Goal: Task Accomplishment & Management: Use online tool/utility

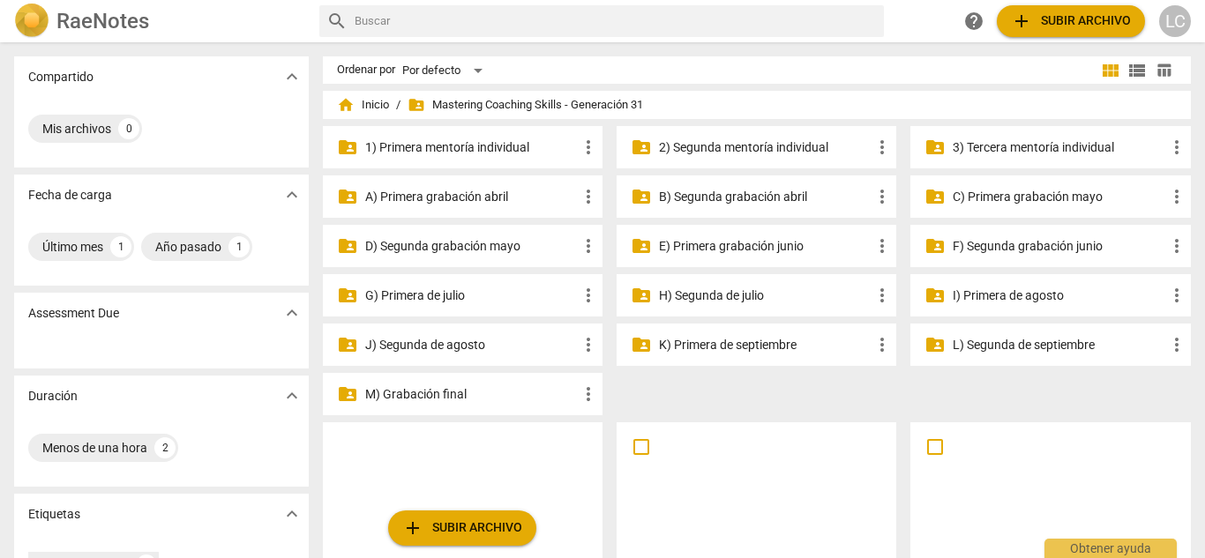
click at [1015, 139] on p "3) Tercera mentoría individual" at bounding box center [1058, 147] width 213 height 19
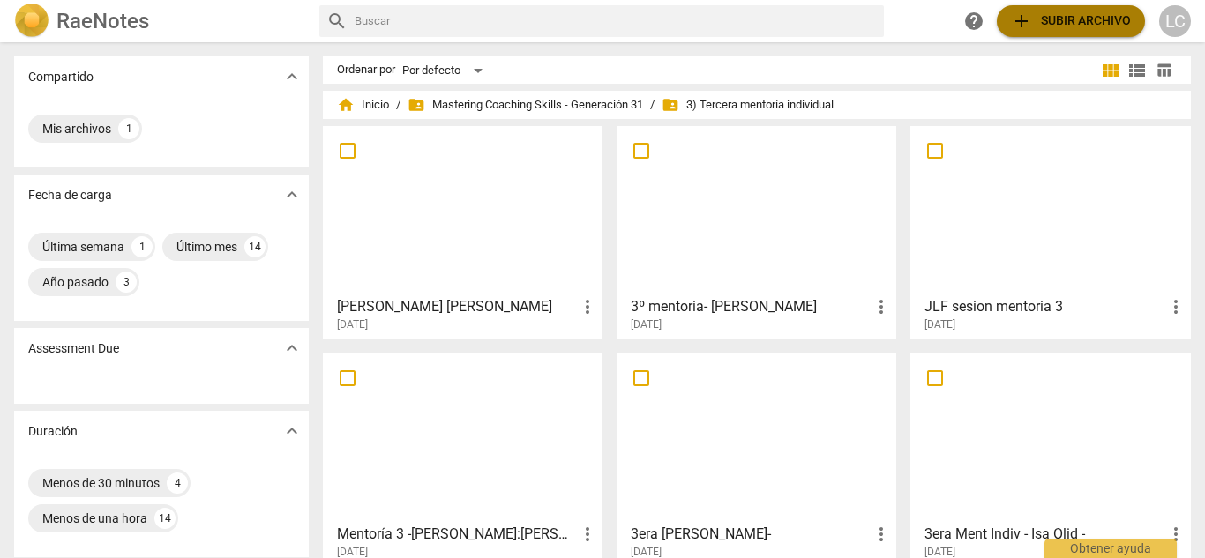
click at [1071, 24] on span "add Subir archivo" at bounding box center [1071, 21] width 120 height 21
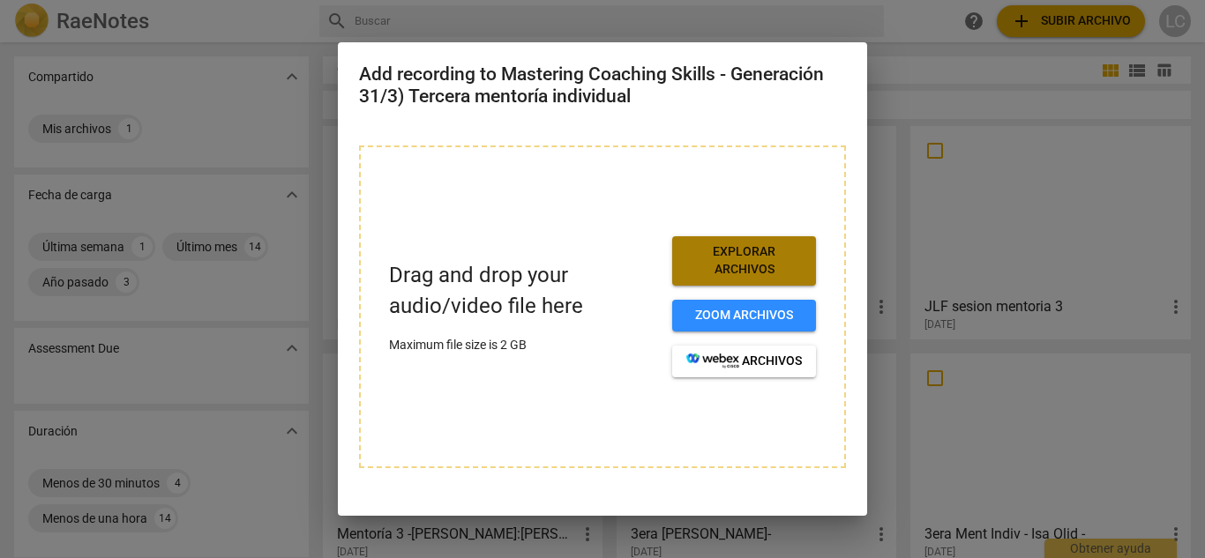
click at [730, 255] on span "Explorar archivos" at bounding box center [744, 260] width 116 height 34
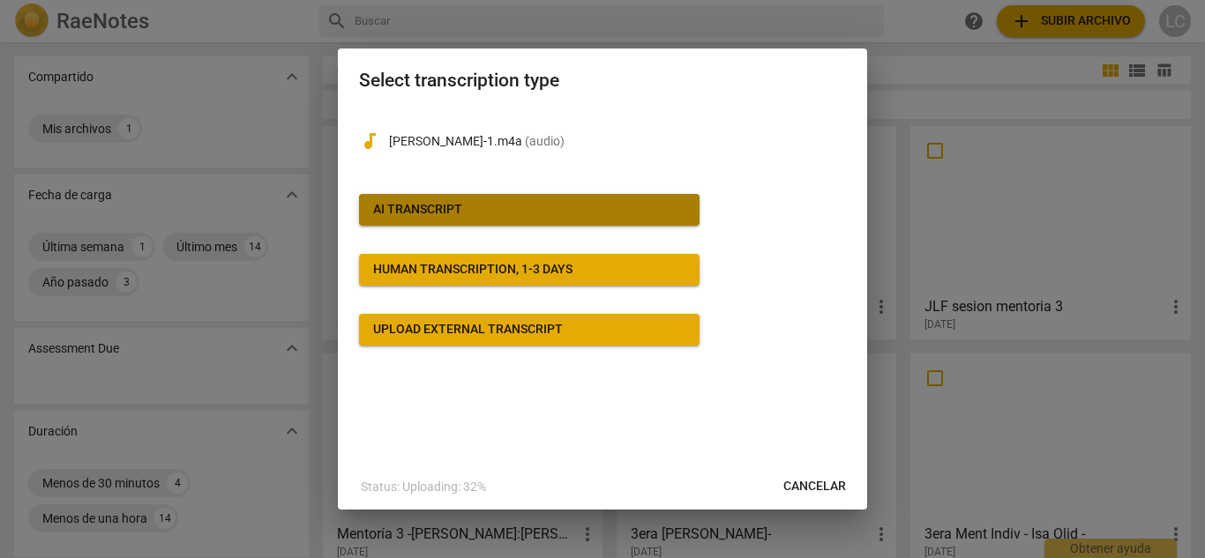
click at [569, 205] on span "AI Transcript" at bounding box center [529, 210] width 312 height 18
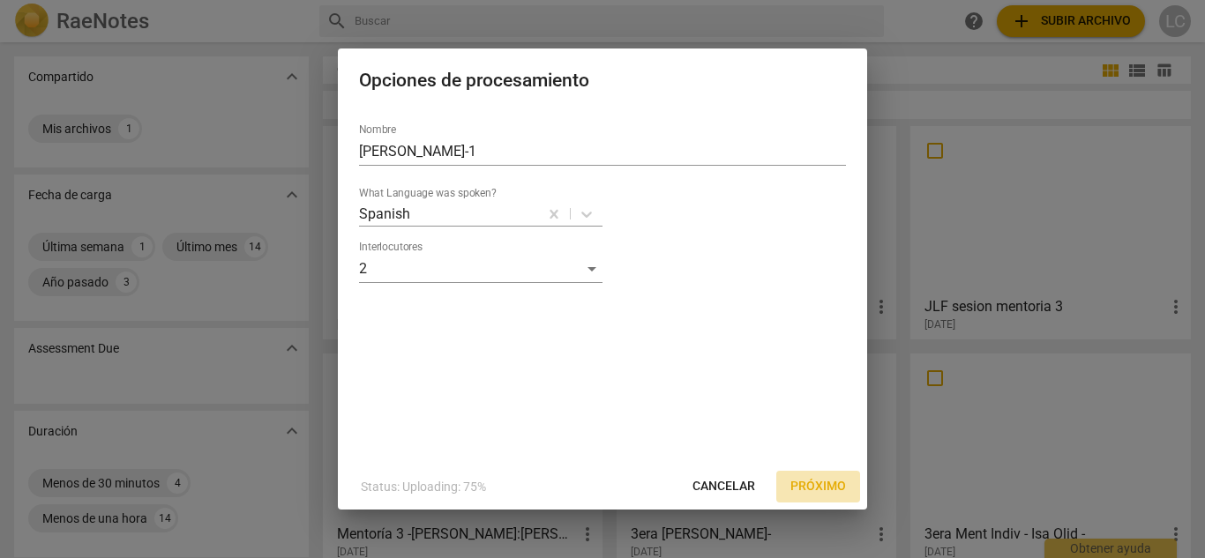
click at [820, 487] on span "Próximo" at bounding box center [818, 487] width 56 height 18
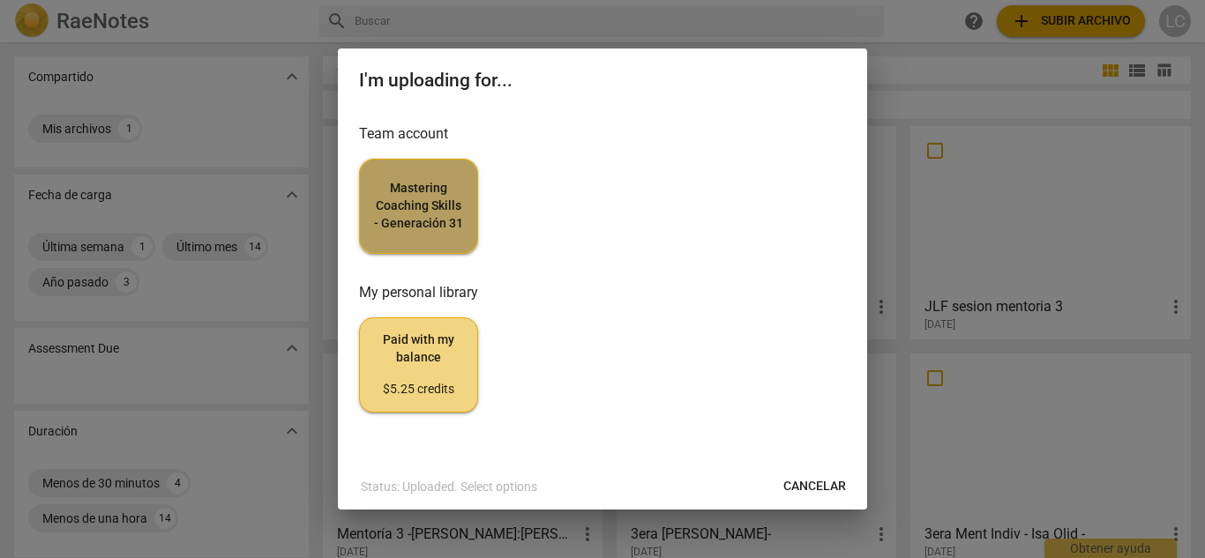
click at [451, 205] on span "Mastering Coaching Skills - Generación 31" at bounding box center [418, 206] width 89 height 52
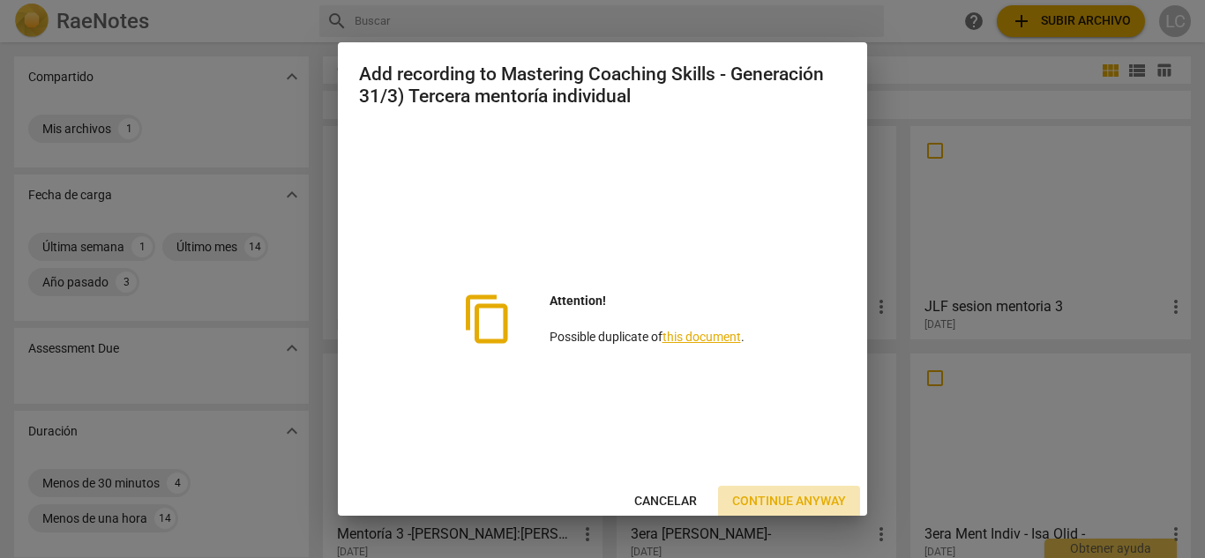
click at [749, 498] on span "Continue anyway" at bounding box center [789, 502] width 114 height 18
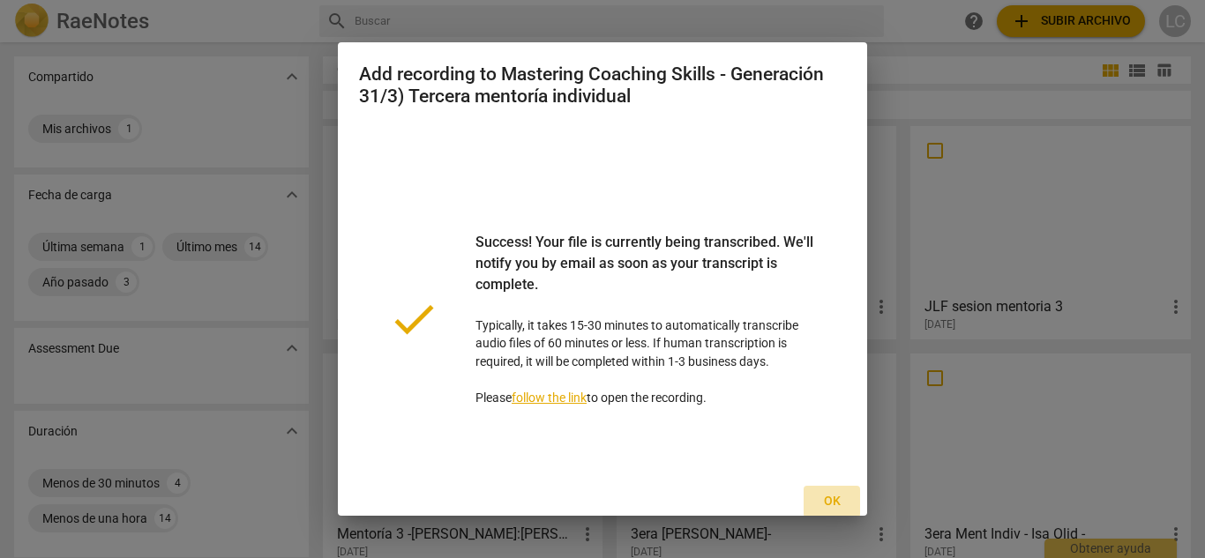
click at [824, 498] on span "Ok" at bounding box center [831, 502] width 28 height 18
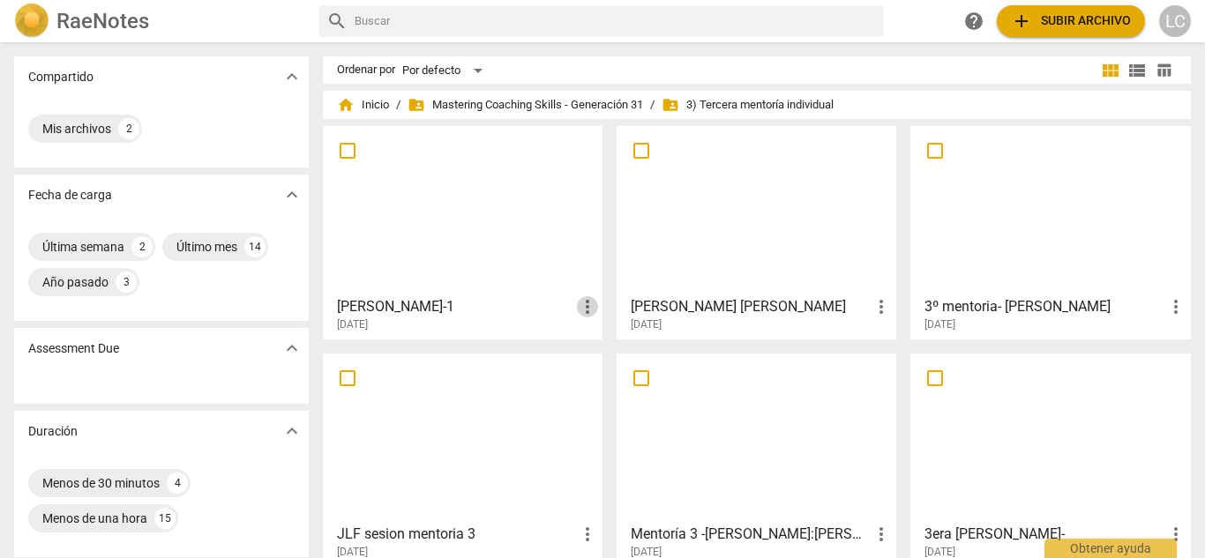
click at [583, 298] on span "more_vert" at bounding box center [587, 306] width 21 height 21
click at [372, 241] on div at bounding box center [602, 279] width 1205 height 558
click at [364, 310] on h3 "[PERSON_NAME]-1" at bounding box center [457, 306] width 240 height 21
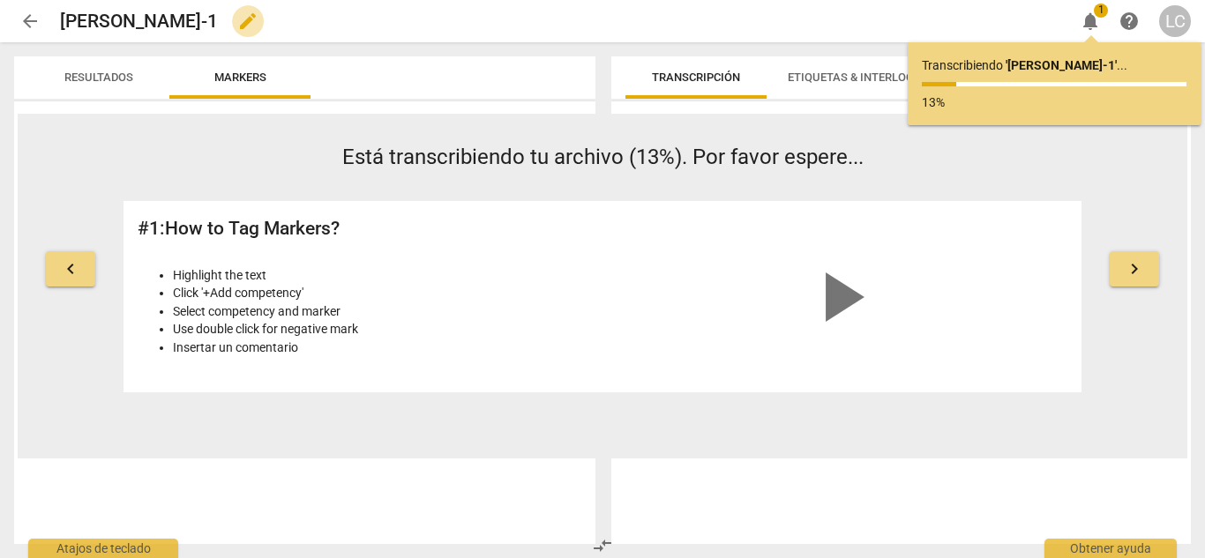
click at [237, 16] on span "edit" at bounding box center [247, 21] width 21 height 21
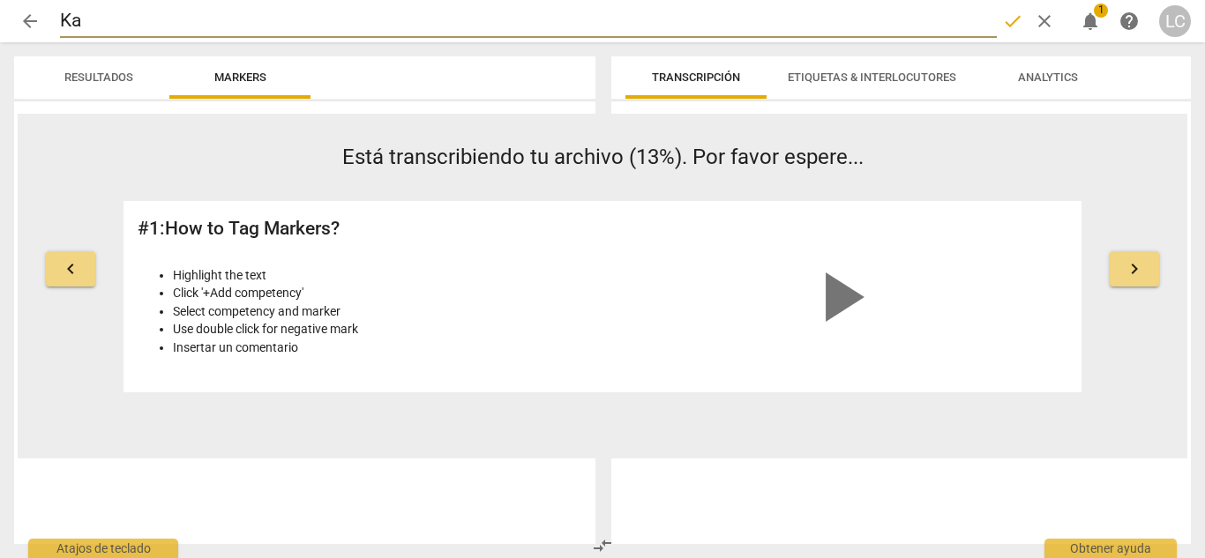
type input "K"
type input "Lucy Co"
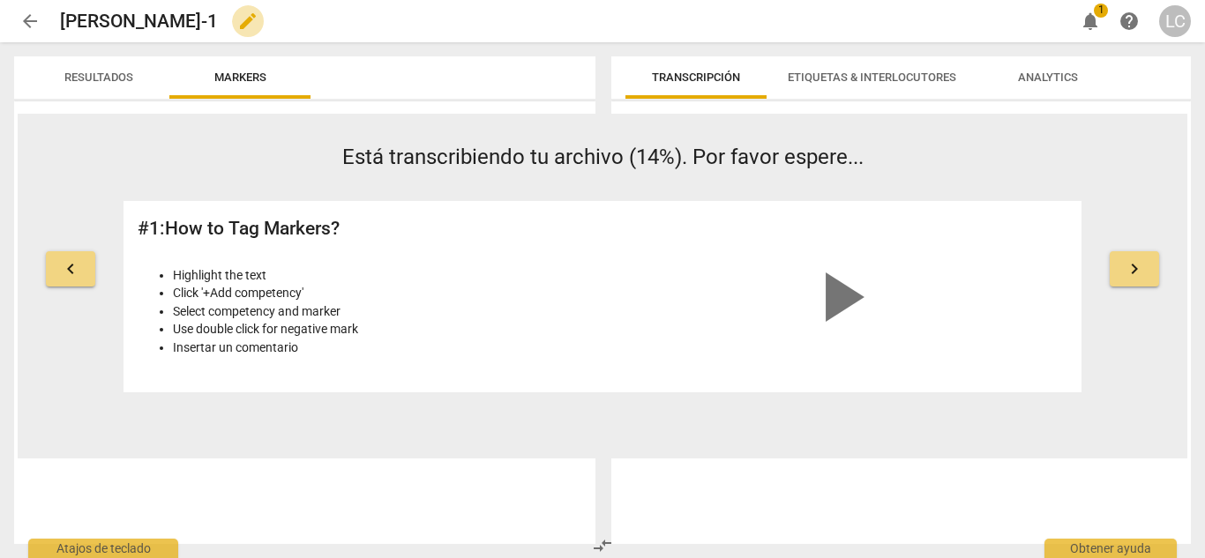
click at [237, 16] on span "edit" at bounding box center [247, 21] width 21 height 21
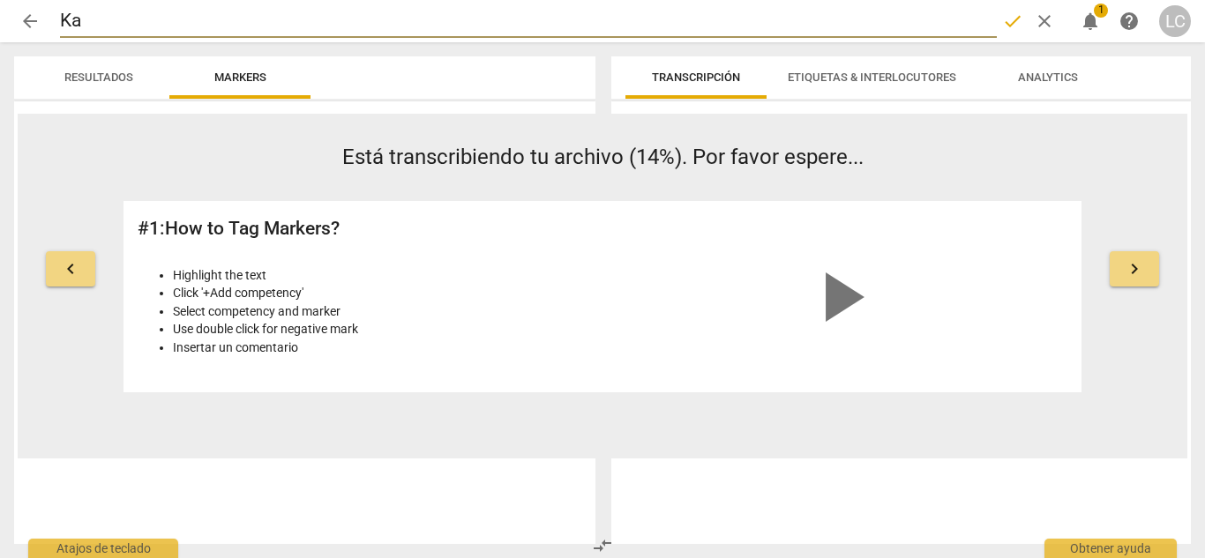
type input "K"
type input "[PERSON_NAME]"
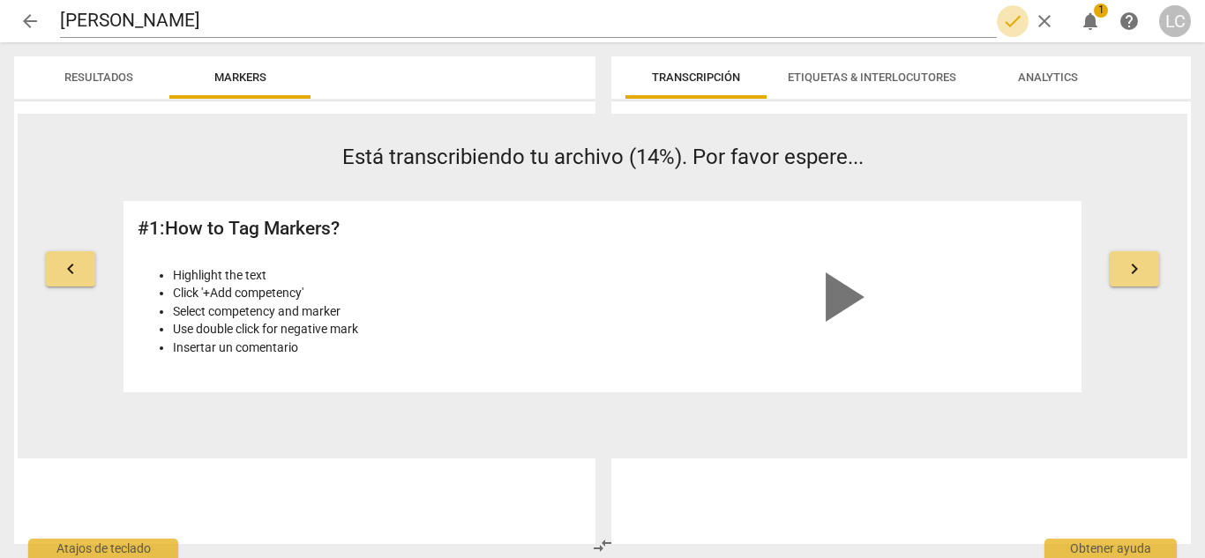
click at [1008, 20] on span "done" at bounding box center [1012, 21] width 21 height 21
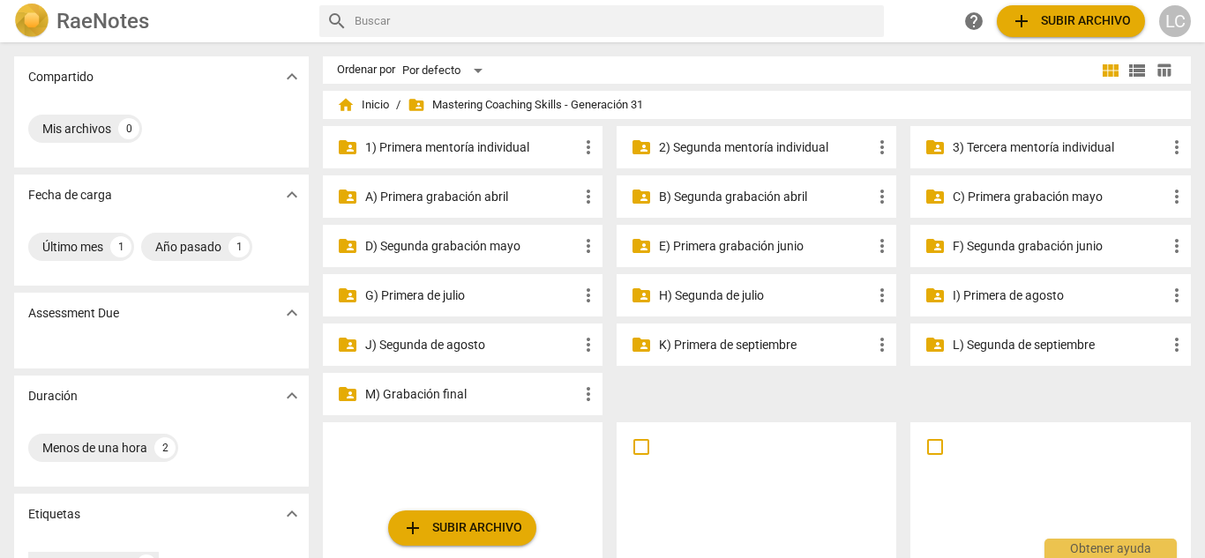
click at [459, 299] on p "G) Primera de julio" at bounding box center [471, 296] width 213 height 19
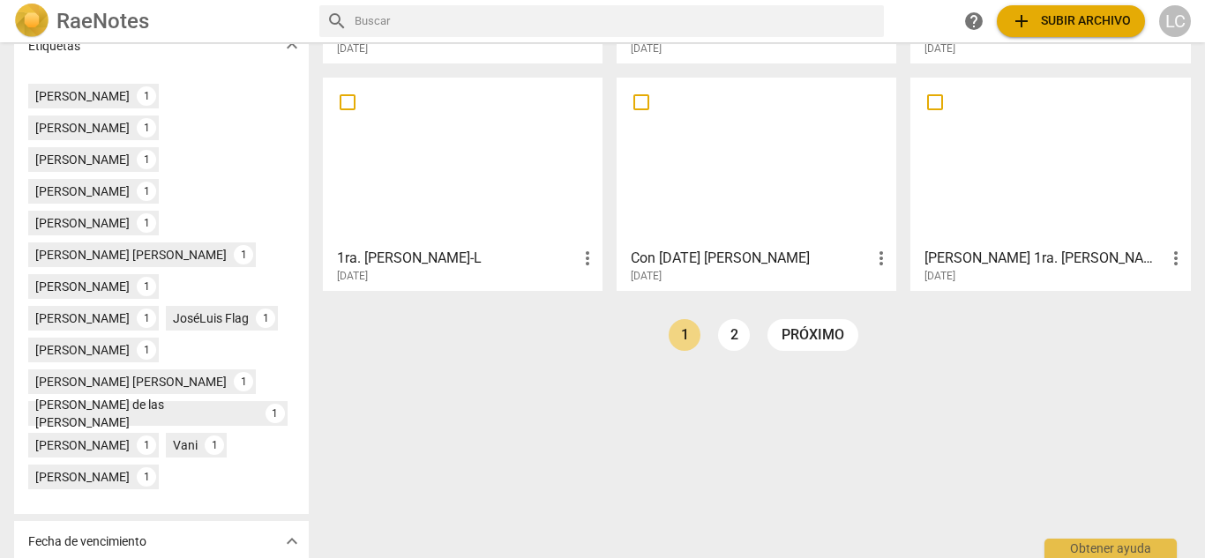
scroll to position [504, 0]
click at [783, 333] on link "próximo" at bounding box center [812, 334] width 91 height 32
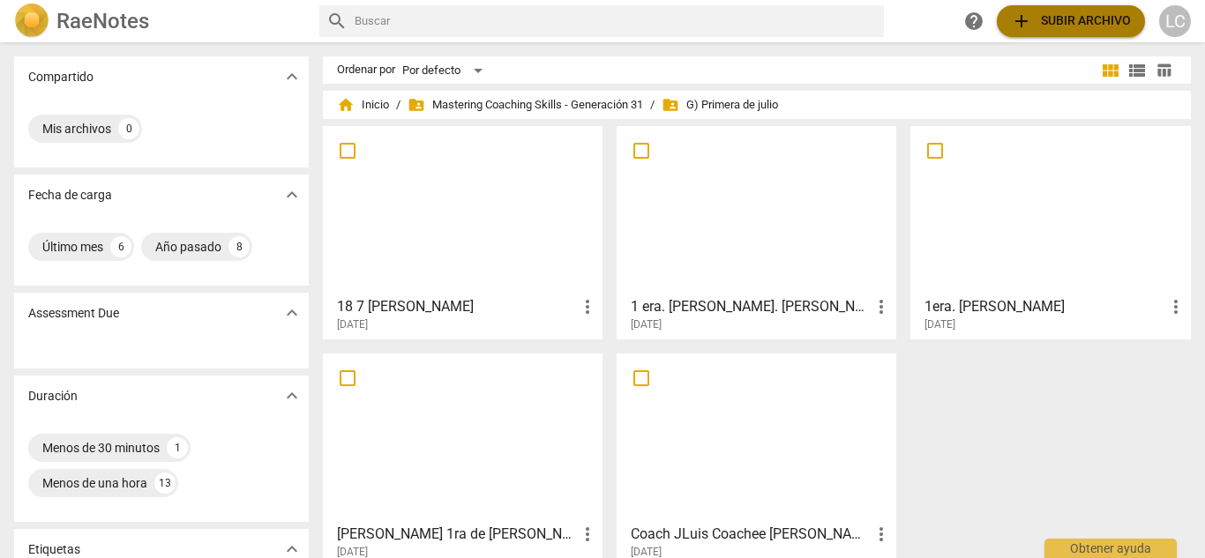
click at [1063, 25] on span "add Subir archivo" at bounding box center [1071, 21] width 120 height 21
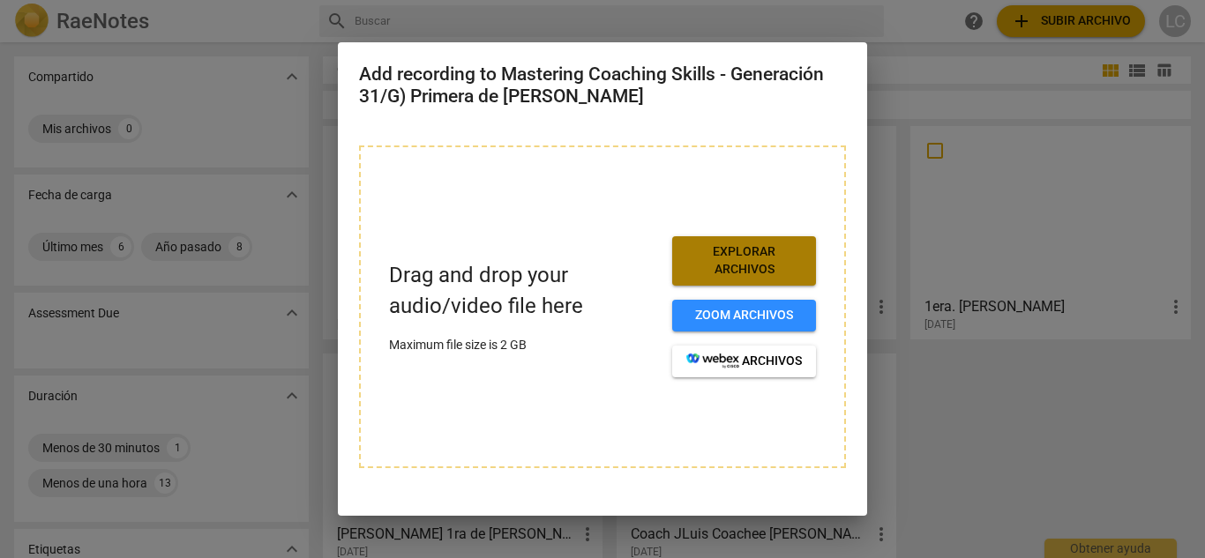
click at [728, 266] on span "Explorar archivos" at bounding box center [744, 260] width 116 height 34
click at [708, 257] on span "Explorar archivos" at bounding box center [744, 260] width 116 height 34
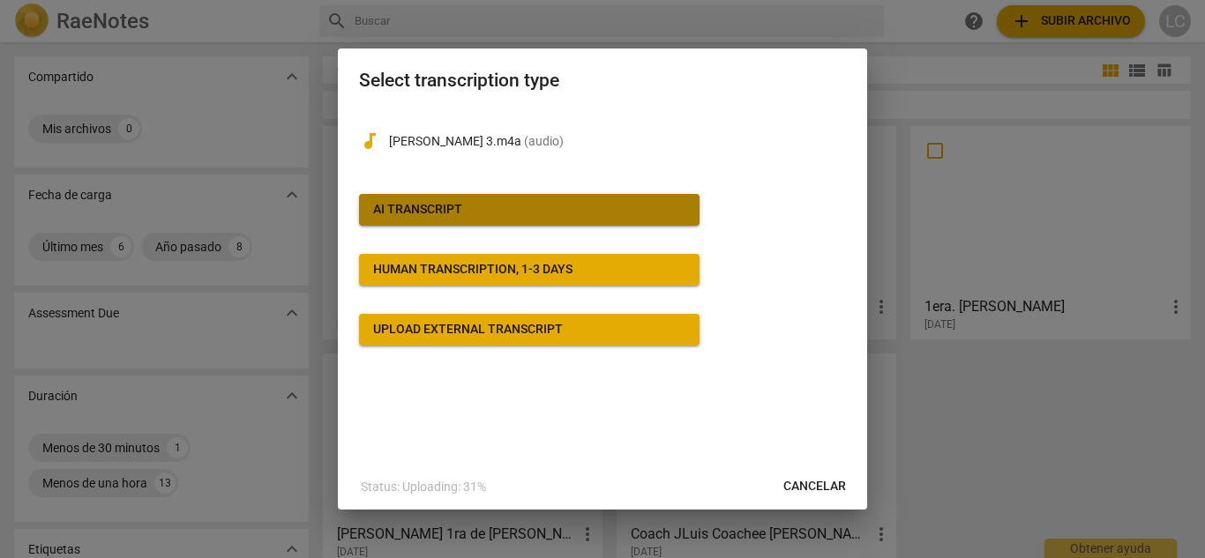
click at [476, 202] on span "AI Transcript" at bounding box center [529, 210] width 312 height 18
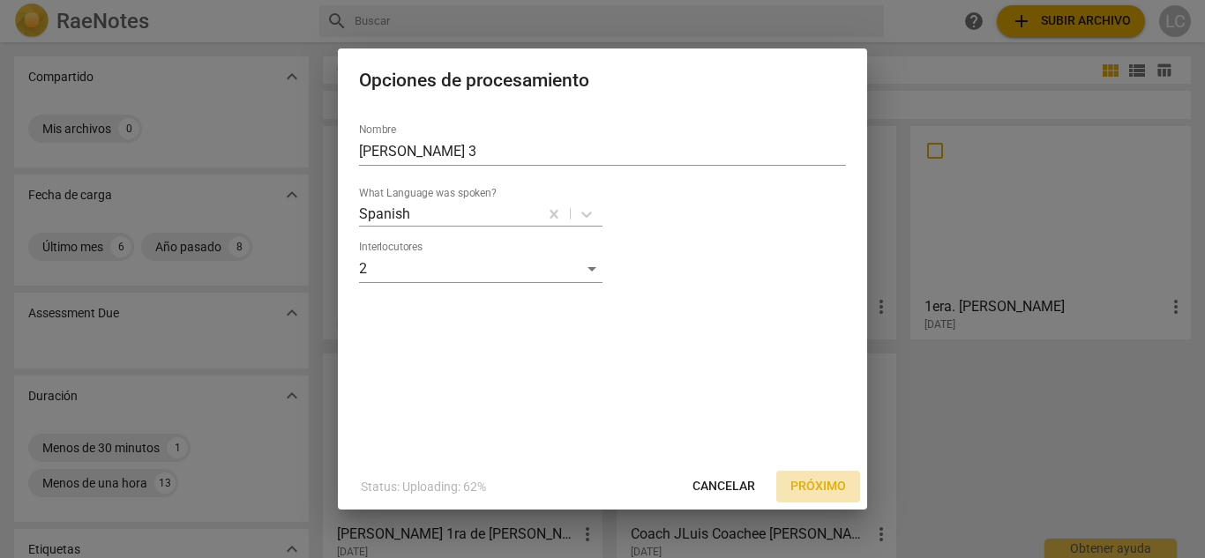
click at [801, 485] on span "Próximo" at bounding box center [818, 487] width 56 height 18
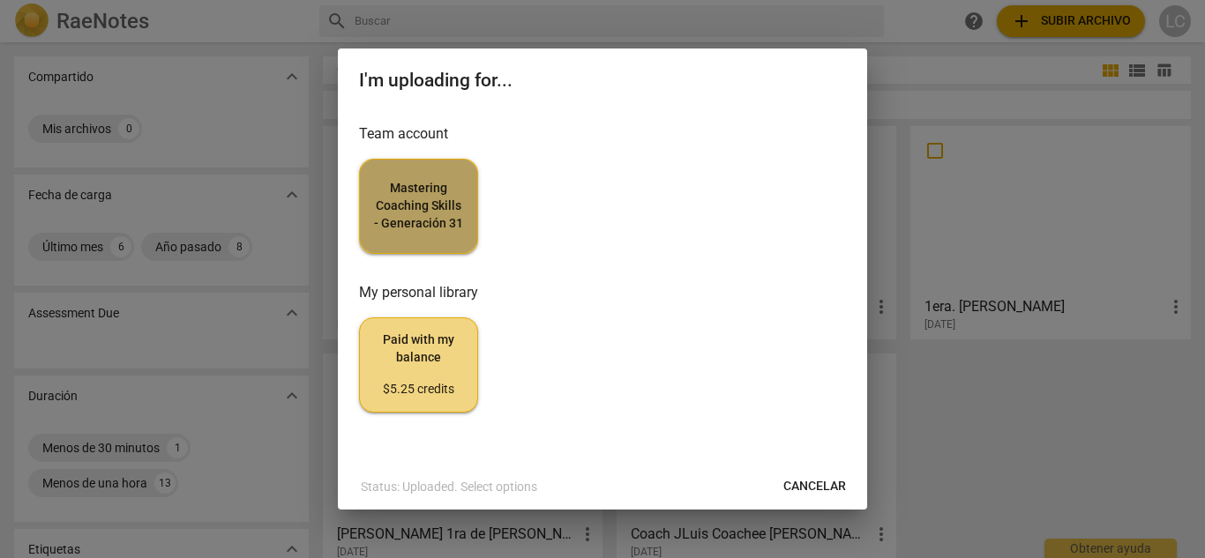
click at [371, 229] on button "Mastering Coaching Skills - Generación 31" at bounding box center [418, 206] width 119 height 95
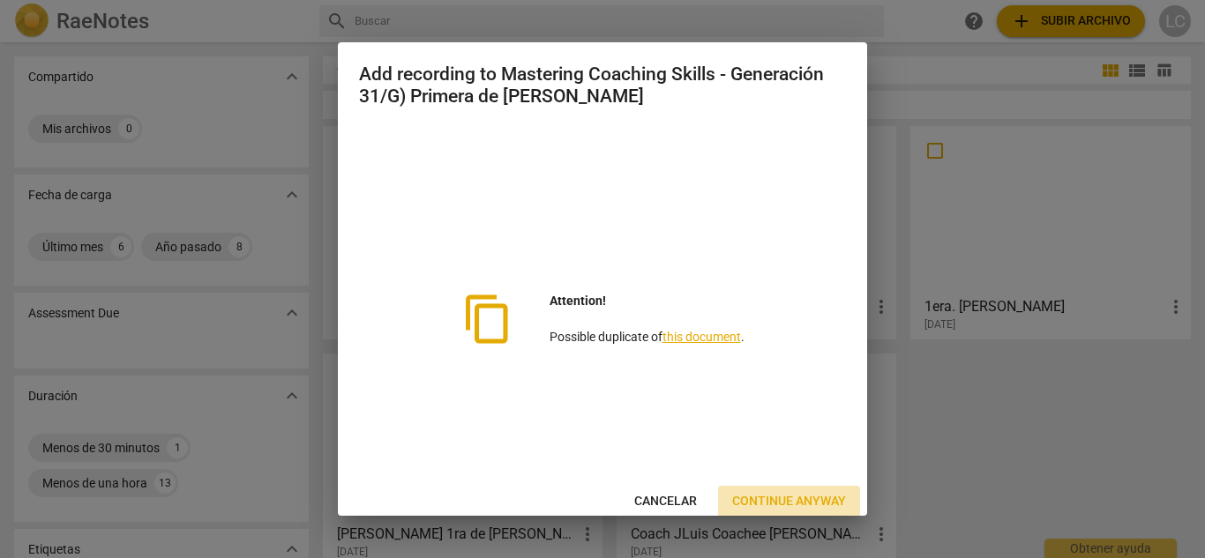
click at [757, 501] on span "Continue anyway" at bounding box center [789, 502] width 114 height 18
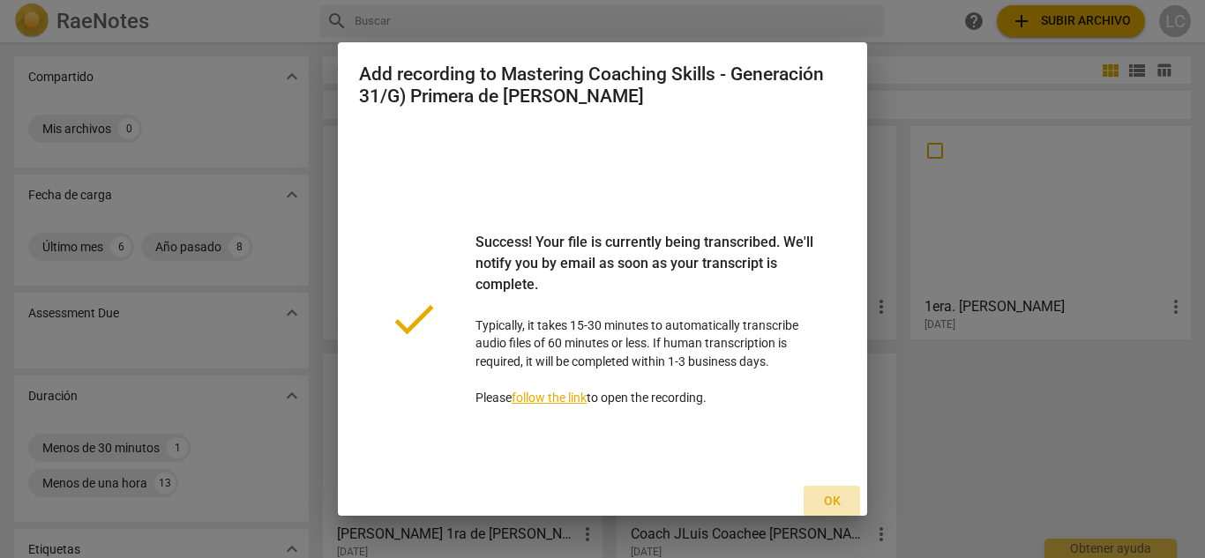
click at [824, 495] on span "Ok" at bounding box center [831, 502] width 28 height 18
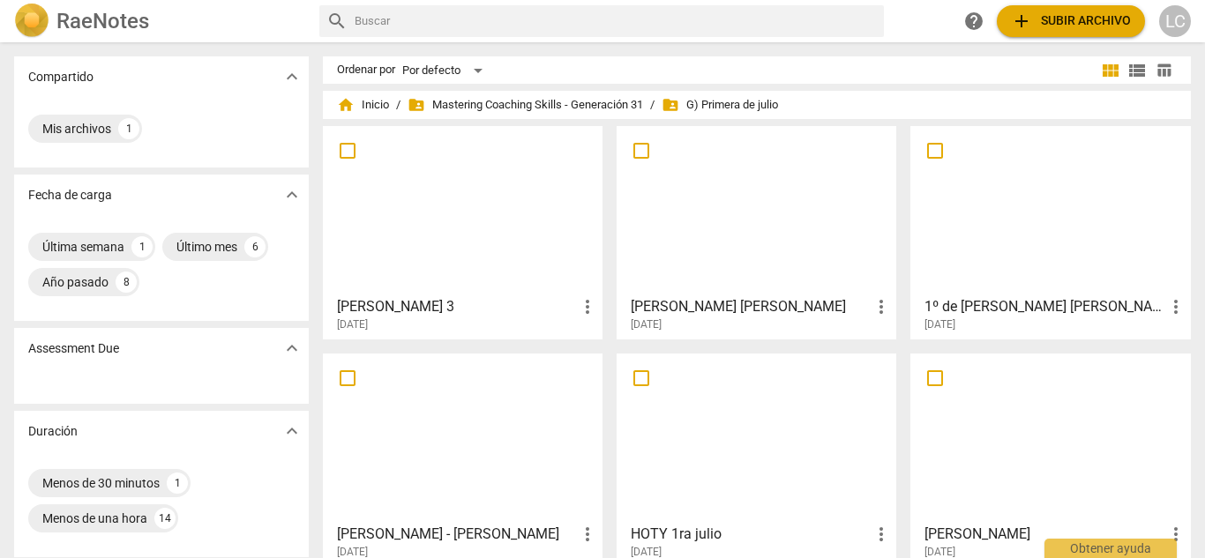
click at [436, 250] on div at bounding box center [462, 210] width 267 height 156
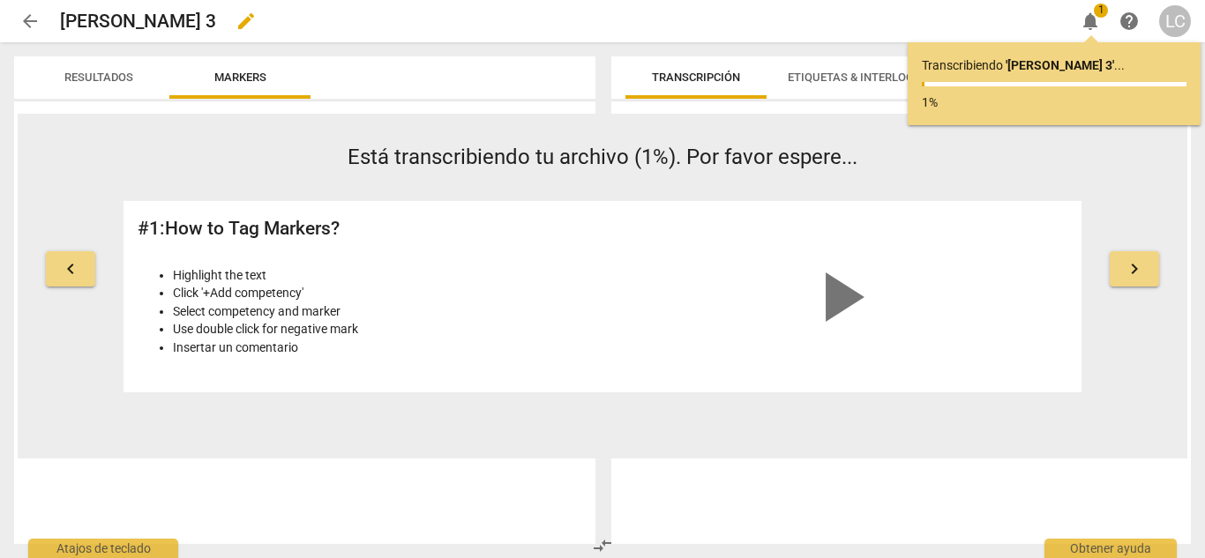
click at [235, 22] on span "edit" at bounding box center [245, 21] width 21 height 21
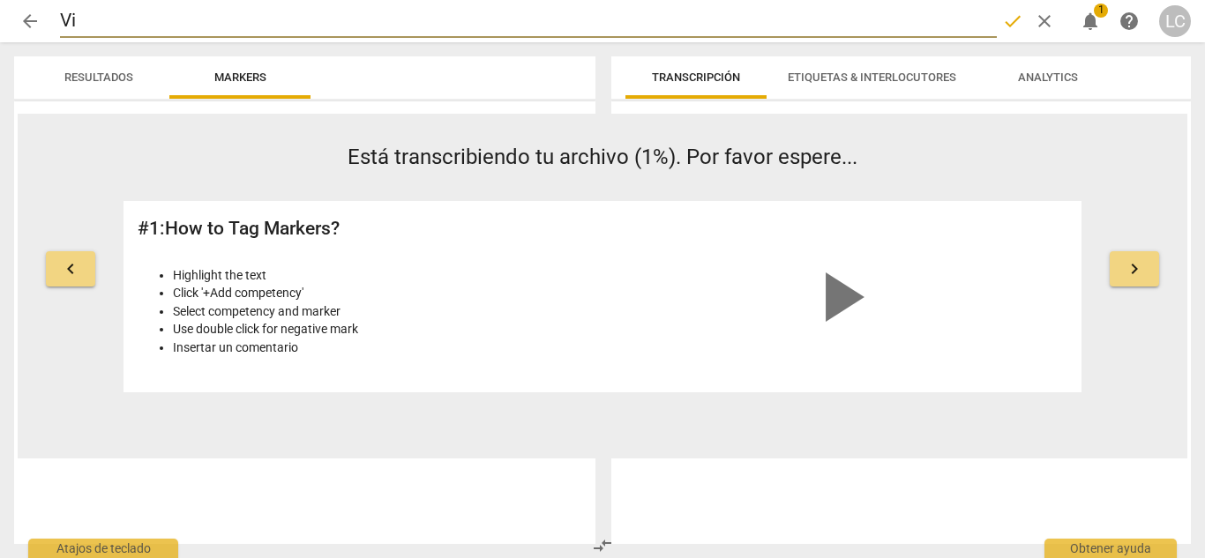
type input "V"
type input "[PERSON_NAME]"
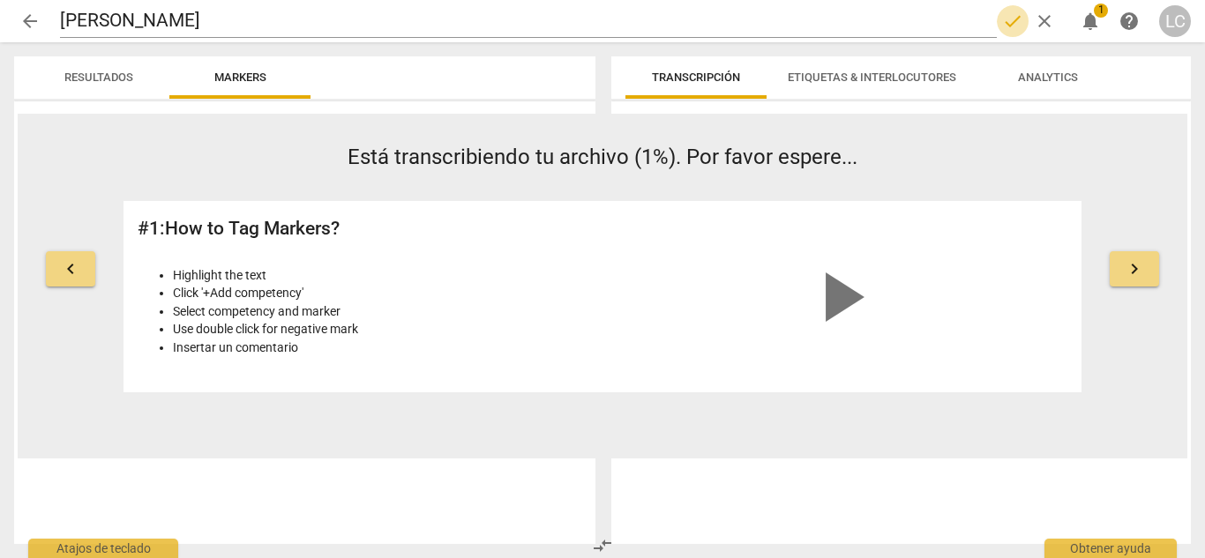
click at [1011, 21] on span "done" at bounding box center [1012, 21] width 21 height 21
click at [34, 14] on span "arrow_back" at bounding box center [29, 21] width 21 height 21
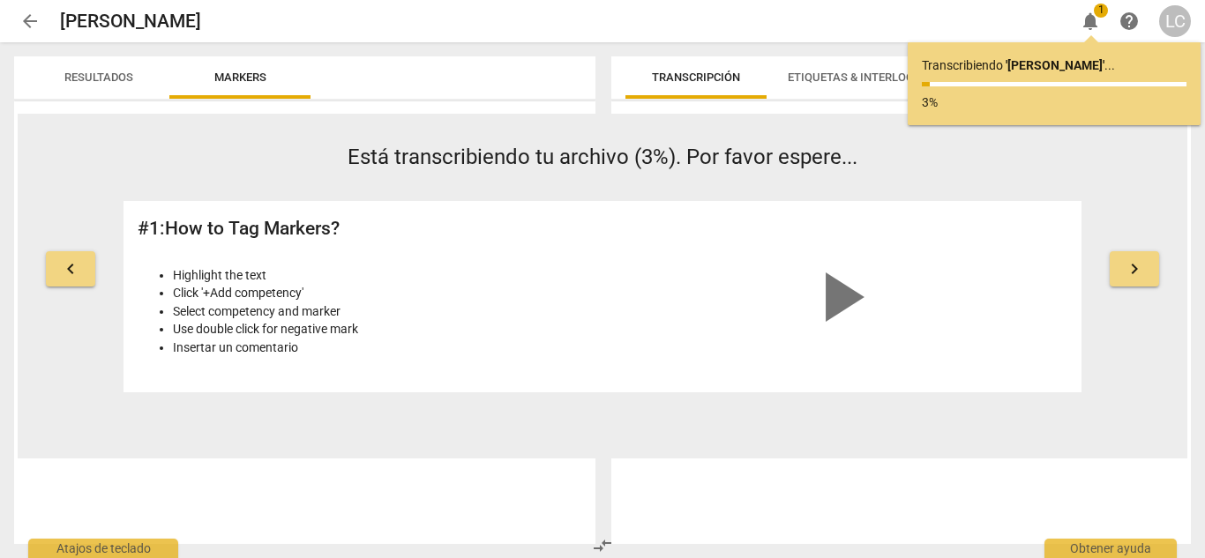
click at [26, 18] on span "arrow_back" at bounding box center [29, 21] width 21 height 21
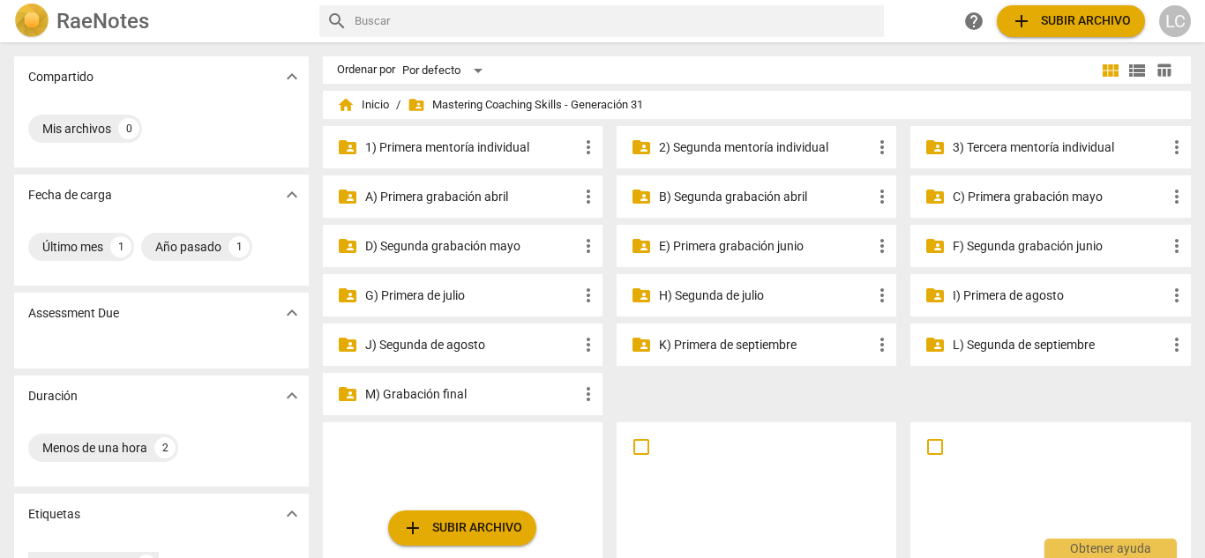
click at [996, 139] on p "3) Tercera mentoría individual" at bounding box center [1058, 147] width 213 height 19
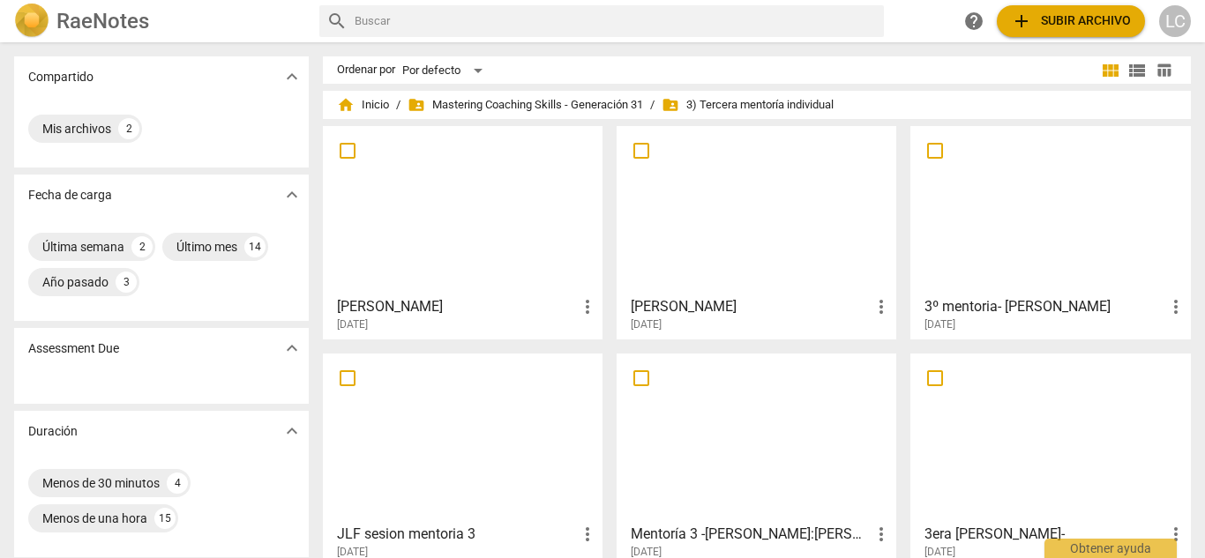
click at [456, 244] on div at bounding box center [462, 210] width 267 height 156
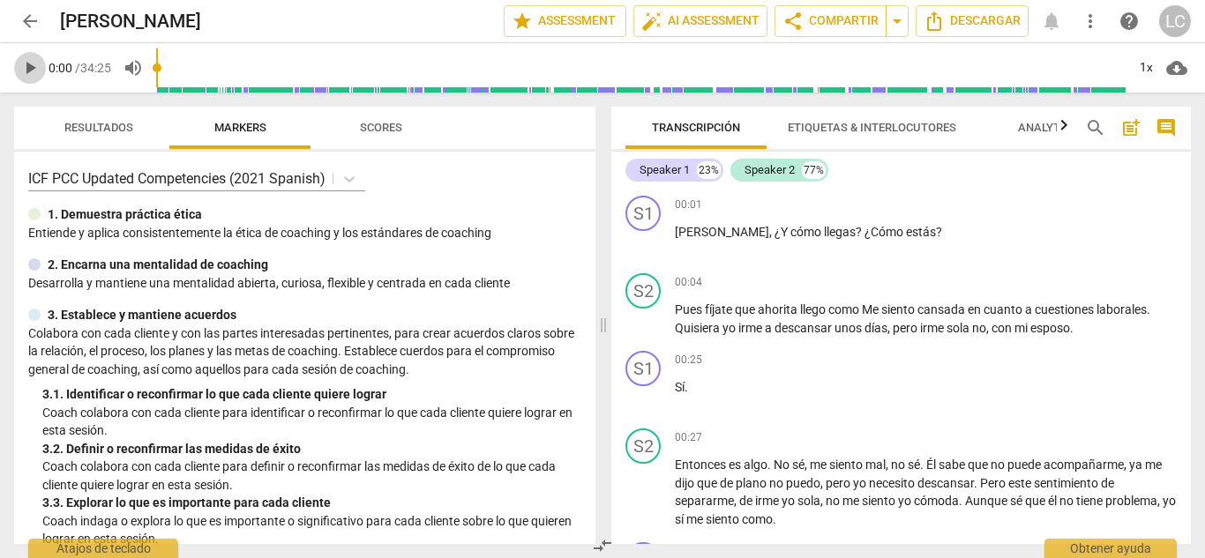
click at [21, 70] on span "play_arrow" at bounding box center [29, 67] width 21 height 21
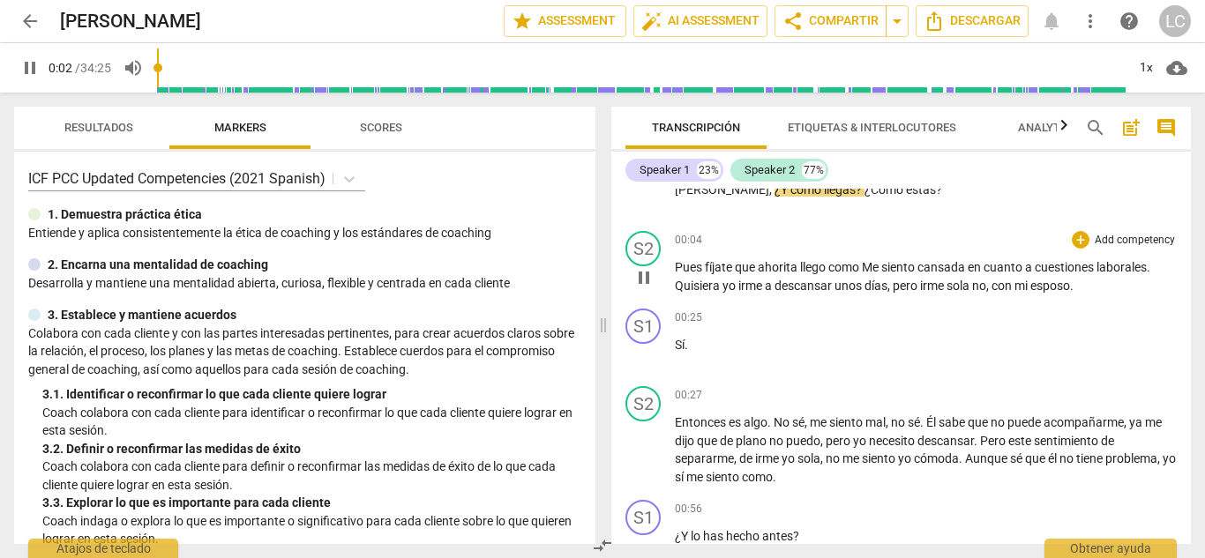
scroll to position [24, 0]
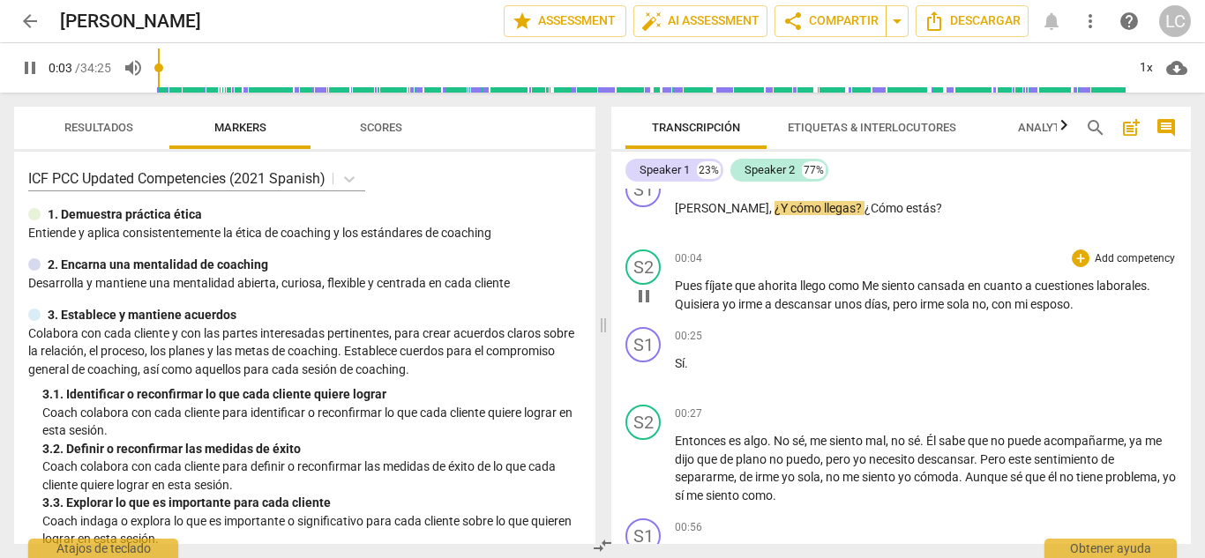
type input "3"
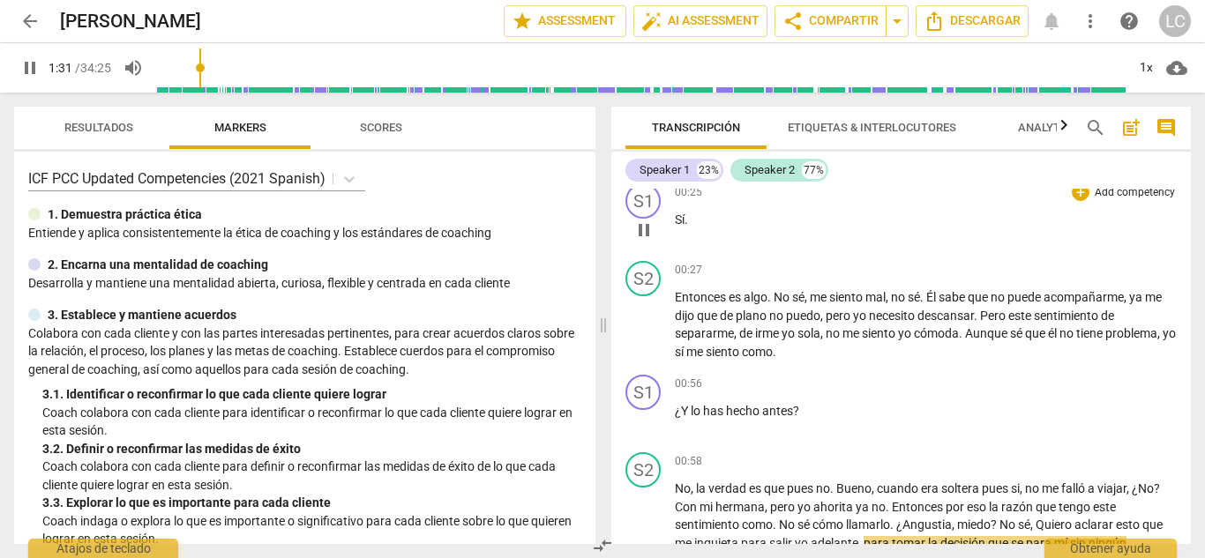
scroll to position [168, 0]
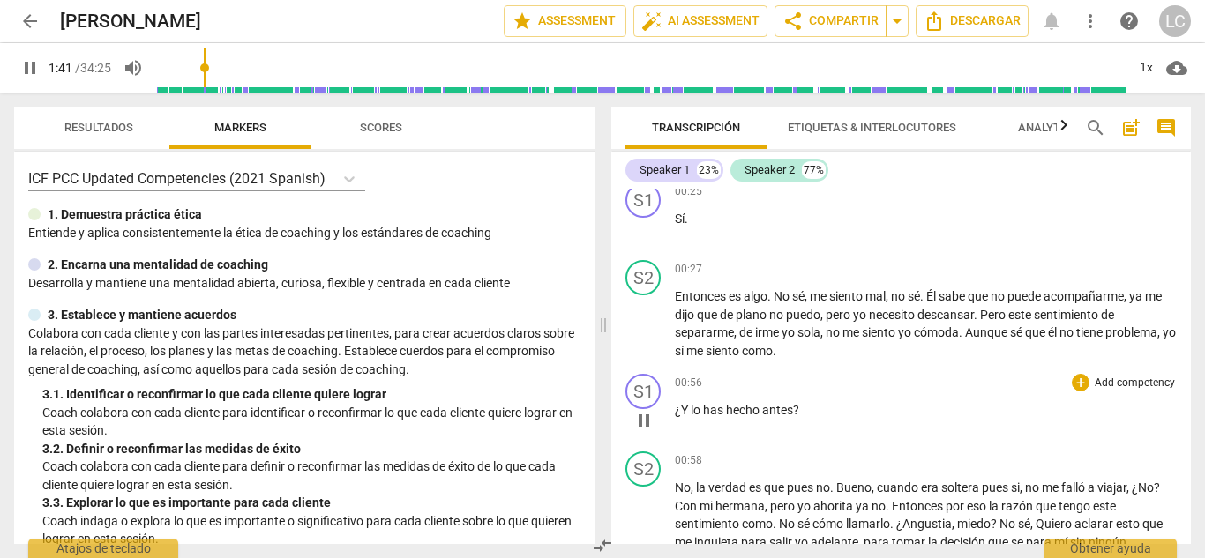
click at [1108, 382] on p "Add competency" at bounding box center [1135, 384] width 84 height 16
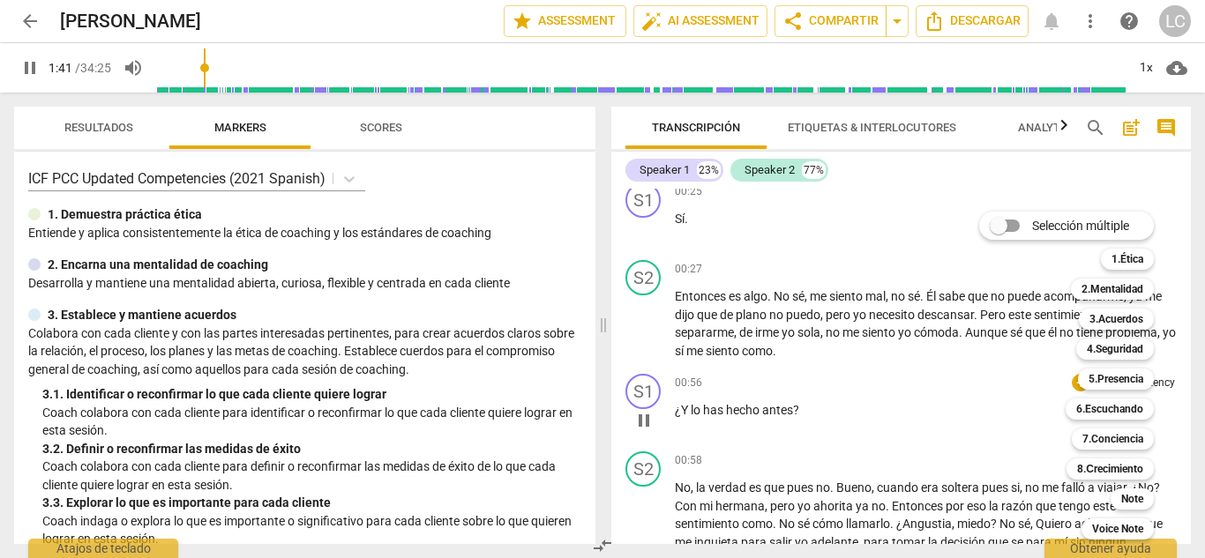
scroll to position [592, 0]
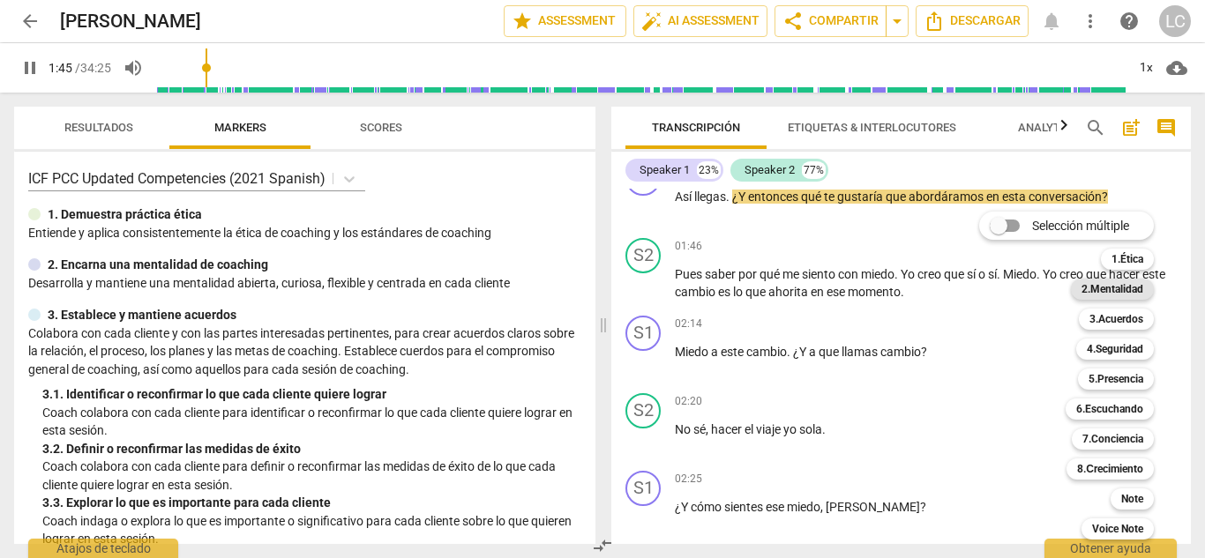
click at [1118, 287] on b "2.Mentalidad" at bounding box center [1112, 289] width 62 height 21
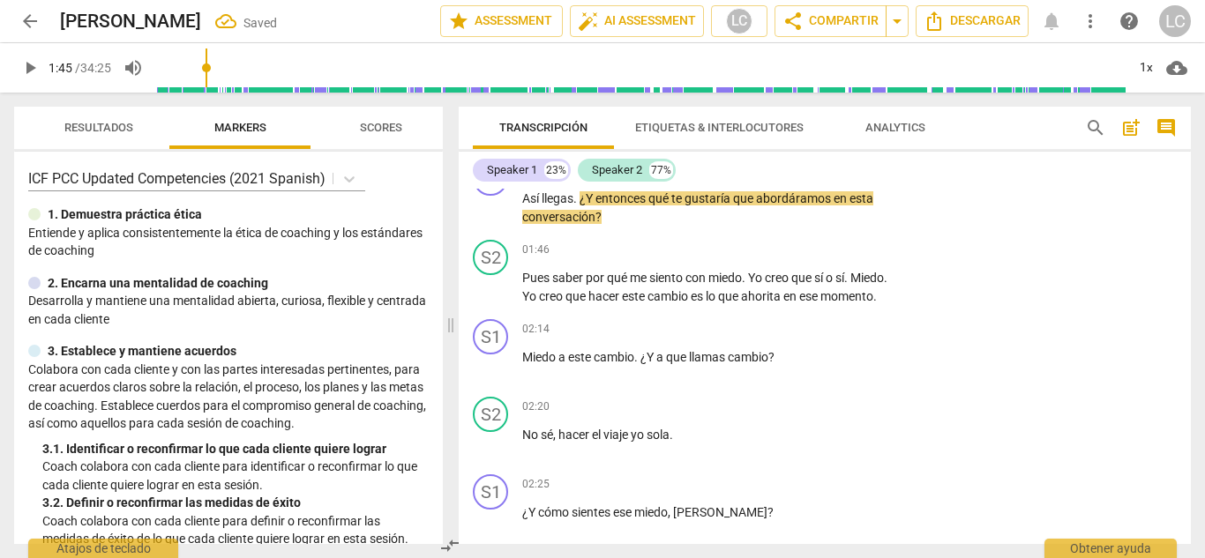
scroll to position [315, 0]
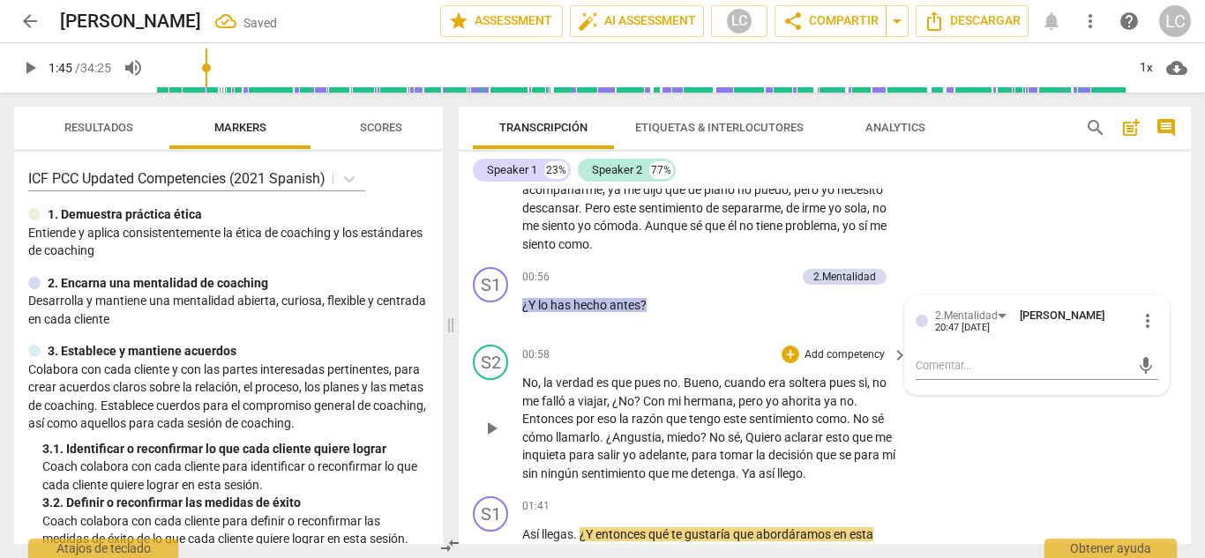
click at [970, 429] on div "S2 play_arrow pause 00:58 + Add competency keyboard_arrow_right No , la verdad …" at bounding box center [825, 414] width 732 height 152
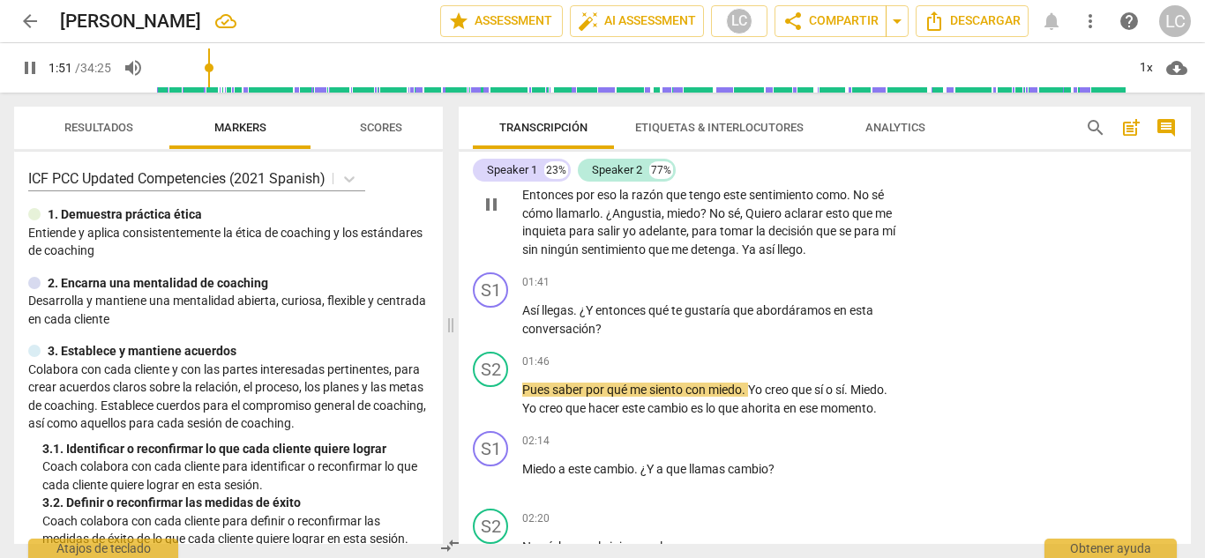
scroll to position [545, 0]
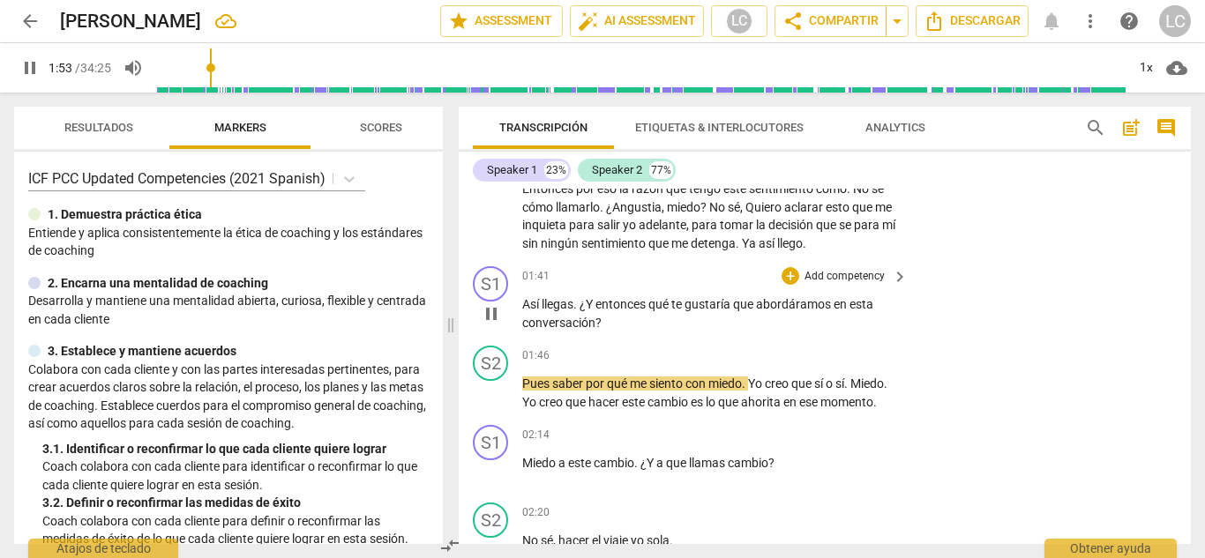
click at [816, 275] on p "Add competency" at bounding box center [844, 277] width 84 height 16
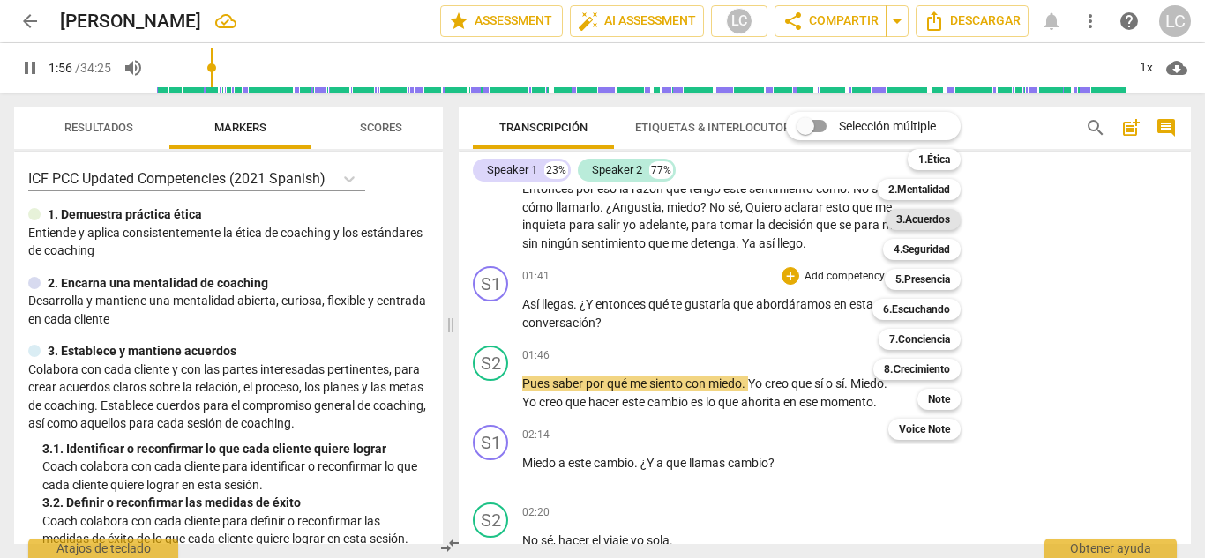
click at [922, 217] on b "3.Acuerdos" at bounding box center [923, 219] width 54 height 21
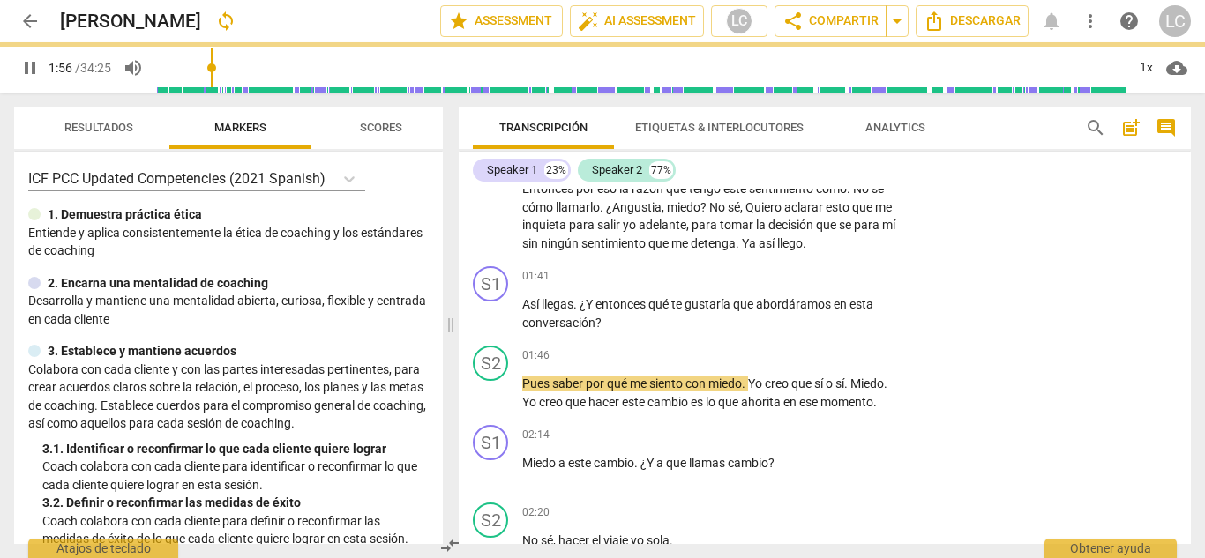
type input "117"
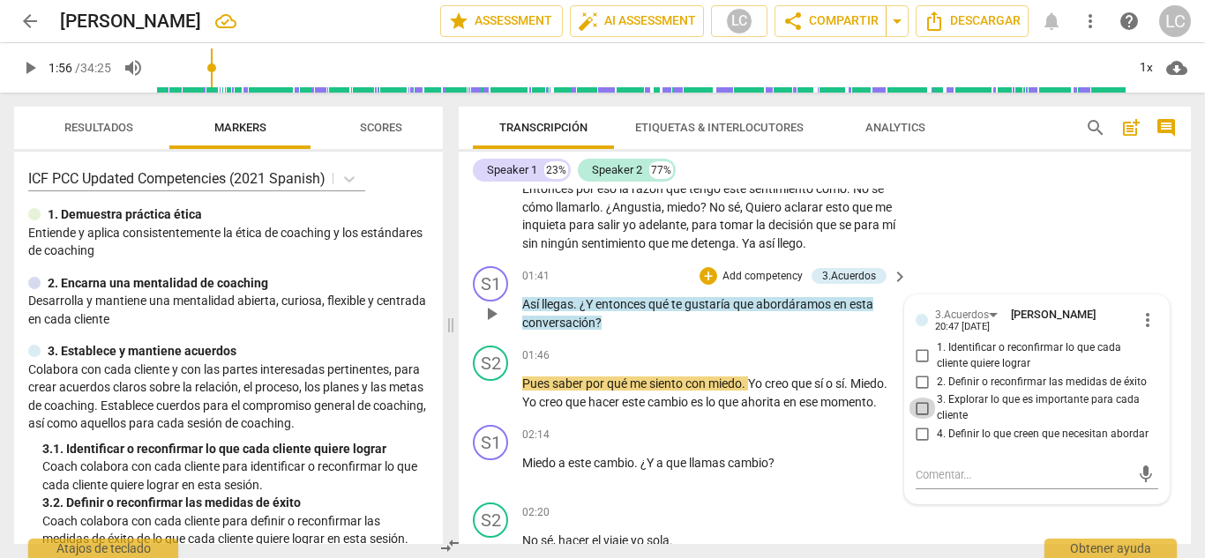
click at [915, 401] on input "3. Explorar lo que es importante para cada cliente" at bounding box center [922, 408] width 28 height 21
checkbox input "true"
click at [914, 355] on input "1. Identificar o reconfirmar lo que cada cliente quiere lograr" at bounding box center [922, 356] width 28 height 21
checkbox input "true"
click at [494, 314] on span "play_arrow" at bounding box center [491, 313] width 21 height 21
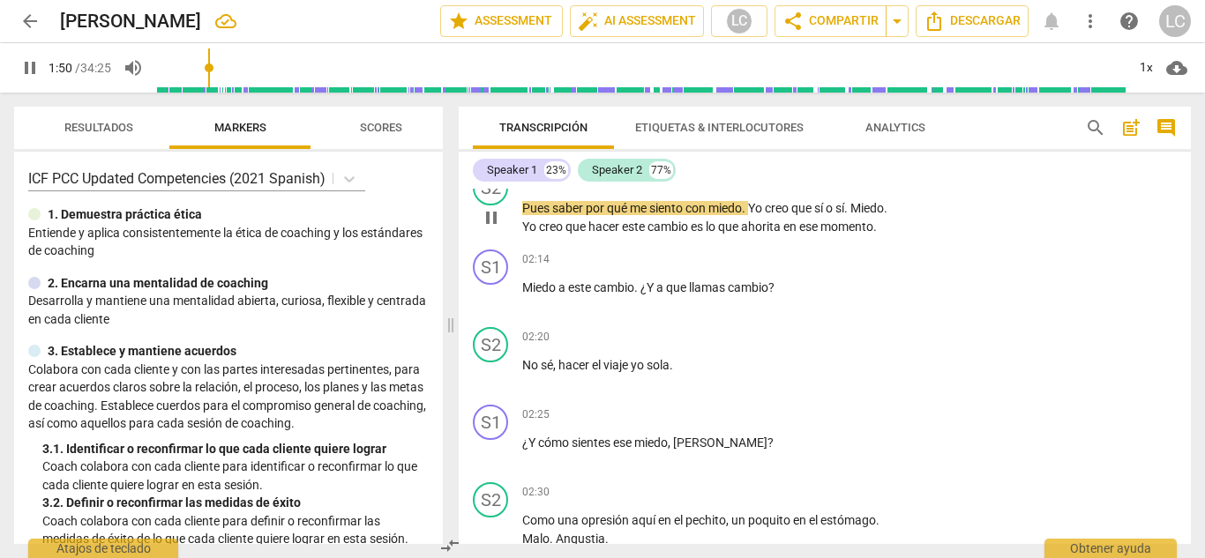
scroll to position [721, 0]
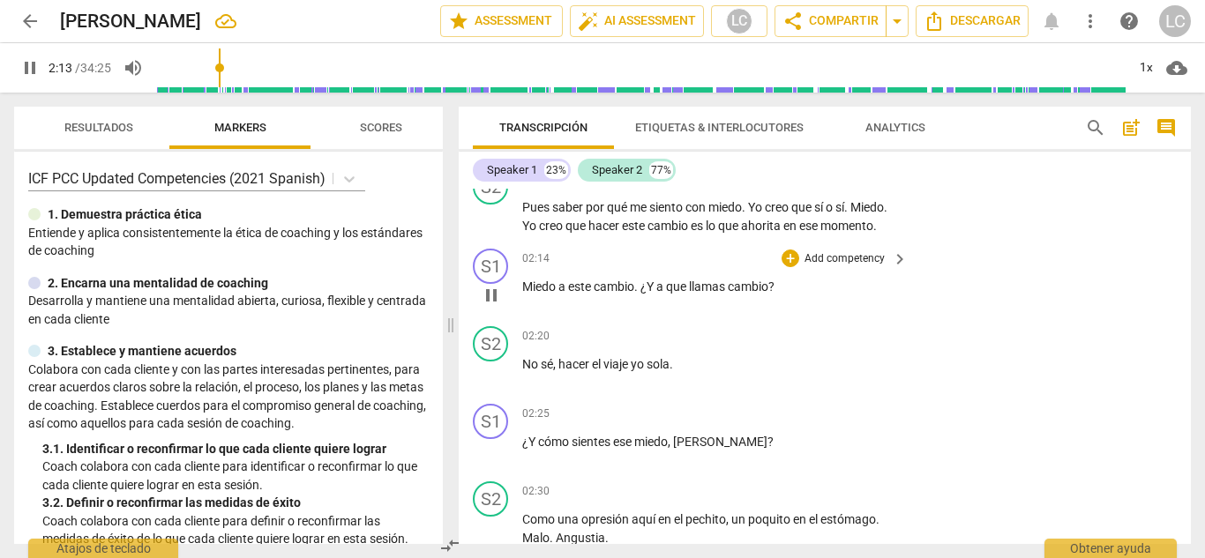
click at [824, 267] on p "Add competency" at bounding box center [844, 259] width 84 height 16
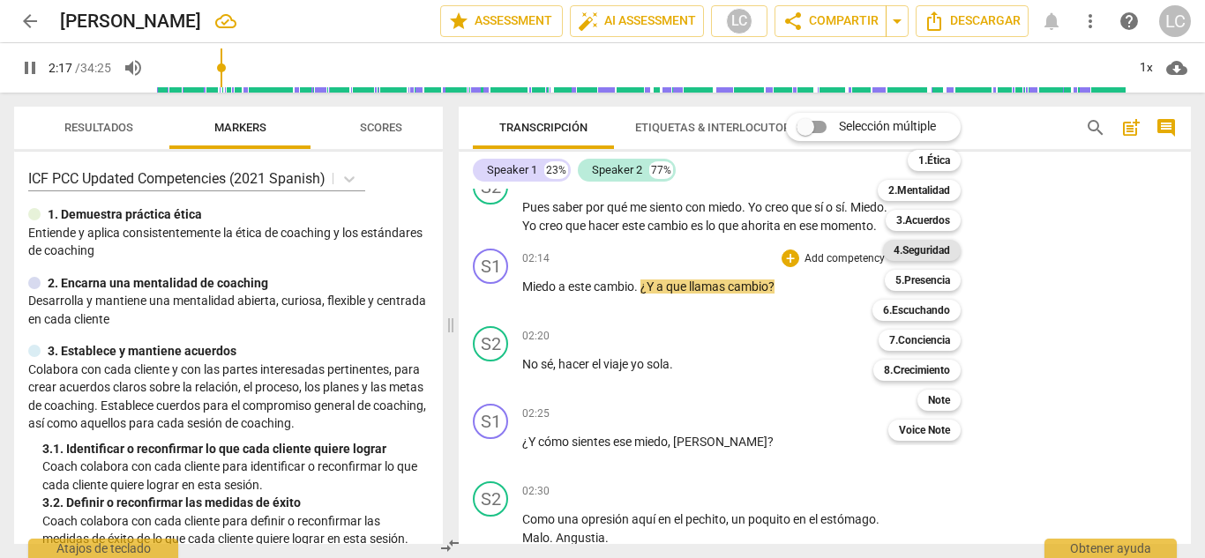
click at [926, 248] on b "4.Seguridad" at bounding box center [921, 250] width 56 height 21
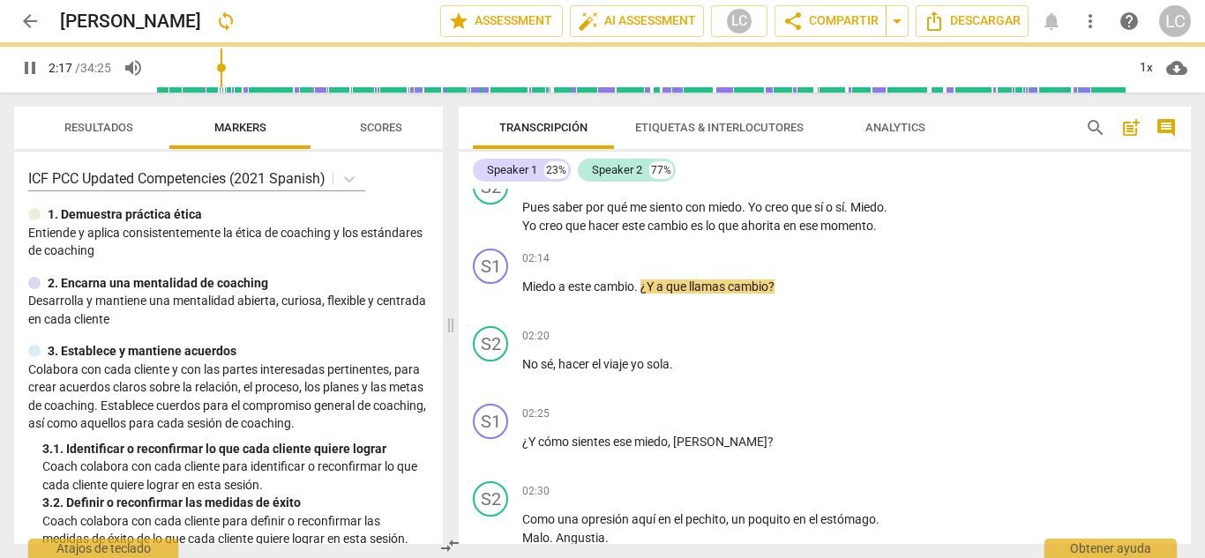
type input "138"
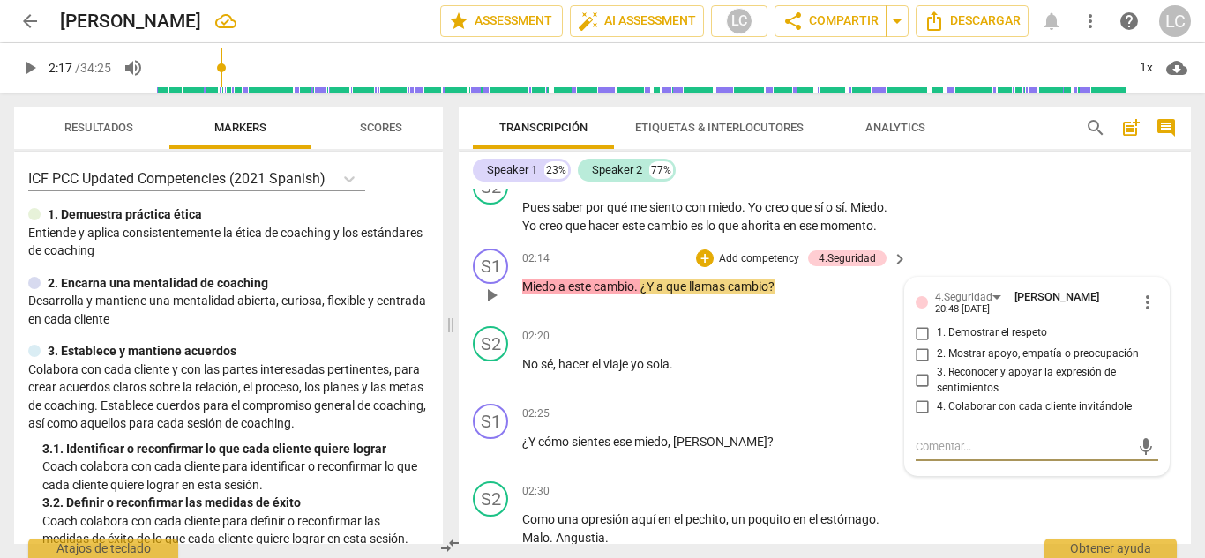
click at [918, 417] on input "4. Colaborar con cada cliente invitándole" at bounding box center [922, 406] width 28 height 21
checkbox input "true"
click at [754, 267] on p "Add competency" at bounding box center [759, 259] width 84 height 16
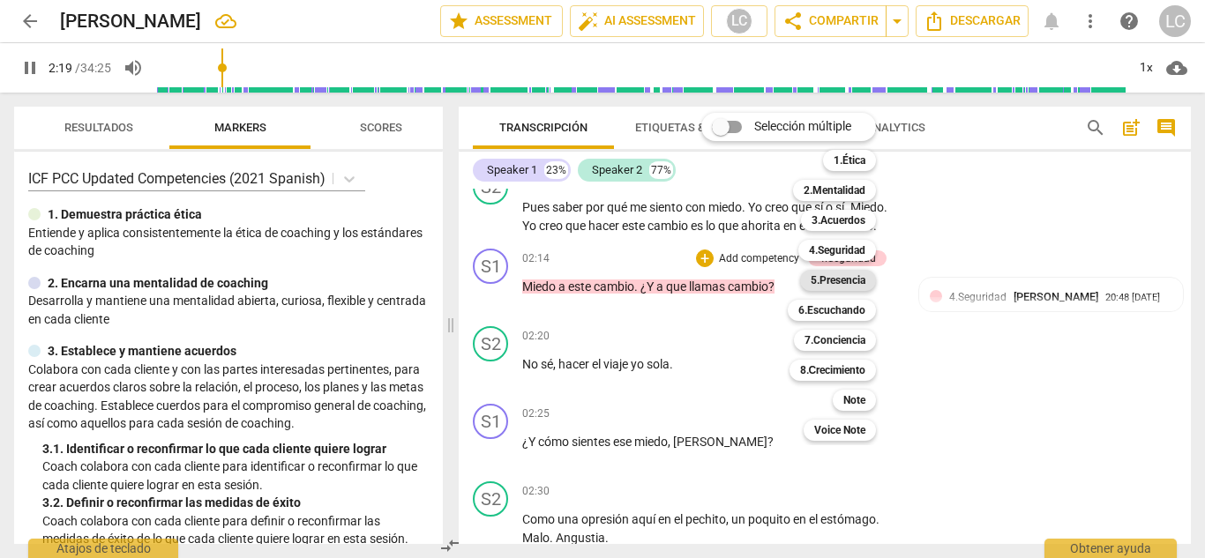
click at [848, 277] on b "5.Presencia" at bounding box center [837, 280] width 55 height 21
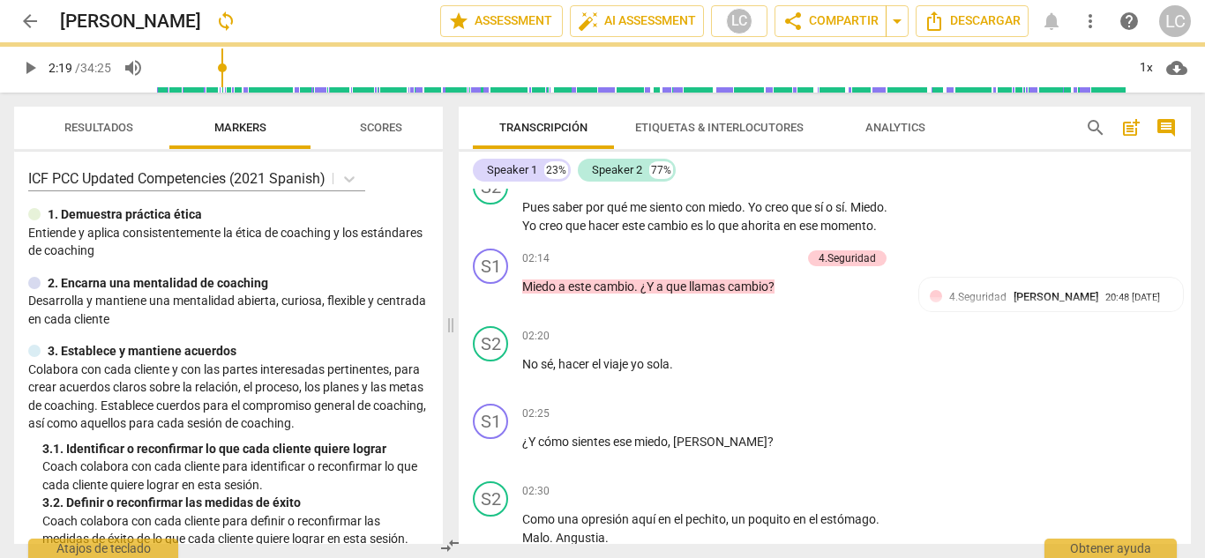
type input "140"
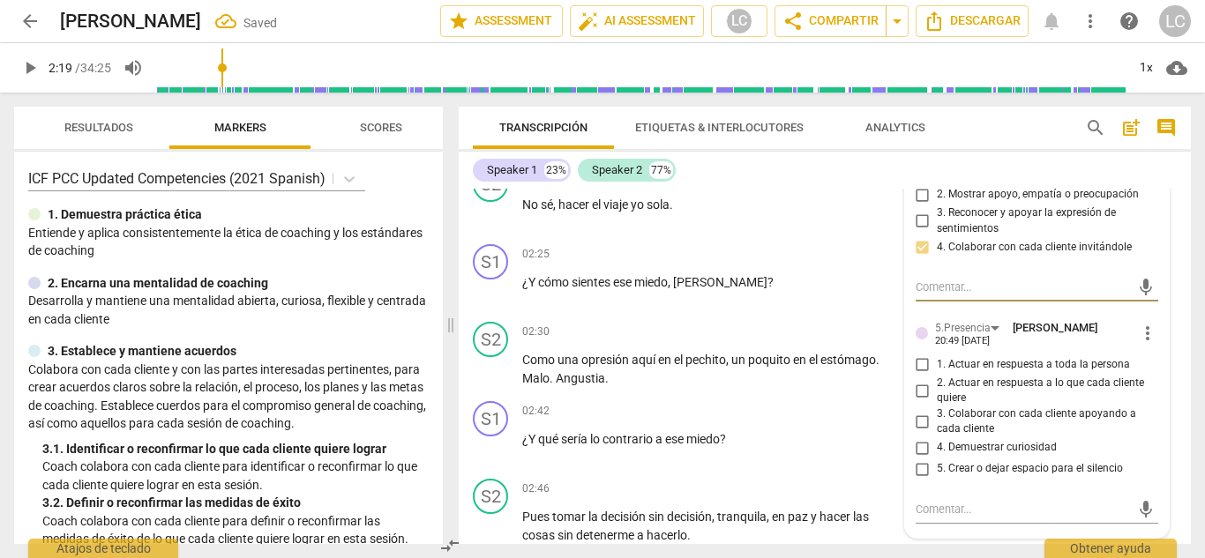
scroll to position [883, 0]
click at [921, 457] on input "4. Demuestrar curiosidad" at bounding box center [922, 446] width 28 height 21
checkbox input "true"
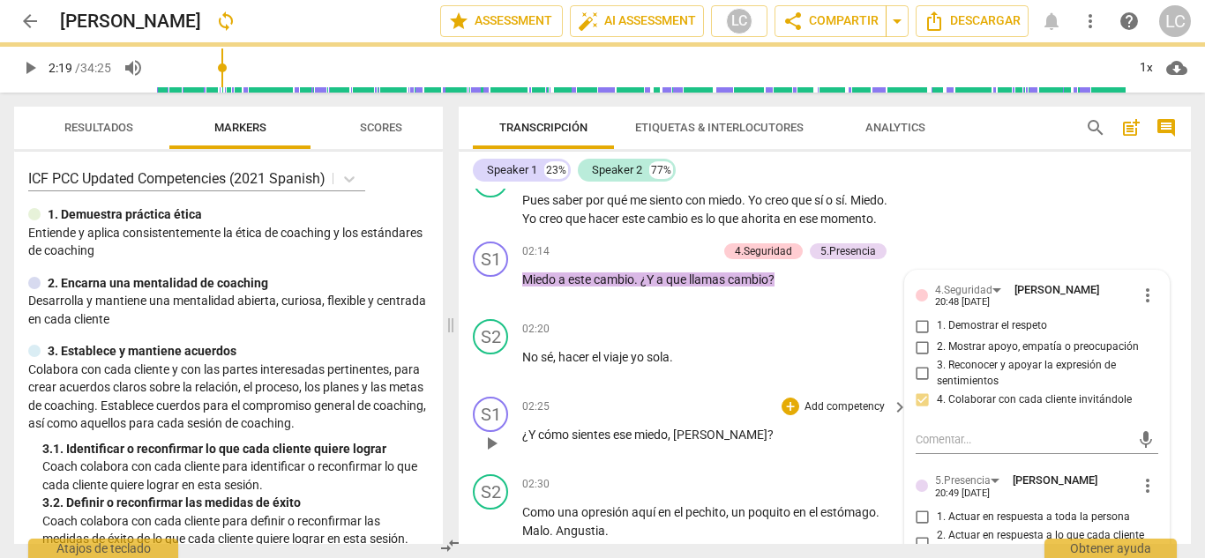
scroll to position [712, 0]
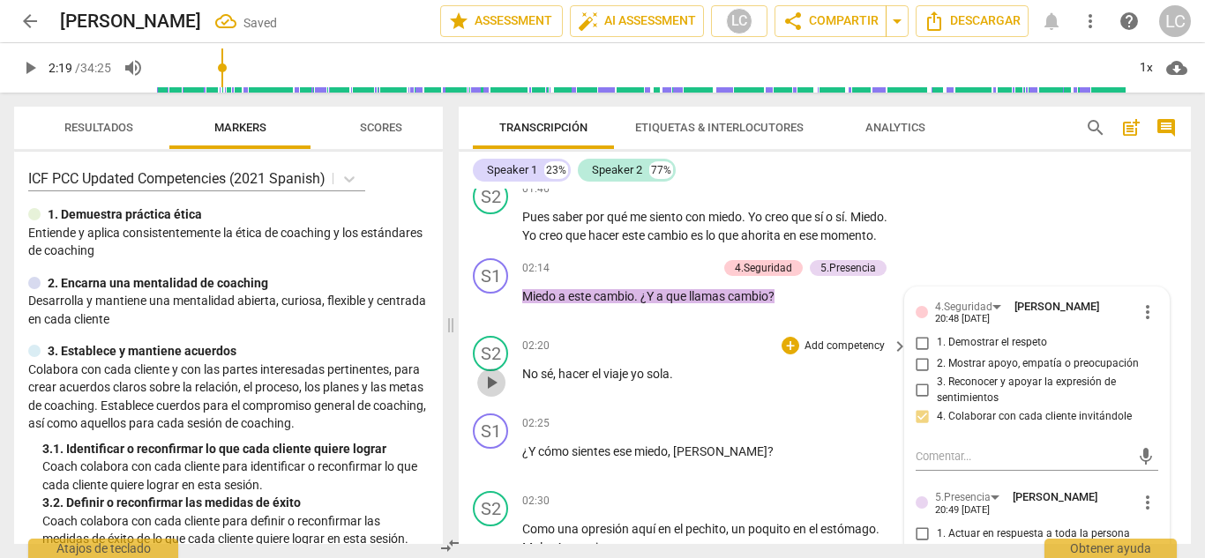
click at [492, 393] on span "play_arrow" at bounding box center [491, 382] width 21 height 21
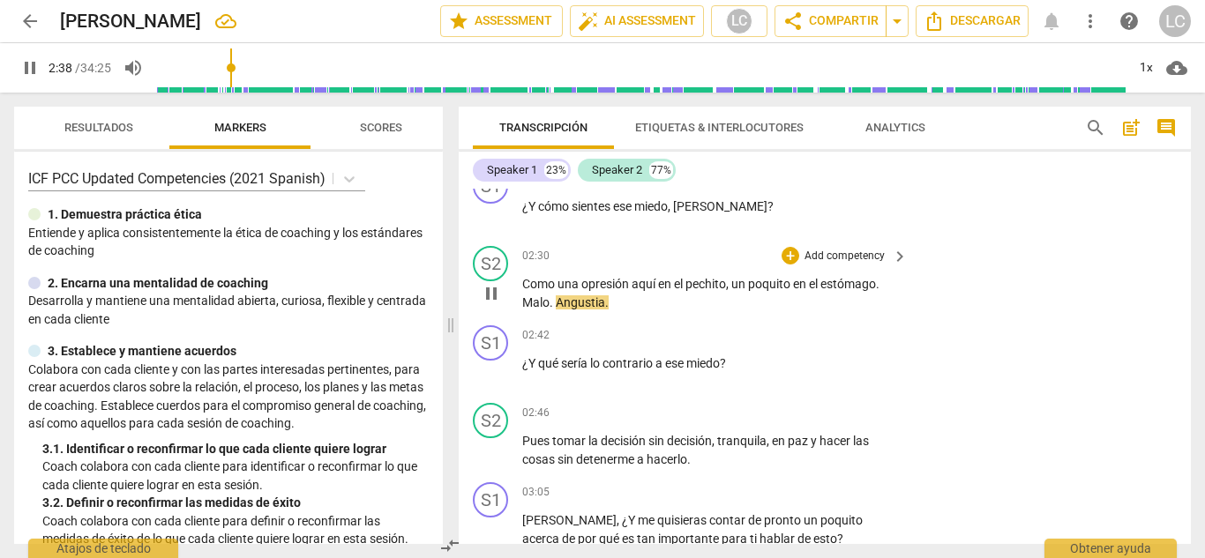
scroll to position [943, 0]
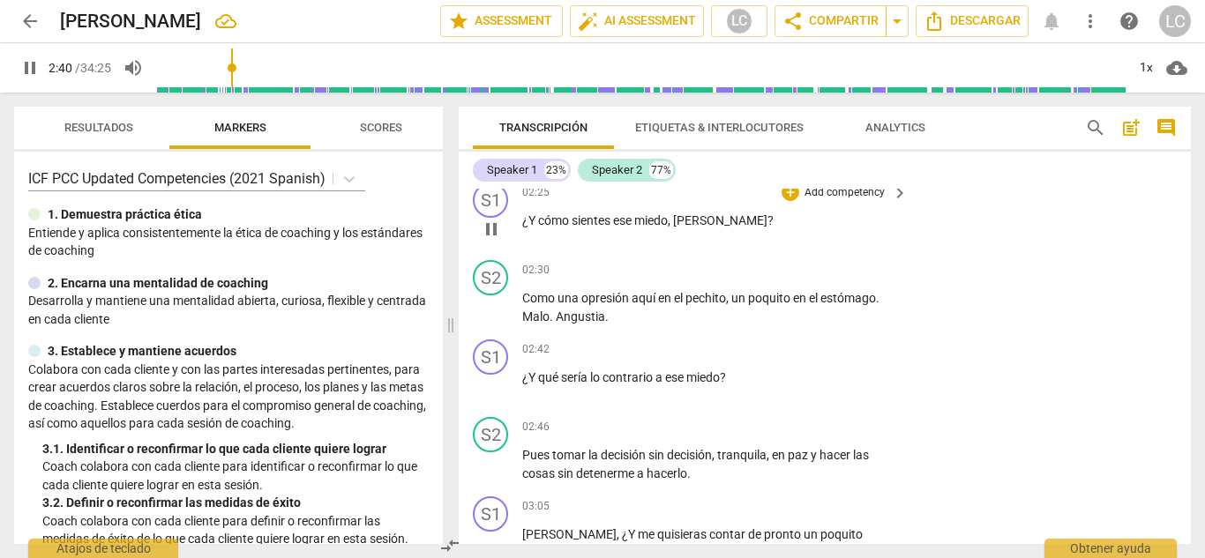
drag, startPoint x: 841, startPoint y: 199, endPoint x: 833, endPoint y: 210, distance: 13.2
click at [833, 210] on div "S1 play_arrow pause 02:25 + Add competency keyboard_arrow_right ¿Y cómo sientes…" at bounding box center [825, 214] width 732 height 78
click at [833, 201] on p "Add competency" at bounding box center [844, 193] width 84 height 16
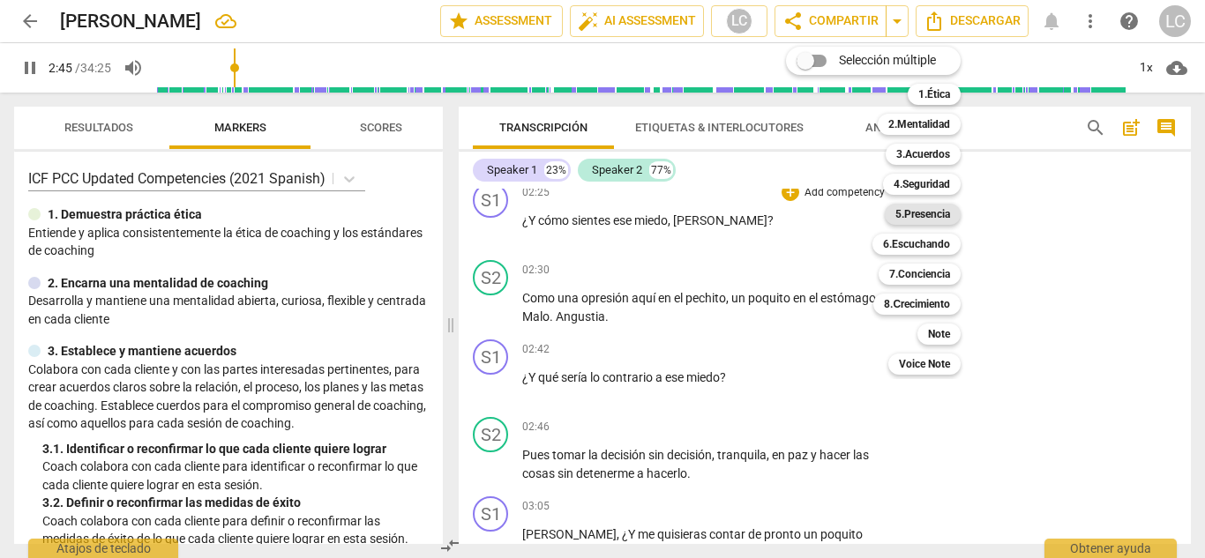
click at [924, 208] on b "5.Presencia" at bounding box center [922, 214] width 55 height 21
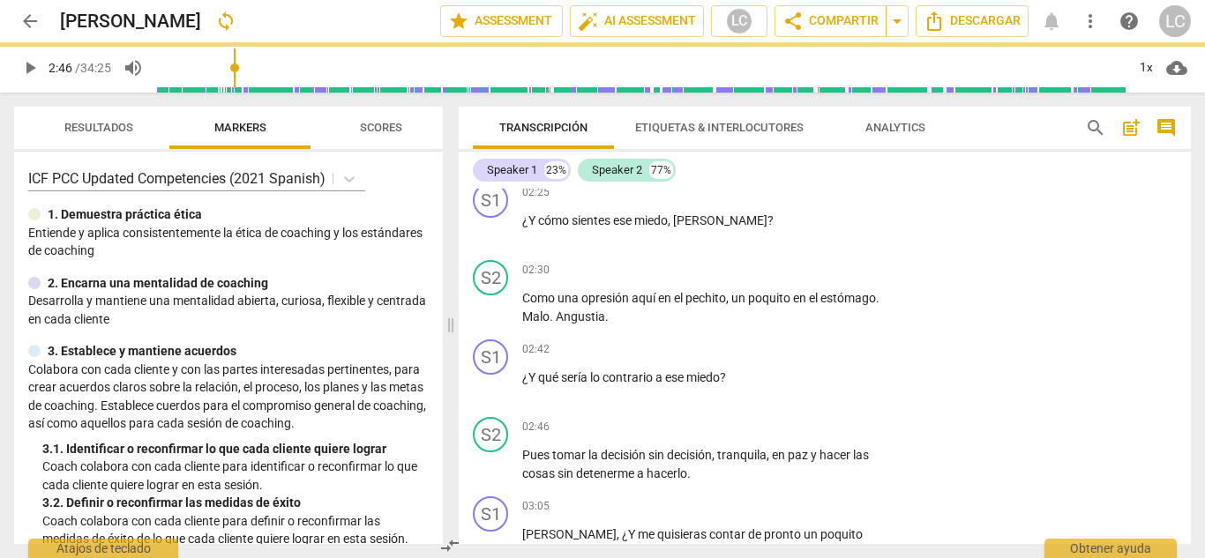
type input "166"
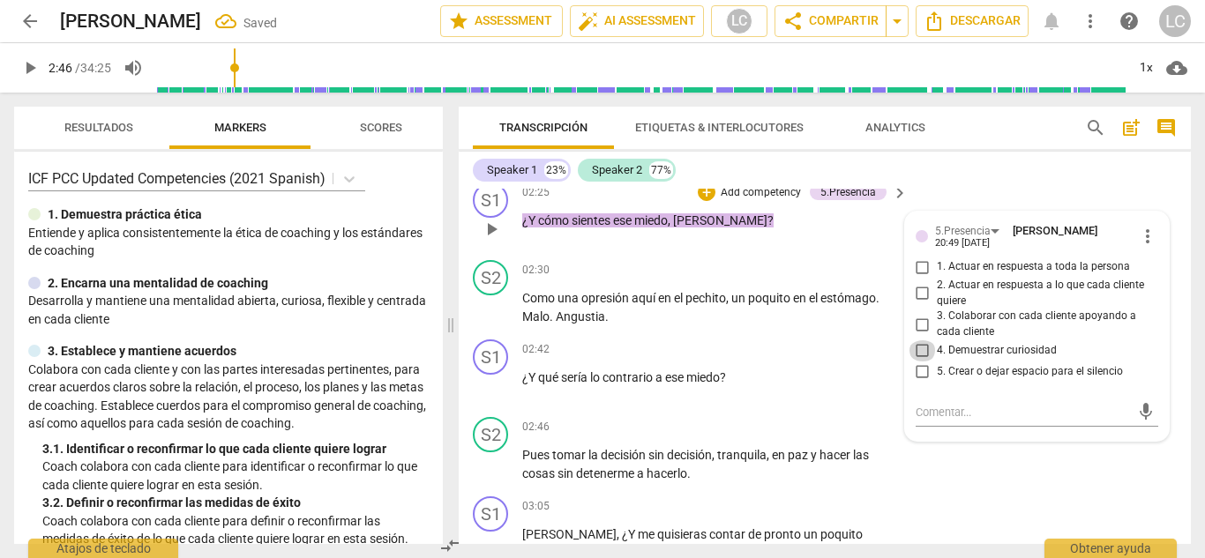
click at [920, 362] on input "4. Demuestrar curiosidad" at bounding box center [922, 350] width 28 height 21
checkbox input "true"
click at [920, 278] on input "1. Actuar en respuesta a toda la persona" at bounding box center [922, 267] width 28 height 21
checkbox input "true"
click at [742, 201] on p "Add competency" at bounding box center [761, 193] width 84 height 16
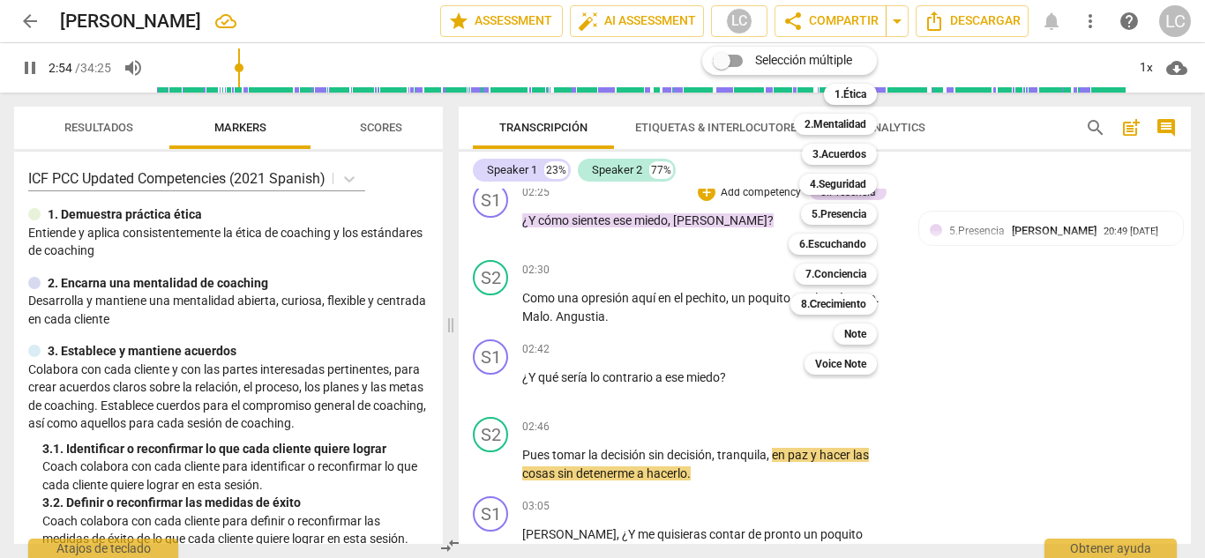
click at [533, 224] on div at bounding box center [602, 279] width 1205 height 558
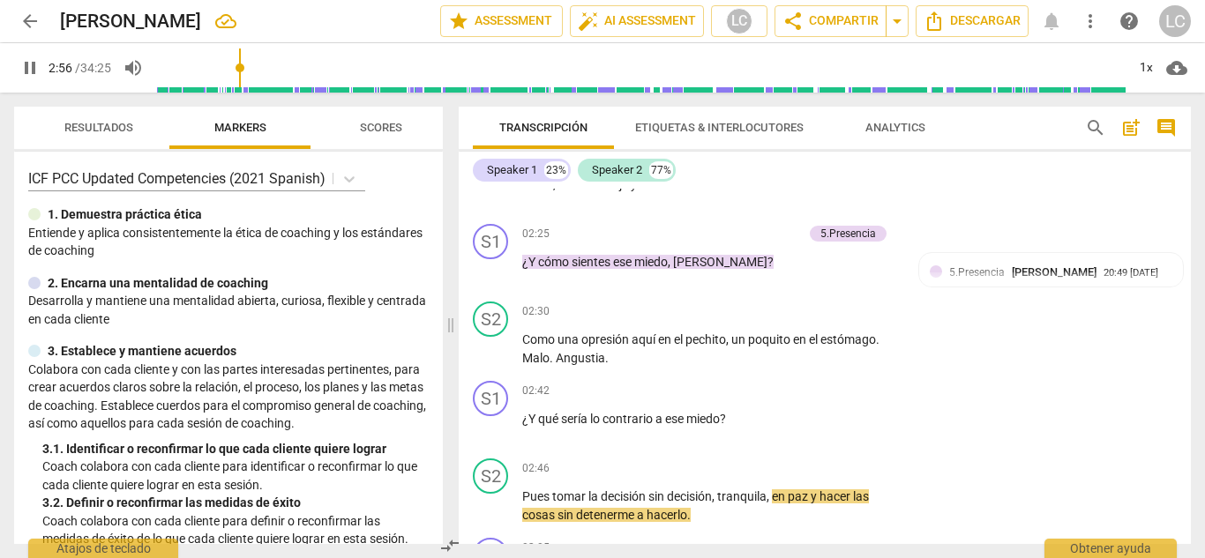
scroll to position [899, 0]
click at [489, 283] on span "pause" at bounding box center [491, 272] width 21 height 21
click at [489, 283] on span "play_arrow" at bounding box center [491, 272] width 21 height 21
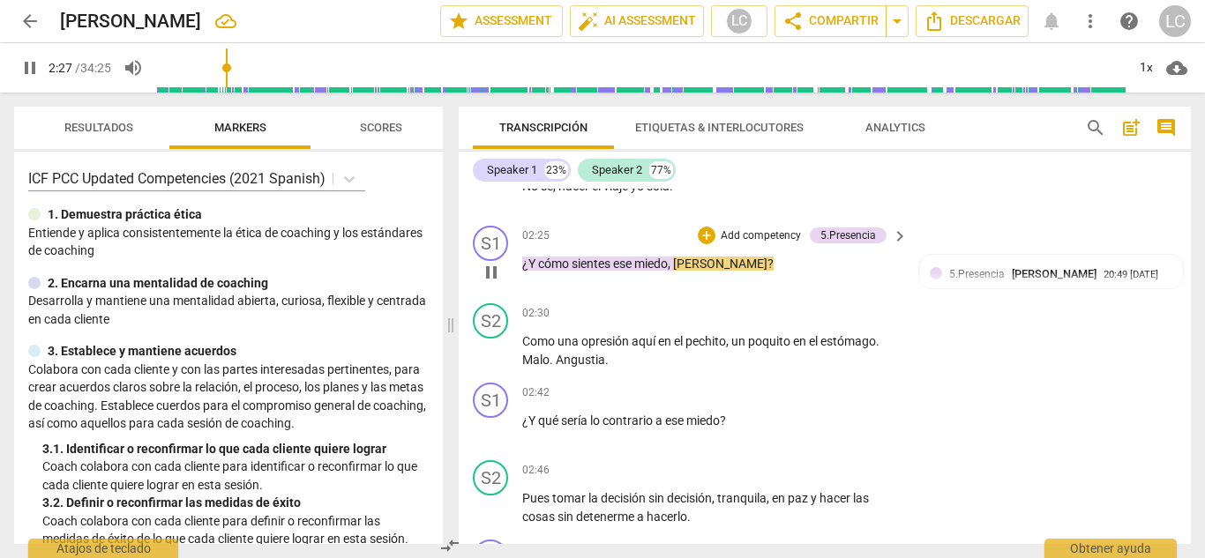
click at [749, 244] on p "Add competency" at bounding box center [761, 236] width 84 height 16
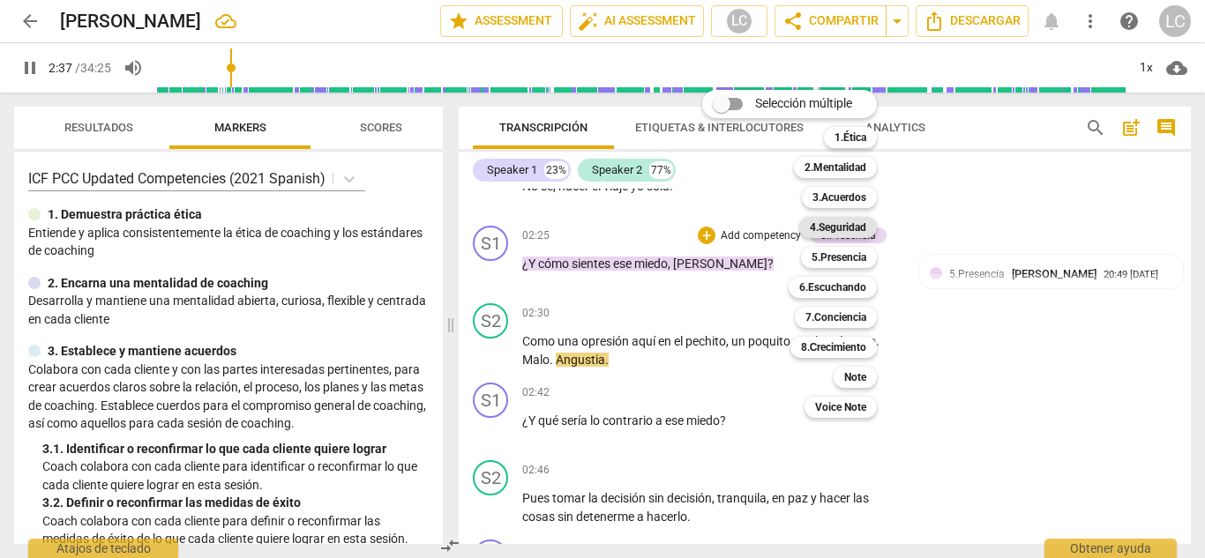
click at [821, 222] on b "4.Seguridad" at bounding box center [838, 227] width 56 height 21
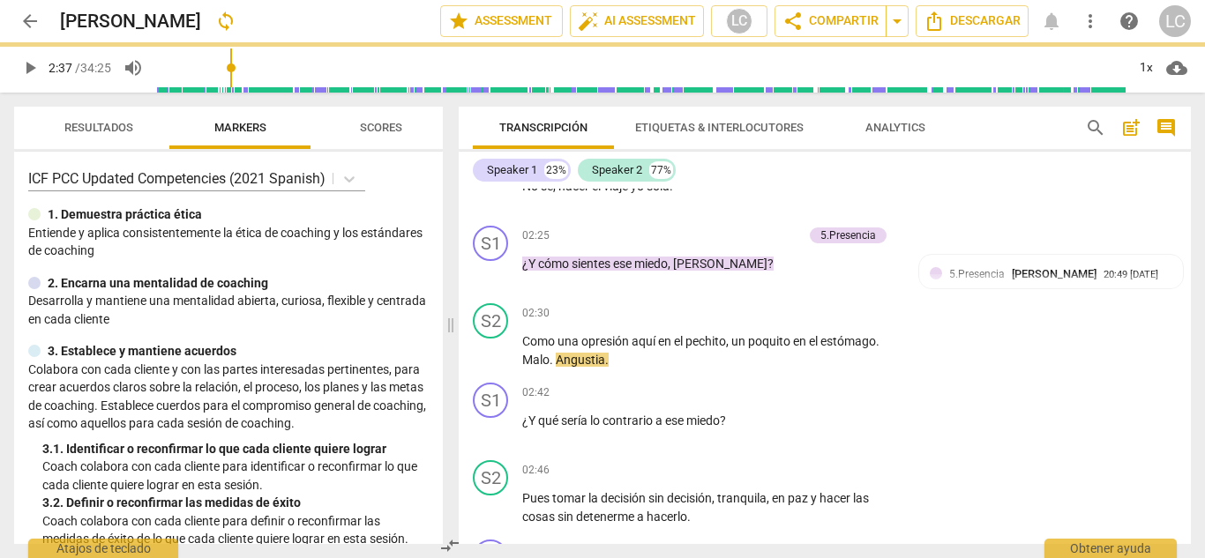
type input "158"
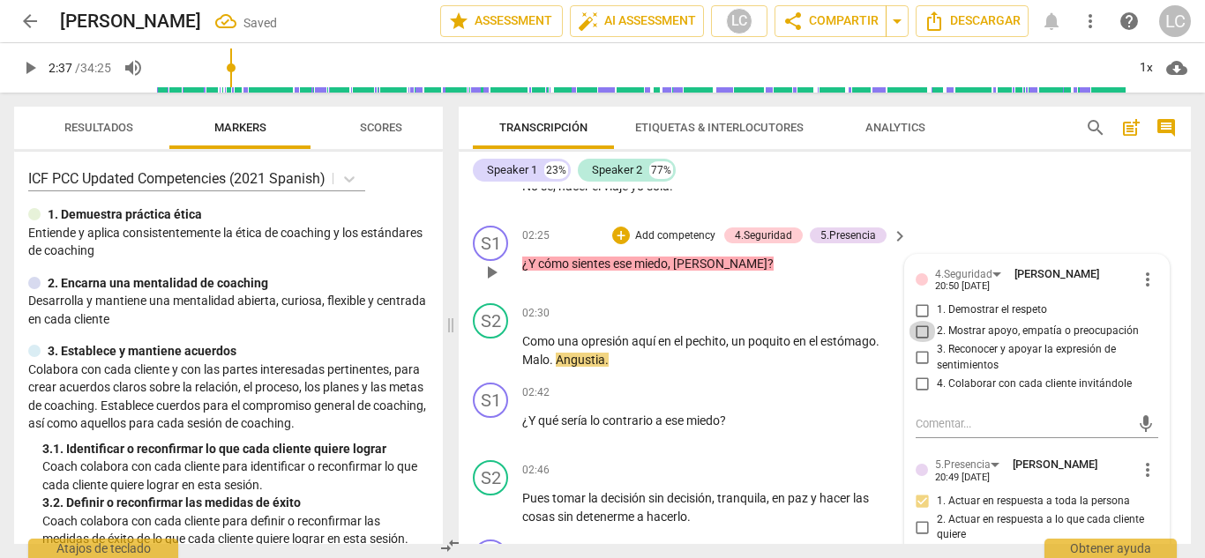
click at [921, 342] on input "2. Mostrar apoyo, empatía o preocupación" at bounding box center [922, 331] width 28 height 21
checkbox input "true"
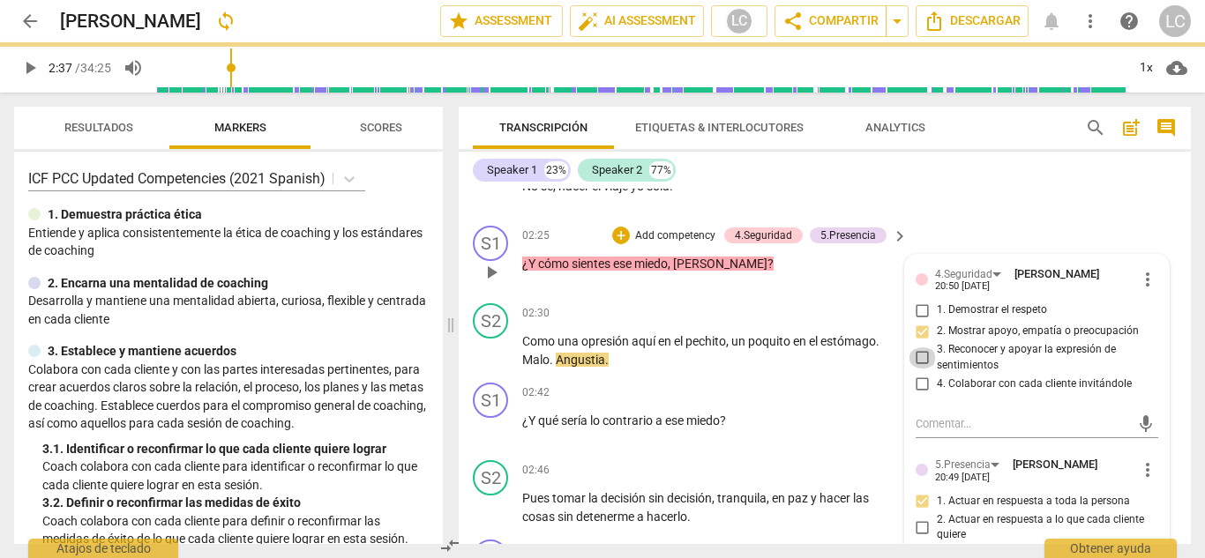
click at [919, 369] on input "3. Reconocer y apoyar la expresión de sentimientos" at bounding box center [922, 357] width 28 height 21
checkbox input "true"
click at [495, 362] on span "play_arrow" at bounding box center [491, 350] width 21 height 21
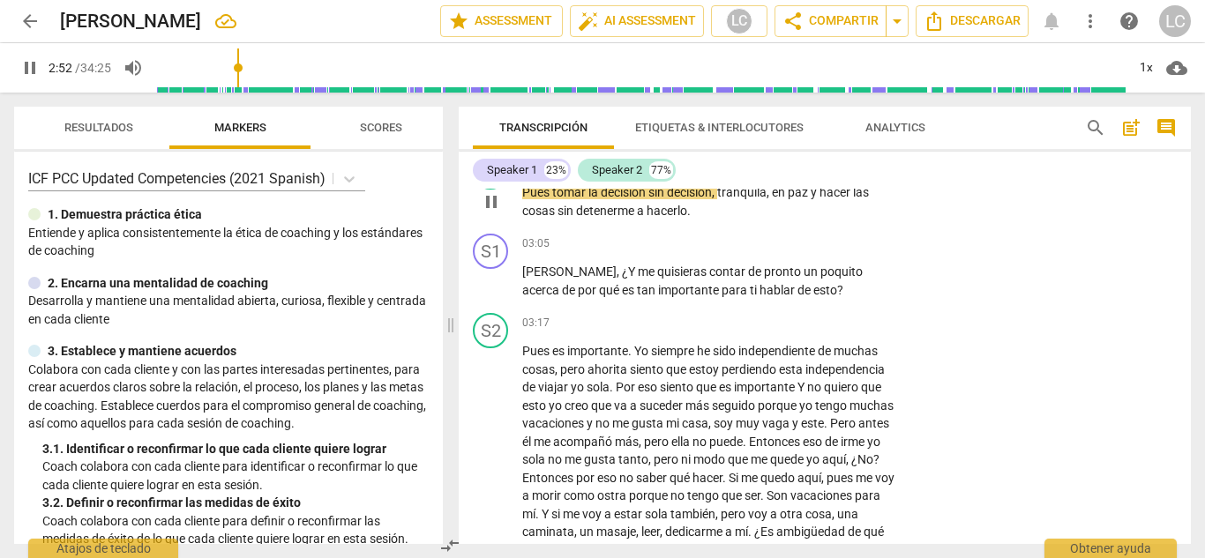
scroll to position [1206, 0]
click at [817, 251] on p "Add competency" at bounding box center [844, 243] width 84 height 16
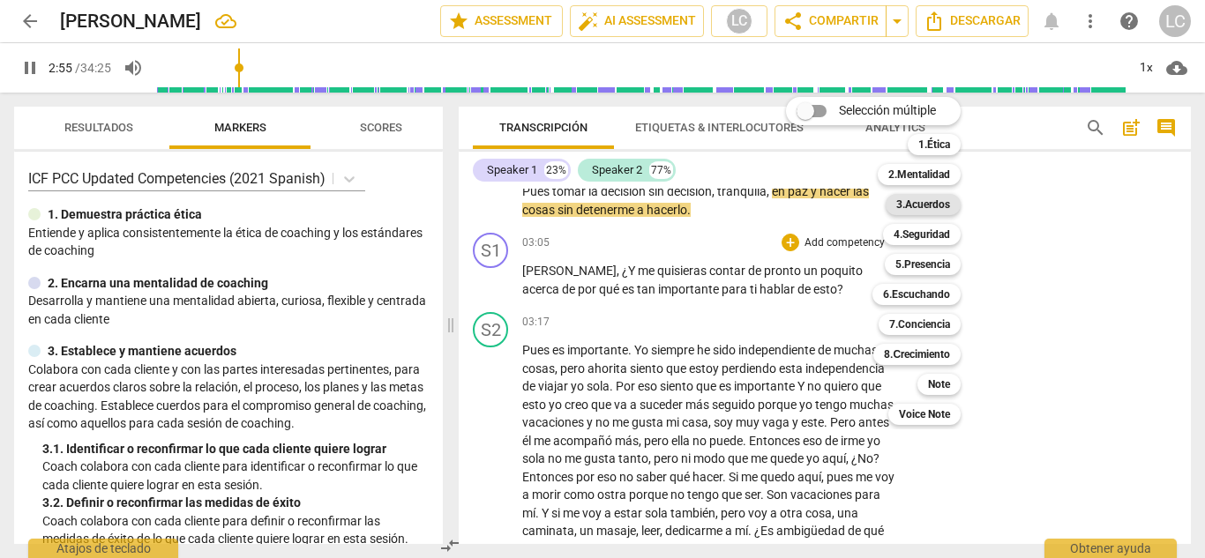
click at [929, 206] on b "3.Acuerdos" at bounding box center [923, 204] width 54 height 21
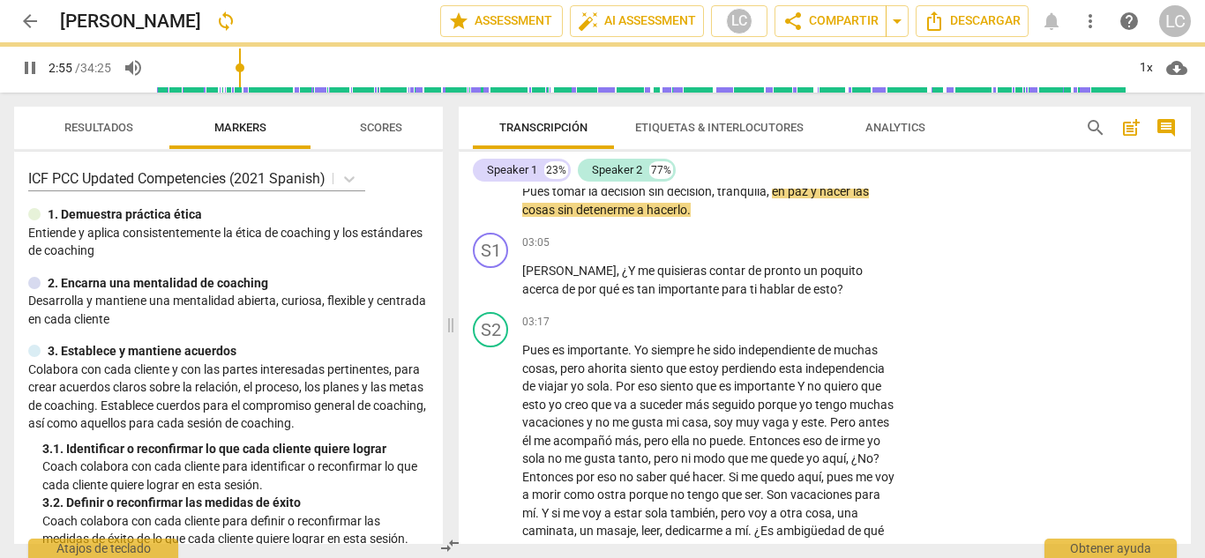
type input "176"
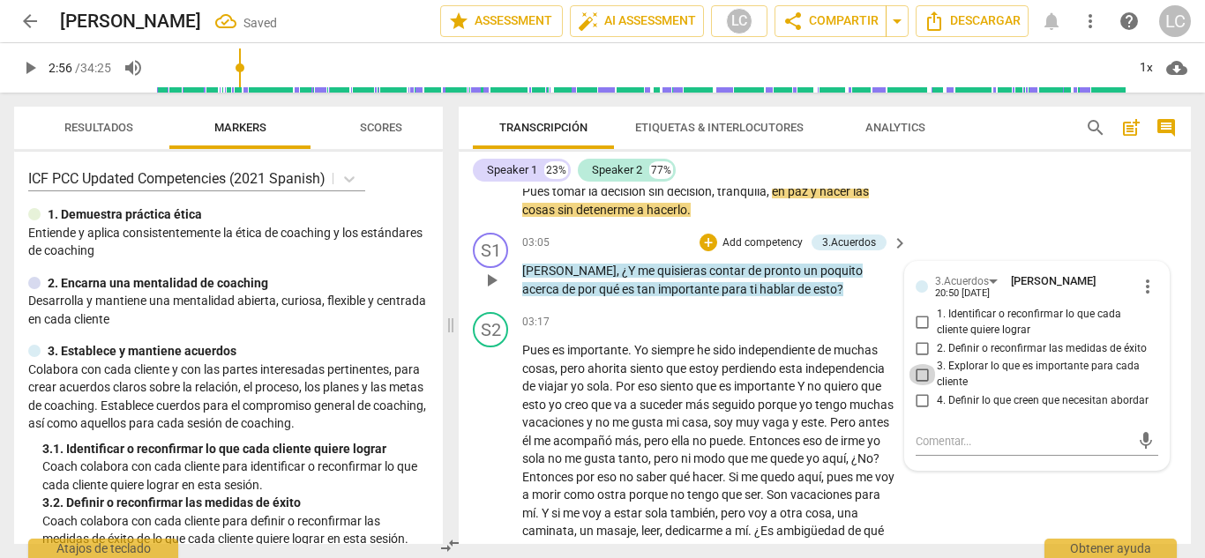
click at [925, 385] on input "3. Explorar lo que es importante para cada cliente" at bounding box center [922, 374] width 28 height 21
checkbox input "true"
click at [970, 215] on div "S2 play_arrow pause 02:46 + Add competency keyboard_arrow_right Pues tomar la d…" at bounding box center [825, 185] width 732 height 79
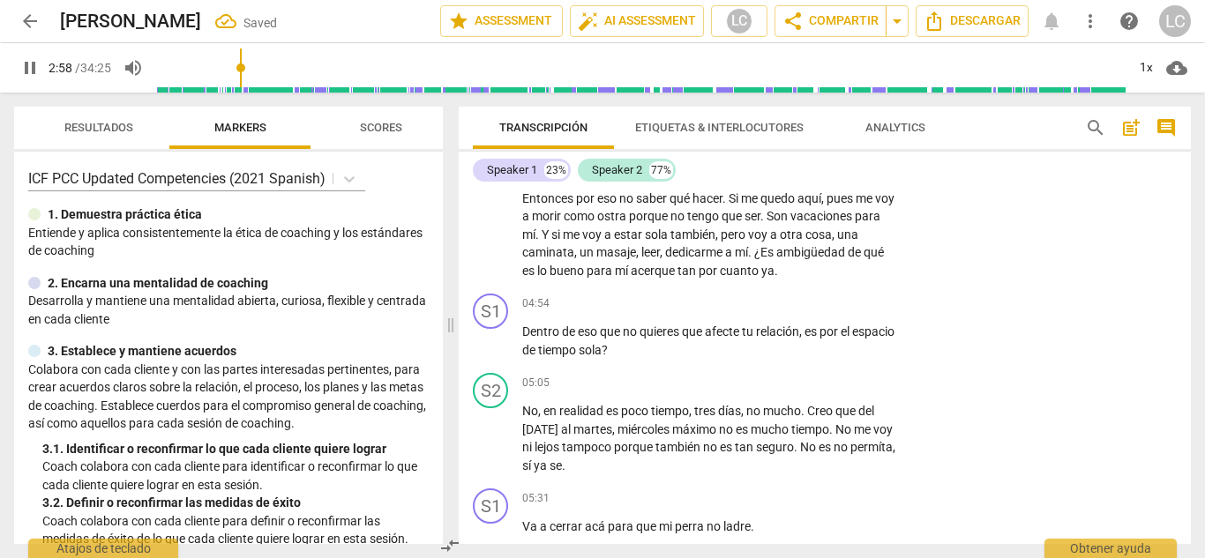
scroll to position [1486, 0]
click at [491, 351] on span "pause" at bounding box center [491, 340] width 21 height 21
click at [488, 351] on span "play_arrow" at bounding box center [491, 340] width 21 height 21
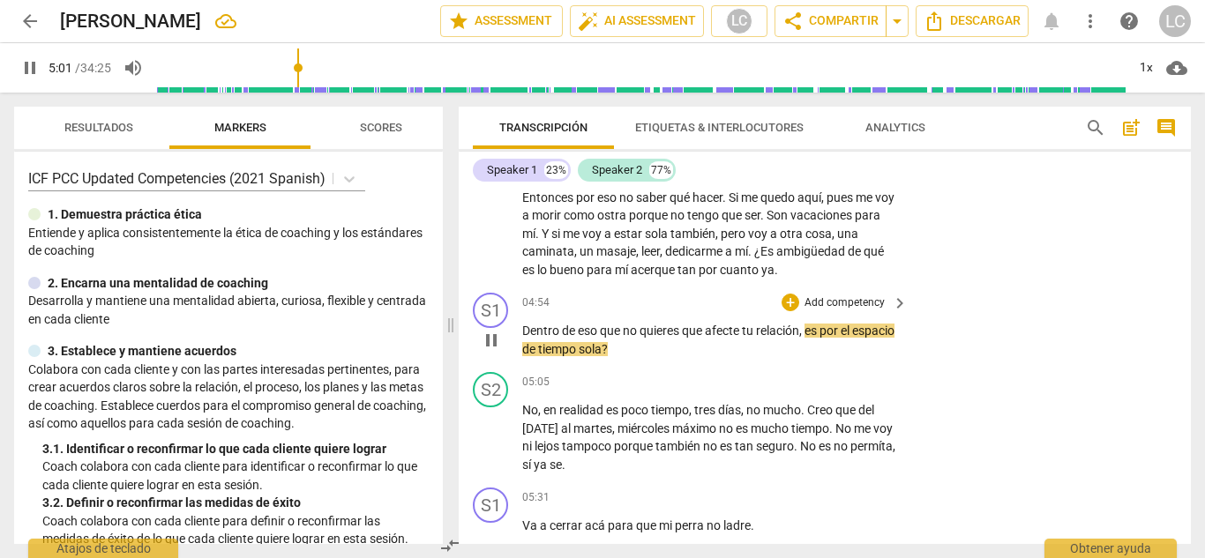
click at [847, 311] on p "Add competency" at bounding box center [844, 303] width 84 height 16
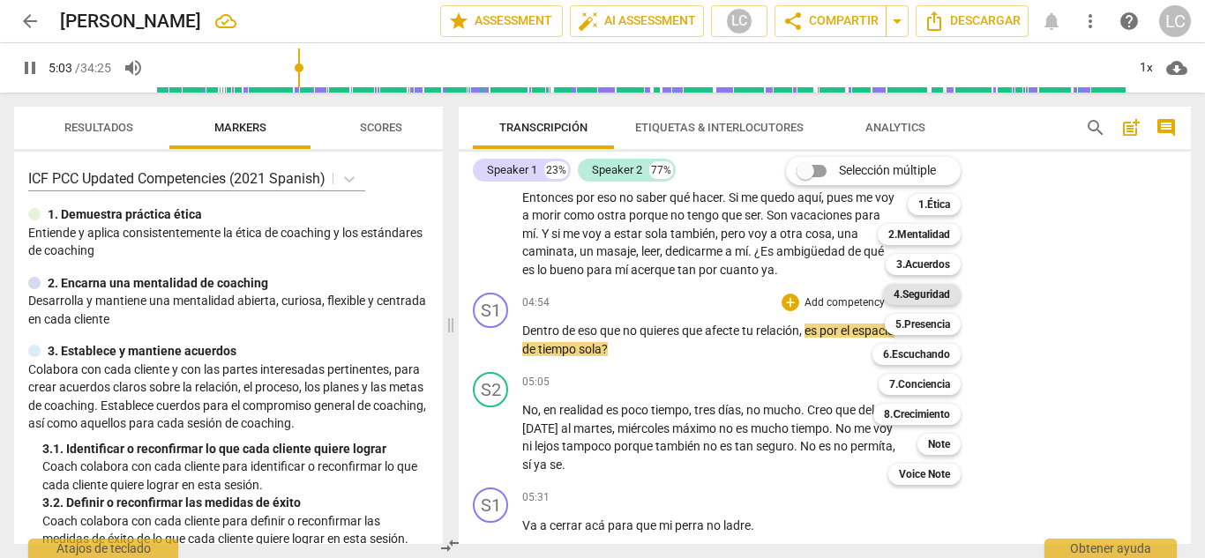
click at [932, 292] on b "4.Seguridad" at bounding box center [921, 294] width 56 height 21
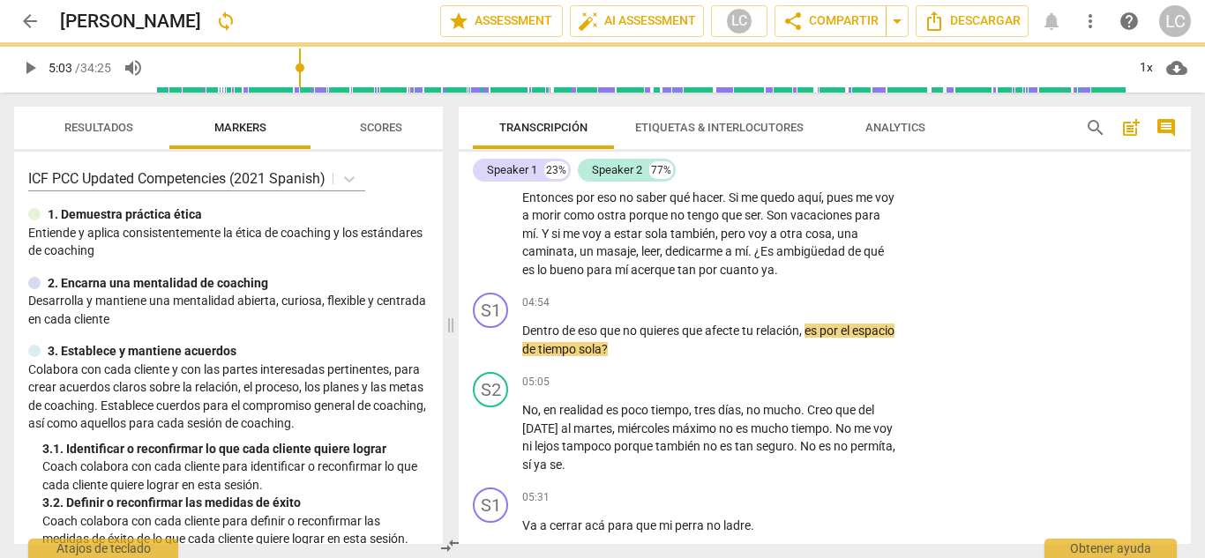
type input "304"
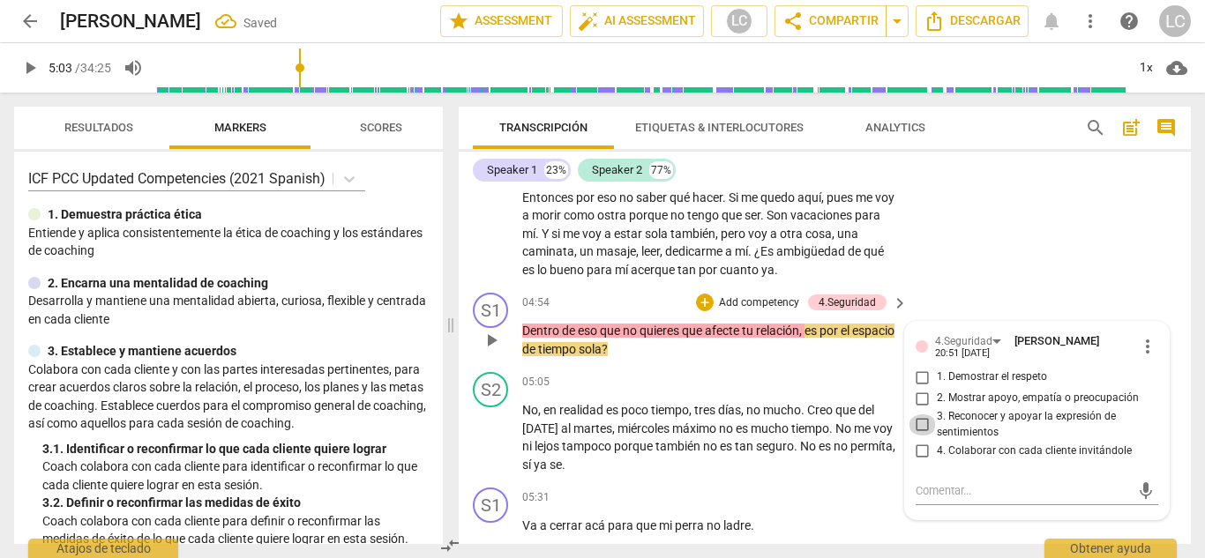
click at [914, 436] on input "3. Reconocer y apoyar la expresión de sentimientos" at bounding box center [922, 424] width 28 height 21
checkbox input "true"
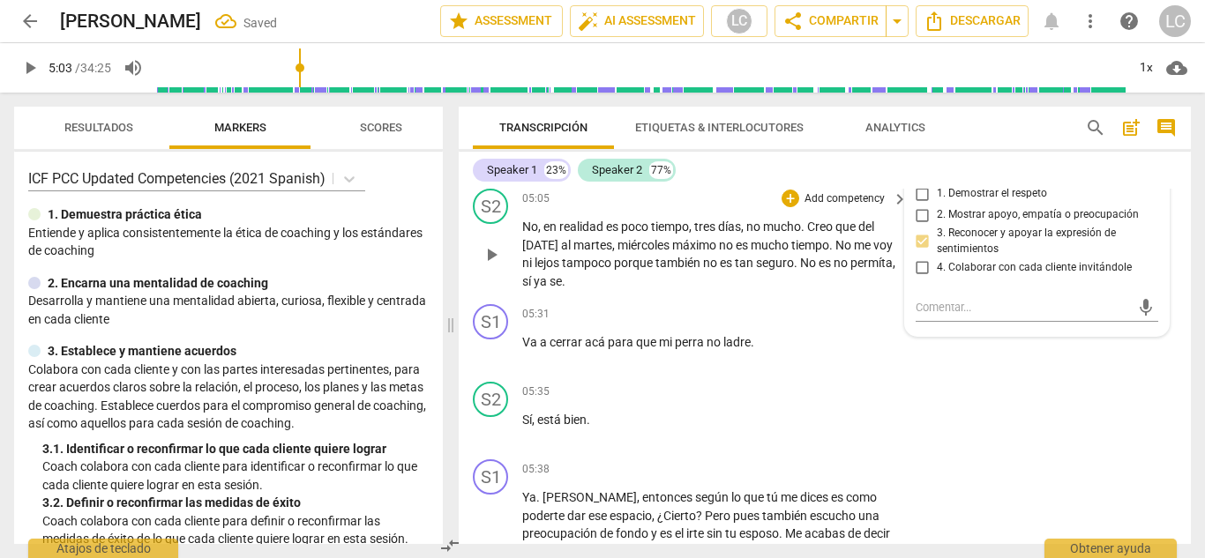
scroll to position [1670, 0]
click at [493, 361] on span "play_arrow" at bounding box center [491, 349] width 21 height 21
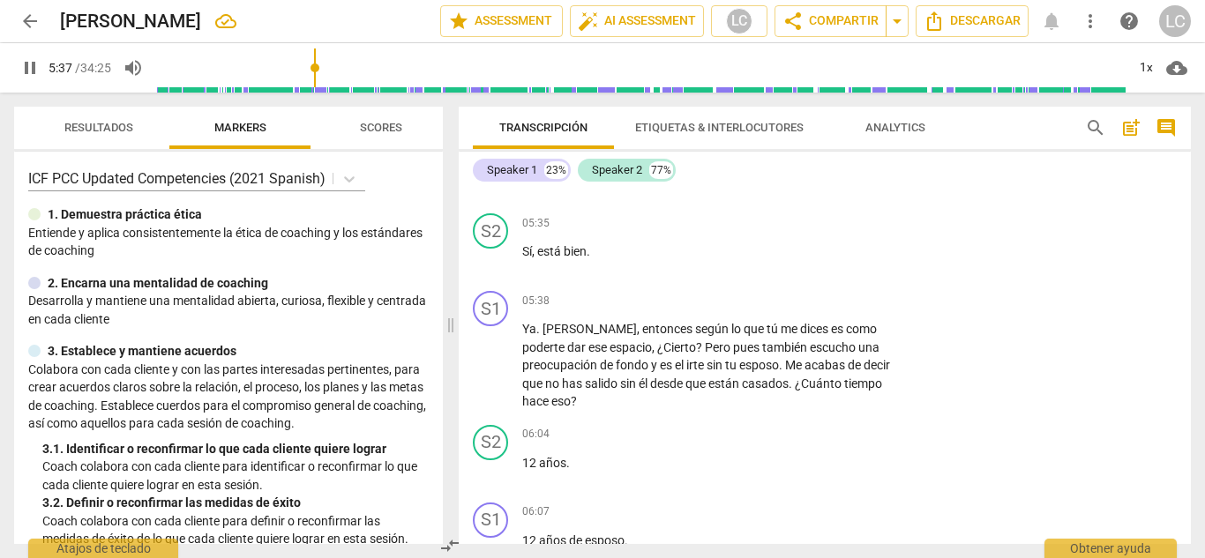
scroll to position [1850, 0]
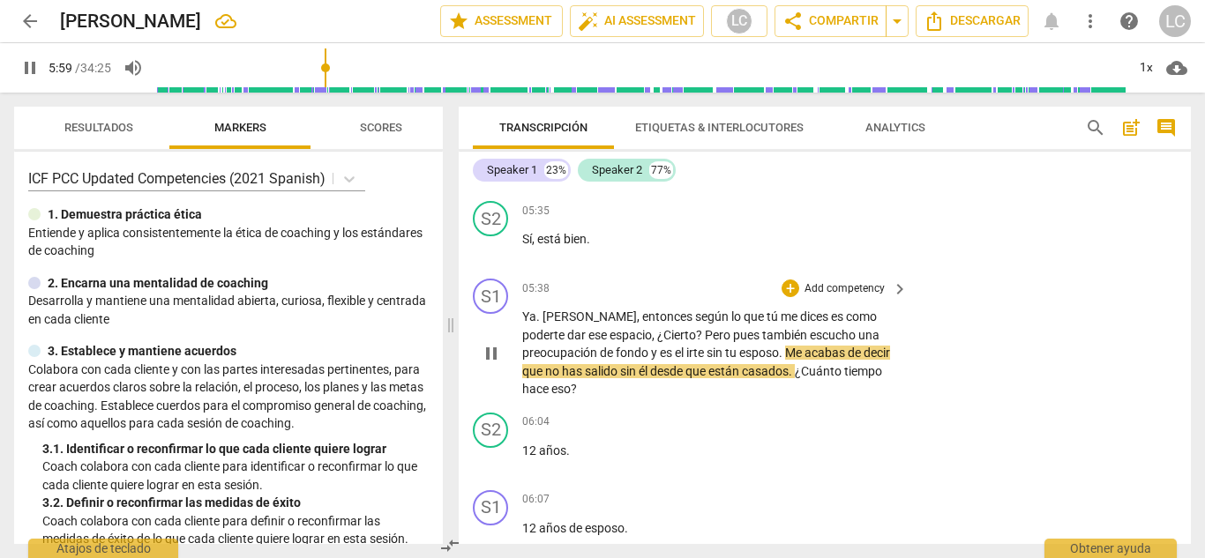
click at [821, 297] on p "Add competency" at bounding box center [844, 289] width 84 height 16
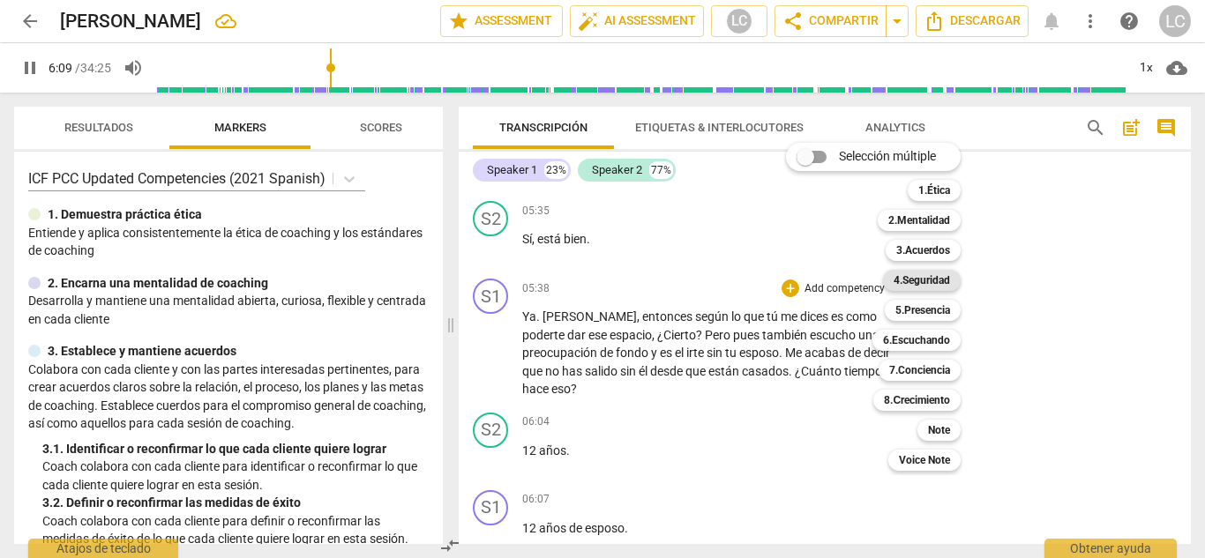
scroll to position [2259, 0]
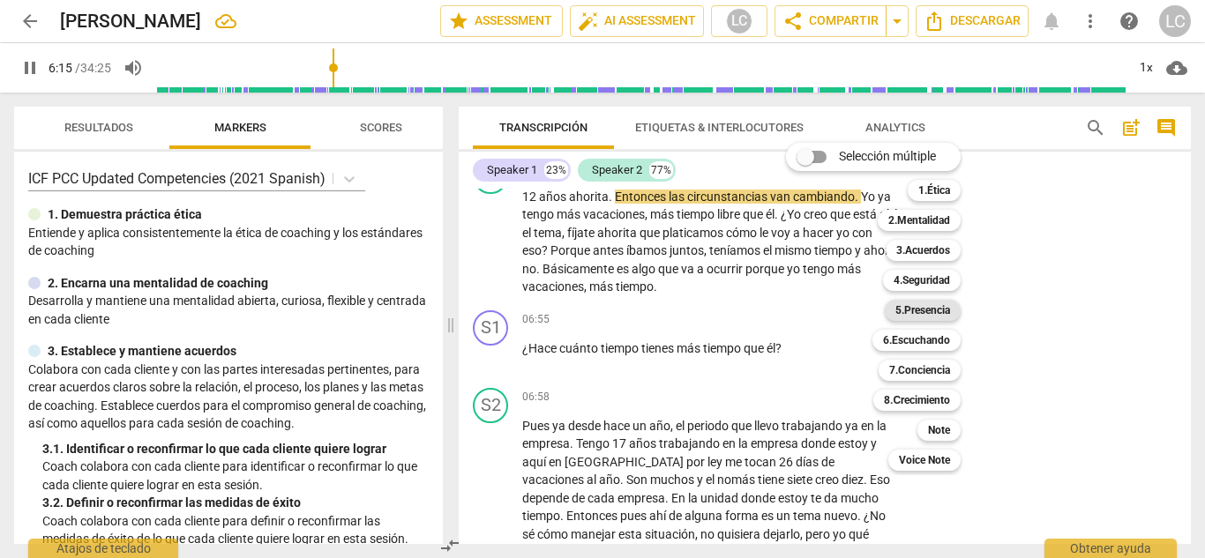
click at [914, 314] on b "5.Presencia" at bounding box center [922, 310] width 55 height 21
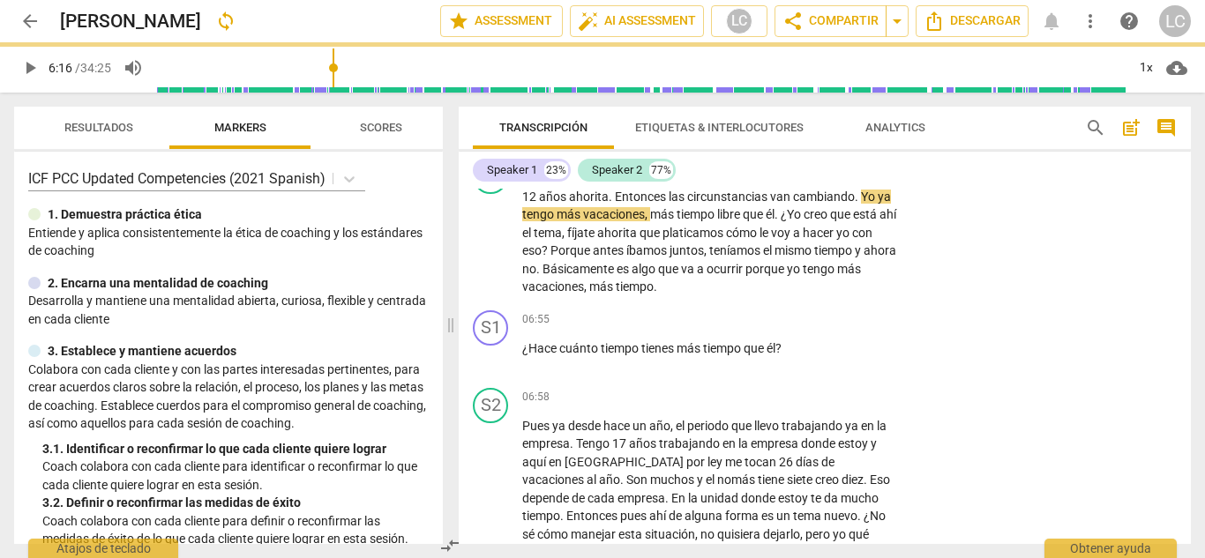
type input "376"
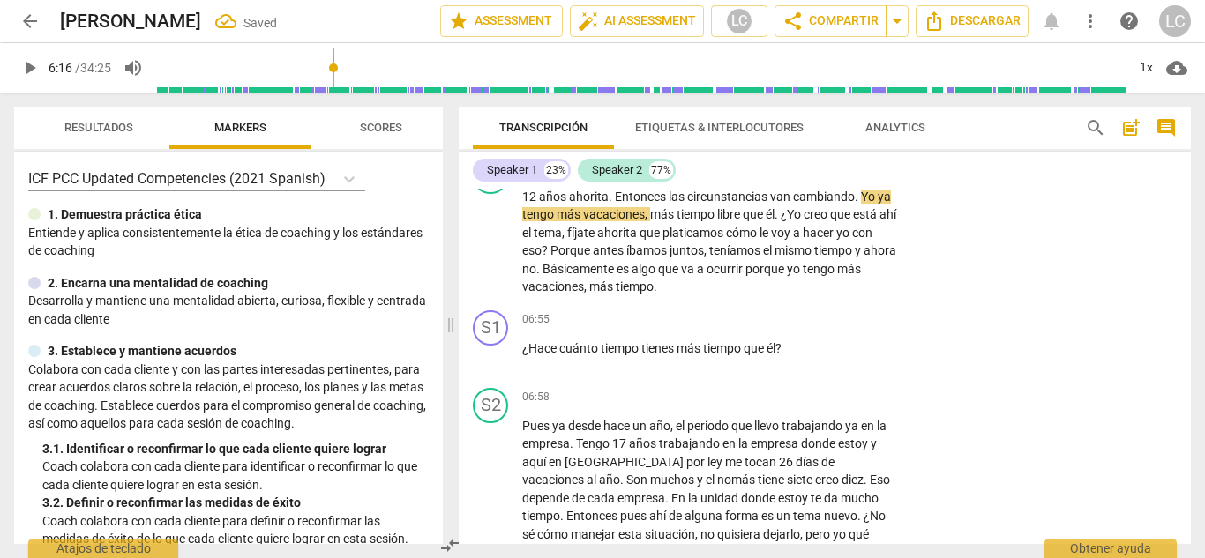
scroll to position [2009, 0]
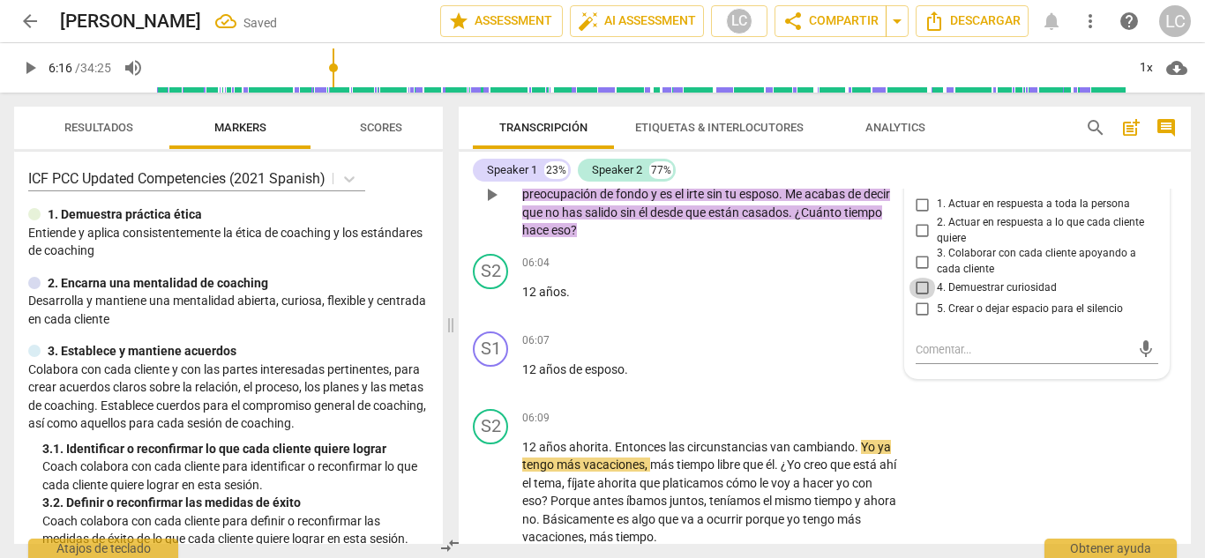
click at [920, 299] on input "4. Demuestrar curiosidad" at bounding box center [922, 288] width 28 height 21
checkbox input "true"
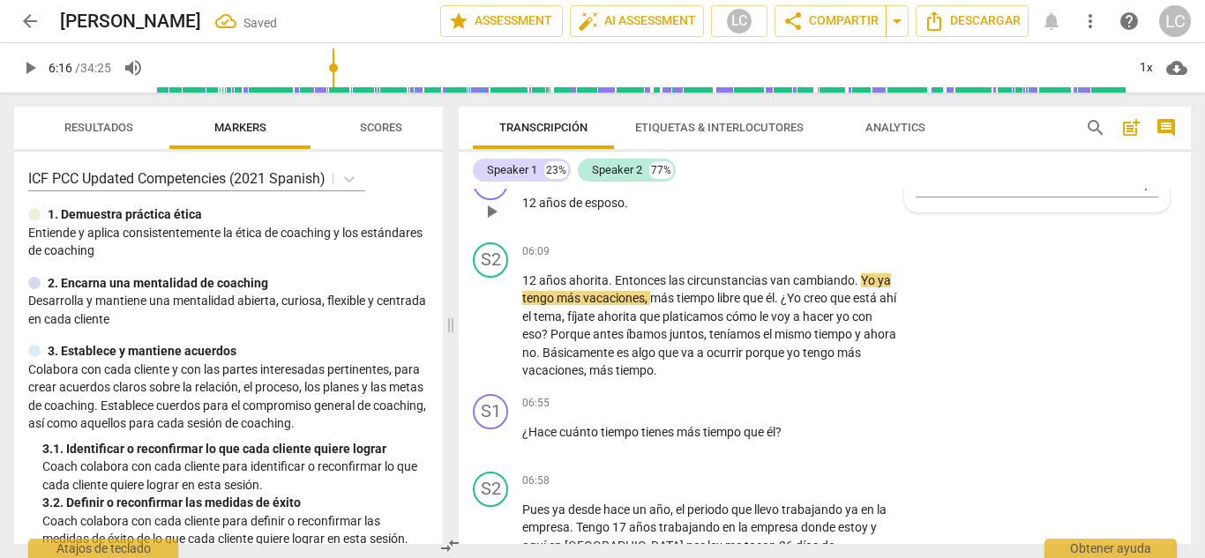
scroll to position [2176, 0]
click at [493, 328] on span "play_arrow" at bounding box center [491, 325] width 21 height 21
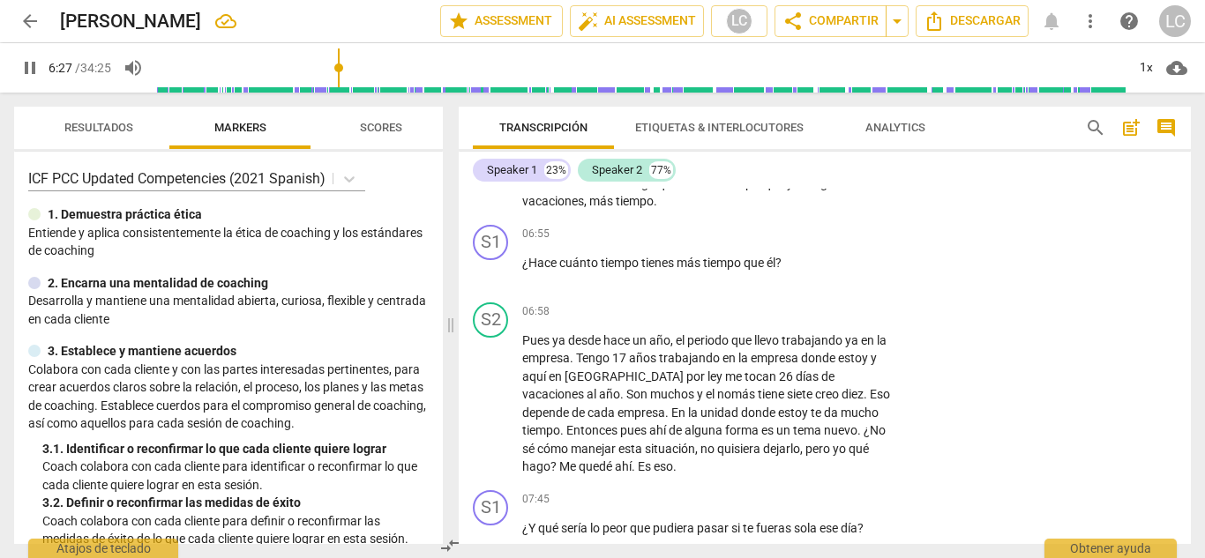
scroll to position [2342, 0]
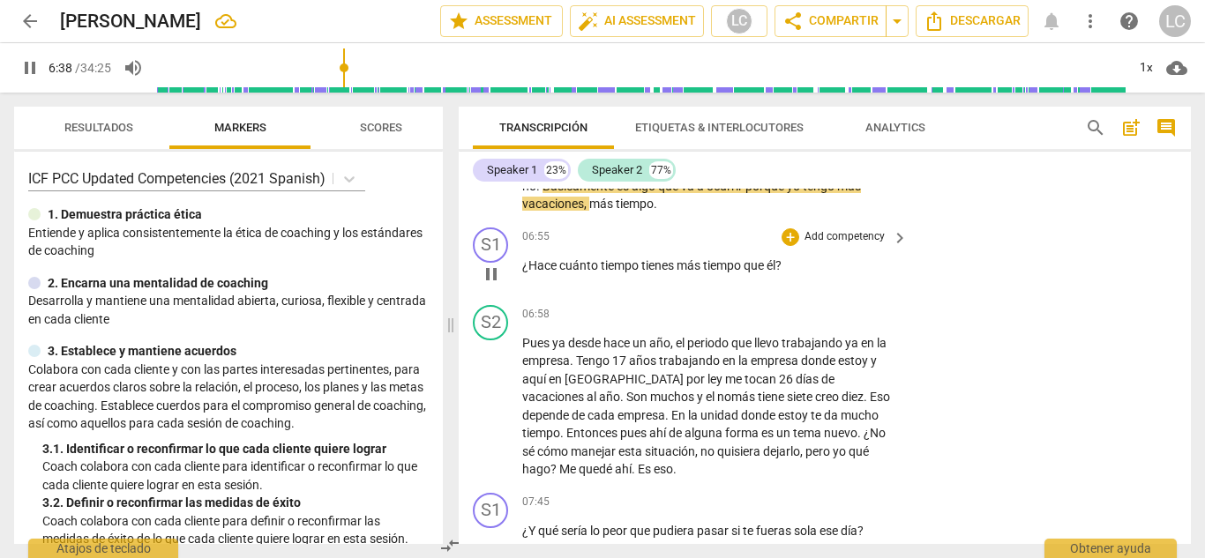
click at [833, 237] on p "Add competency" at bounding box center [844, 237] width 84 height 16
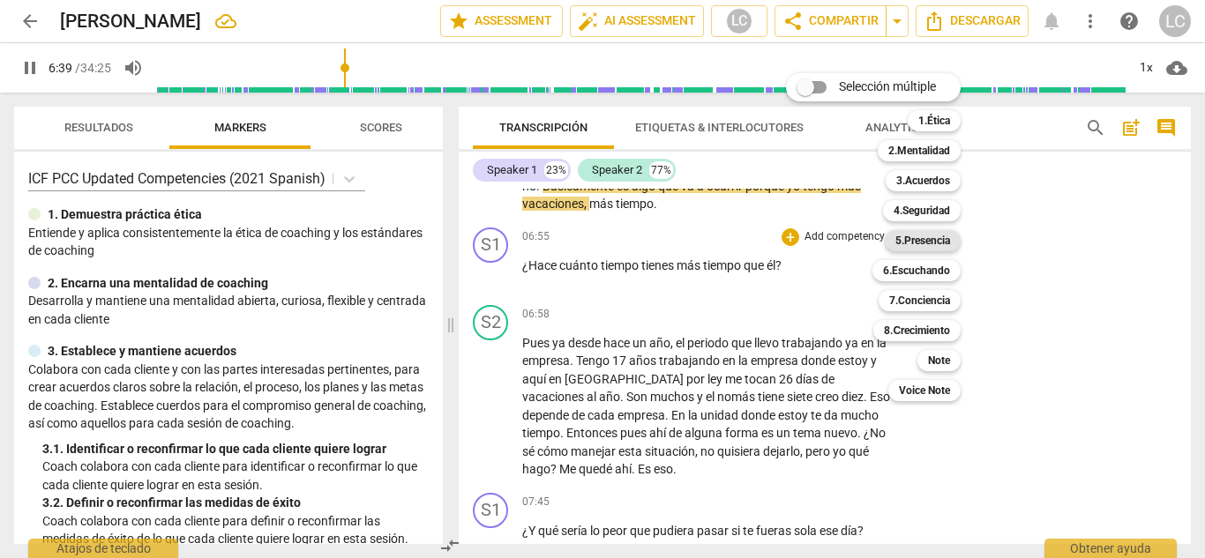
click at [943, 241] on b "5.Presencia" at bounding box center [922, 240] width 55 height 21
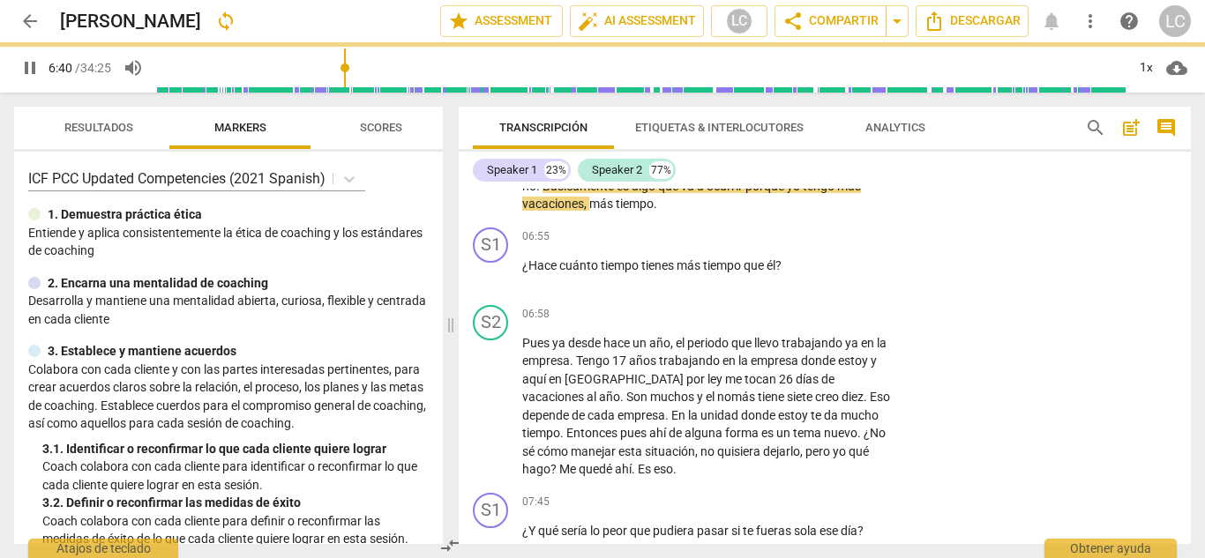
type input "400"
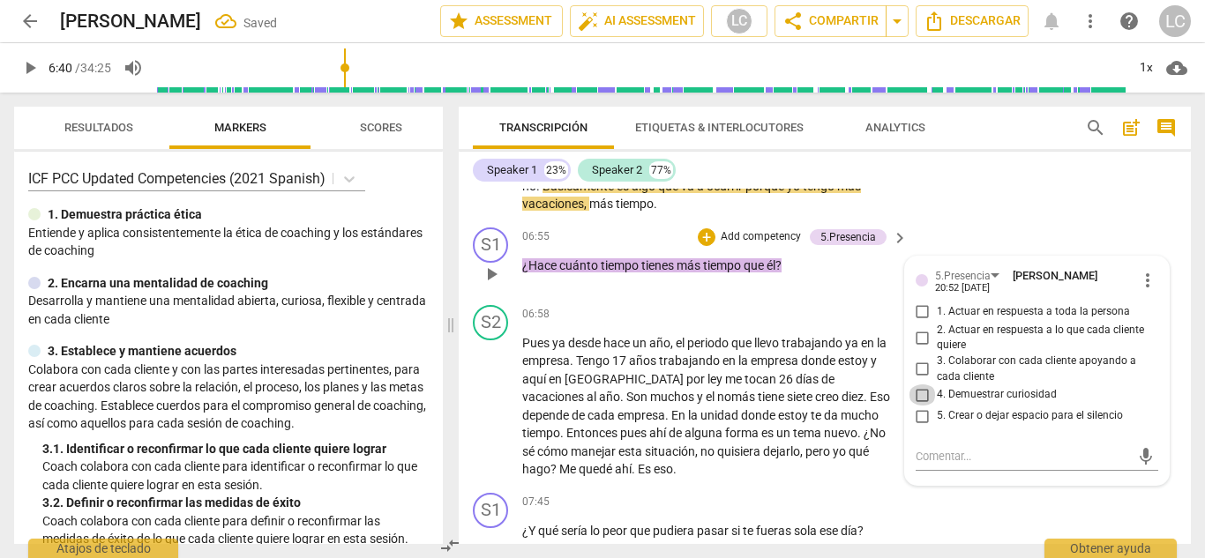
click at [916, 392] on input "4. Demuestrar curiosidad" at bounding box center [922, 394] width 28 height 21
checkbox input "true"
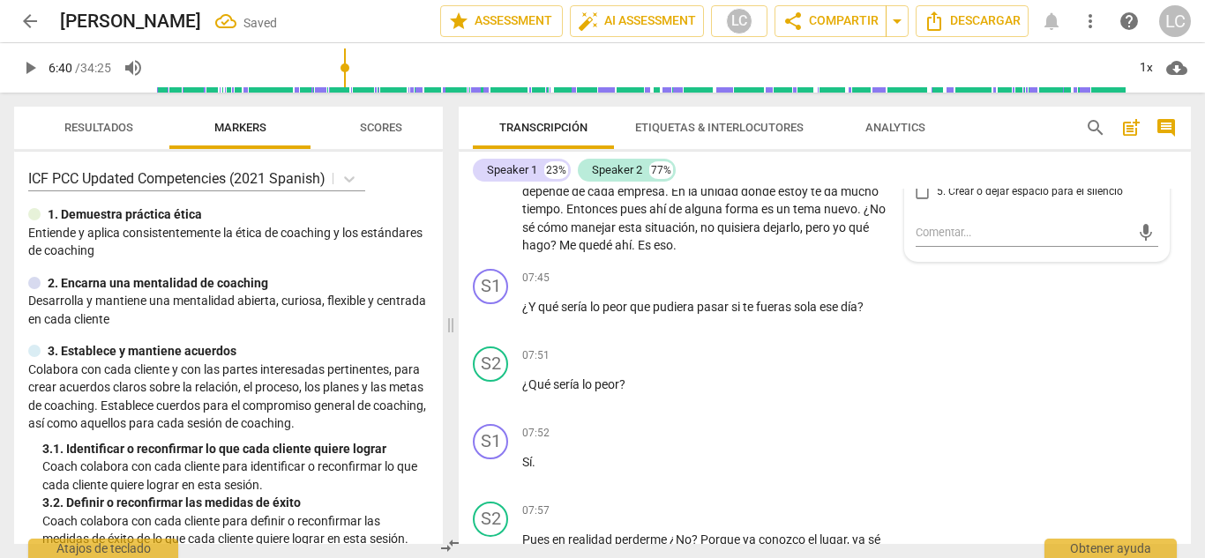
scroll to position [2568, 0]
click at [494, 309] on span "play_arrow" at bounding box center [491, 313] width 21 height 21
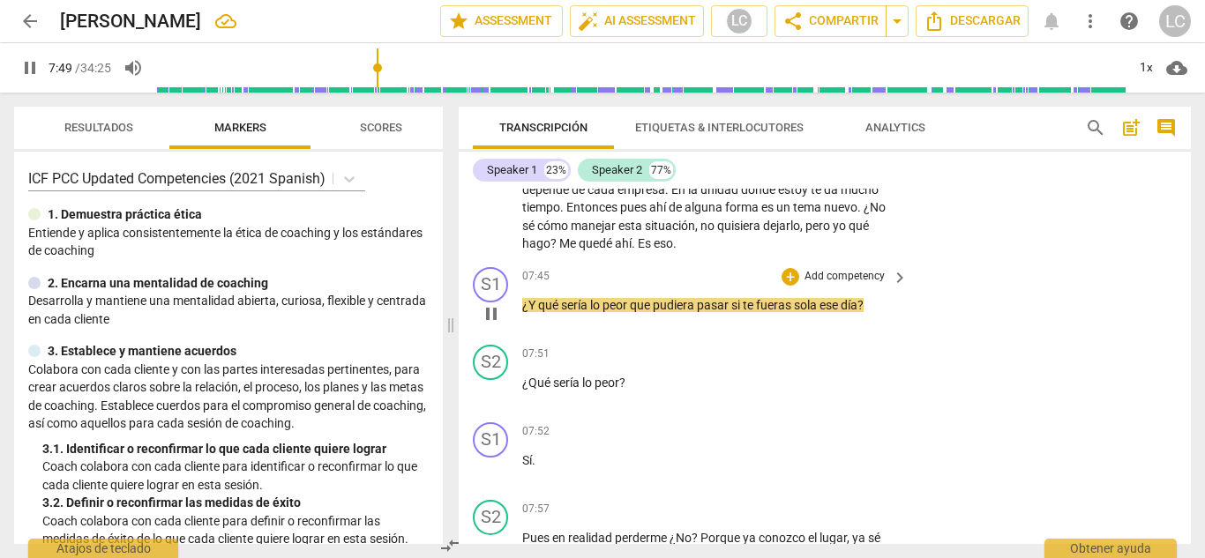
click at [829, 277] on p "Add competency" at bounding box center [844, 277] width 84 height 16
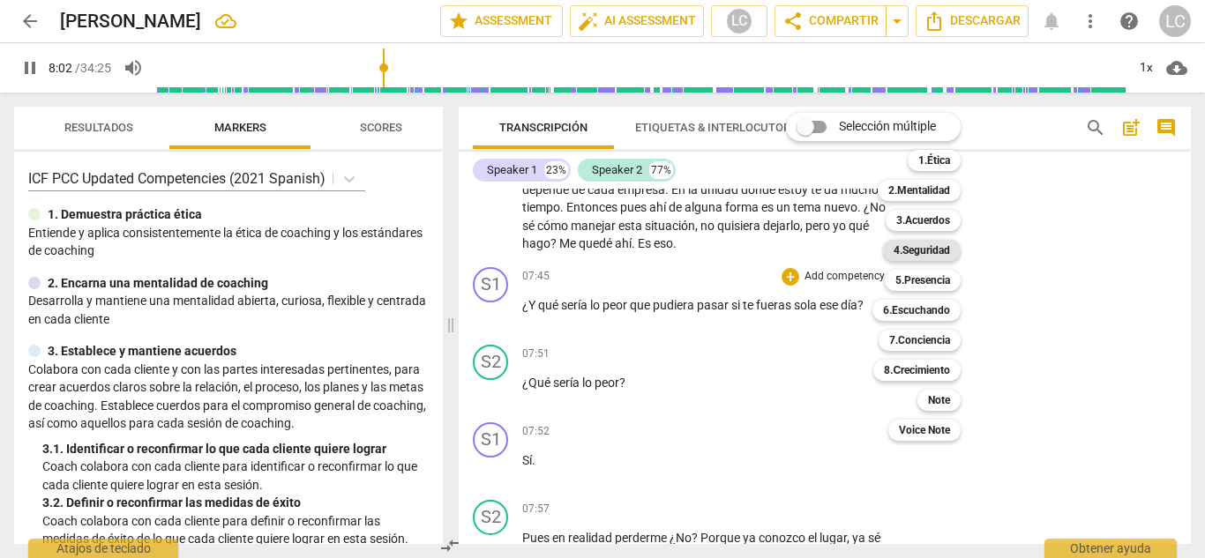
scroll to position [2927, 0]
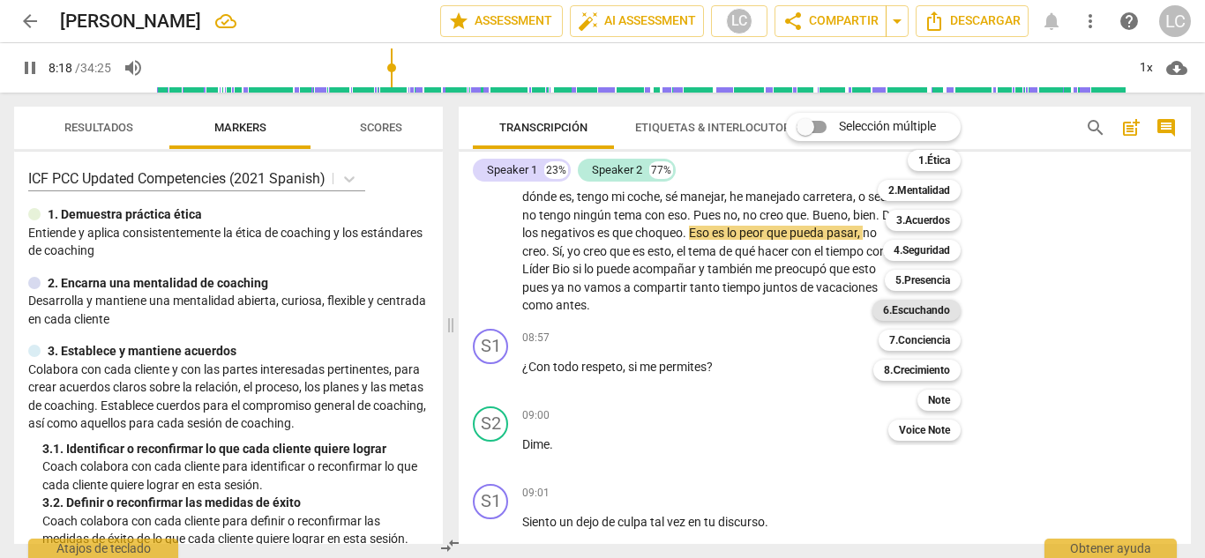
click at [925, 303] on b "6.Escuchando" at bounding box center [916, 310] width 67 height 21
type input "499"
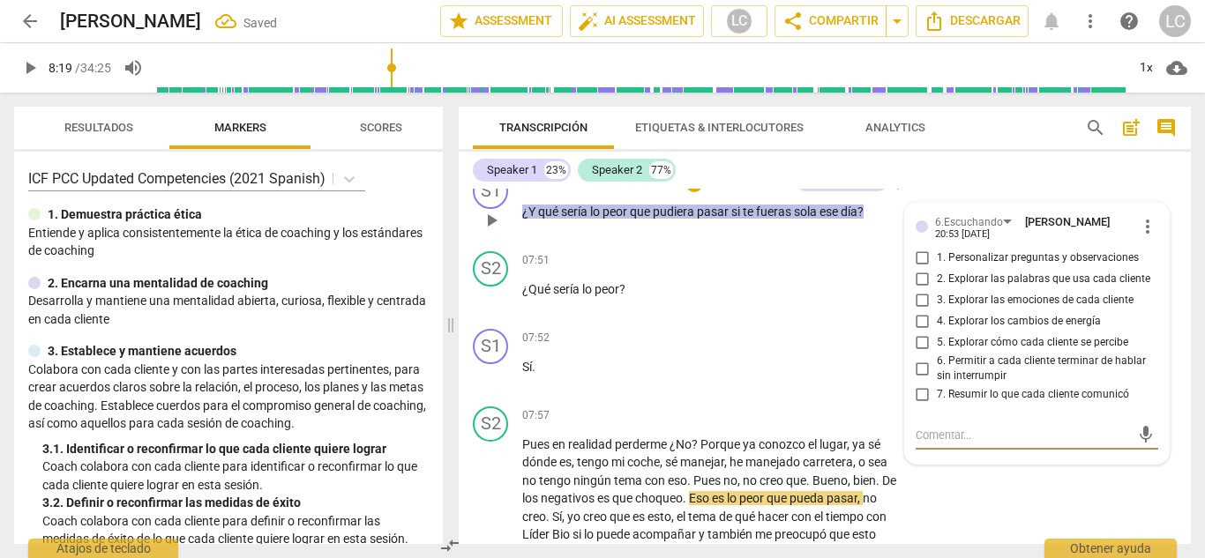
scroll to position [2660, 0]
click at [916, 256] on input "1. Personalizar preguntas y observaciones" at bounding box center [922, 259] width 28 height 21
checkbox input "true"
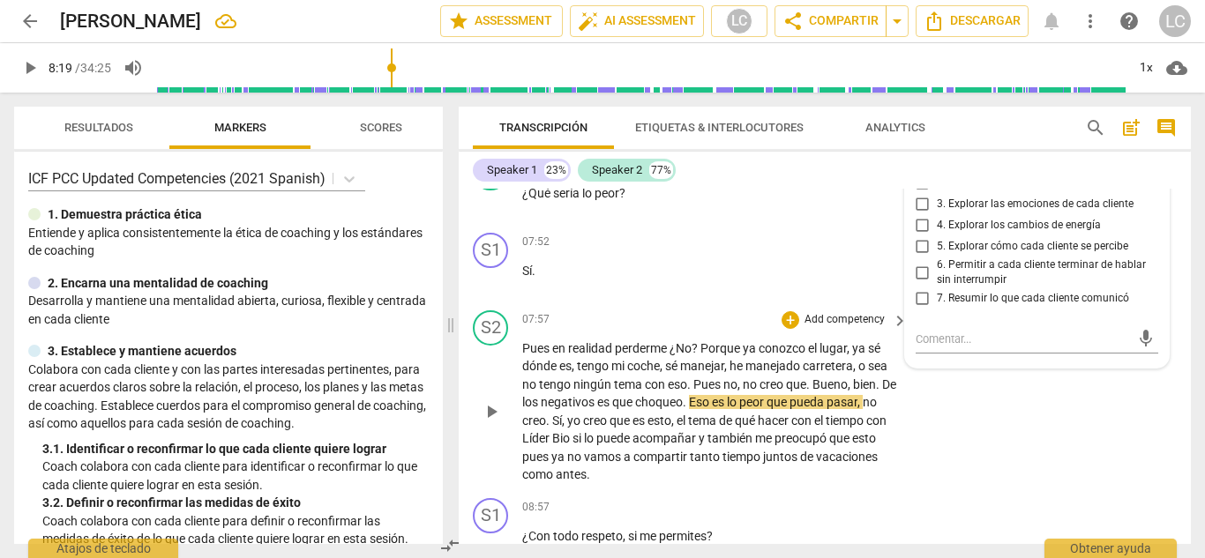
scroll to position [2756, 0]
click at [920, 278] on input "6. Permitir a cada cliente terminar de hablar sin interrumpir" at bounding box center [922, 274] width 28 height 21
checkbox input "true"
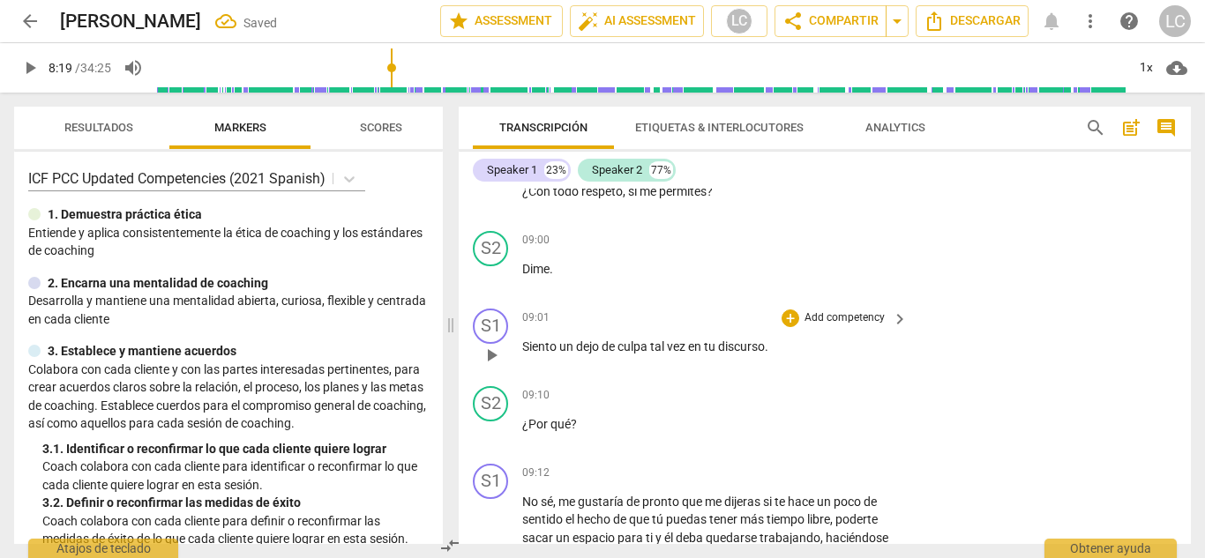
scroll to position [3103, 0]
click at [494, 354] on span "play_arrow" at bounding box center [491, 354] width 21 height 21
click at [822, 314] on p "Add competency" at bounding box center [844, 318] width 84 height 16
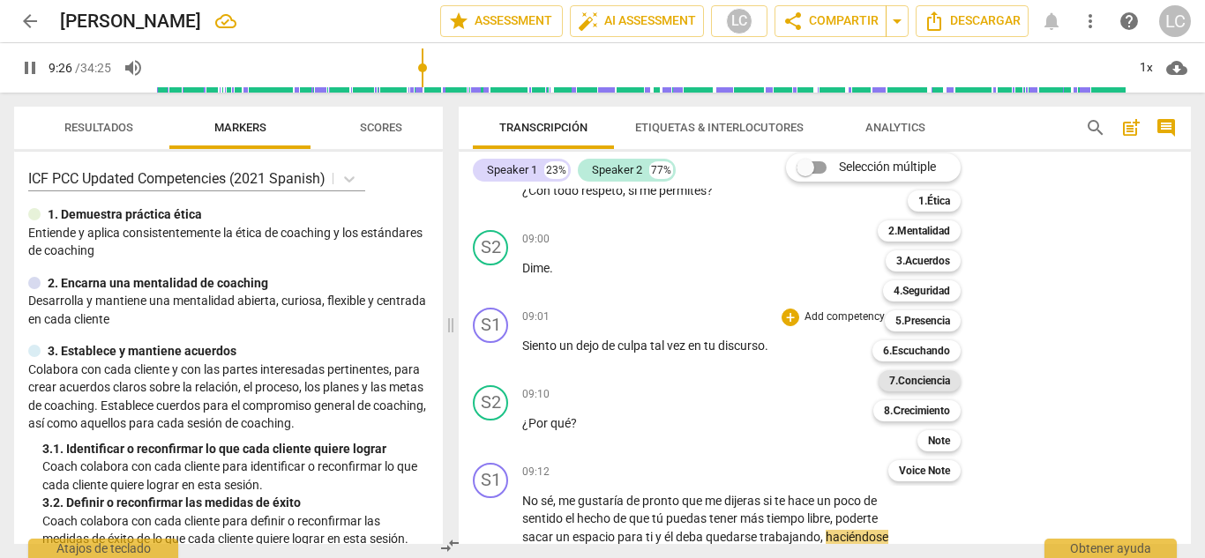
click at [922, 384] on b "7.Conciencia" at bounding box center [919, 380] width 61 height 21
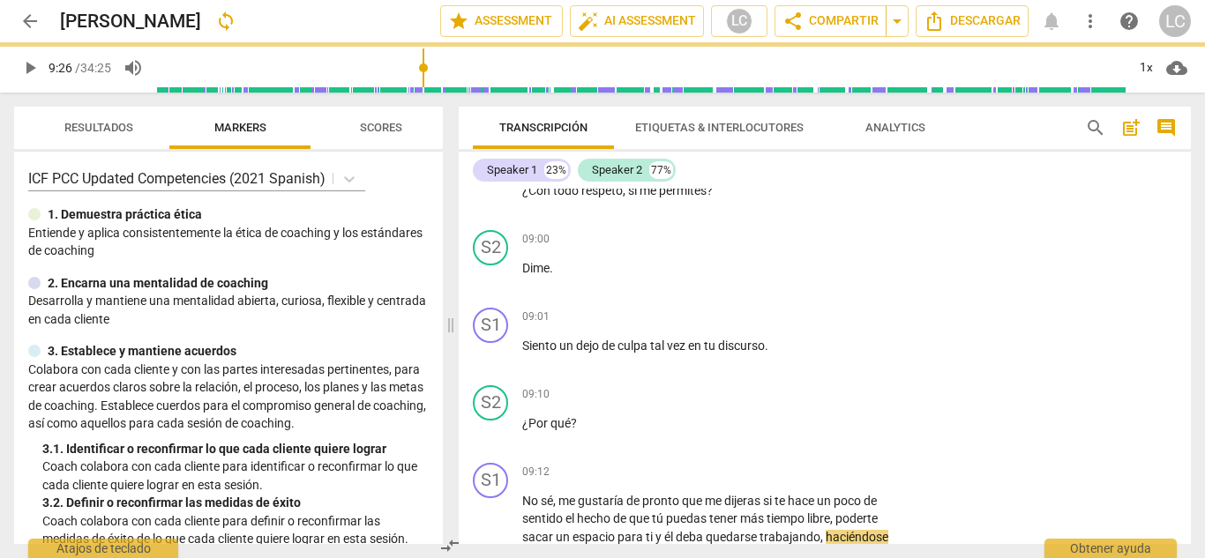
type input "567"
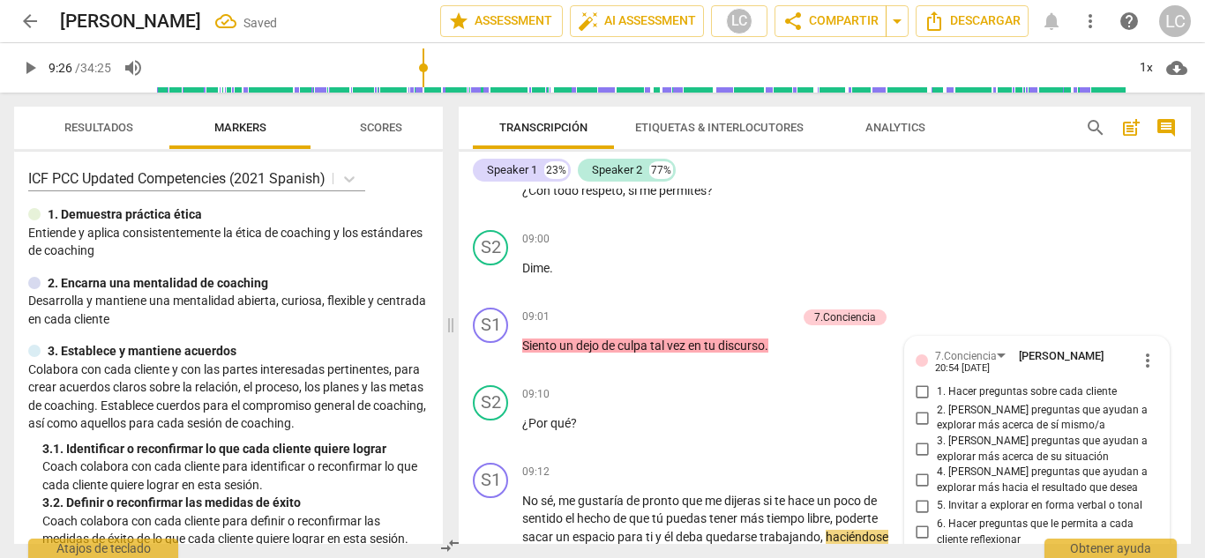
scroll to position [3376, 0]
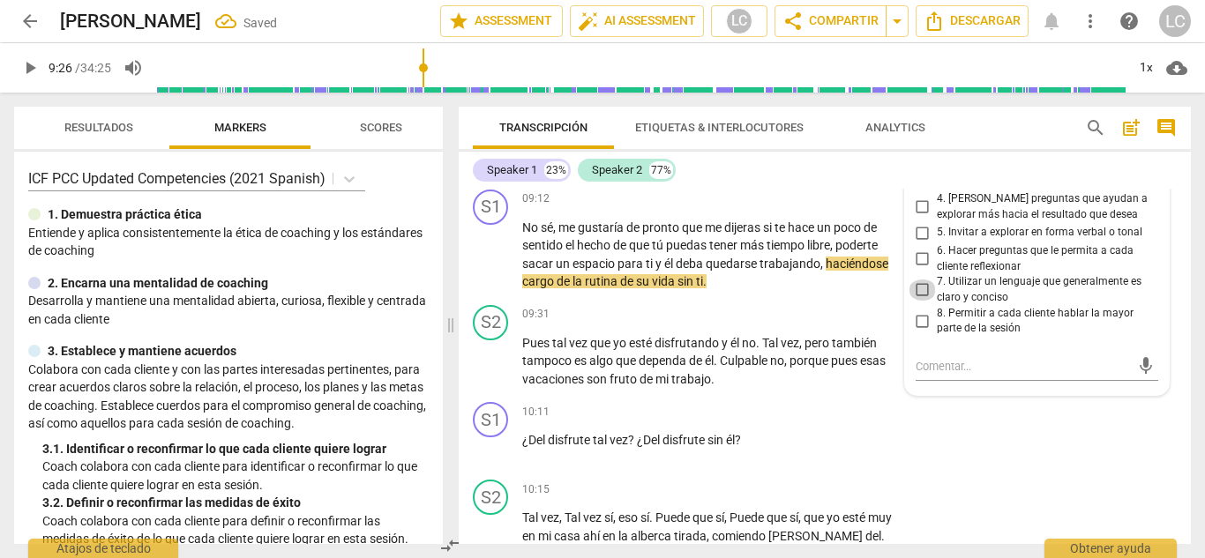
click at [918, 289] on input "7. Utilizar un lenguaje que generalmente es claro y conciso" at bounding box center [922, 290] width 28 height 21
checkbox input "true"
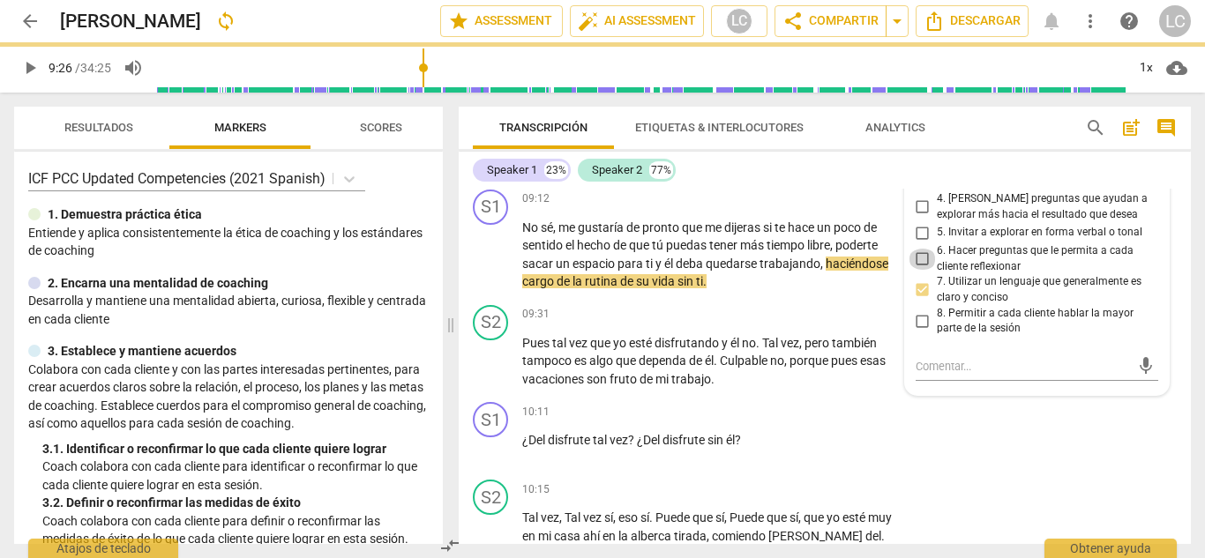
click at [918, 257] on input "6. Hacer preguntas que le permita a cada cliente reflexionar" at bounding box center [922, 259] width 28 height 21
checkbox input "true"
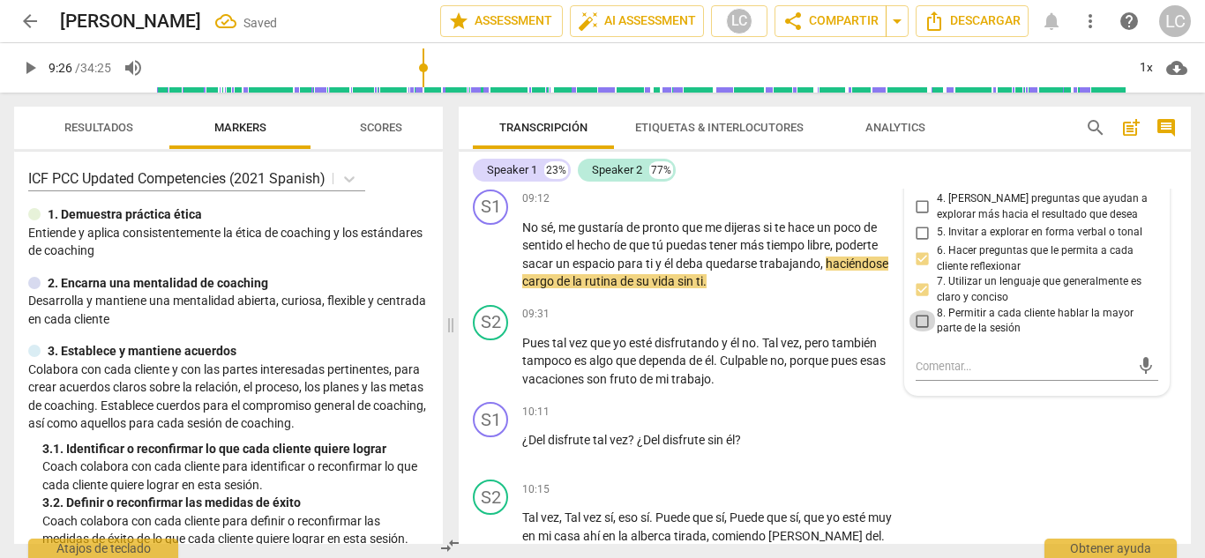
click at [923, 322] on input "8. Permitir a cada cliente hablar la mayor parte de la sesión" at bounding box center [922, 320] width 28 height 21
checkbox input "true"
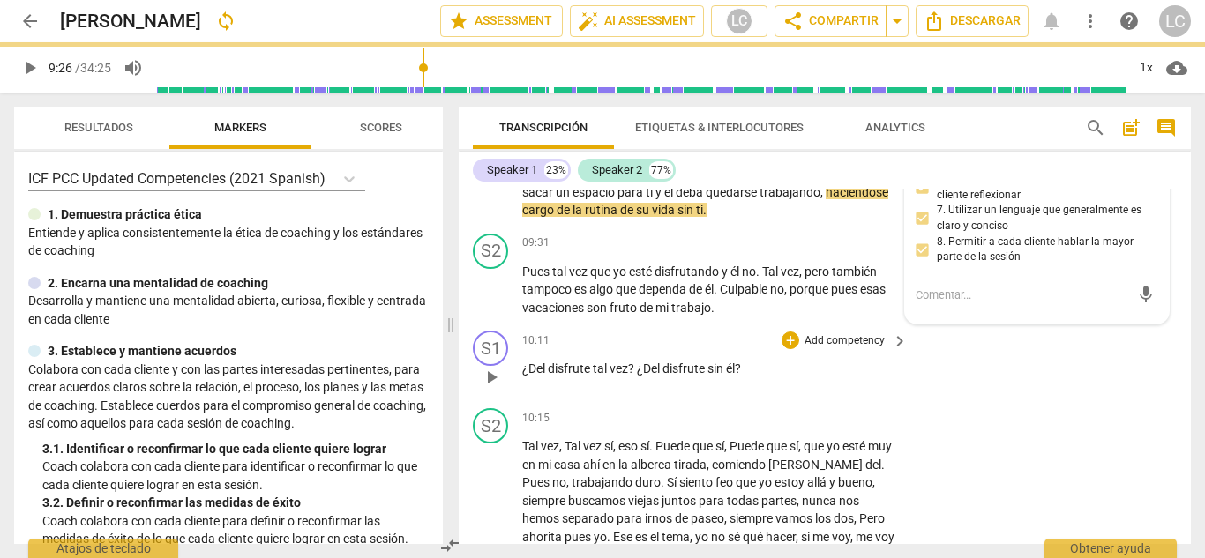
scroll to position [3468, 0]
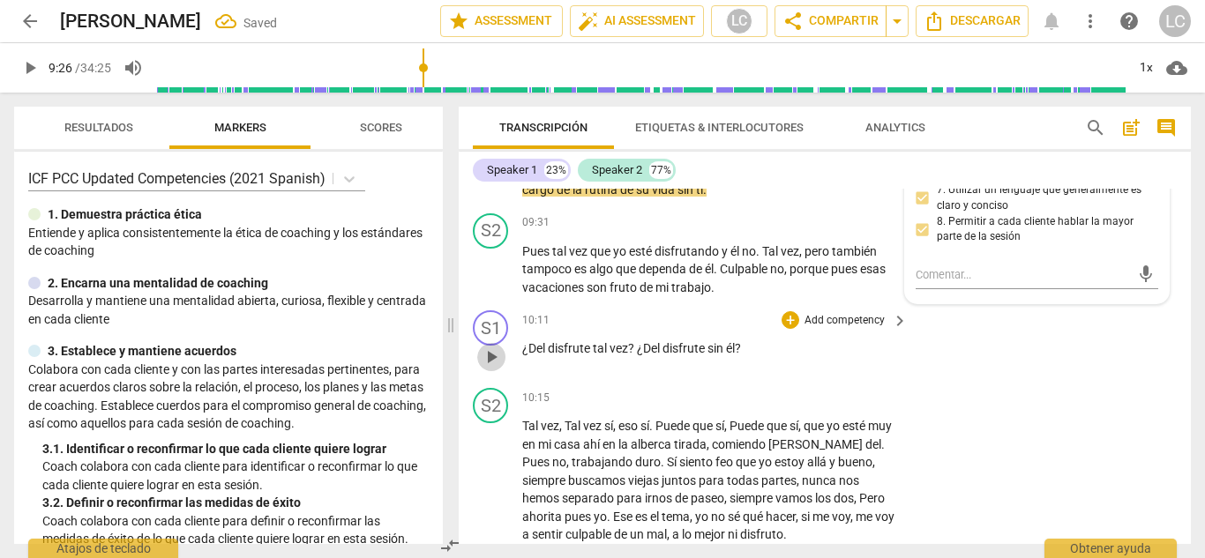
click at [493, 356] on span "play_arrow" at bounding box center [491, 357] width 21 height 21
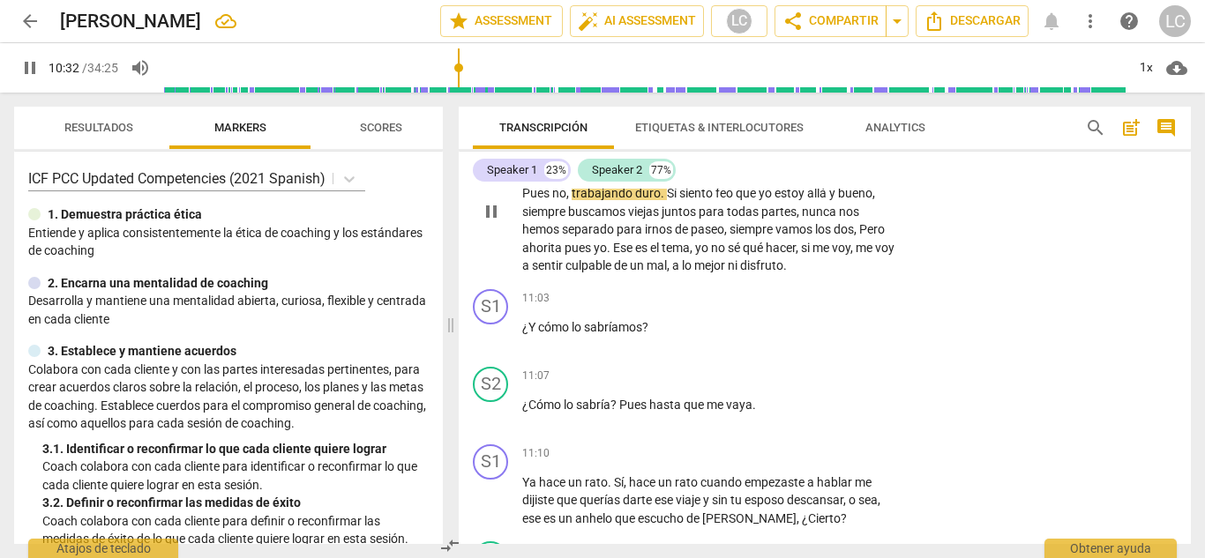
scroll to position [3745, 0]
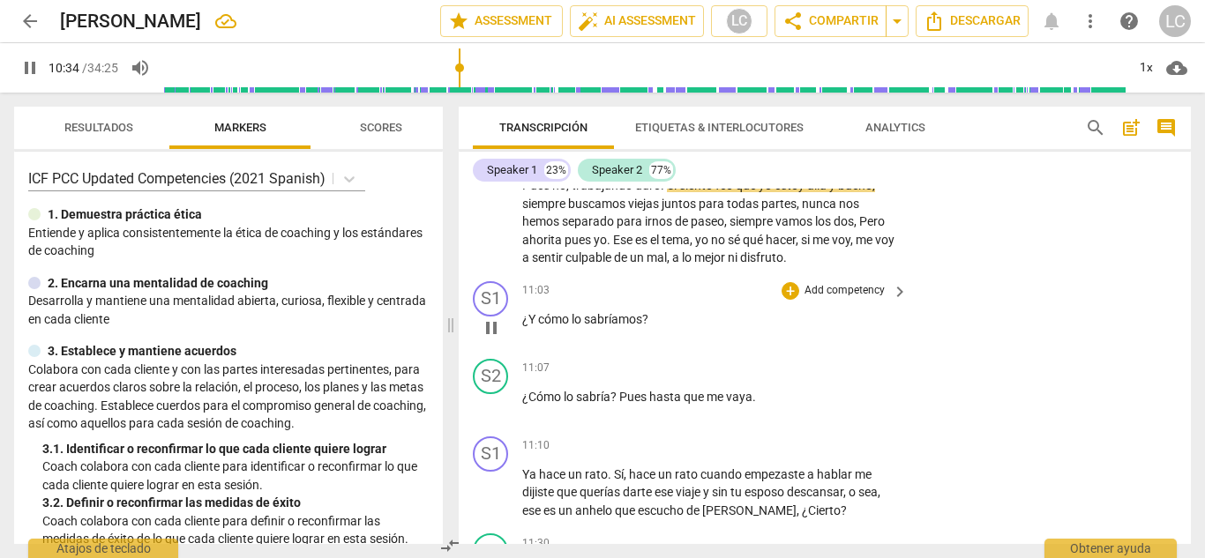
click at [817, 293] on p "Add competency" at bounding box center [844, 291] width 84 height 16
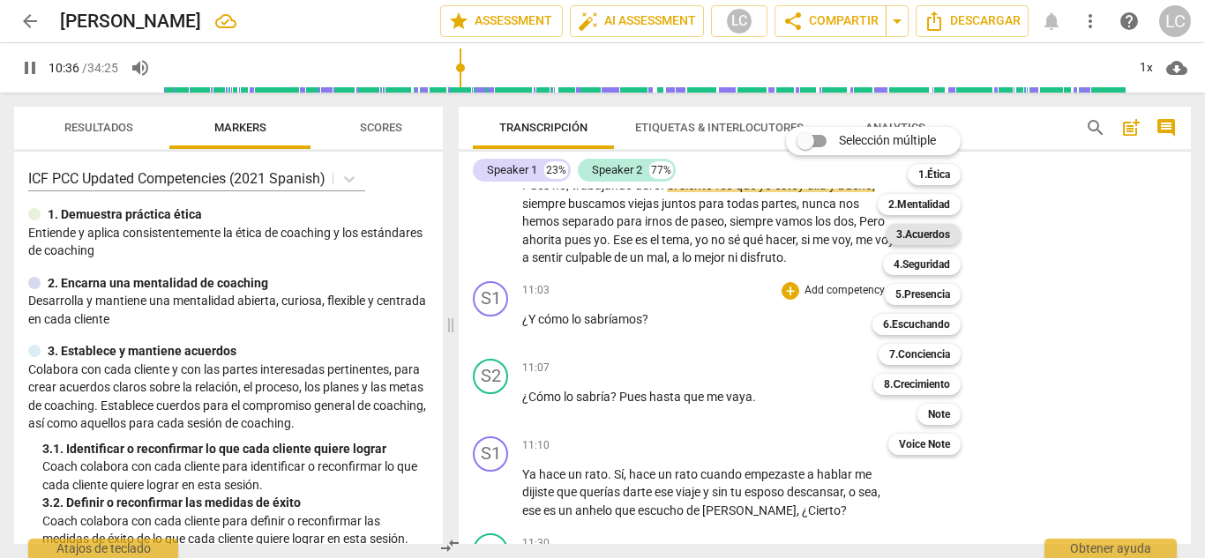
click at [927, 235] on b "3.Acuerdos" at bounding box center [923, 234] width 54 height 21
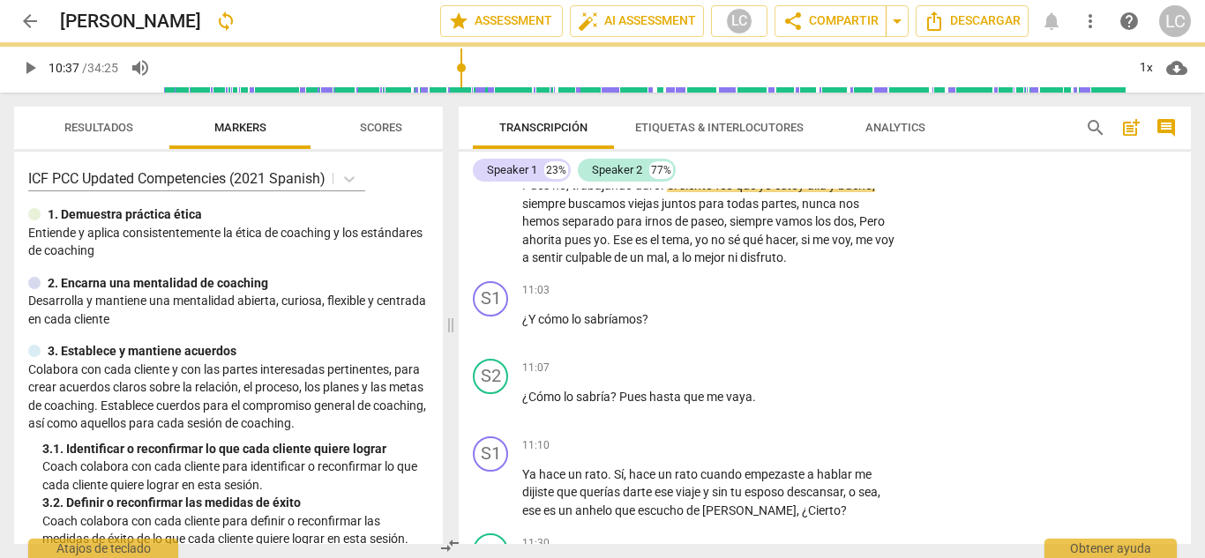
type input "637"
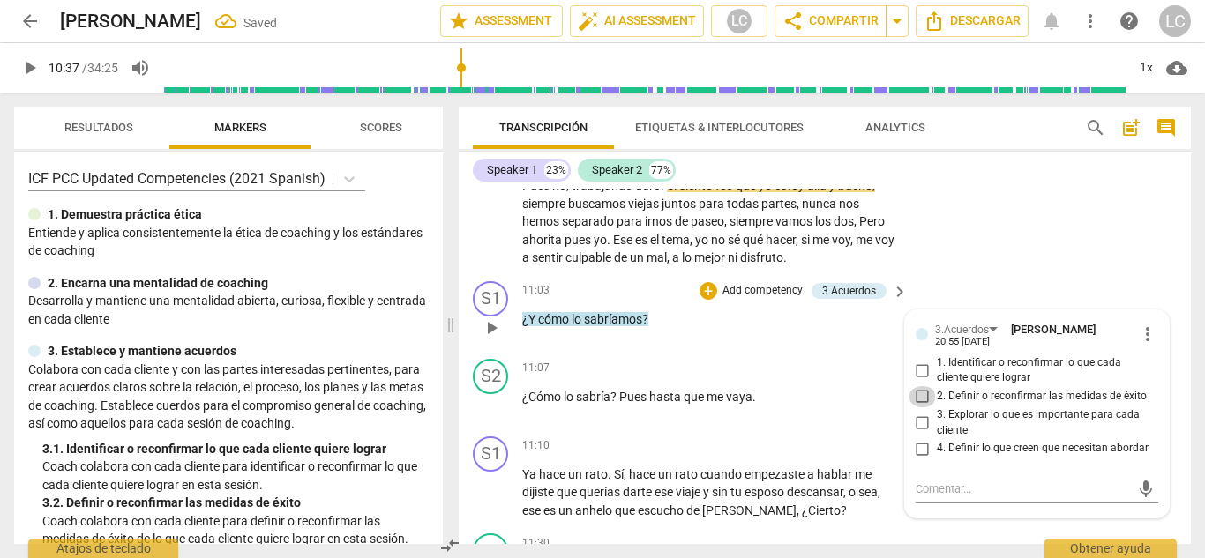
click at [914, 398] on input "2. Definir o reconfirmar las medidas de éxito" at bounding box center [922, 396] width 28 height 21
checkbox input "true"
click at [493, 486] on span "play_arrow" at bounding box center [491, 492] width 21 height 21
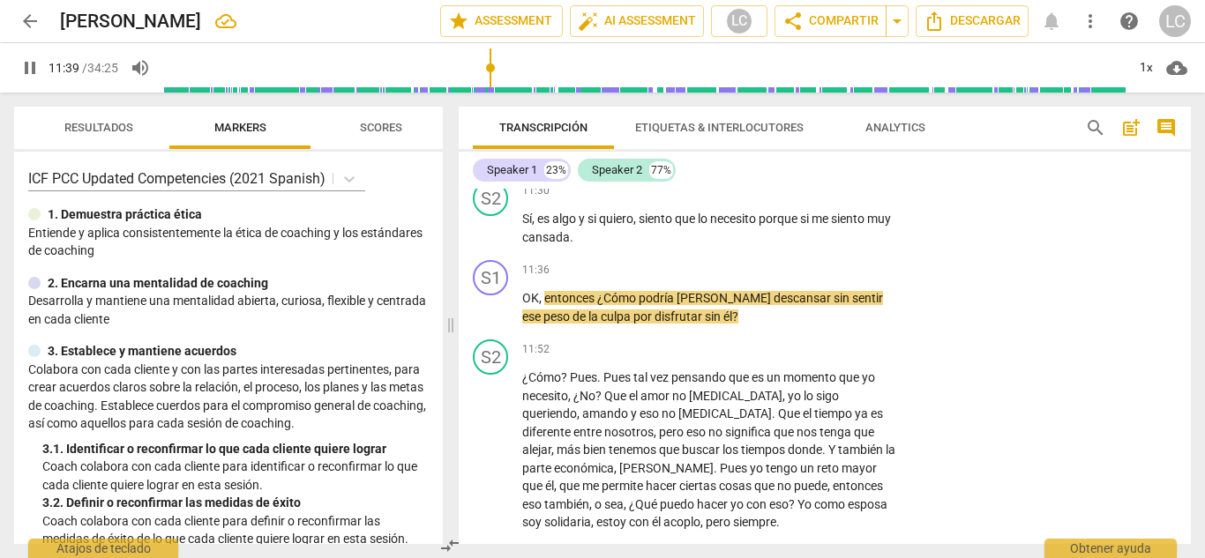
scroll to position [4092, 0]
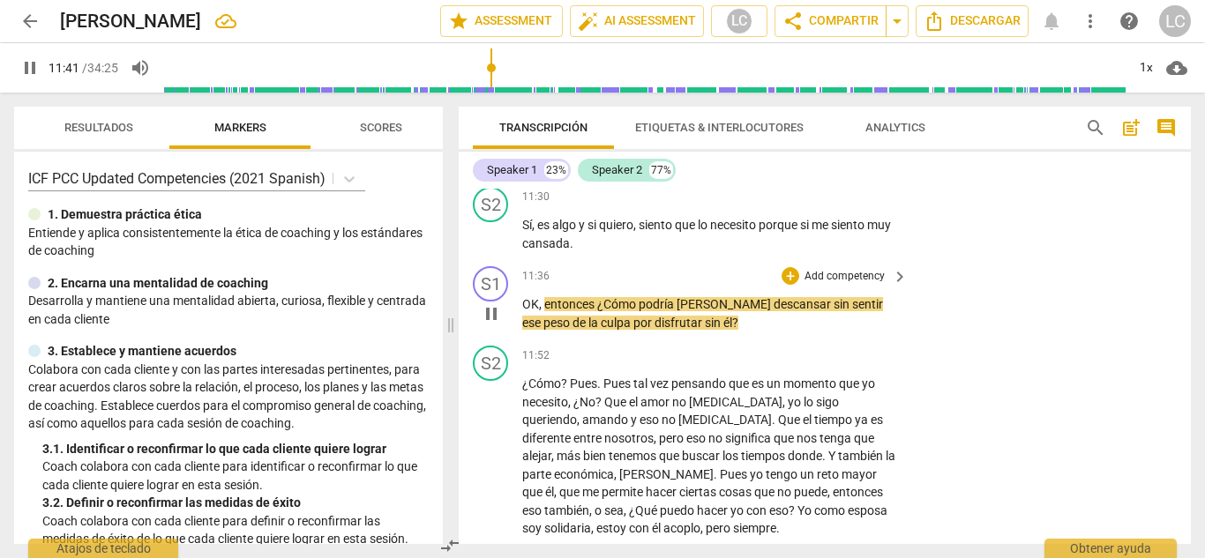
click at [828, 275] on p "Add competency" at bounding box center [844, 277] width 84 height 16
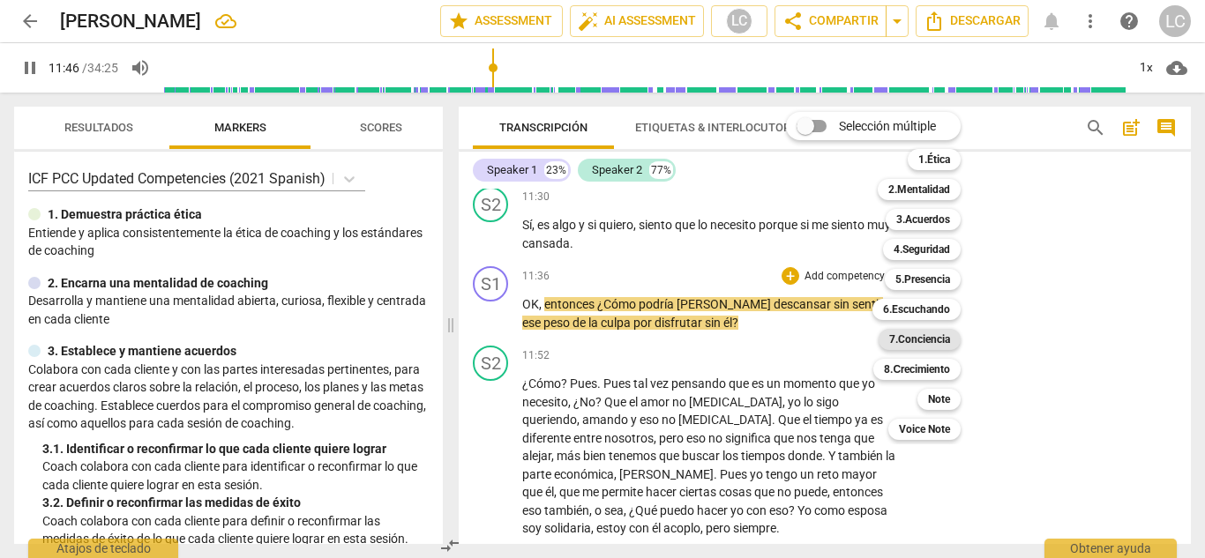
click at [913, 335] on b "7.Conciencia" at bounding box center [919, 339] width 61 height 21
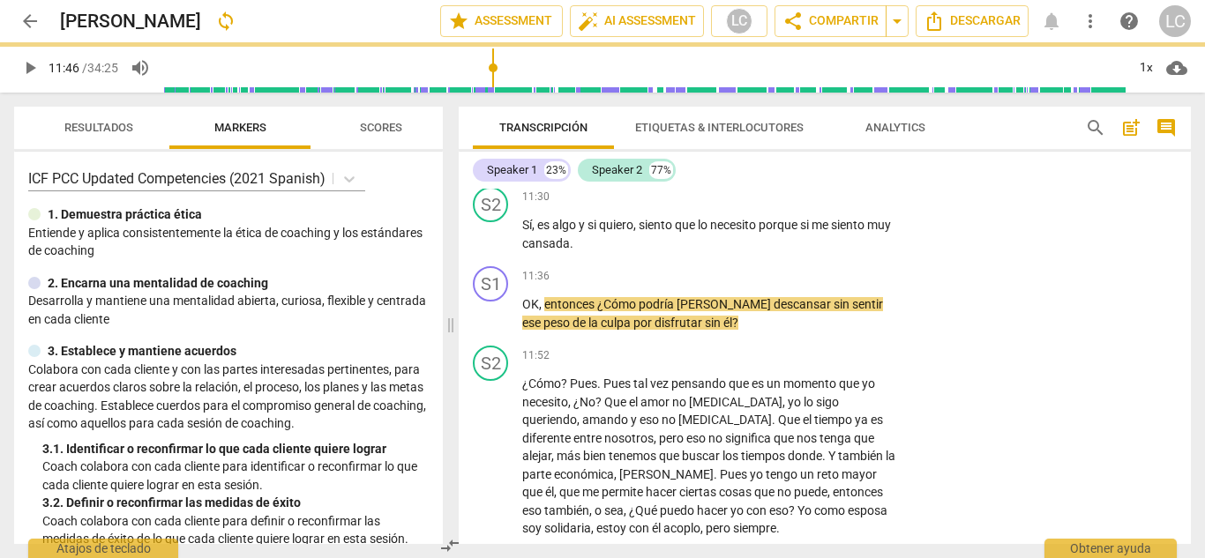
type input "707"
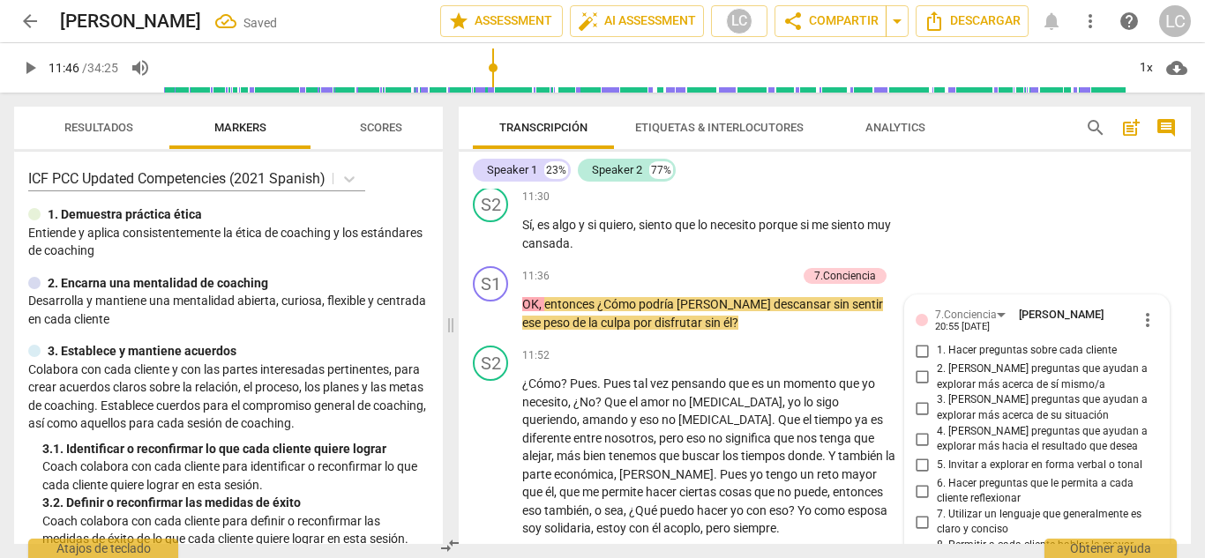
scroll to position [4324, 0]
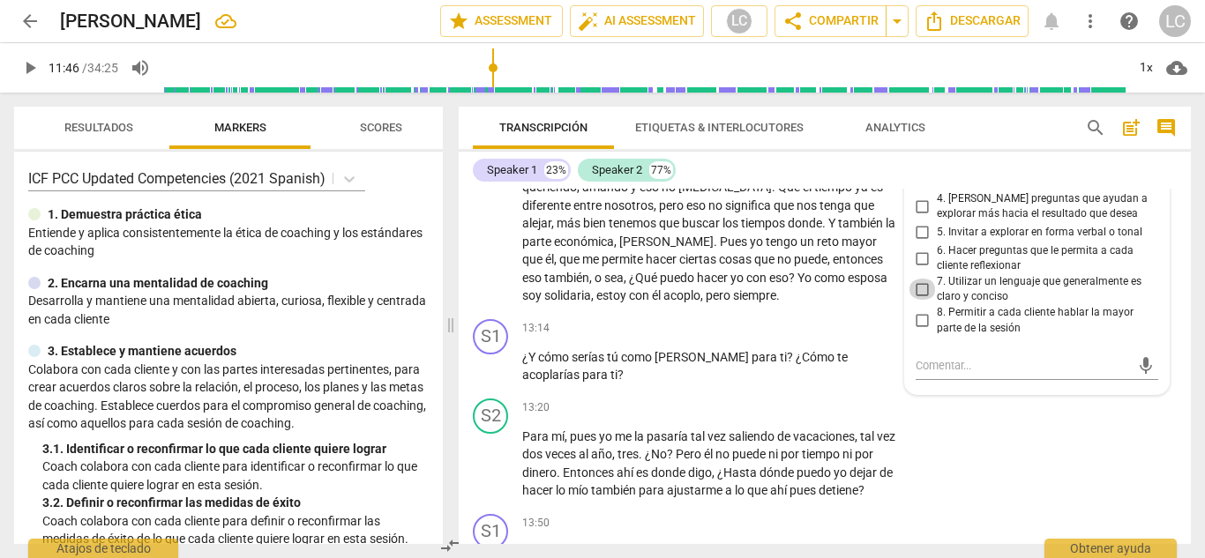
click at [921, 289] on input "7. Utilizar un lenguaje que generalmente es claro y conciso" at bounding box center [922, 289] width 28 height 21
checkbox input "true"
click at [919, 257] on input "6. Hacer preguntas que le permita a cada cliente reflexionar" at bounding box center [922, 258] width 28 height 21
checkbox input "true"
click at [921, 206] on input "4. [PERSON_NAME] preguntas que ayudan a explorar más hacia el resultado que des…" at bounding box center [922, 206] width 28 height 21
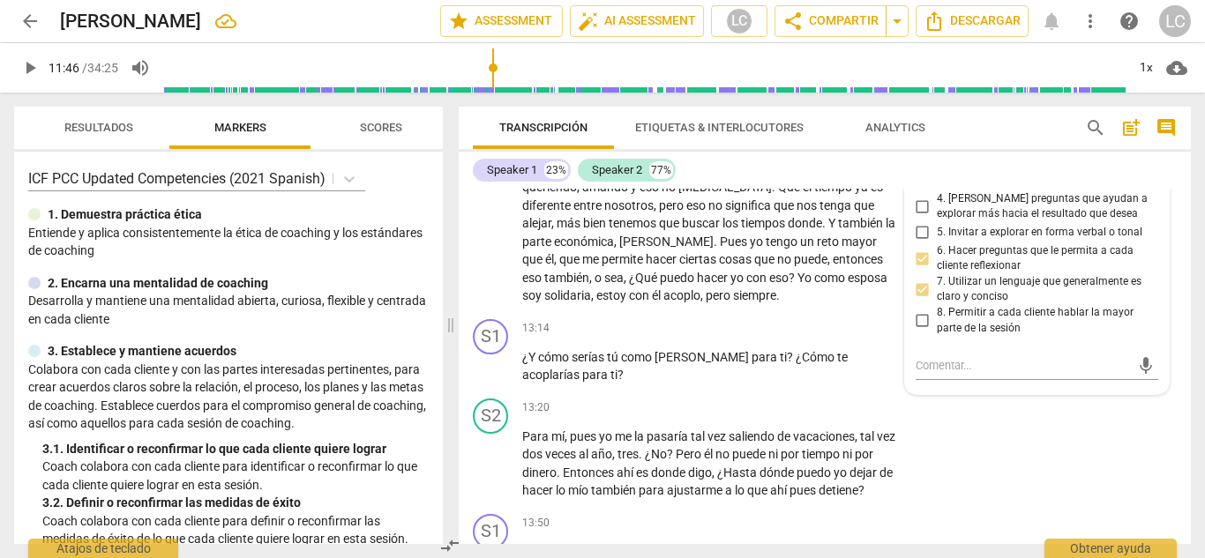
checkbox input "true"
click at [496, 369] on span "play_arrow" at bounding box center [491, 366] width 21 height 21
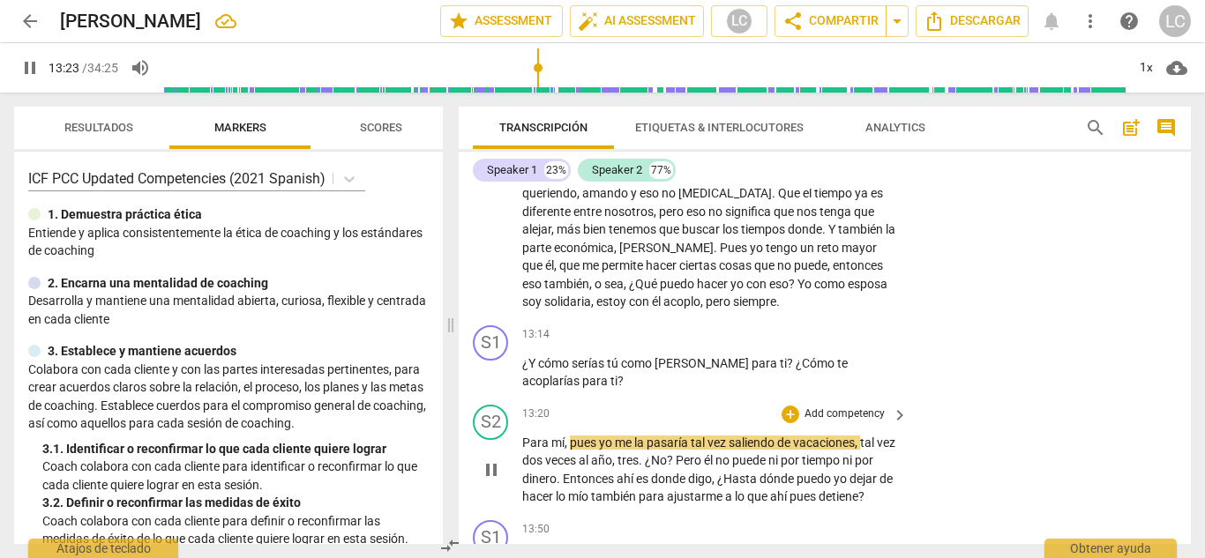
scroll to position [4320, 0]
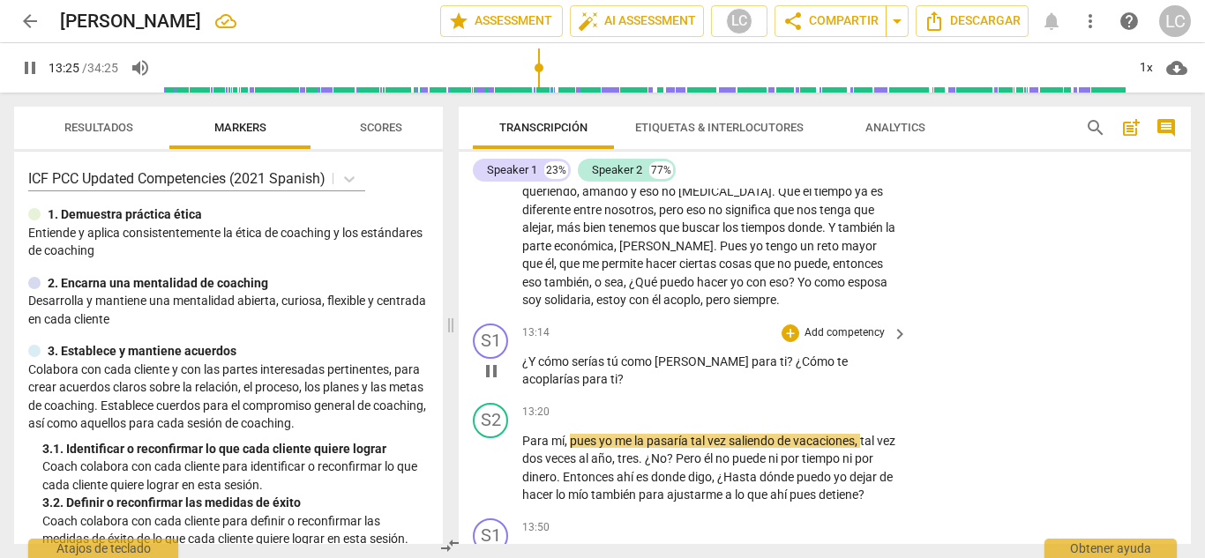
click at [832, 332] on p "Add competency" at bounding box center [844, 333] width 84 height 16
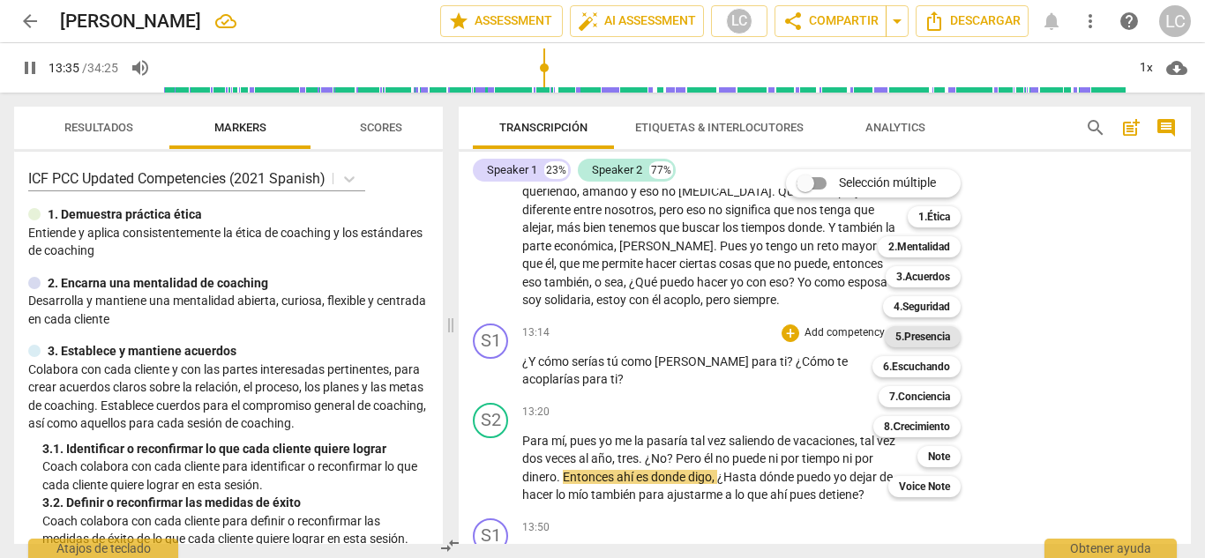
click at [904, 336] on b "5.Presencia" at bounding box center [922, 336] width 55 height 21
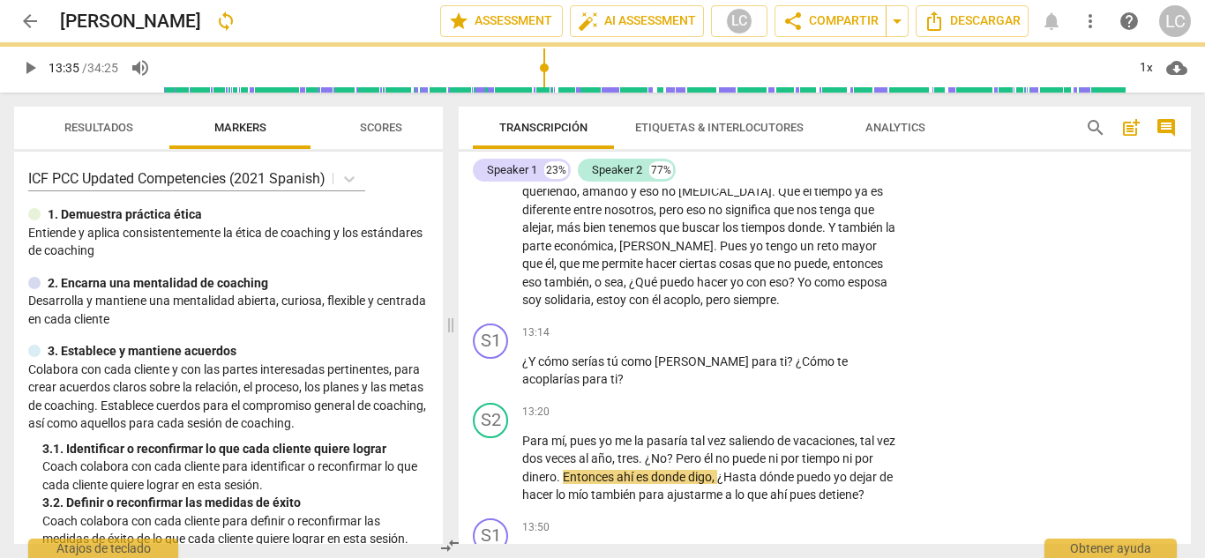
type input "815"
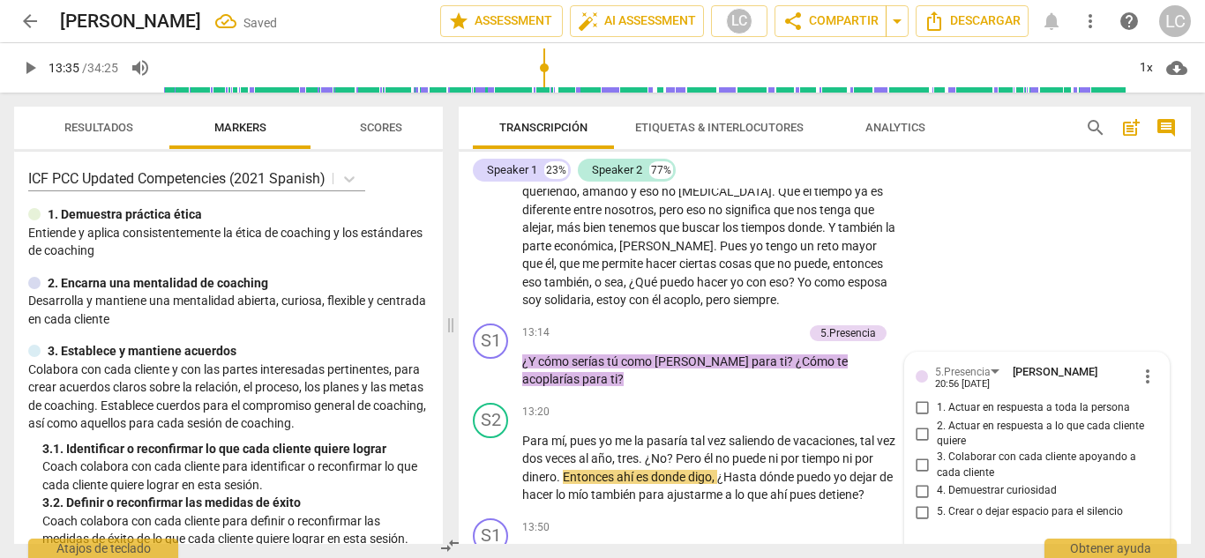
scroll to position [4507, 0]
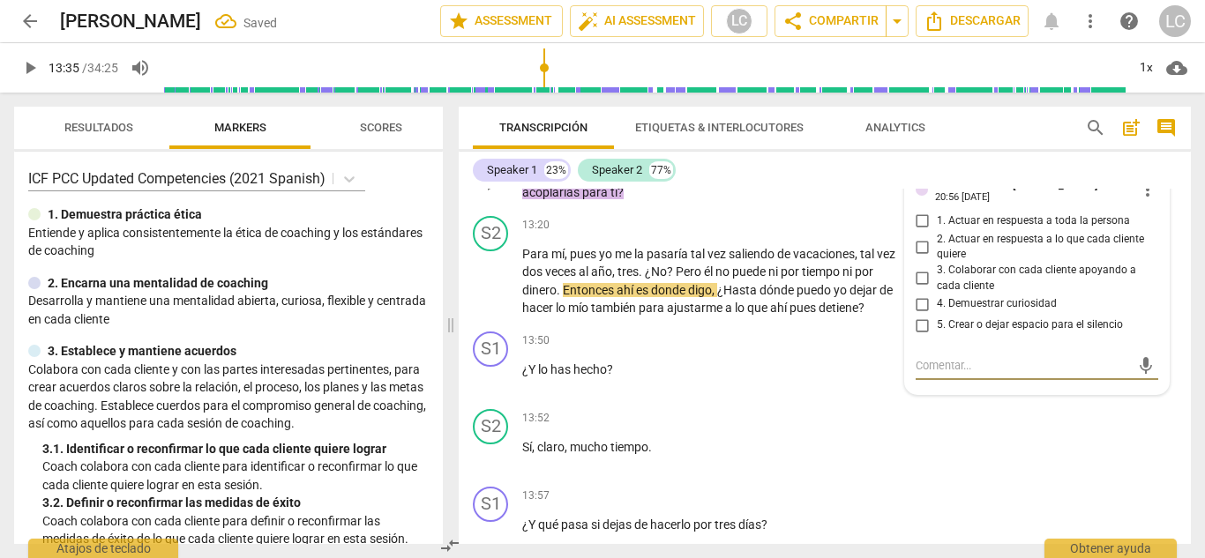
click at [921, 303] on input "4. Demuestrar curiosidad" at bounding box center [922, 304] width 28 height 21
checkbox input "true"
click at [817, 225] on p "Add competency" at bounding box center [844, 226] width 84 height 16
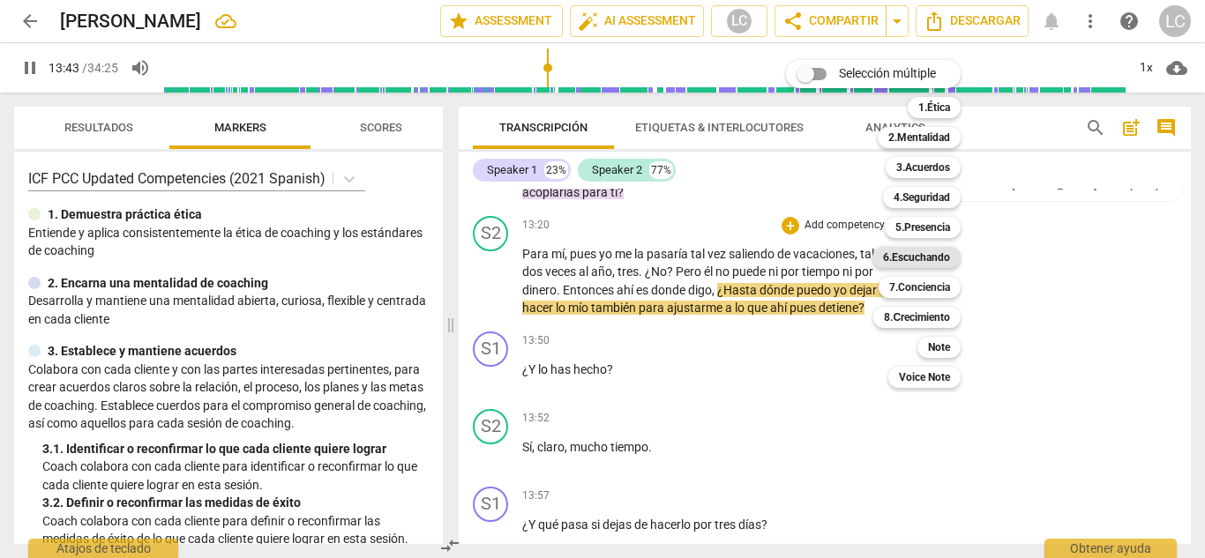
click at [903, 254] on b "6.Escuchando" at bounding box center [916, 257] width 67 height 21
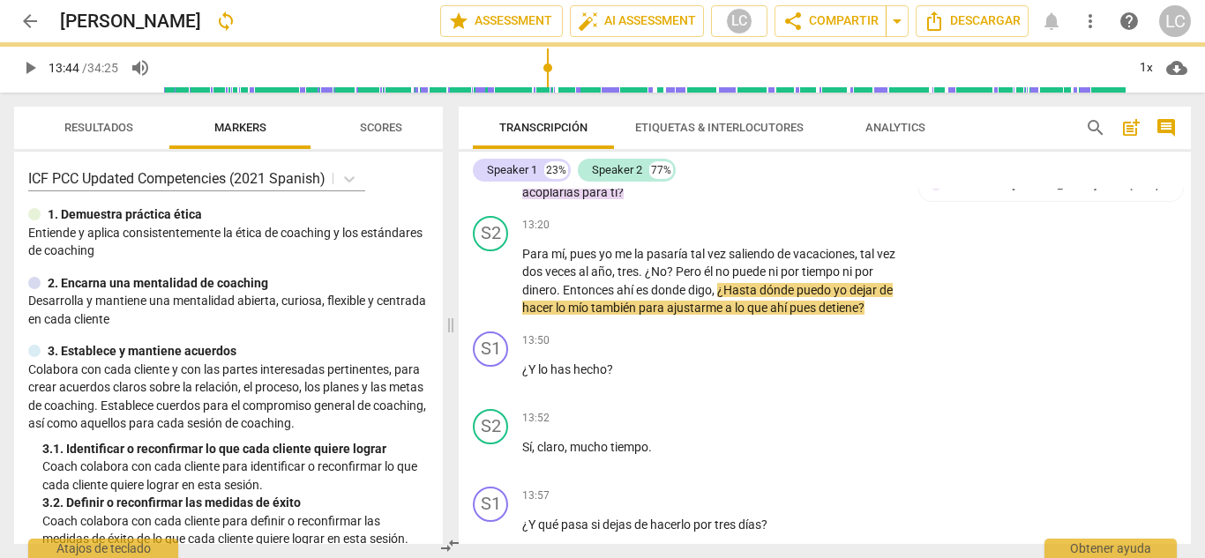
type input "824"
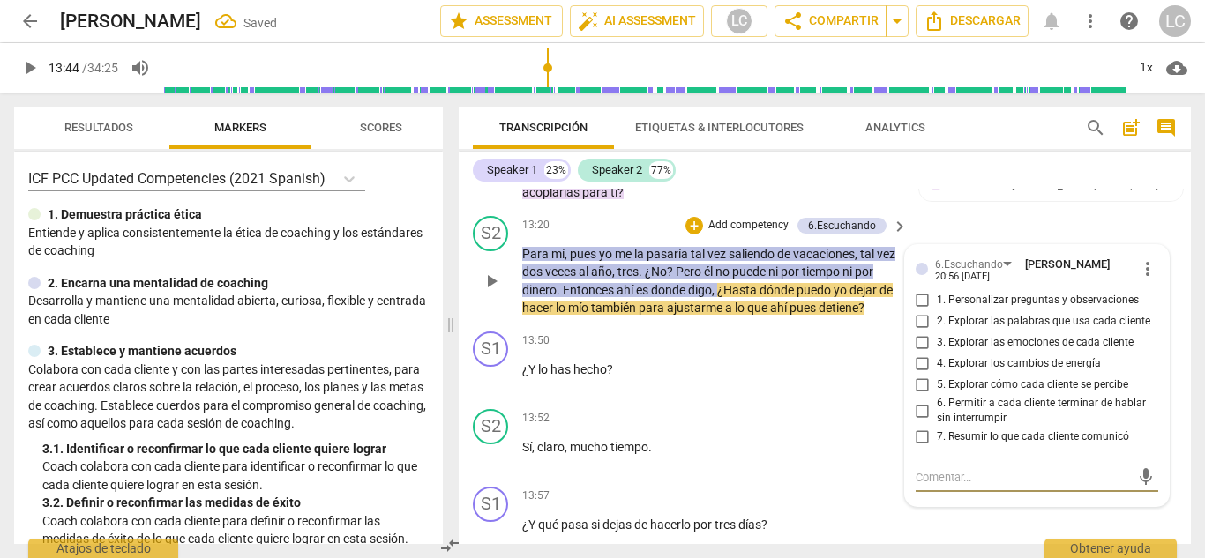
click at [917, 298] on input "1. Personalizar preguntas y observaciones" at bounding box center [922, 300] width 28 height 21
checkbox input "true"
click at [920, 320] on input "2. Explorar las palabras que usa cada cliente" at bounding box center [922, 321] width 28 height 21
checkbox input "true"
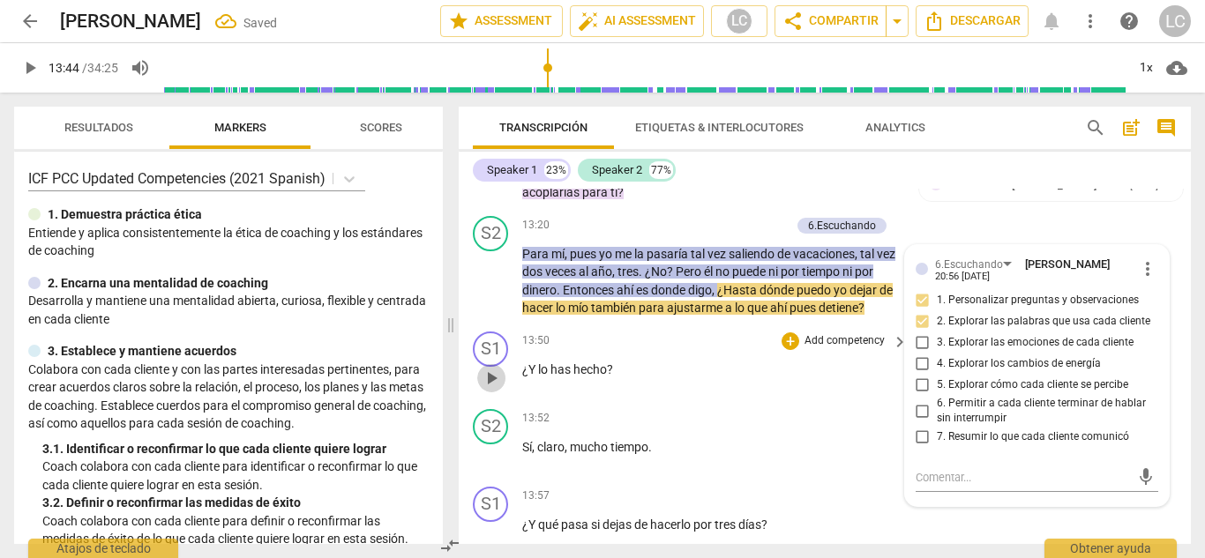
click at [492, 389] on span "play_arrow" at bounding box center [491, 378] width 21 height 21
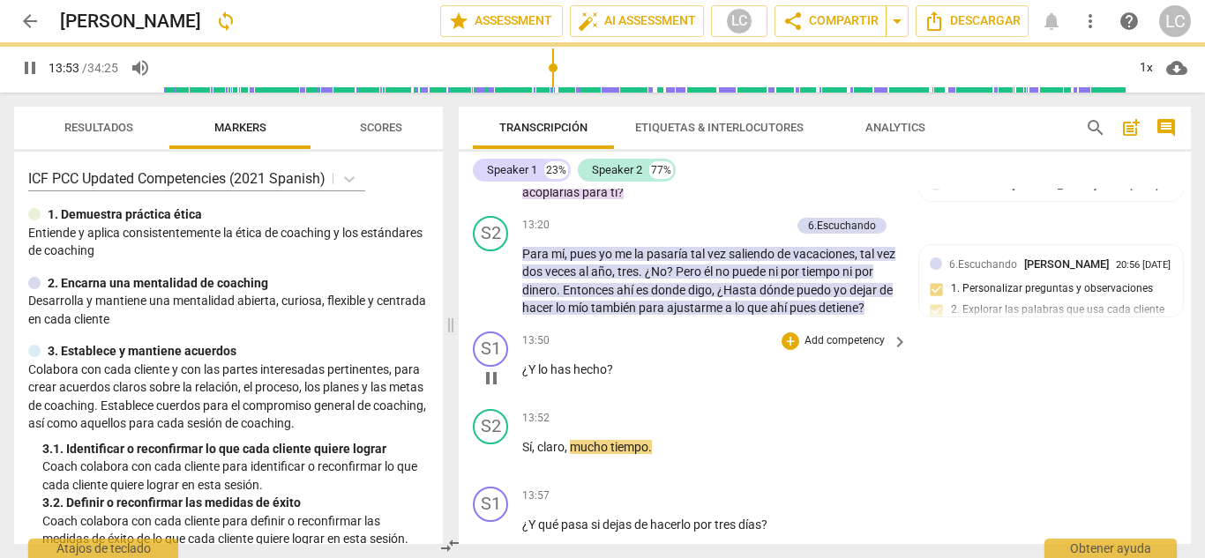
click at [817, 349] on p "Add competency" at bounding box center [844, 341] width 84 height 16
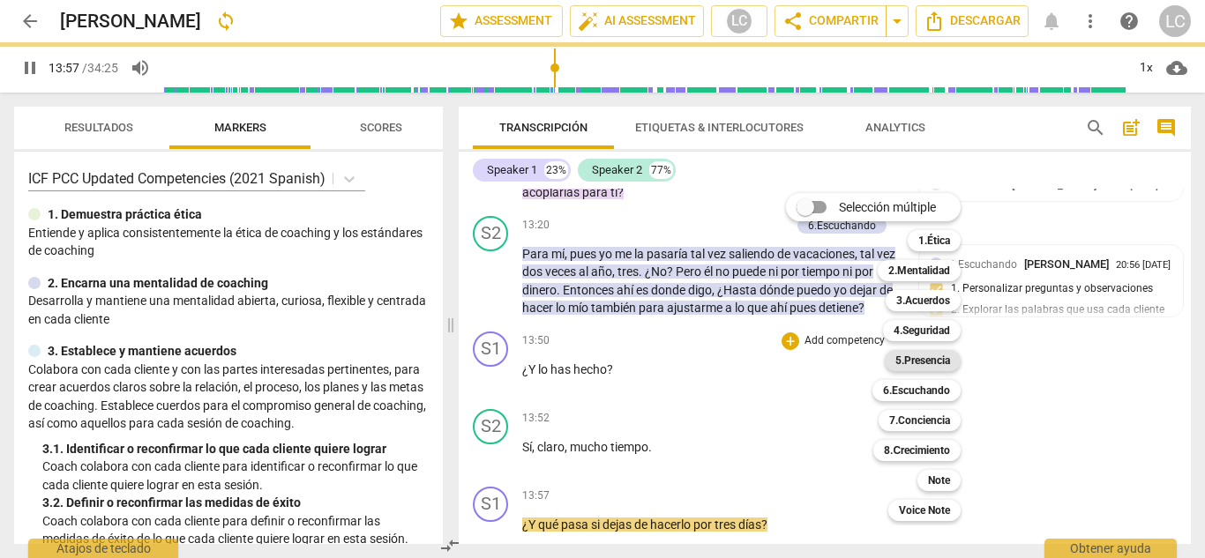
click at [914, 356] on b "5.Presencia" at bounding box center [922, 360] width 55 height 21
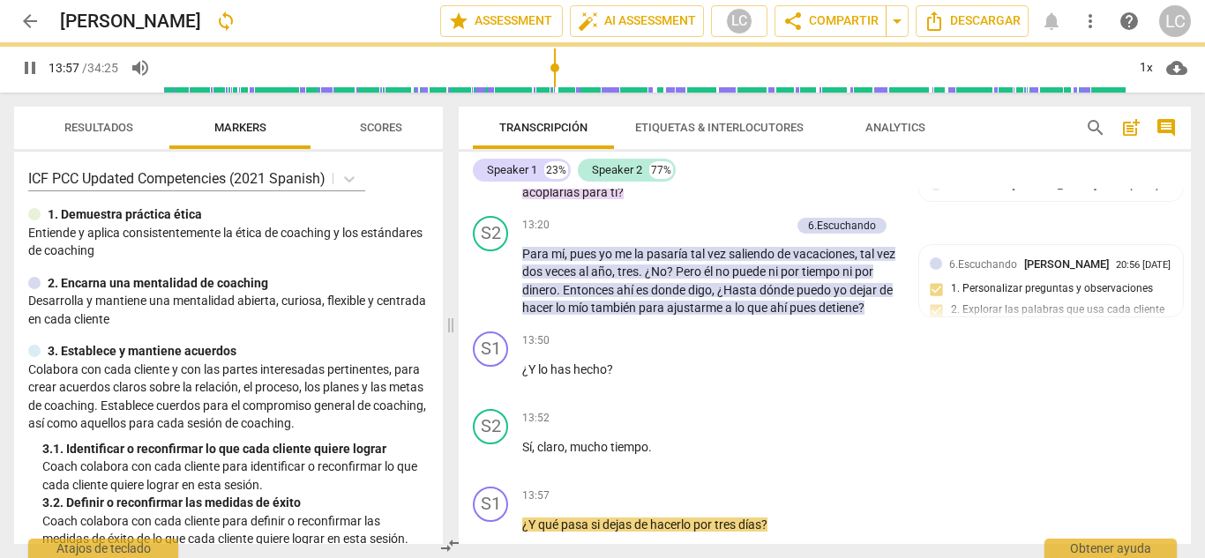
type input "839"
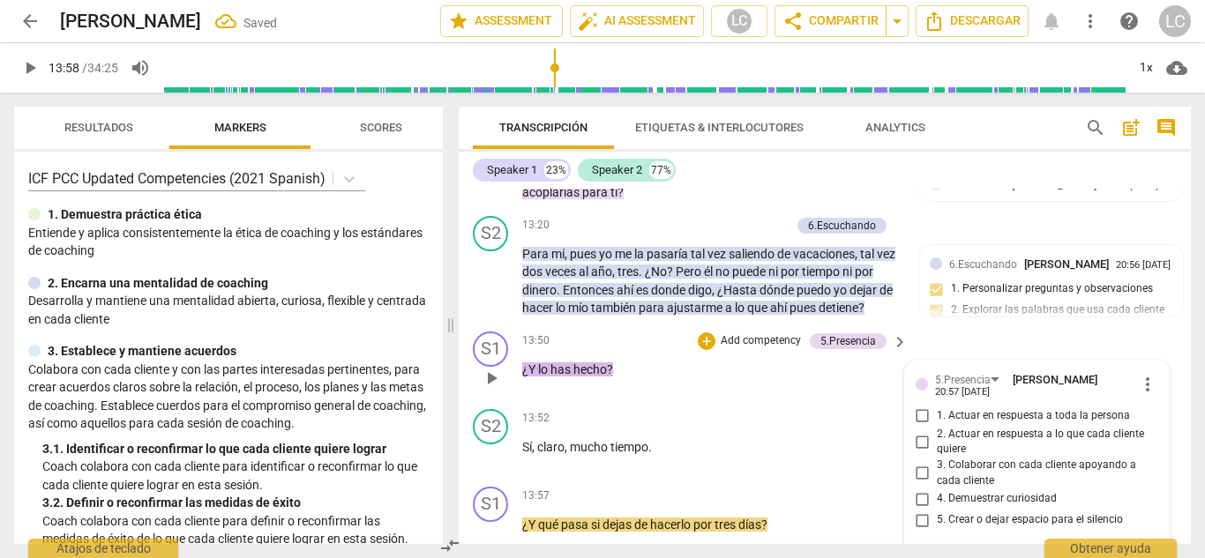
scroll to position [4718, 0]
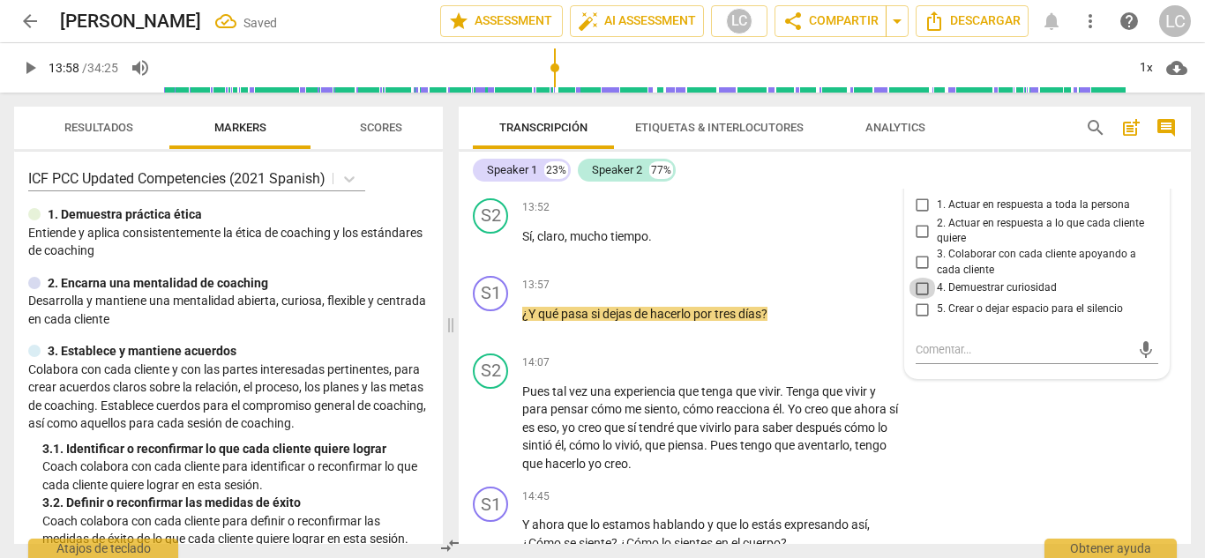
click at [916, 299] on input "4. Demuestrar curiosidad" at bounding box center [922, 288] width 28 height 21
checkbox input "true"
click at [493, 333] on span "play_arrow" at bounding box center [491, 322] width 21 height 21
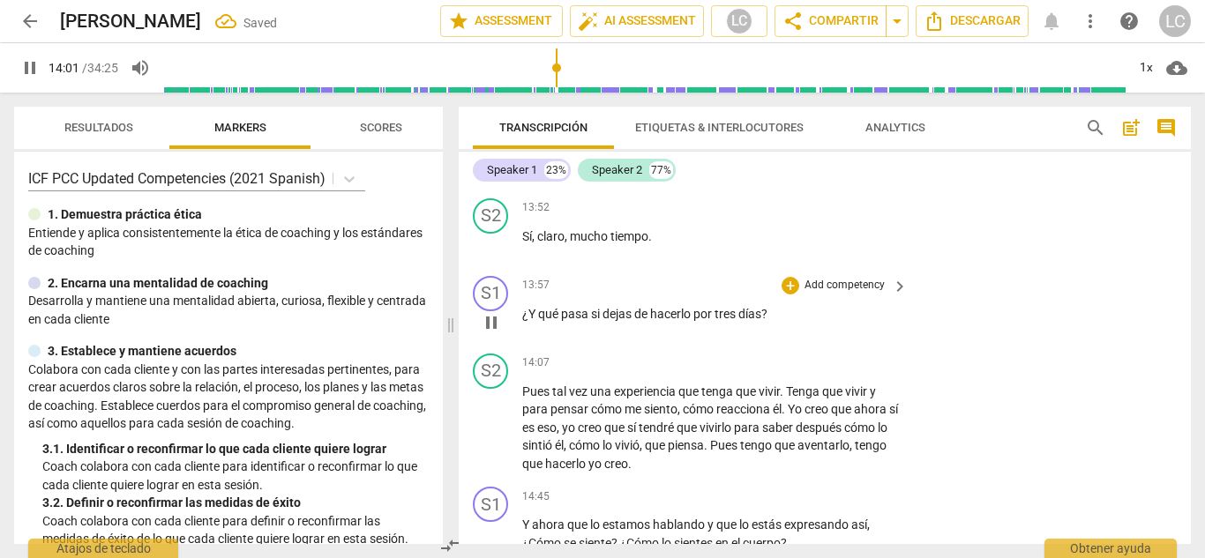
click at [805, 294] on p "Add competency" at bounding box center [844, 286] width 84 height 16
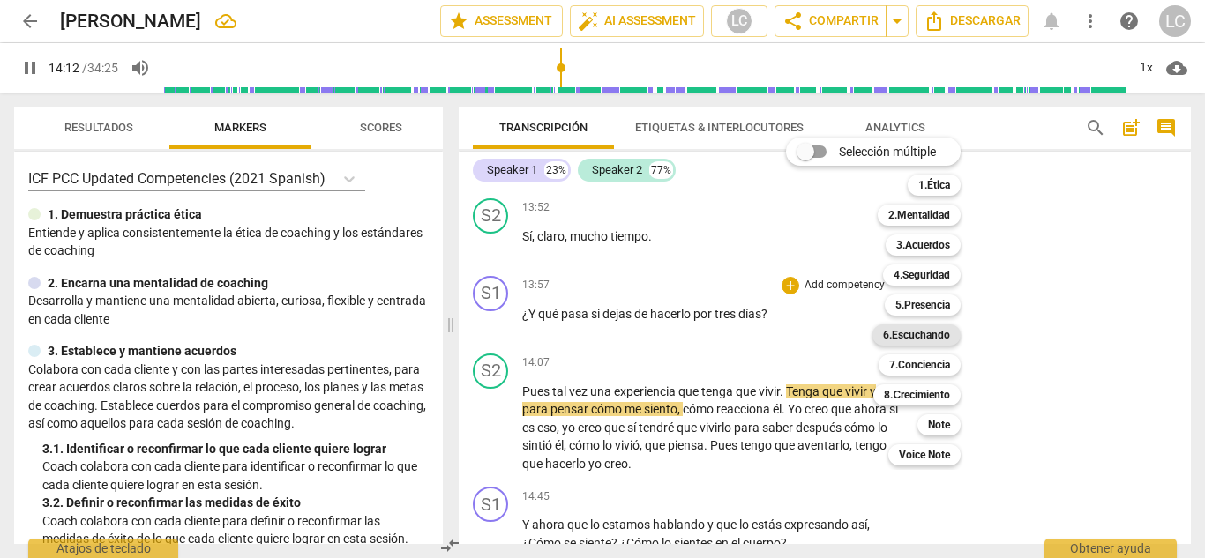
click at [916, 332] on b "6.Escuchando" at bounding box center [916, 335] width 67 height 21
type input "853"
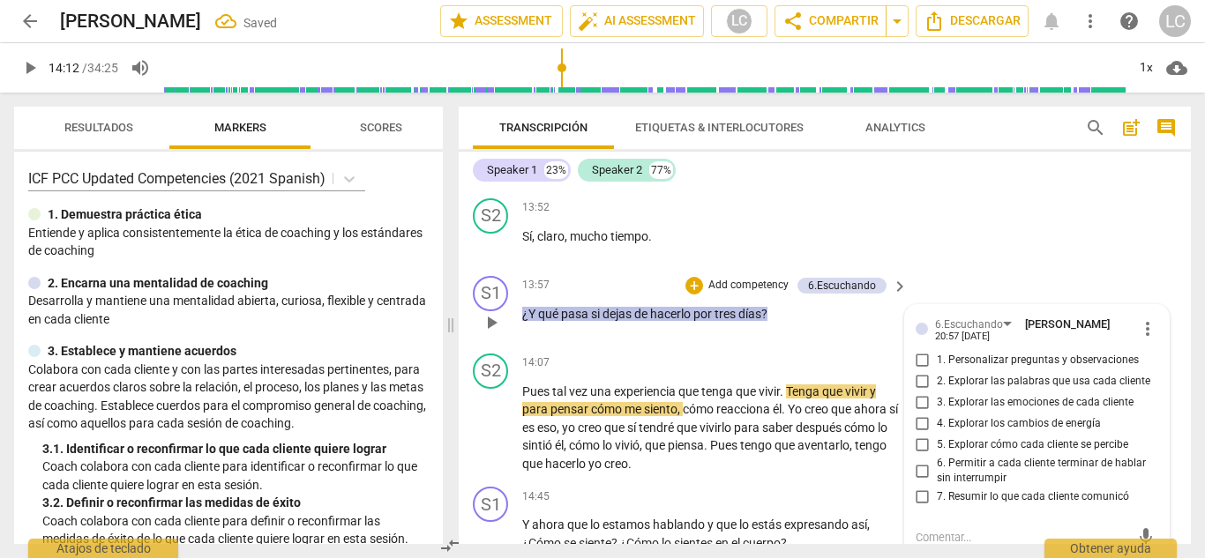
scroll to position [4906, 0]
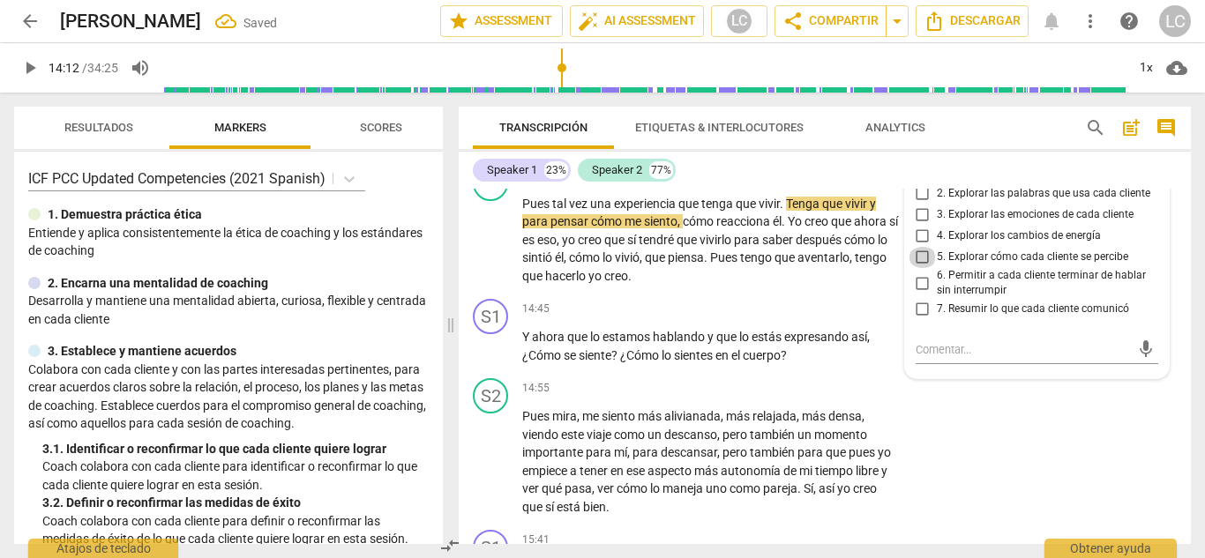
click at [918, 268] on input "5. Explorar cómo cada cliente se percibe" at bounding box center [922, 257] width 28 height 21
checkbox input "true"
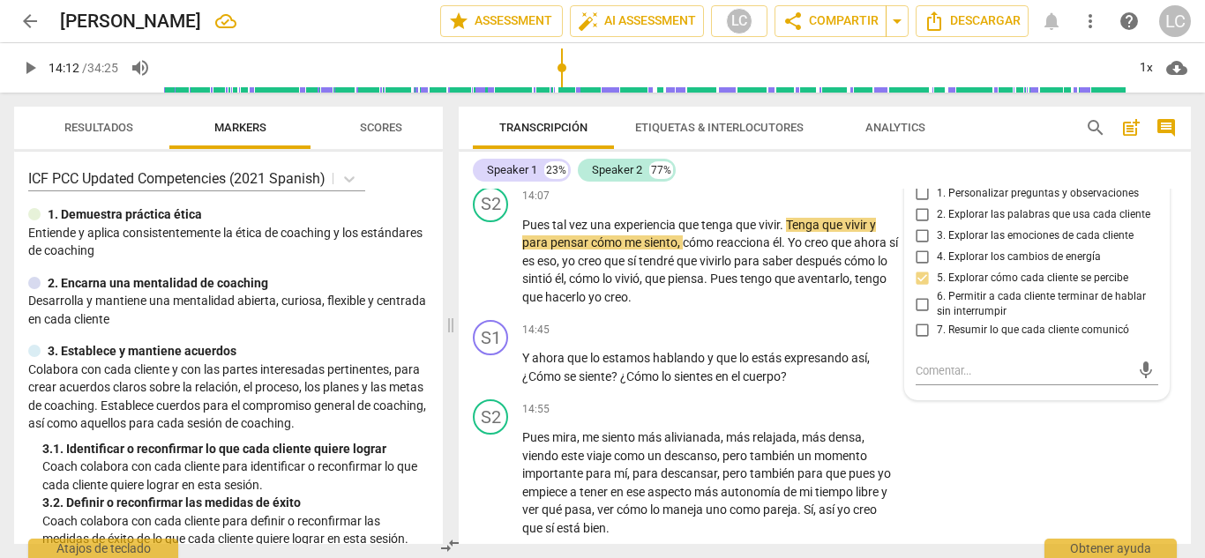
scroll to position [4883, 0]
click at [920, 205] on input "1. Personalizar preguntas y observaciones" at bounding box center [922, 194] width 28 height 21
checkbox input "true"
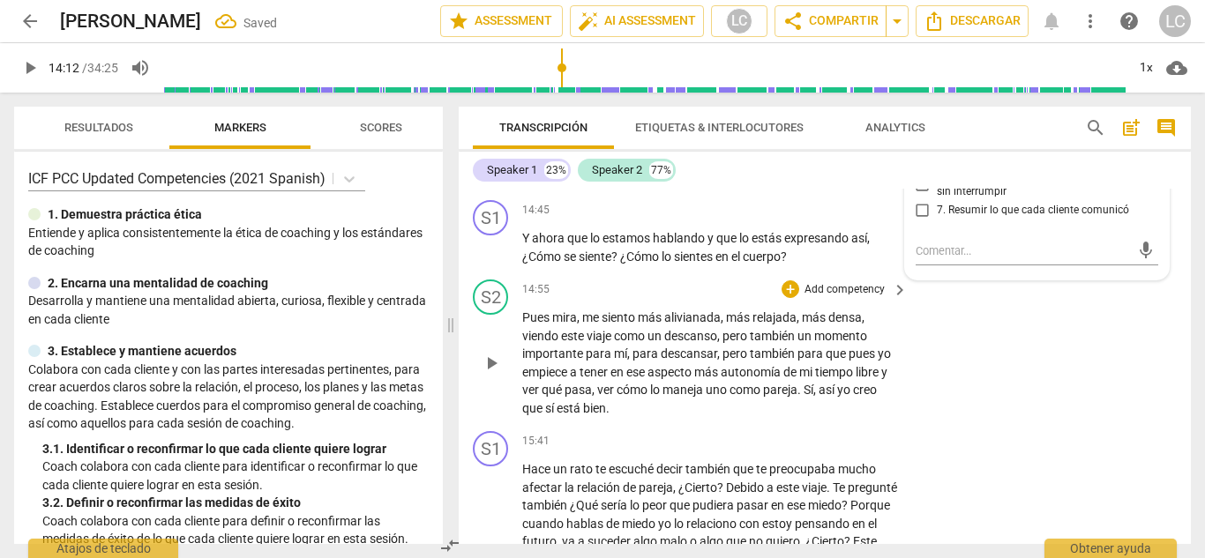
scroll to position [5005, 0]
click at [495, 257] on span "play_arrow" at bounding box center [491, 246] width 21 height 21
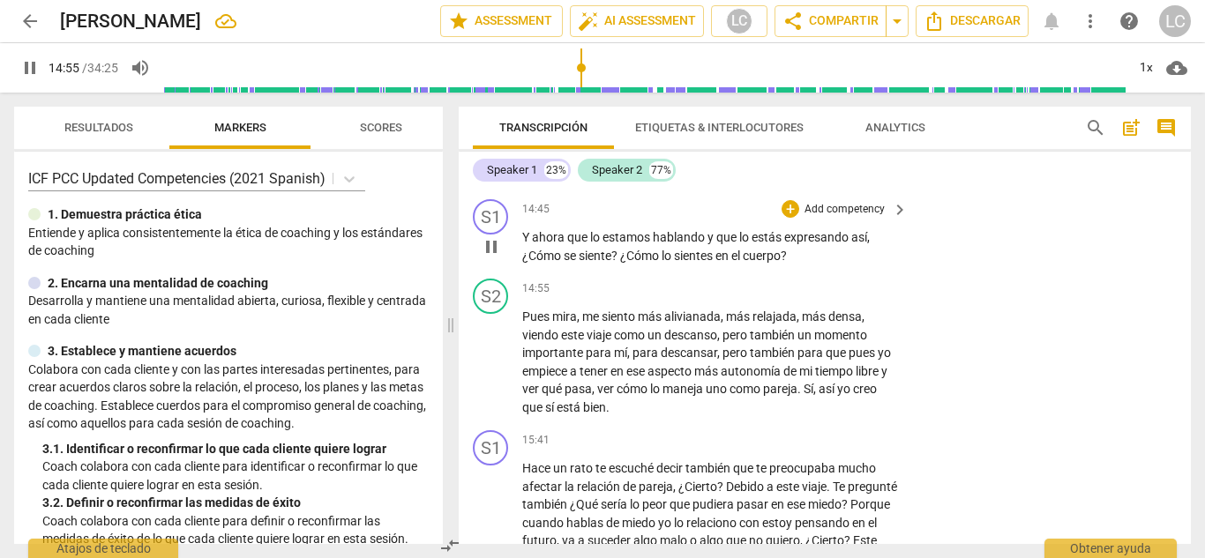
click at [818, 218] on p "Add competency" at bounding box center [844, 210] width 84 height 16
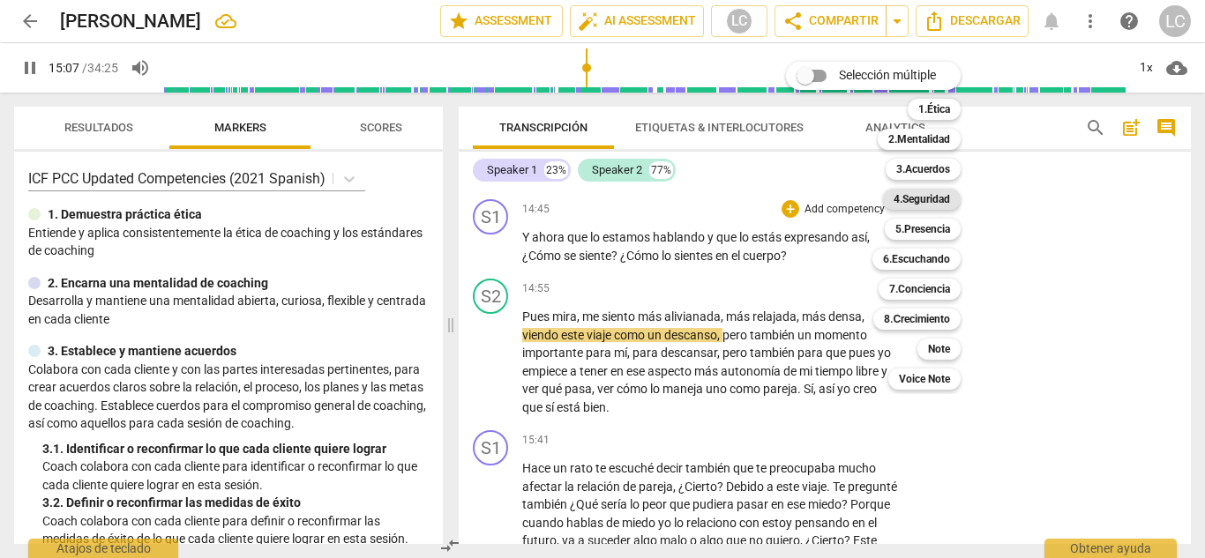
click at [929, 204] on b "4.Seguridad" at bounding box center [921, 199] width 56 height 21
type input "907"
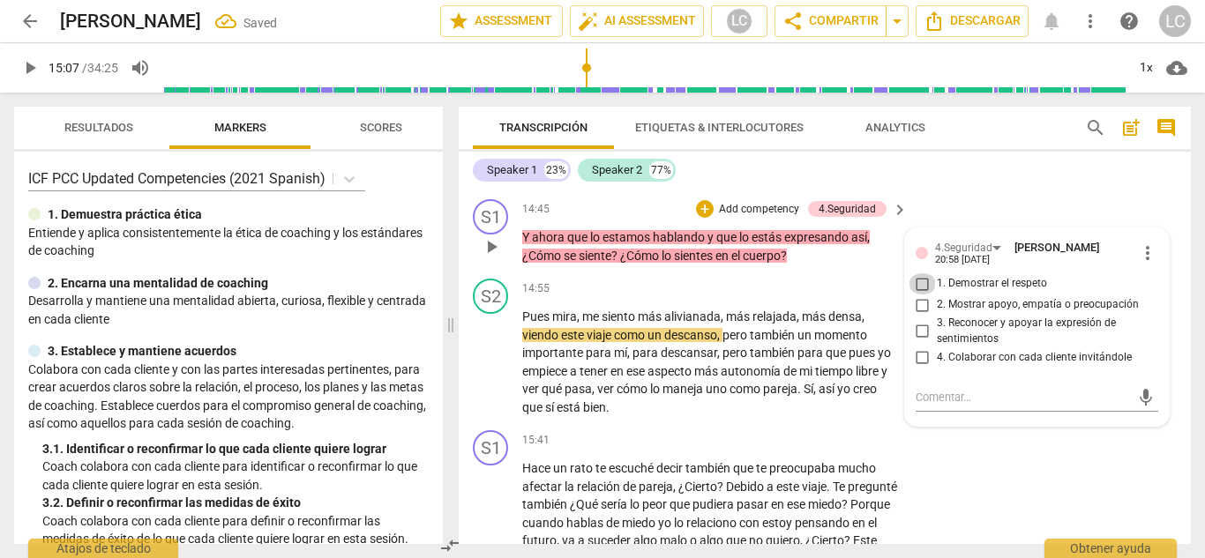
click at [921, 295] on input "1. Demostrar el respeto" at bounding box center [922, 283] width 28 height 21
checkbox input "true"
click at [919, 342] on input "3. Reconocer y apoyar la expresión de sentimientos" at bounding box center [922, 331] width 28 height 21
checkbox input "true"
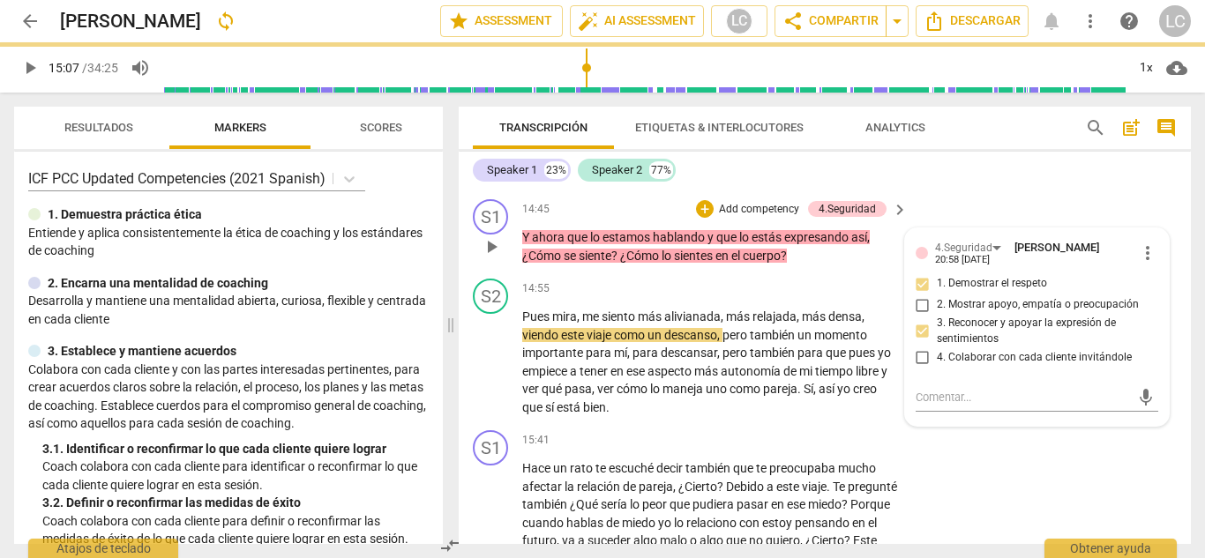
click at [769, 218] on p "Add competency" at bounding box center [759, 210] width 84 height 16
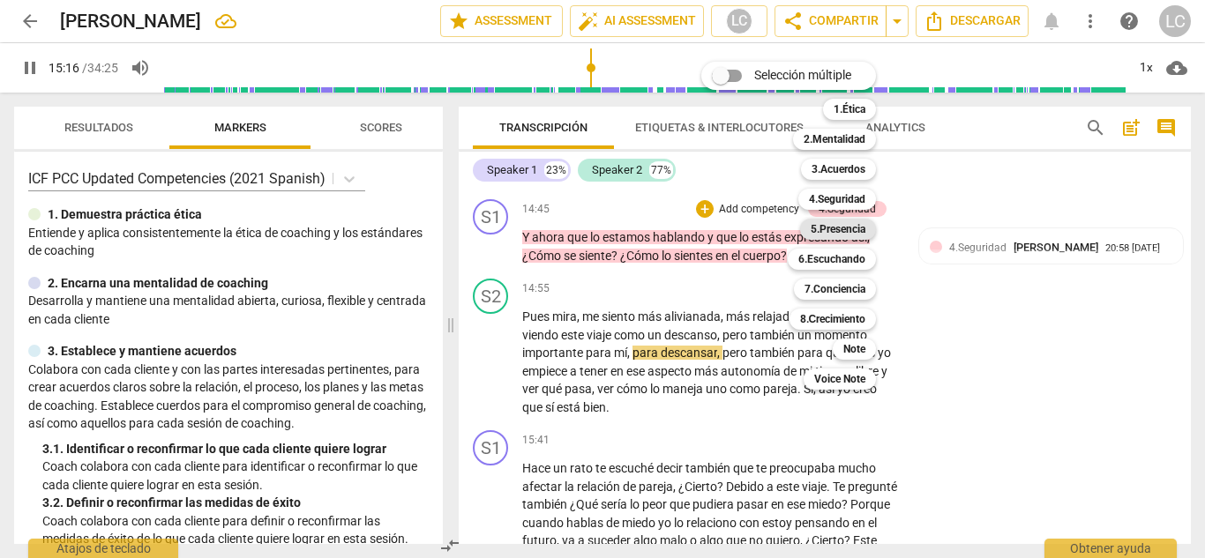
click at [829, 230] on b "5.Presencia" at bounding box center [837, 229] width 55 height 21
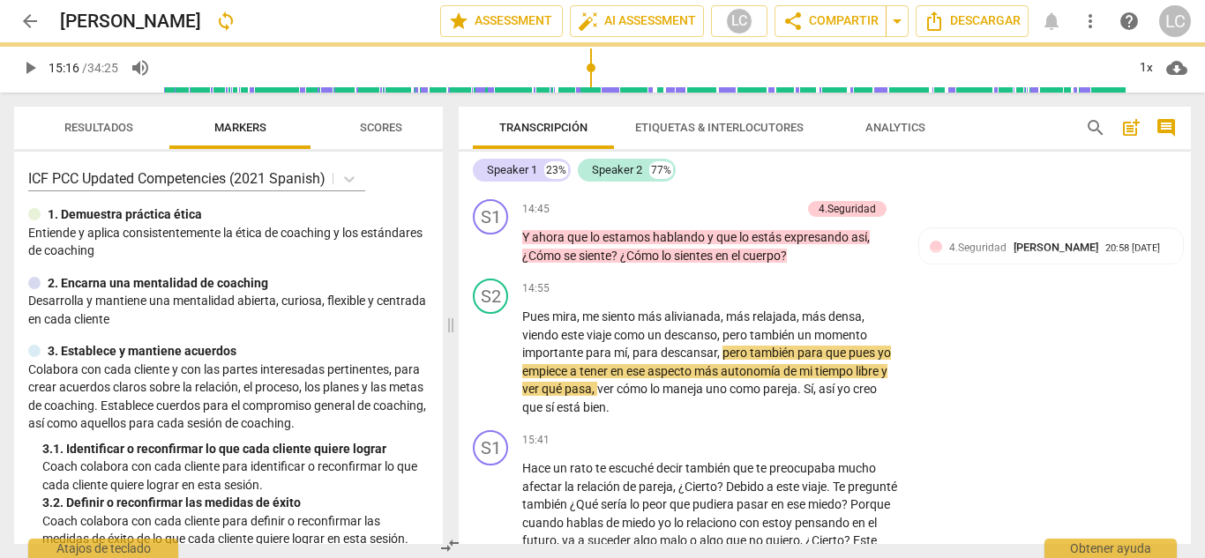
type input "917"
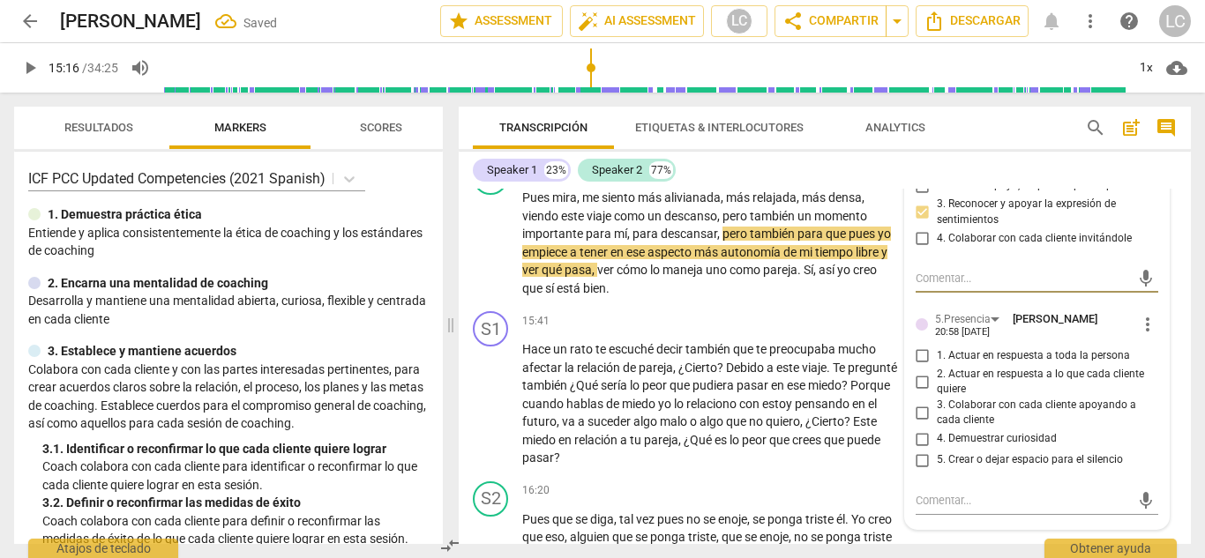
scroll to position [5137, 0]
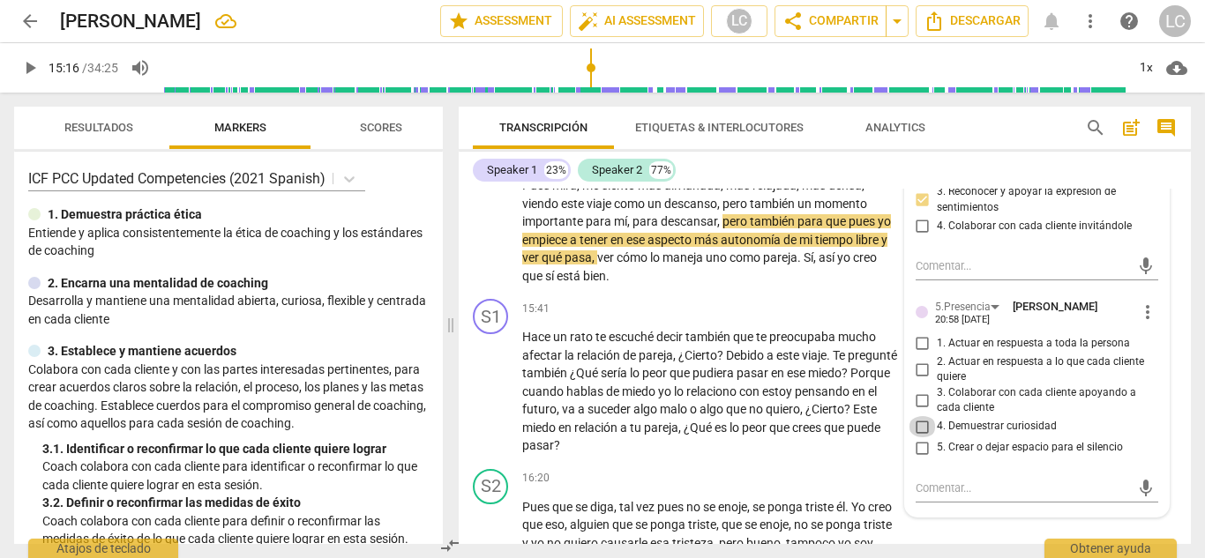
click at [917, 437] on input "4. Demuestrar curiosidad" at bounding box center [922, 426] width 28 height 21
checkbox input "true"
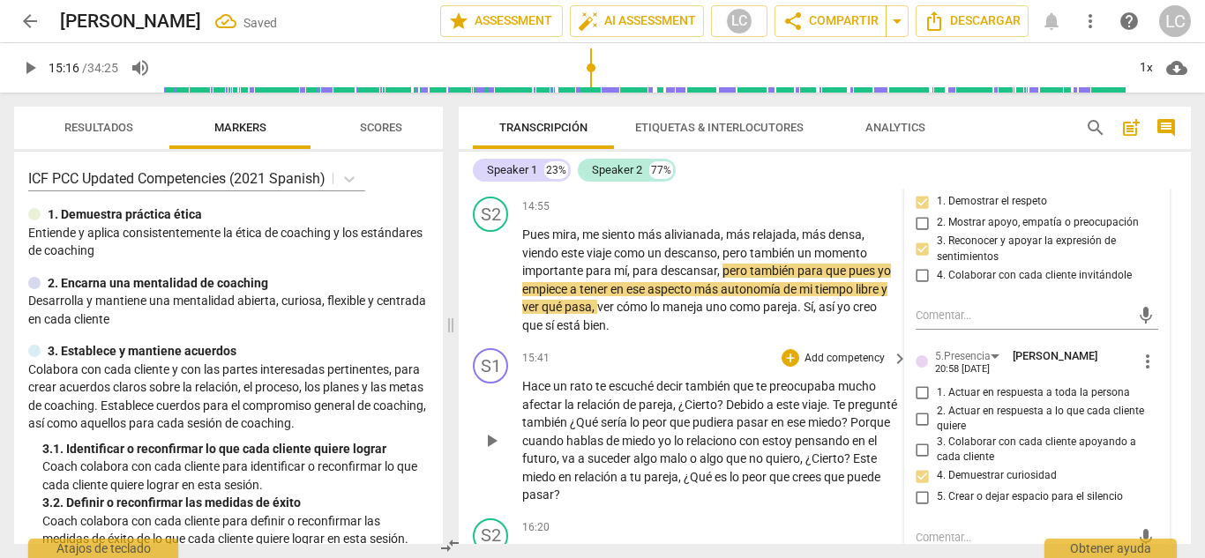
scroll to position [5045, 0]
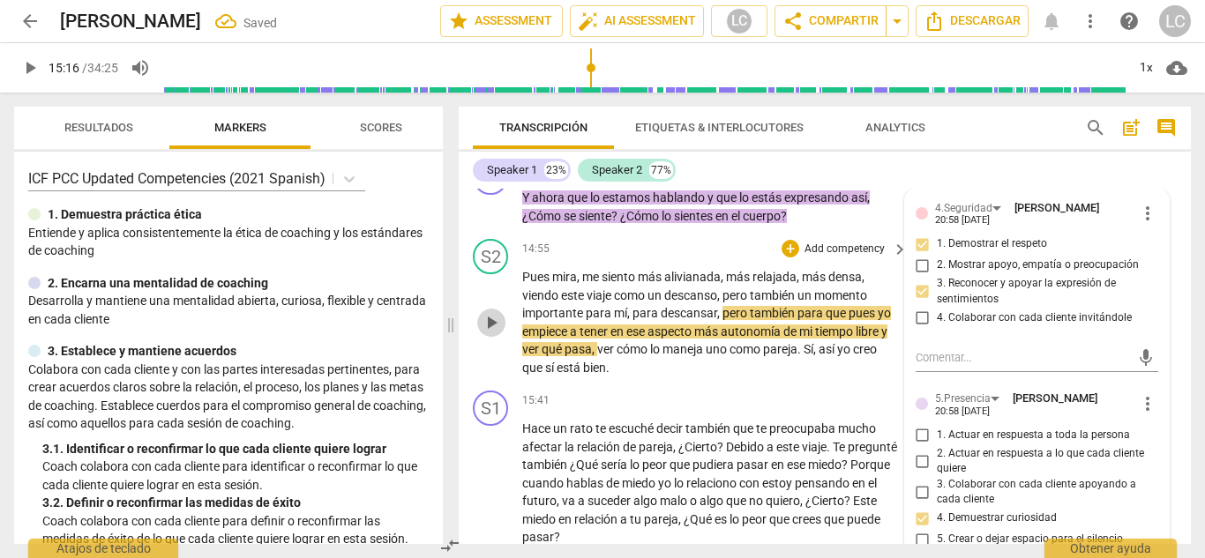
click at [494, 333] on span "play_arrow" at bounding box center [491, 322] width 21 height 21
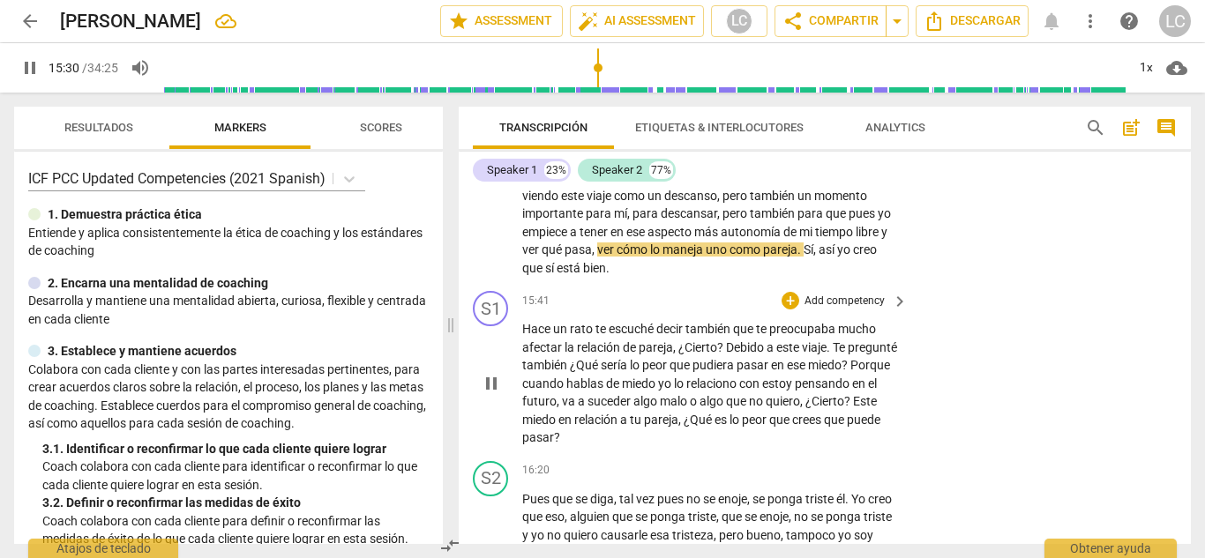
scroll to position [5168, 0]
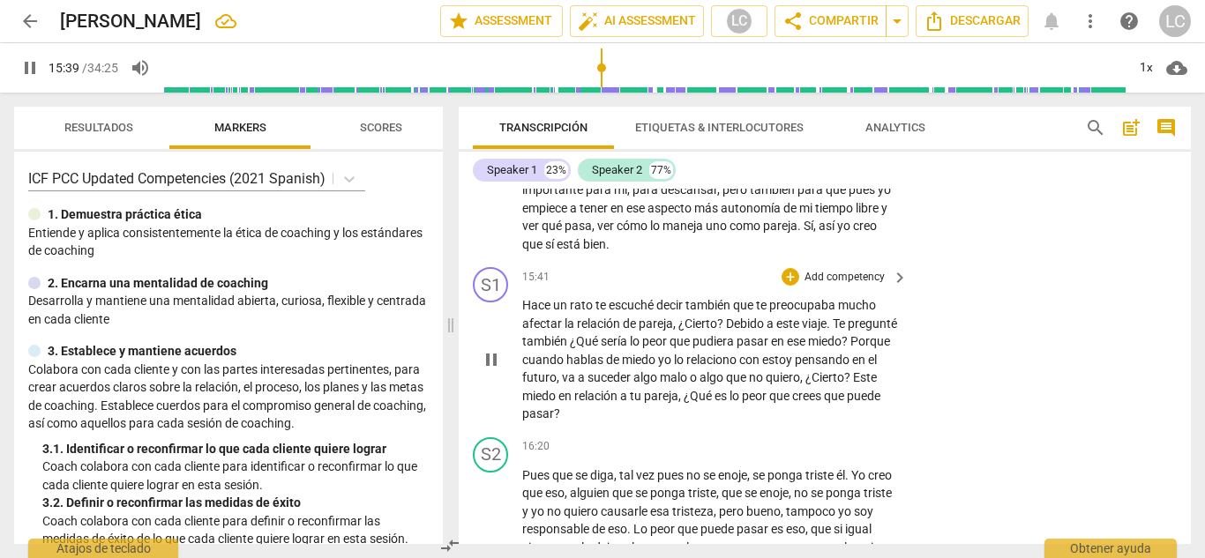
click at [817, 286] on p "Add competency" at bounding box center [844, 278] width 84 height 16
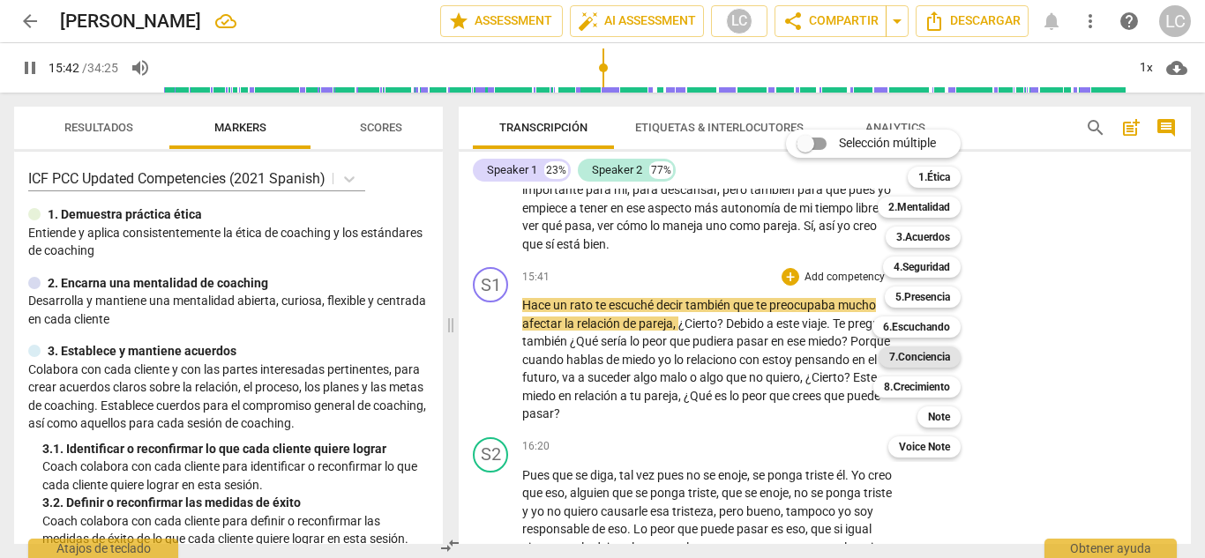
click at [910, 356] on b "7.Conciencia" at bounding box center [919, 357] width 61 height 21
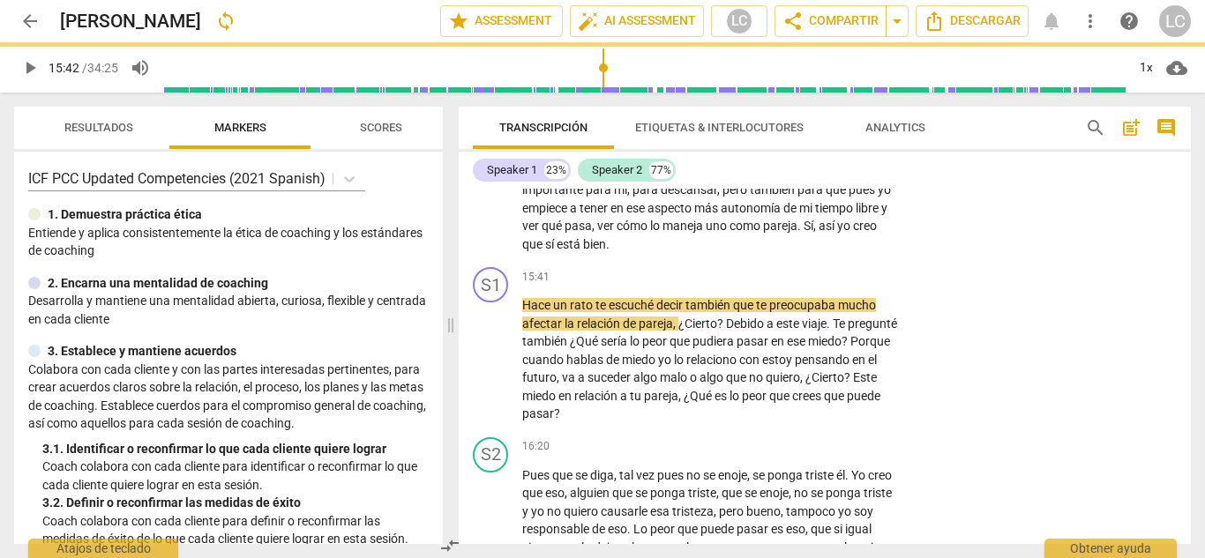
type input "943"
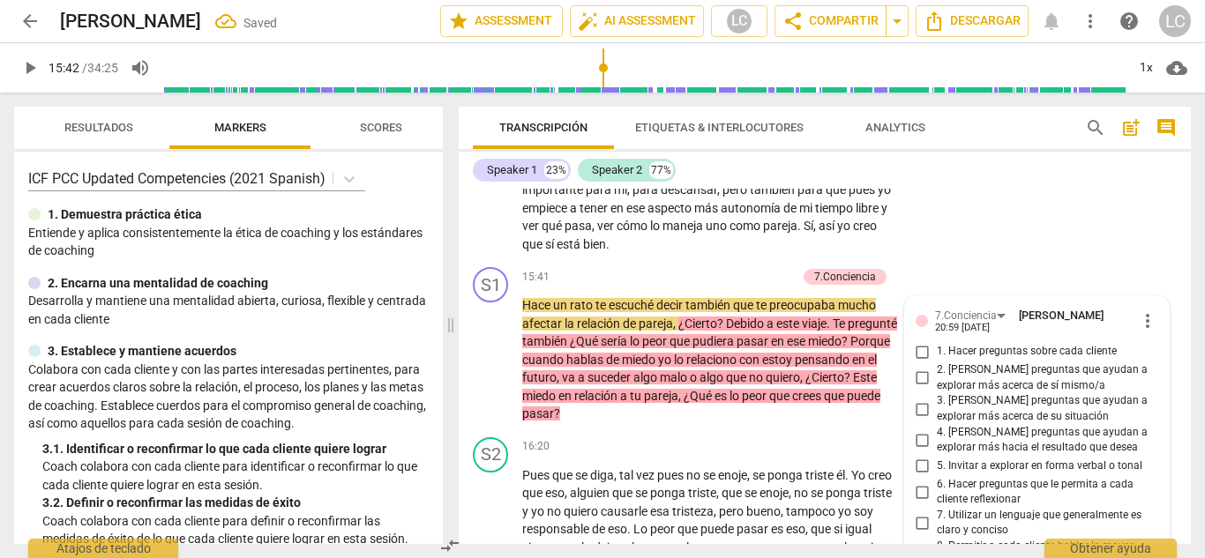
scroll to position [5418, 0]
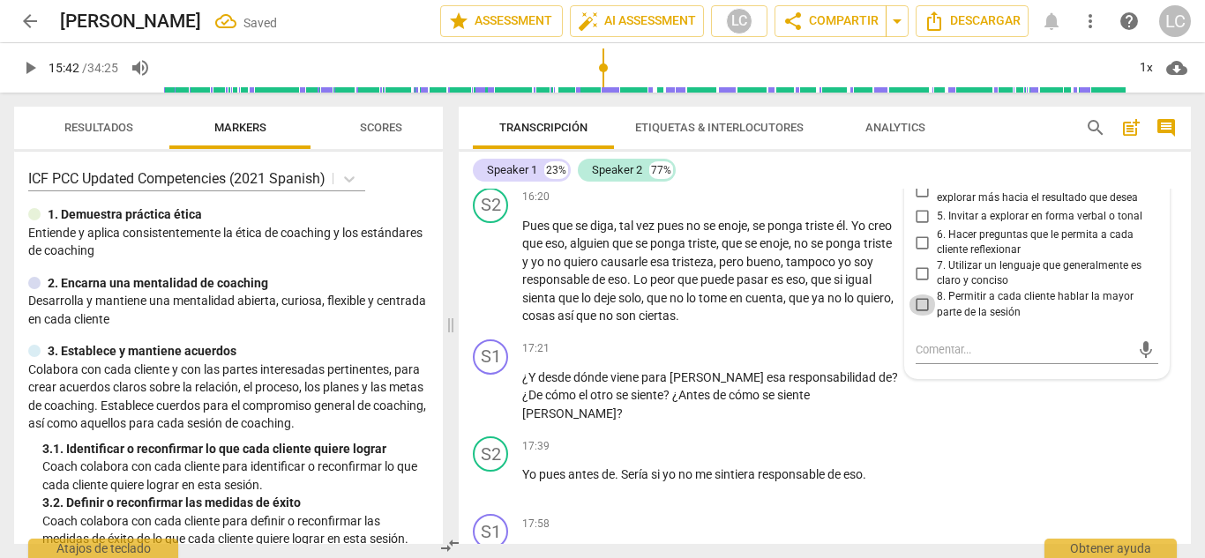
click at [921, 316] on input "8. Permitir a cada cliente hablar la mayor parte de la sesión" at bounding box center [922, 305] width 28 height 21
checkbox input "true"
click at [921, 253] on input "6. Hacer preguntas que le permita a cada cliente reflexionar" at bounding box center [922, 242] width 28 height 21
checkbox input "true"
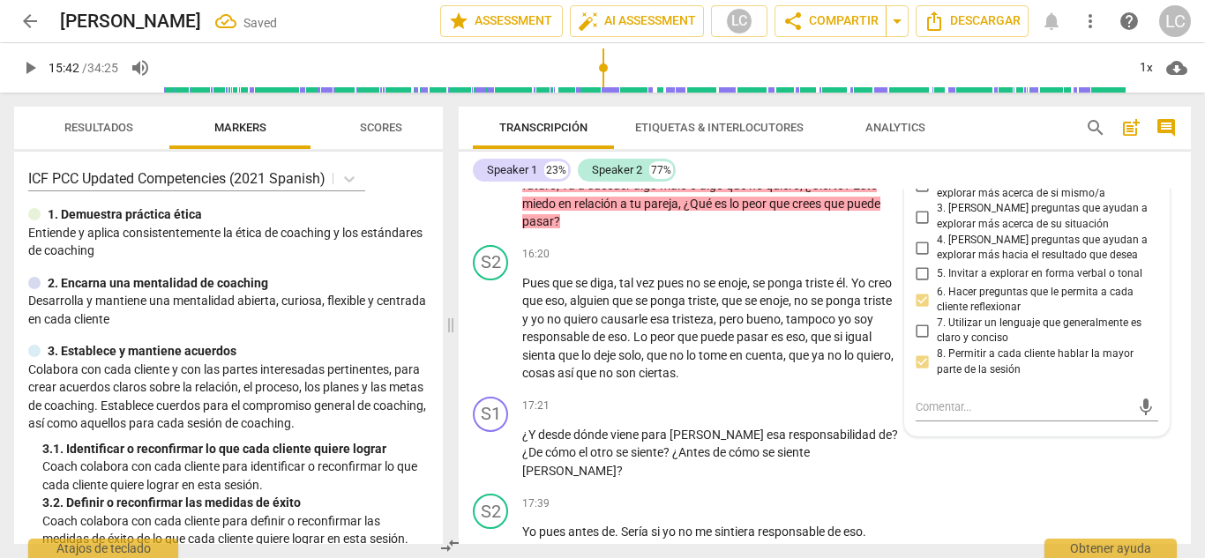
scroll to position [5356, 0]
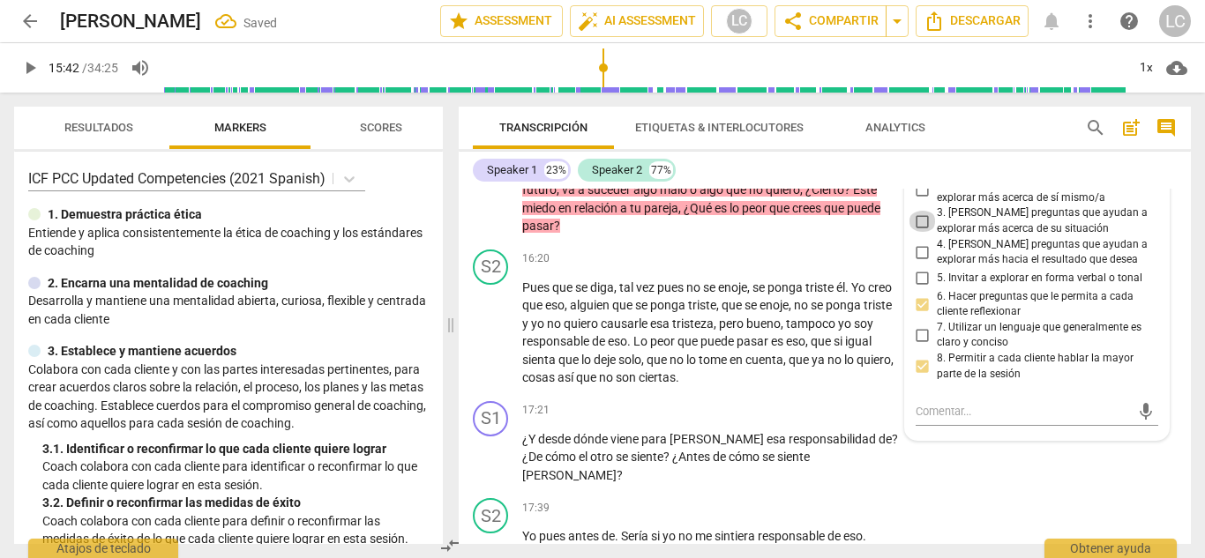
click at [917, 232] on input "3. [PERSON_NAME] preguntas que ayudan a explorar más acerca de su situación" at bounding box center [922, 221] width 28 height 21
checkbox input "true"
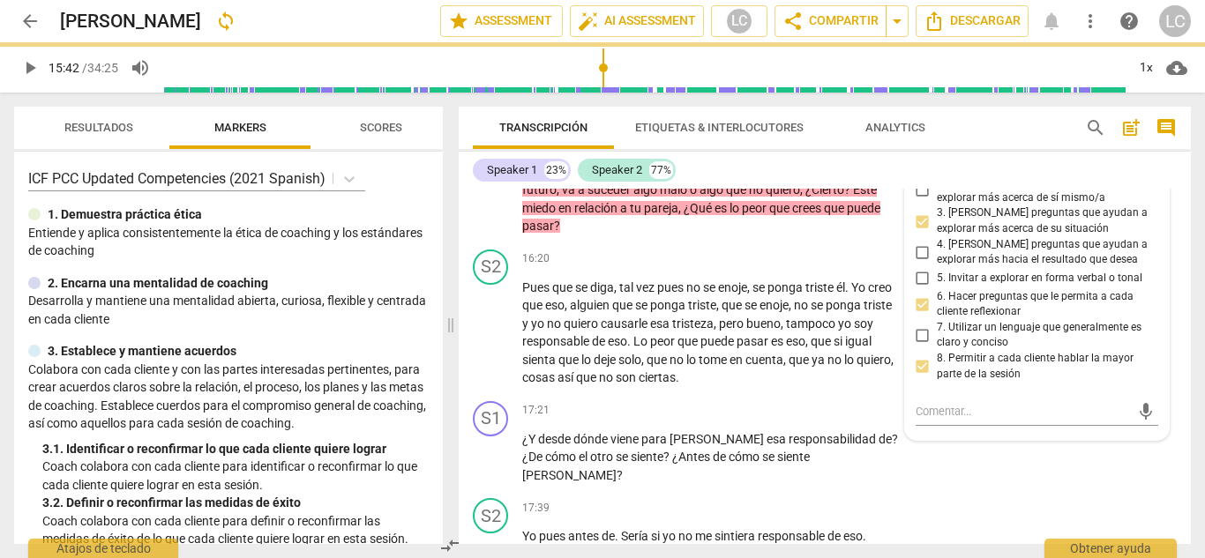
click at [921, 201] on input "2. [PERSON_NAME] preguntas que ayudan a explorar más acerca de sí mismo/a" at bounding box center [922, 190] width 28 height 21
checkbox input "true"
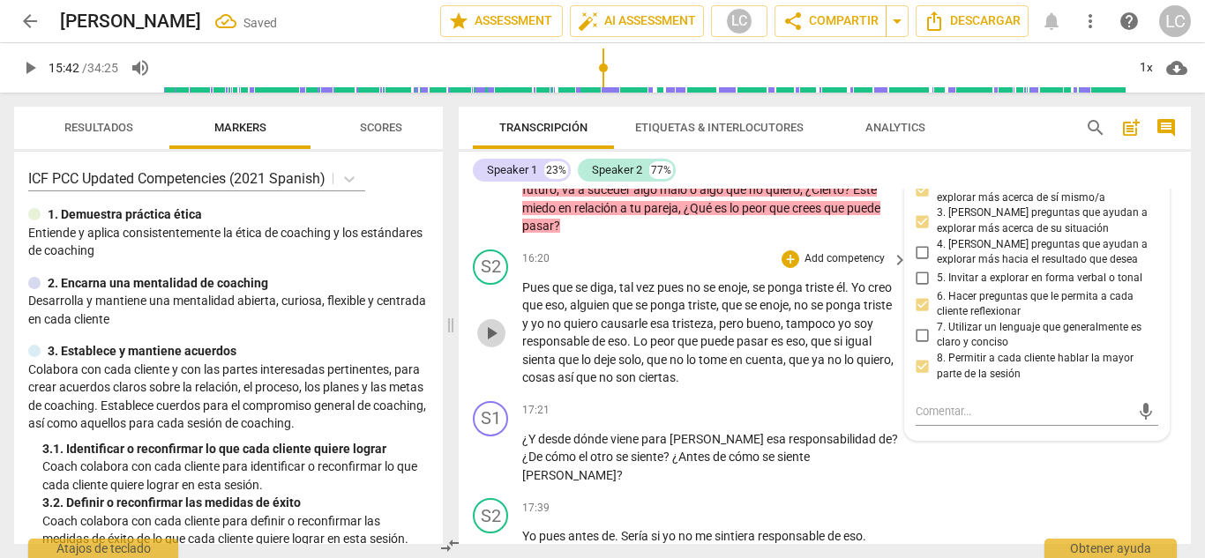
click at [493, 344] on span "play_arrow" at bounding box center [491, 333] width 21 height 21
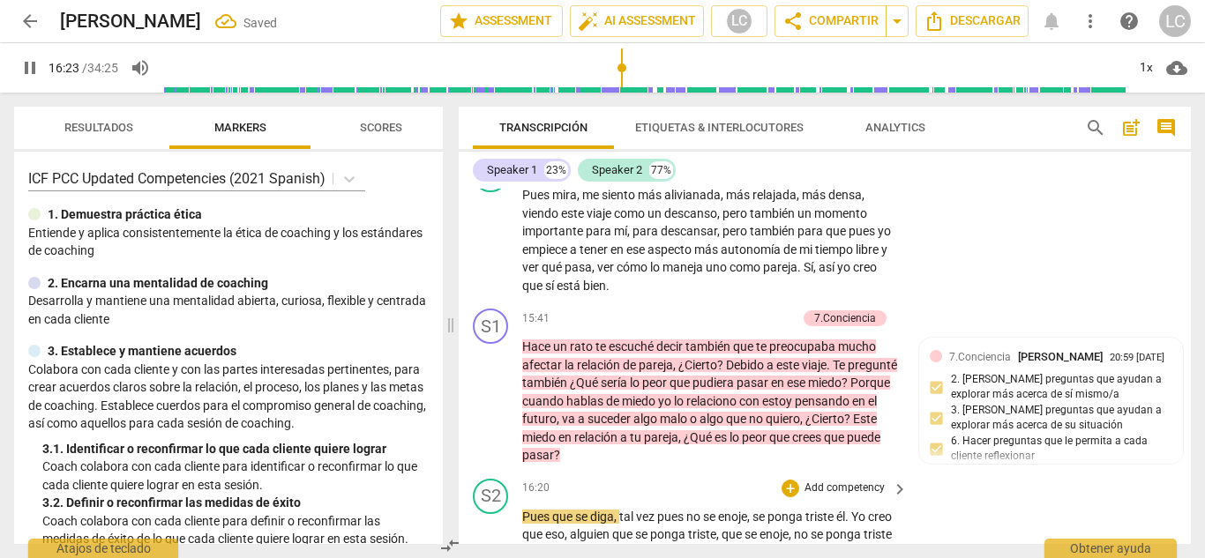
scroll to position [5137, 0]
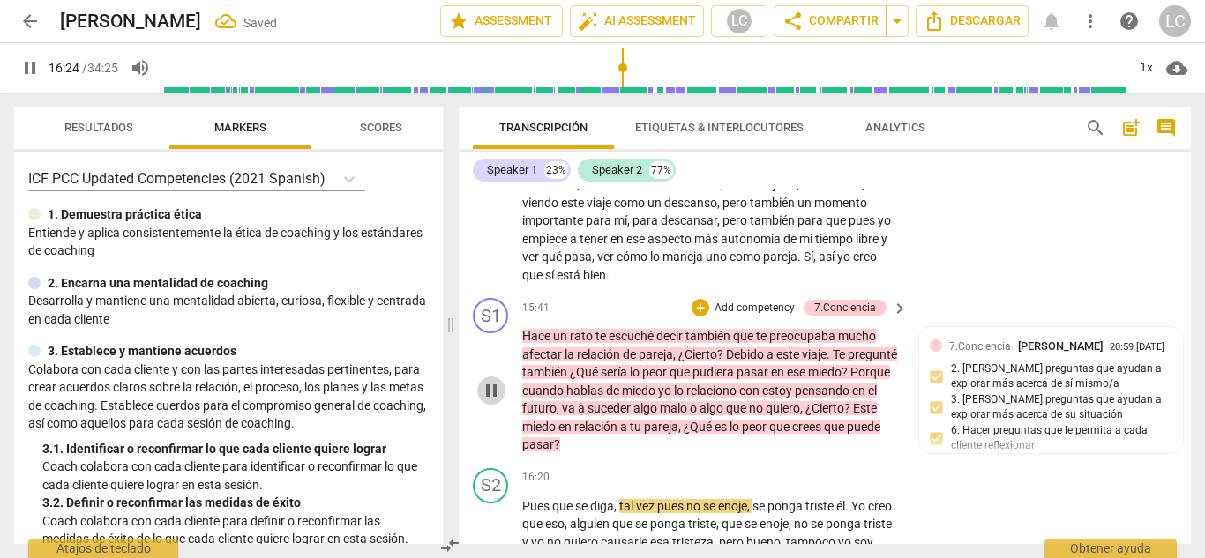
click at [492, 398] on span "pause" at bounding box center [491, 390] width 21 height 21
click at [492, 398] on span "play_arrow" at bounding box center [491, 390] width 21 height 21
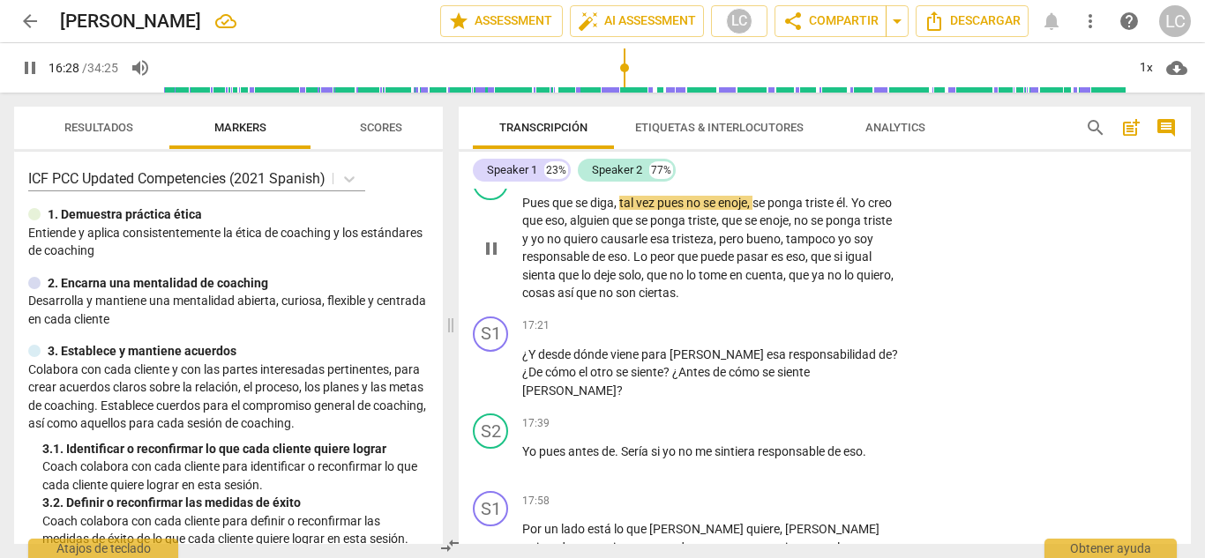
scroll to position [5443, 0]
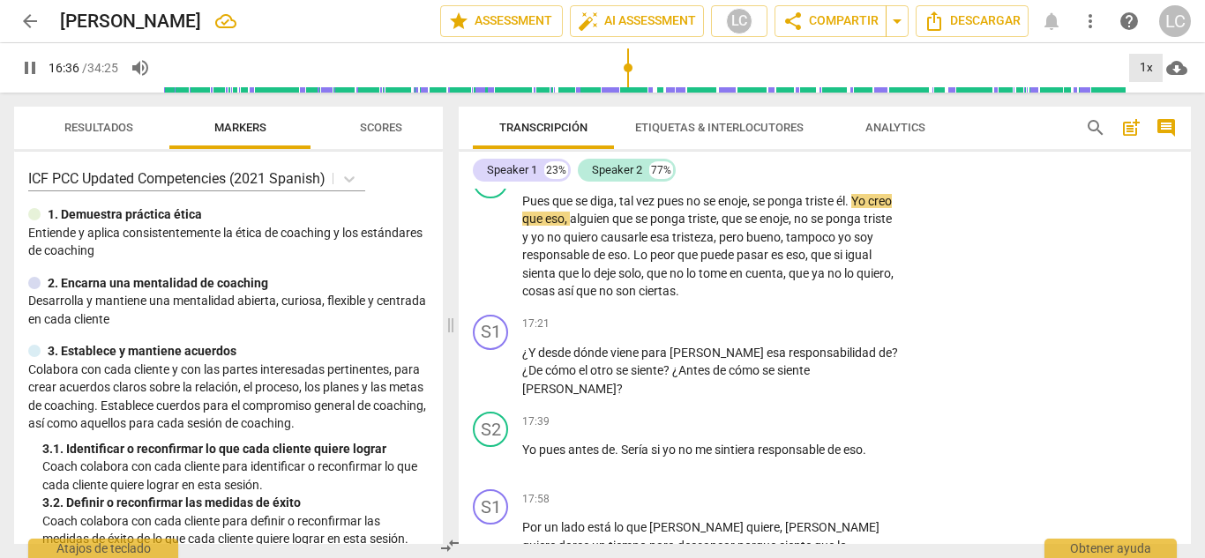
click at [1152, 57] on div "1x" at bounding box center [1146, 68] width 34 height 28
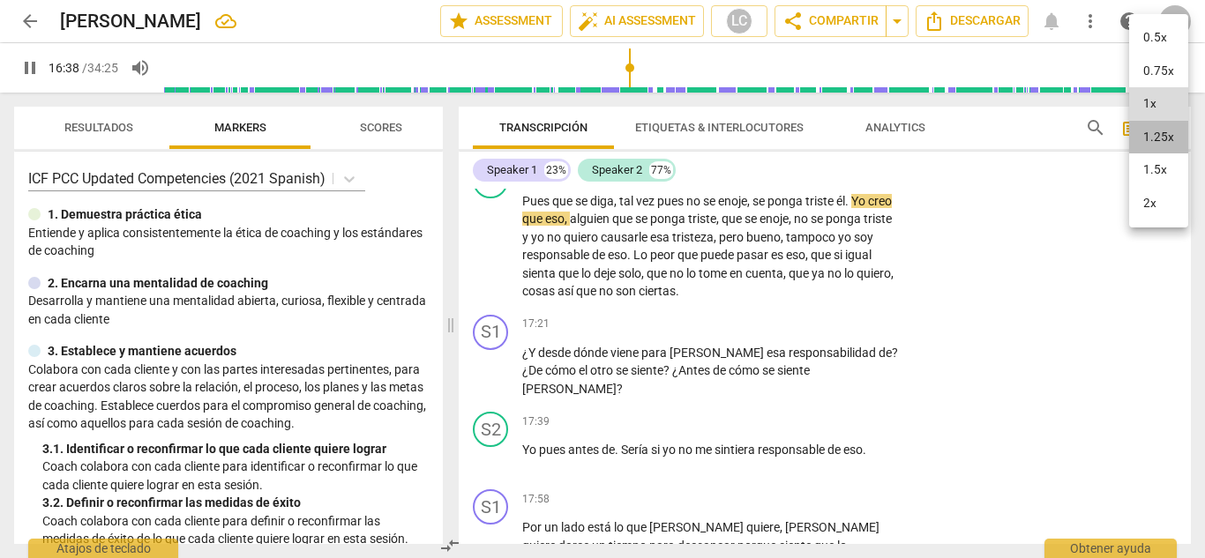
click at [1151, 129] on li "1.25x" at bounding box center [1158, 138] width 59 height 34
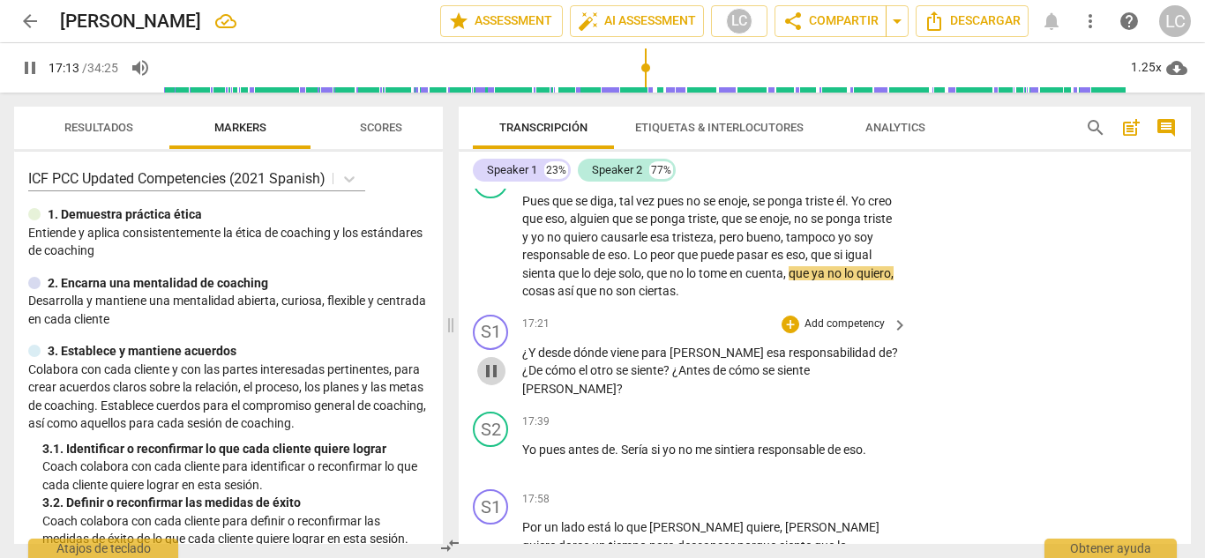
click at [493, 379] on span "pause" at bounding box center [491, 371] width 21 height 21
click at [493, 379] on span "play_arrow" at bounding box center [491, 371] width 21 height 21
click at [864, 332] on p "Add competency" at bounding box center [844, 325] width 84 height 16
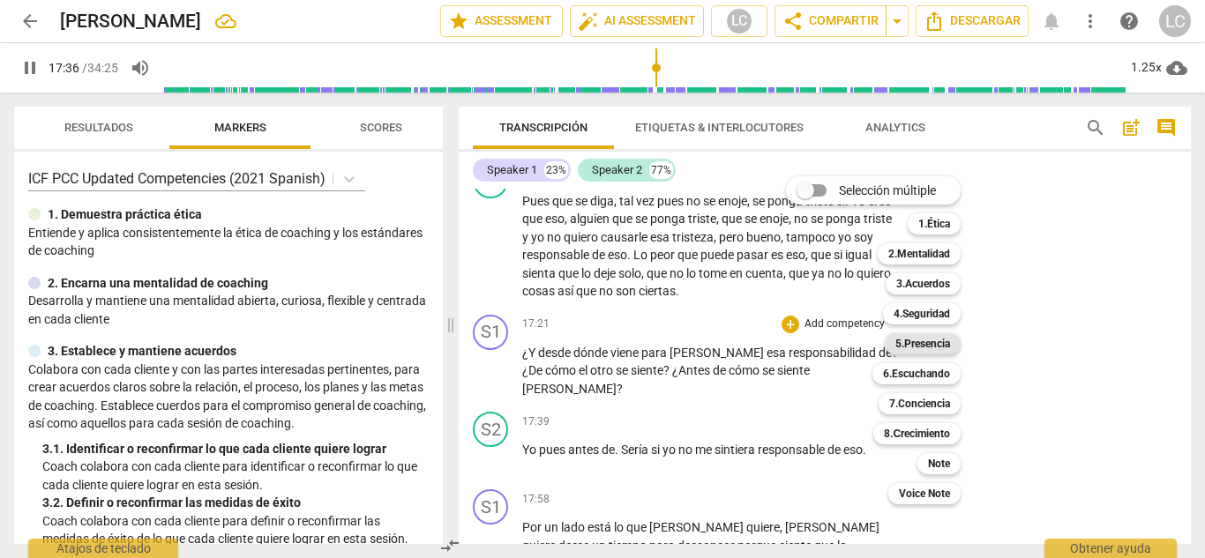
click at [933, 339] on b "5.Presencia" at bounding box center [922, 343] width 55 height 21
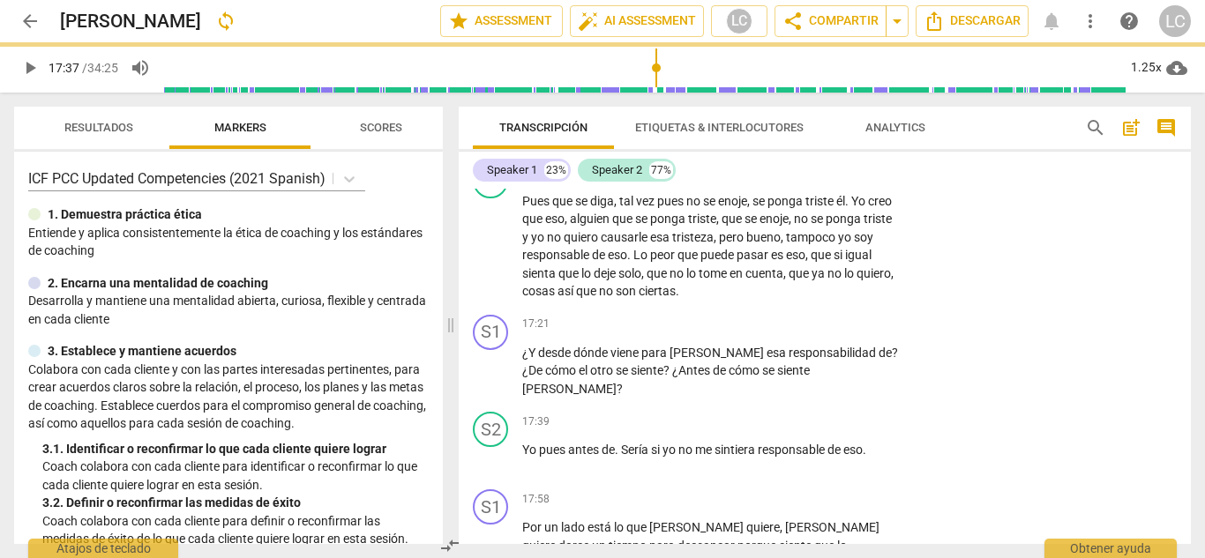
type input "1057"
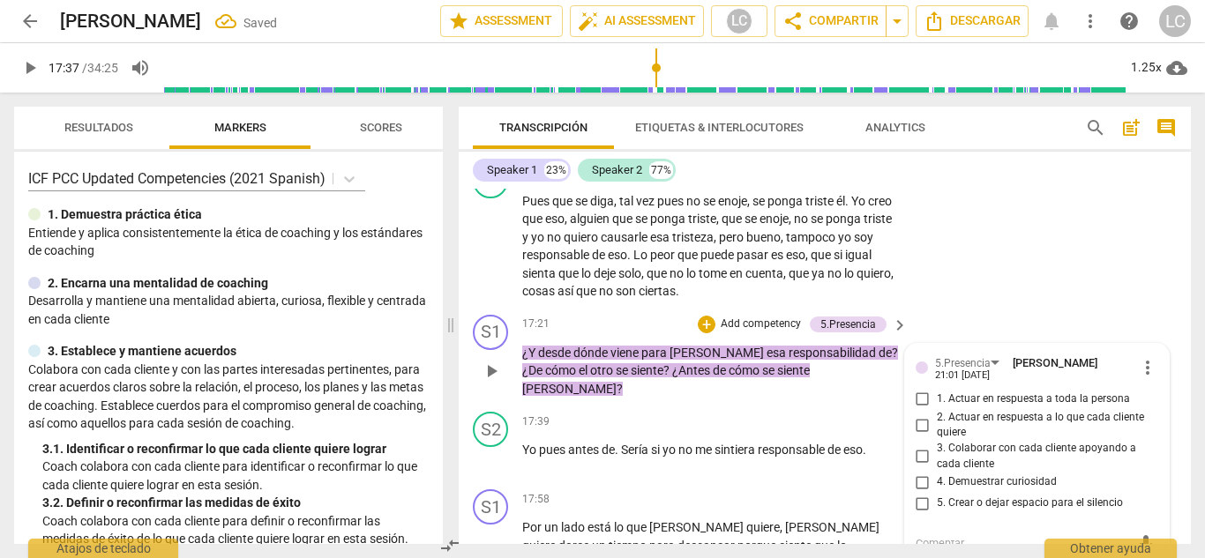
scroll to position [5637, 0]
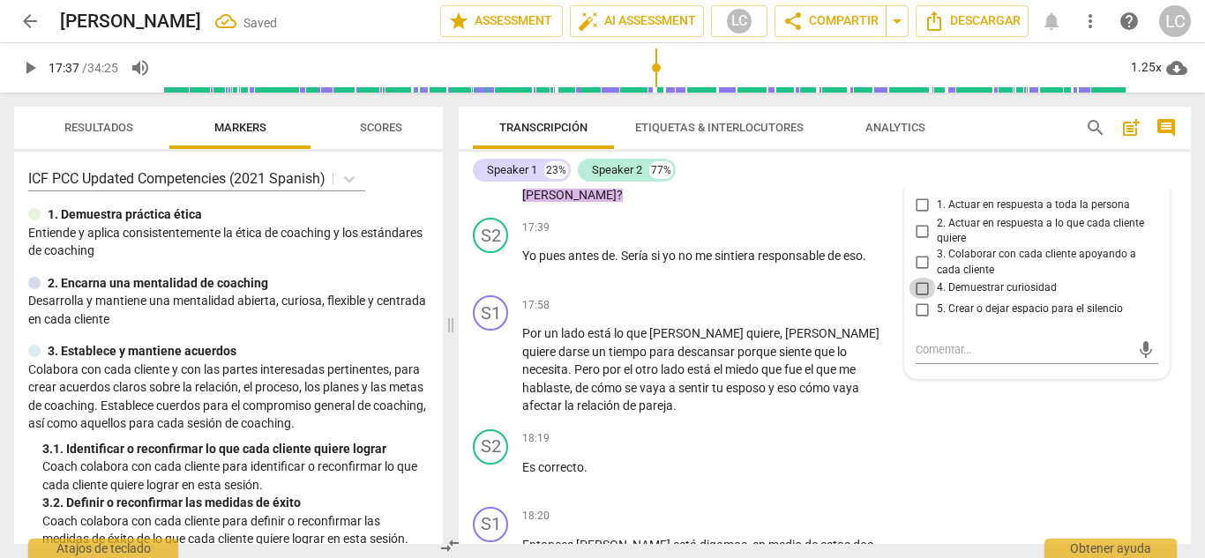
click at [917, 299] on input "4. Demuestrar curiosidad" at bounding box center [922, 288] width 28 height 21
checkbox input "true"
click at [918, 242] on input "2. Actuar en respuesta a lo que cada cliente quiere" at bounding box center [922, 230] width 28 height 21
checkbox input "true"
click at [916, 216] on input "1. Actuar en respuesta a toda la persona" at bounding box center [922, 205] width 28 height 21
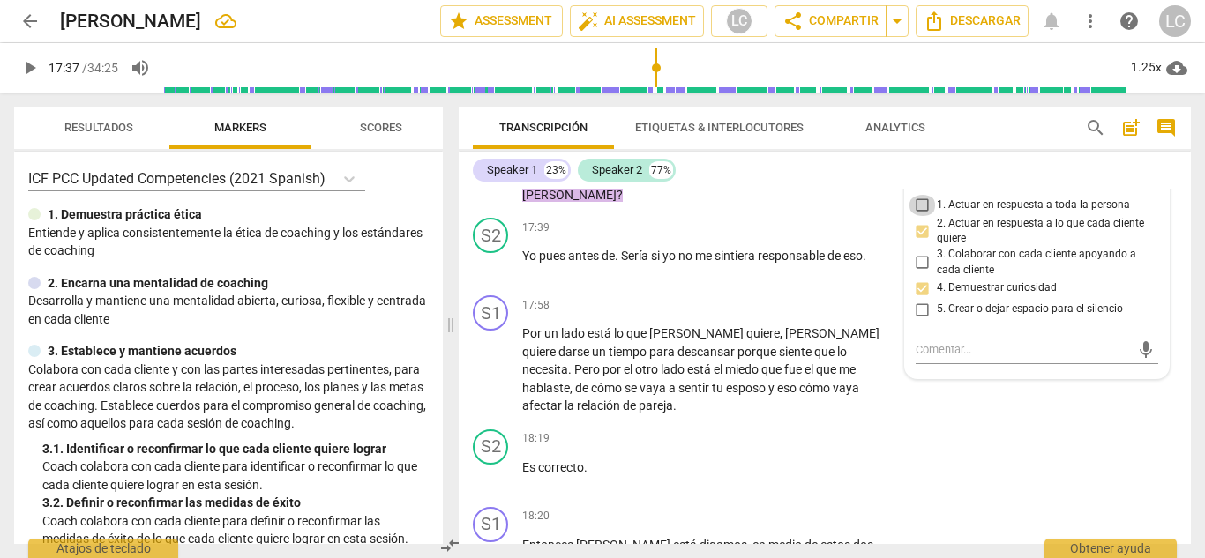
checkbox input "true"
click at [919, 320] on input "5. Crear o dejar espacio para el silencio" at bounding box center [922, 309] width 28 height 21
checkbox input "true"
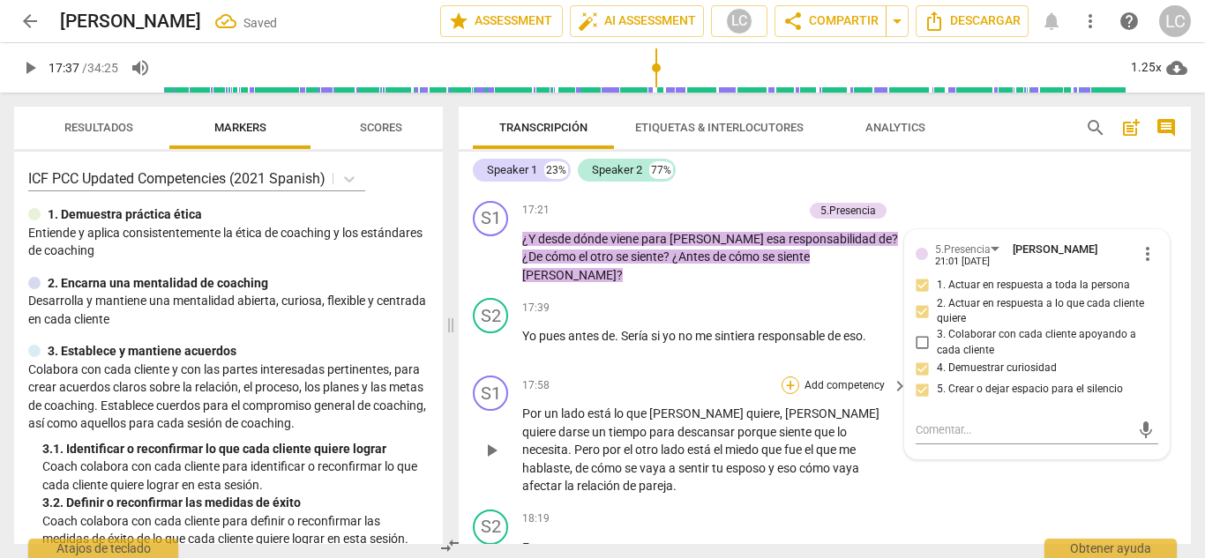
scroll to position [5551, 0]
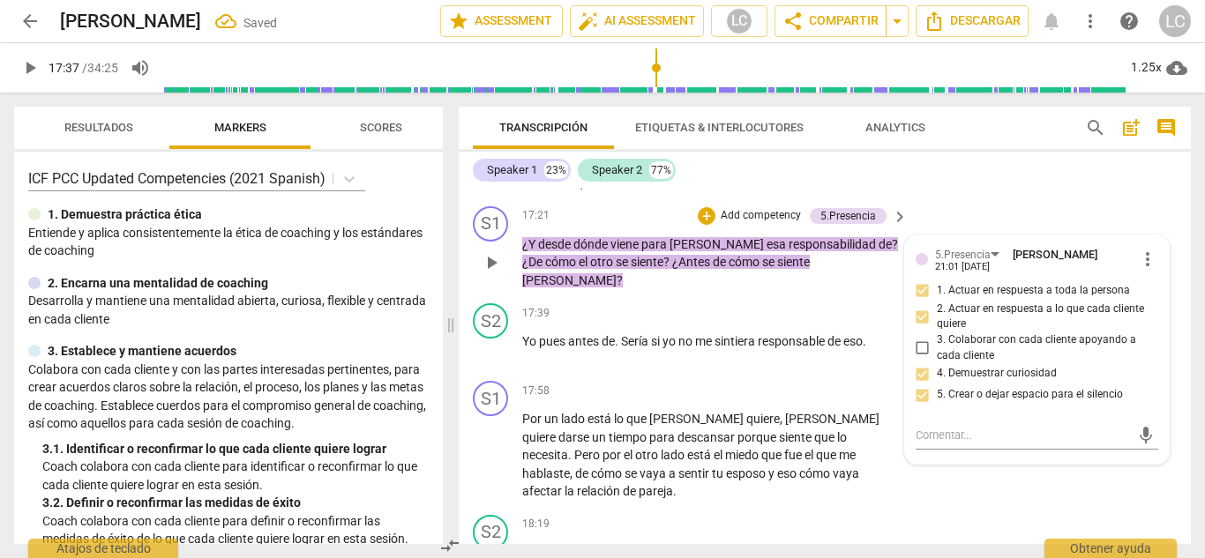
click at [771, 224] on p "Add competency" at bounding box center [761, 216] width 84 height 16
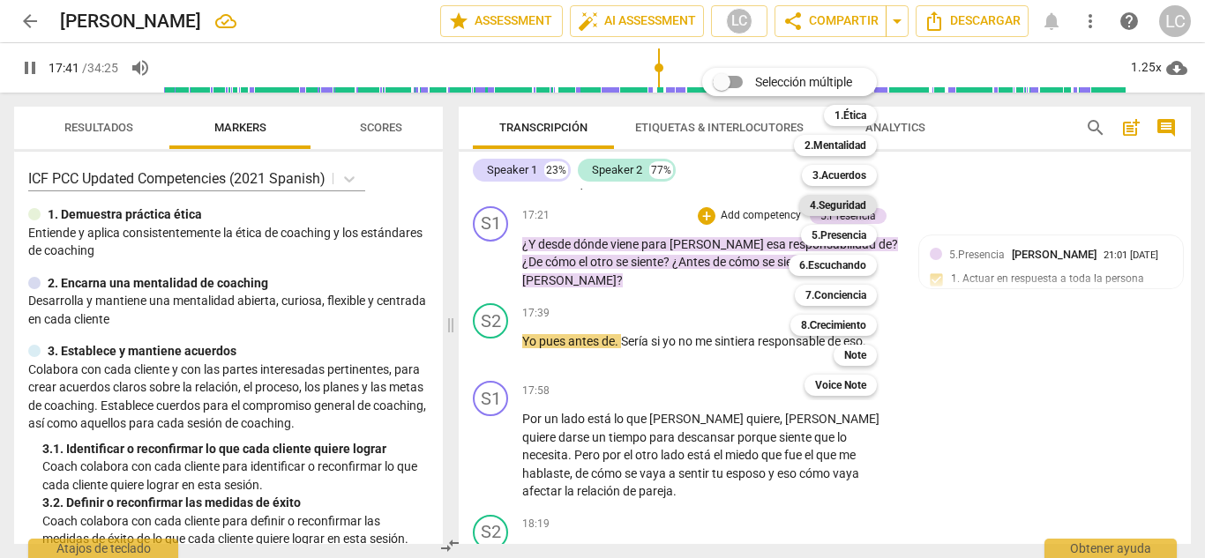
click at [850, 201] on b "4.Seguridad" at bounding box center [838, 205] width 56 height 21
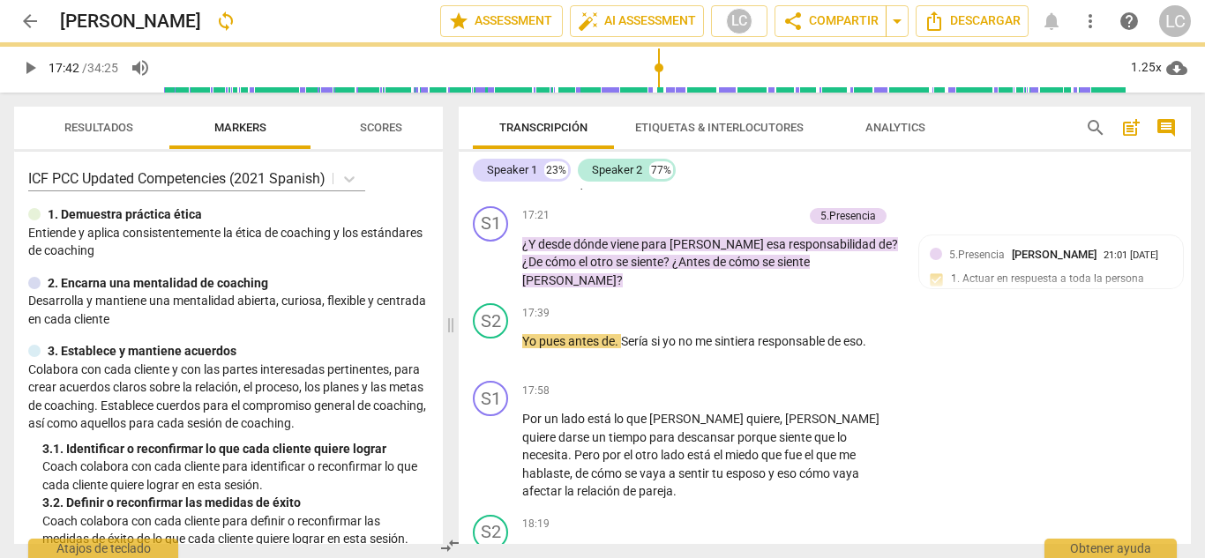
type input "1062"
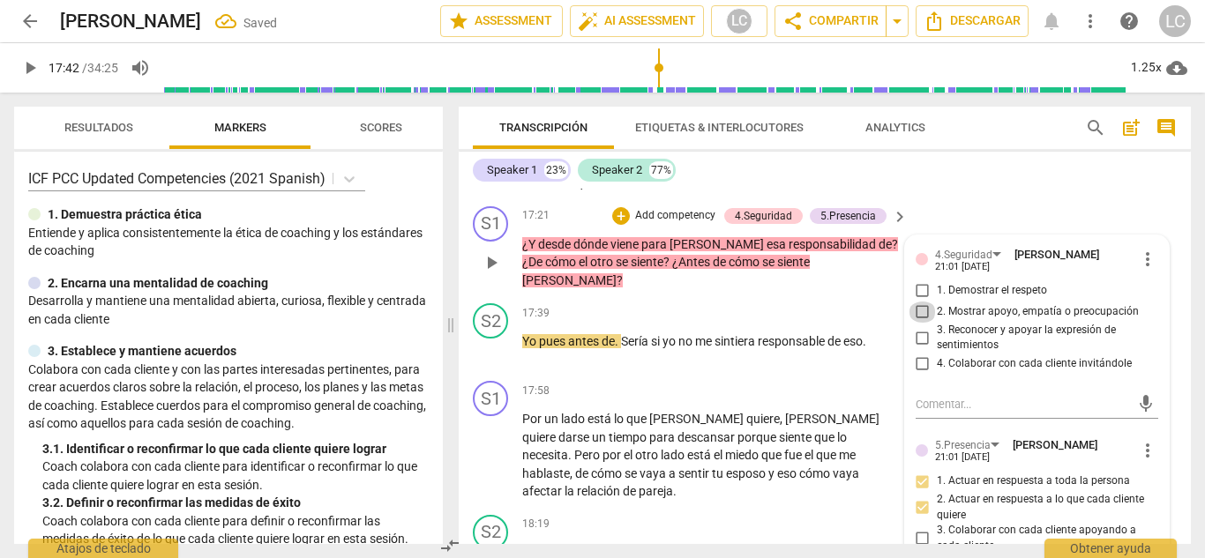
click at [919, 323] on input "2. Mostrar apoyo, empatía o preocupación" at bounding box center [922, 312] width 28 height 21
checkbox input "true"
click at [919, 343] on input "3. Reconocer y apoyar la expresión de sentimientos" at bounding box center [922, 337] width 28 height 21
checkbox input "true"
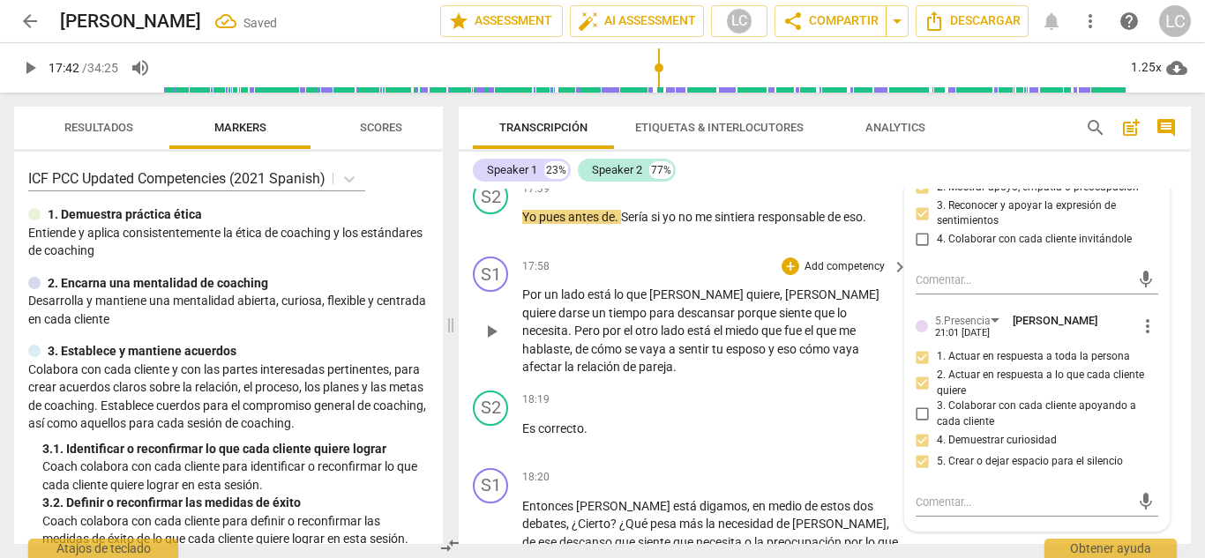
scroll to position [5732, 0]
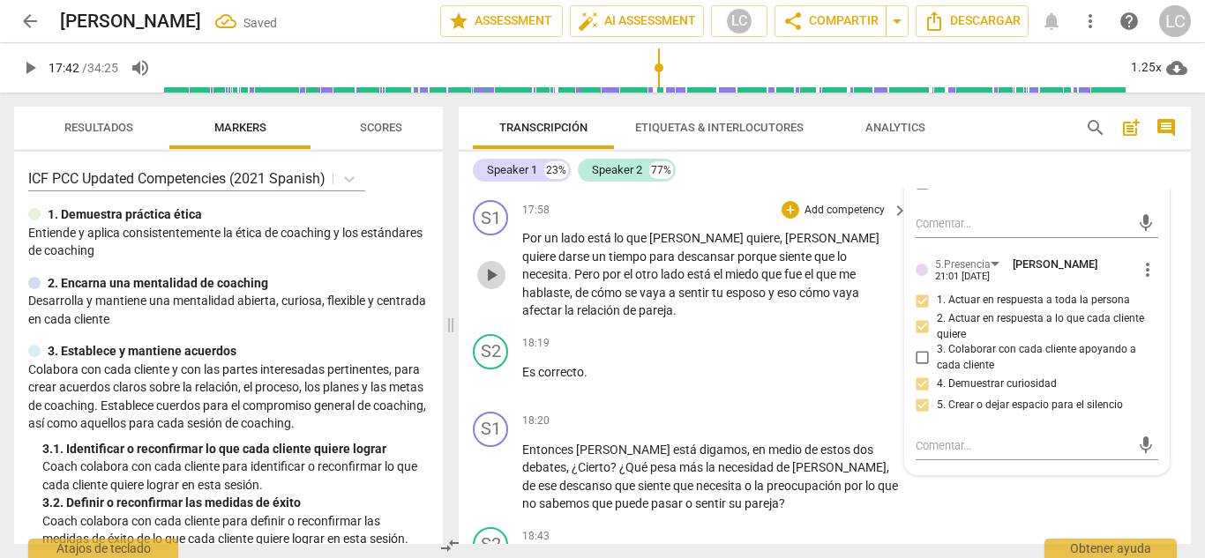
click at [492, 265] on span "play_arrow" at bounding box center [491, 275] width 21 height 21
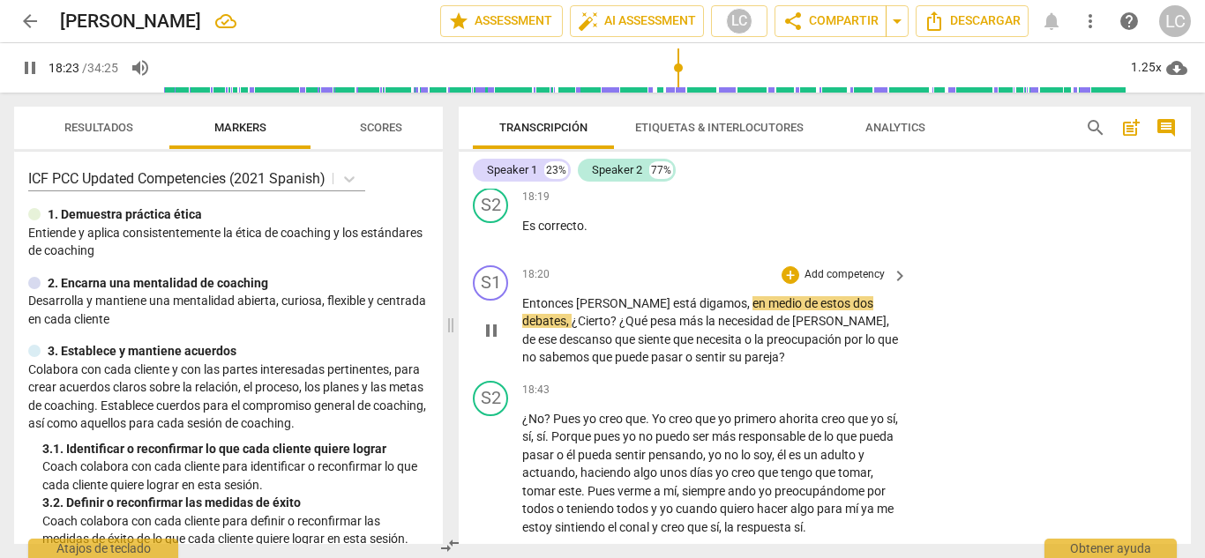
scroll to position [5879, 0]
click at [818, 266] on p "Add competency" at bounding box center [844, 274] width 84 height 16
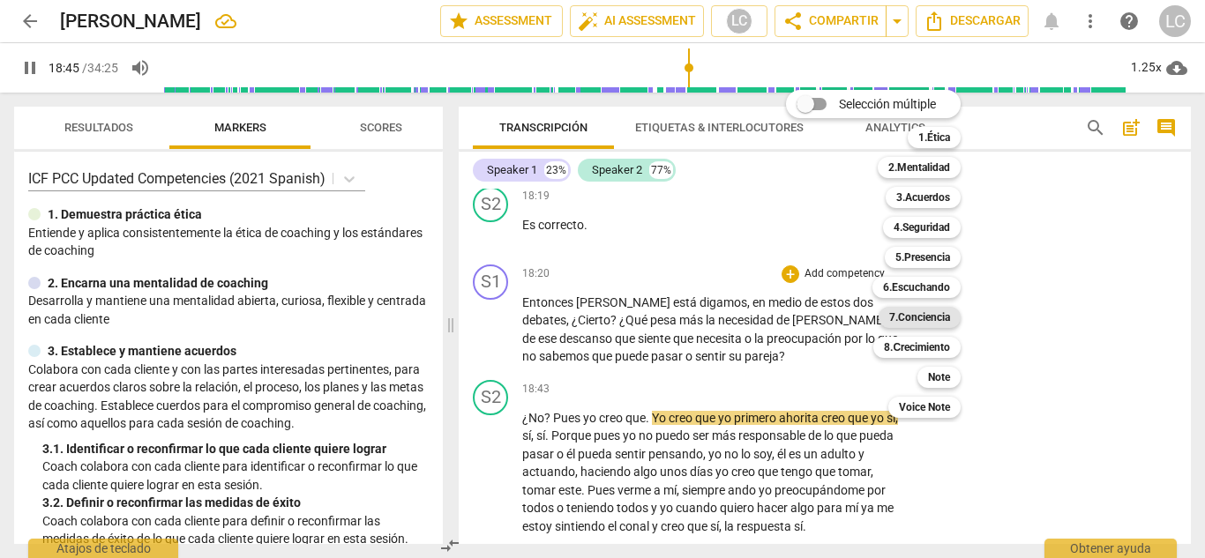
click at [936, 316] on b "7.Conciencia" at bounding box center [919, 317] width 61 height 21
type input "1126"
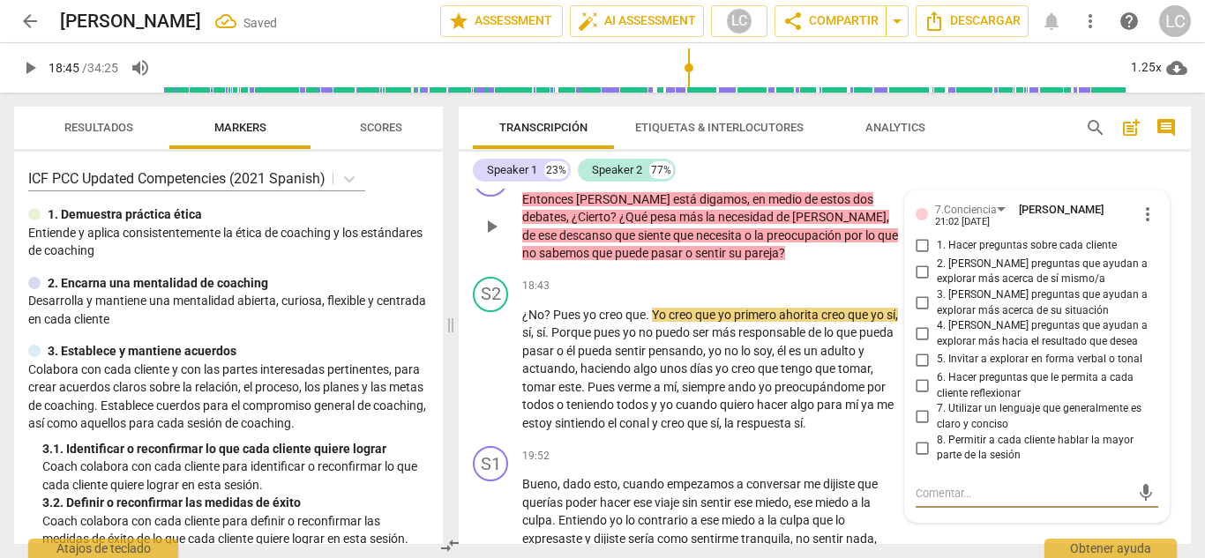
scroll to position [5981, 0]
click at [917, 262] on input "2. [PERSON_NAME] preguntas que ayudan a explorar más acerca de sí mismo/a" at bounding box center [922, 272] width 28 height 21
checkbox input "true"
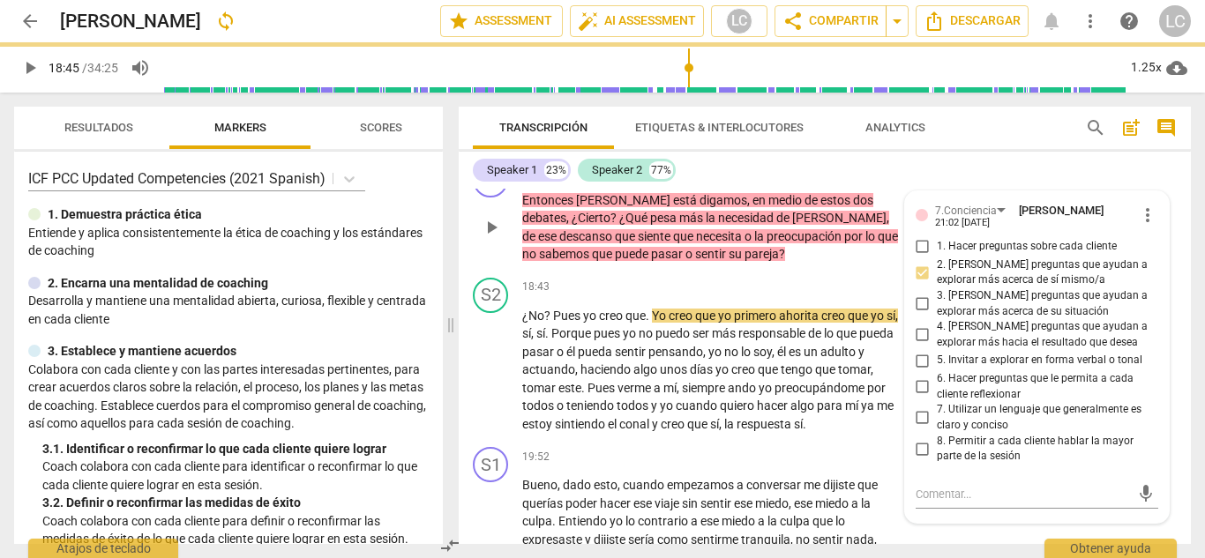
click at [922, 294] on input "3. [PERSON_NAME] preguntas que ayudan a explorar más acerca de su situación" at bounding box center [922, 304] width 28 height 21
checkbox input "true"
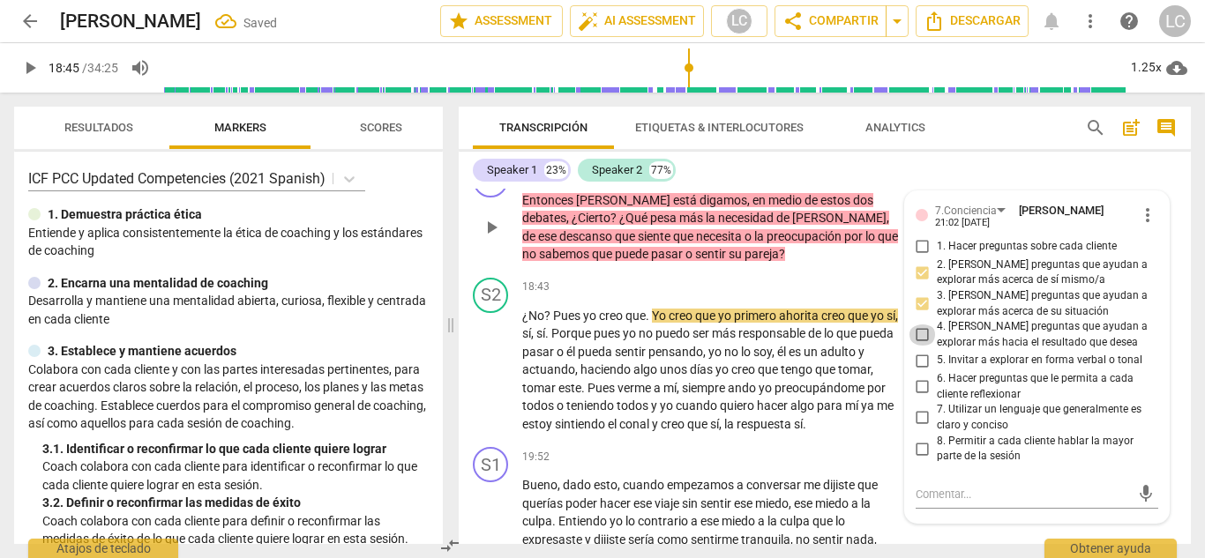
click at [921, 325] on input "4. [PERSON_NAME] preguntas que ayudan a explorar más hacia el resultado que des…" at bounding box center [922, 335] width 28 height 21
checkbox input "true"
click at [918, 377] on input "6. Hacer preguntas que le permita a cada cliente reflexionar" at bounding box center [922, 387] width 28 height 21
checkbox input "true"
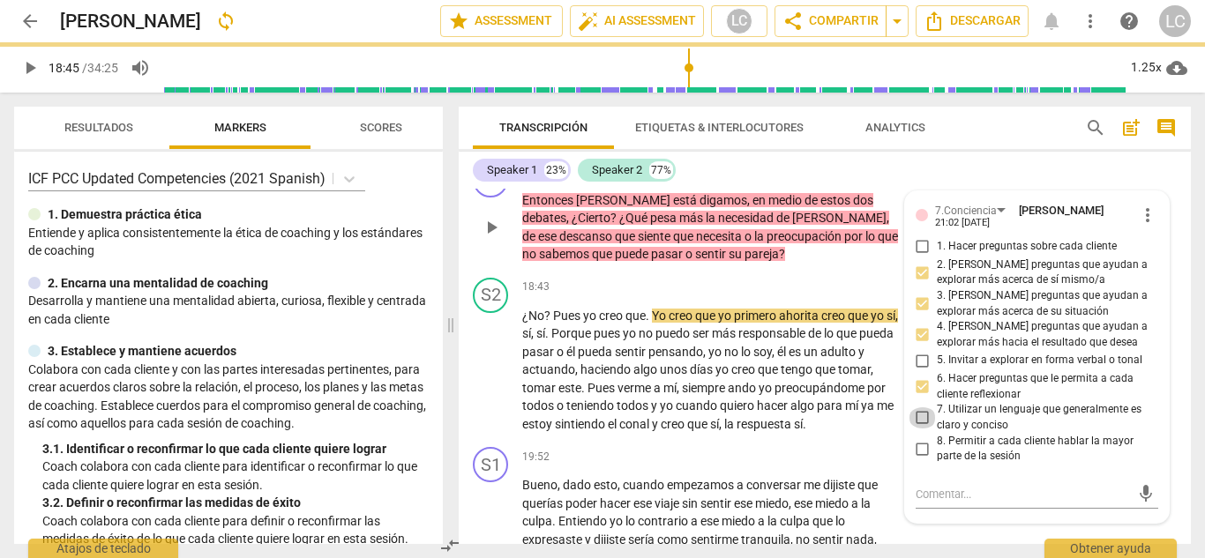
click at [917, 407] on input "7. Utilizar un lenguaje que generalmente es claro y conciso" at bounding box center [922, 417] width 28 height 21
checkbox input "true"
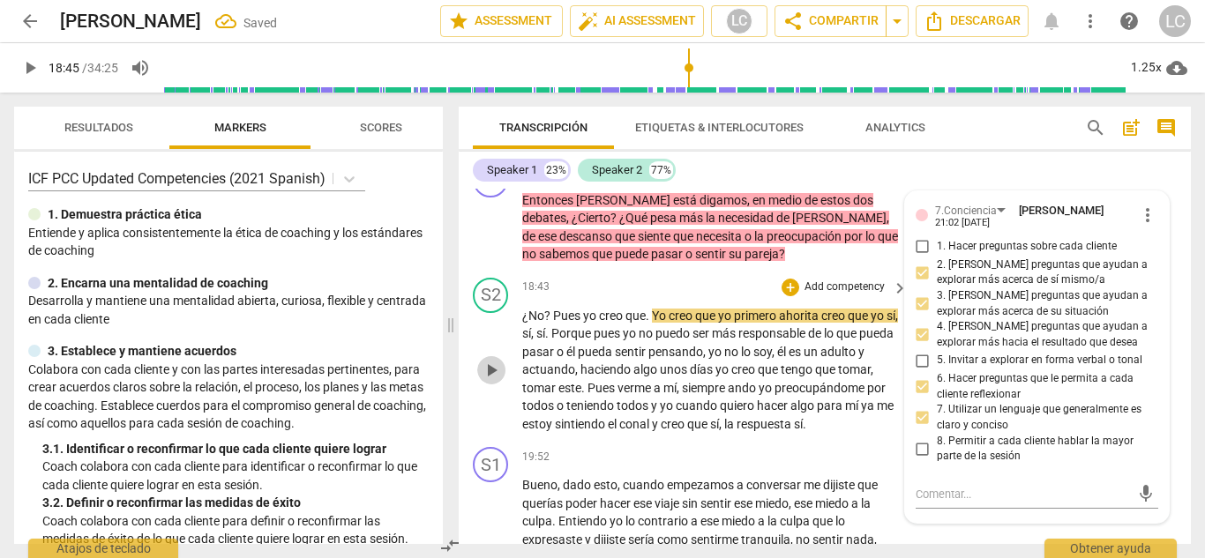
click at [489, 360] on span "play_arrow" at bounding box center [491, 370] width 21 height 21
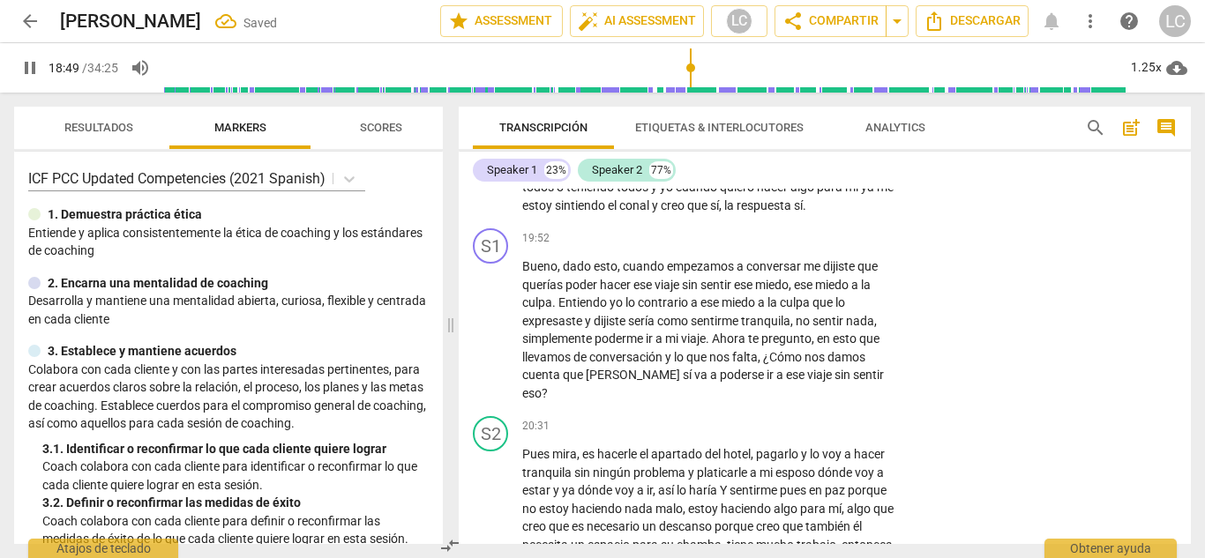
scroll to position [6204, 0]
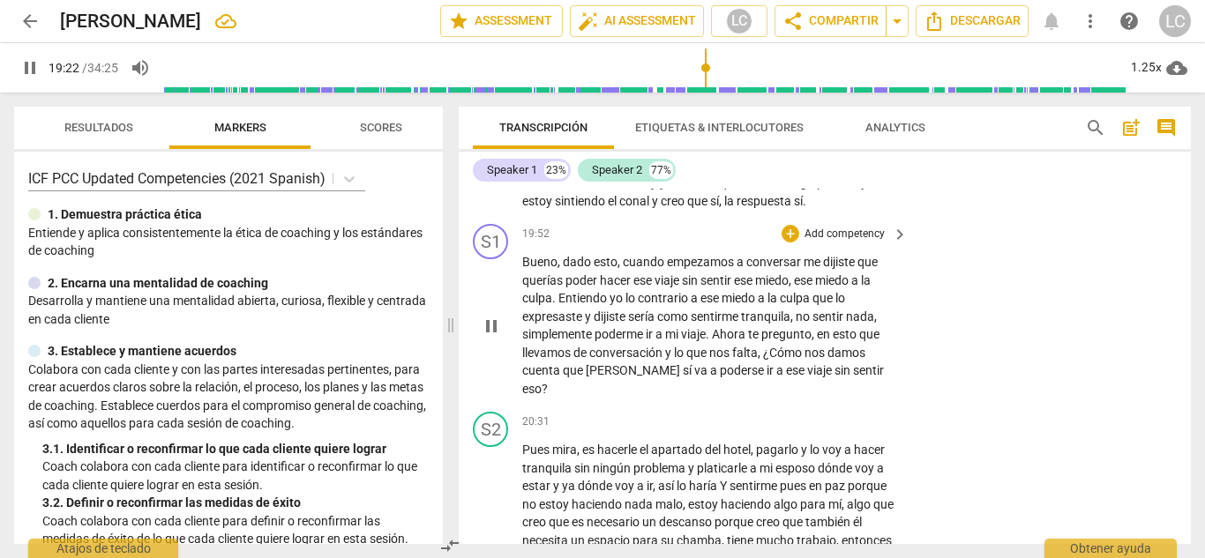
click at [839, 227] on p "Add competency" at bounding box center [844, 235] width 84 height 16
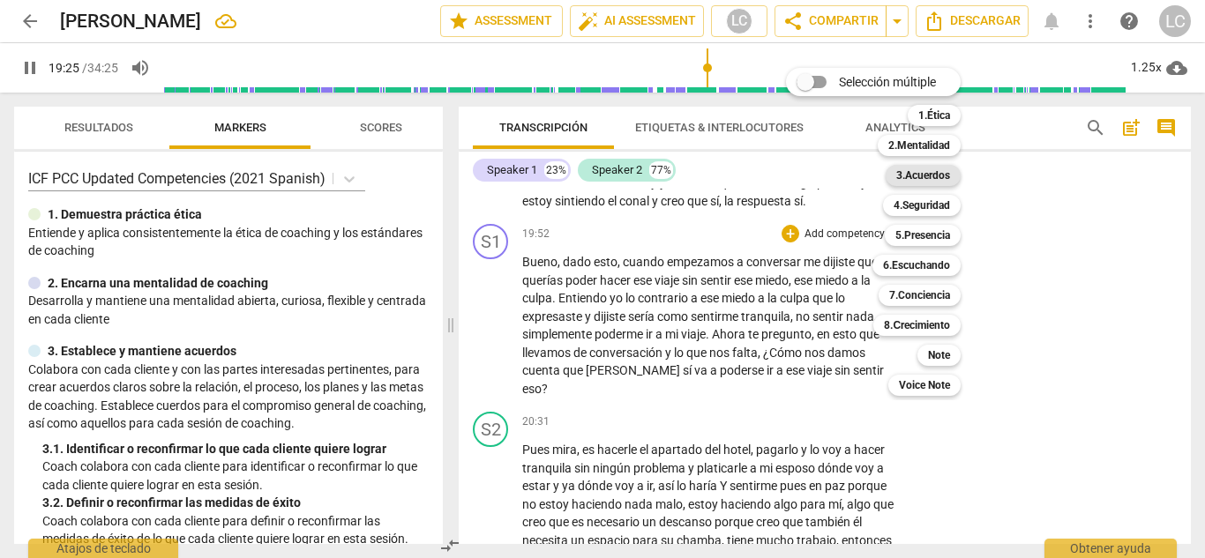
click at [914, 174] on b "3.Acuerdos" at bounding box center [923, 175] width 54 height 21
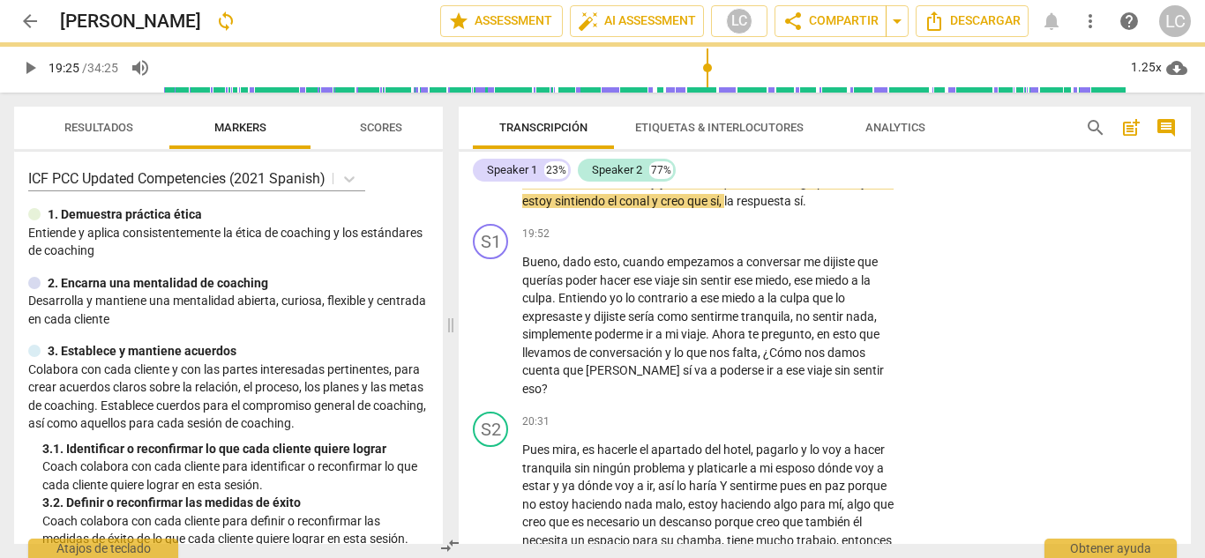
type input "1166"
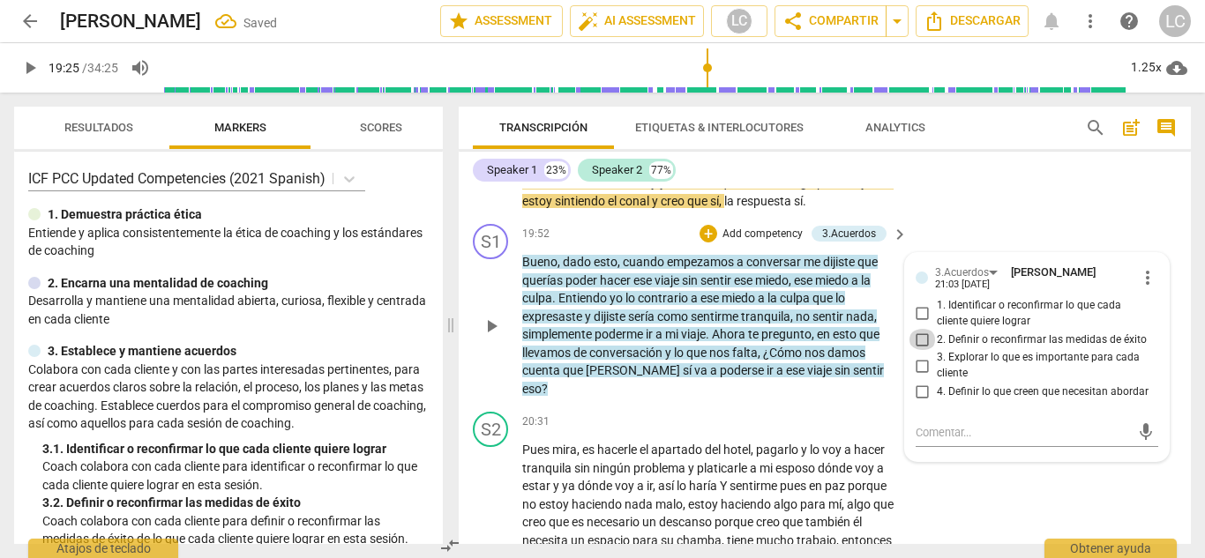
click at [917, 335] on input "2. Definir o reconfirmar las medidas de éxito" at bounding box center [922, 339] width 28 height 21
checkbox input "true"
click at [920, 310] on input "1. Identificar o reconfirmar lo que cada cliente quiere lograr" at bounding box center [922, 313] width 28 height 21
checkbox input "true"
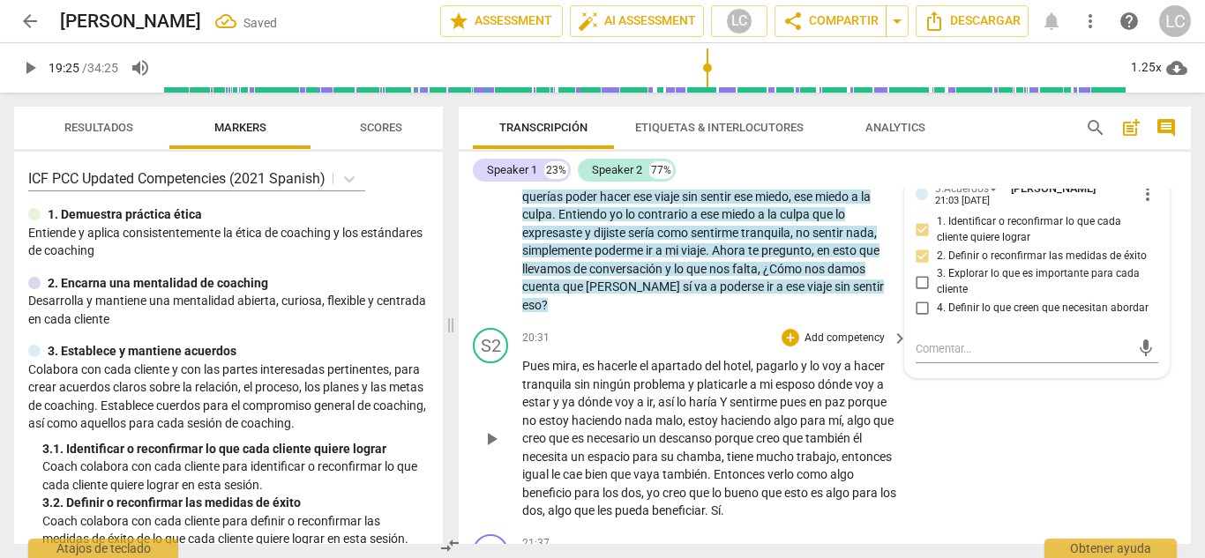
scroll to position [6317, 0]
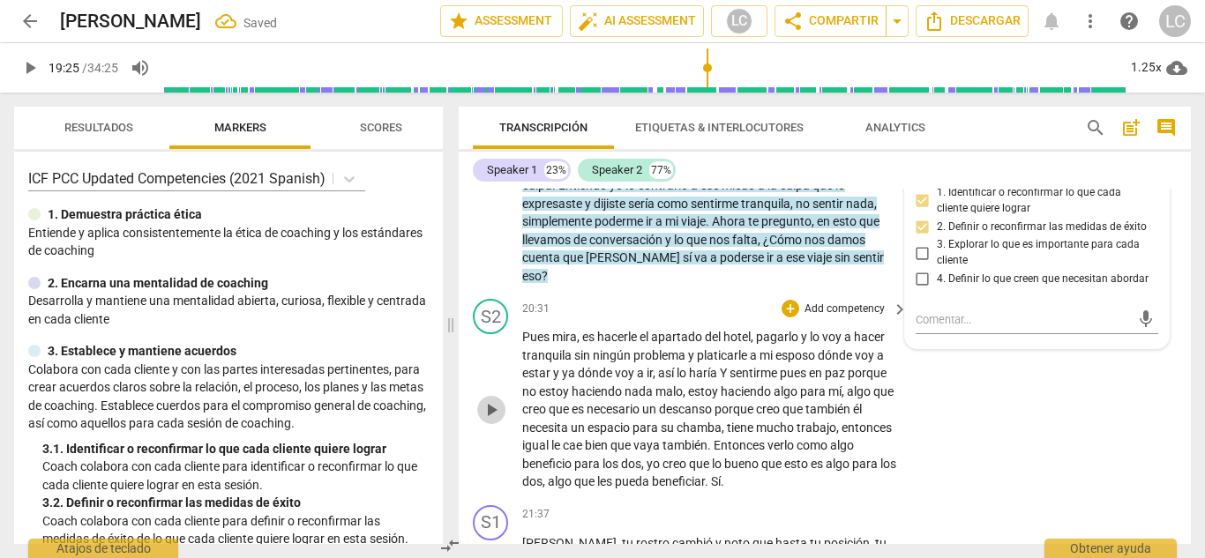
click at [491, 399] on span "play_arrow" at bounding box center [491, 409] width 21 height 21
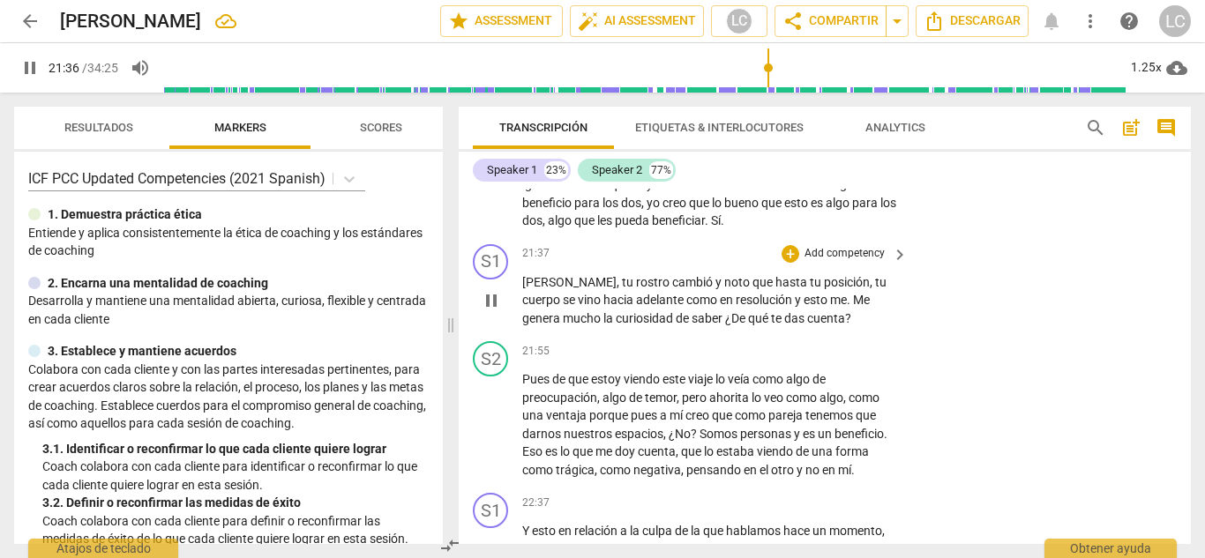
scroll to position [6579, 0]
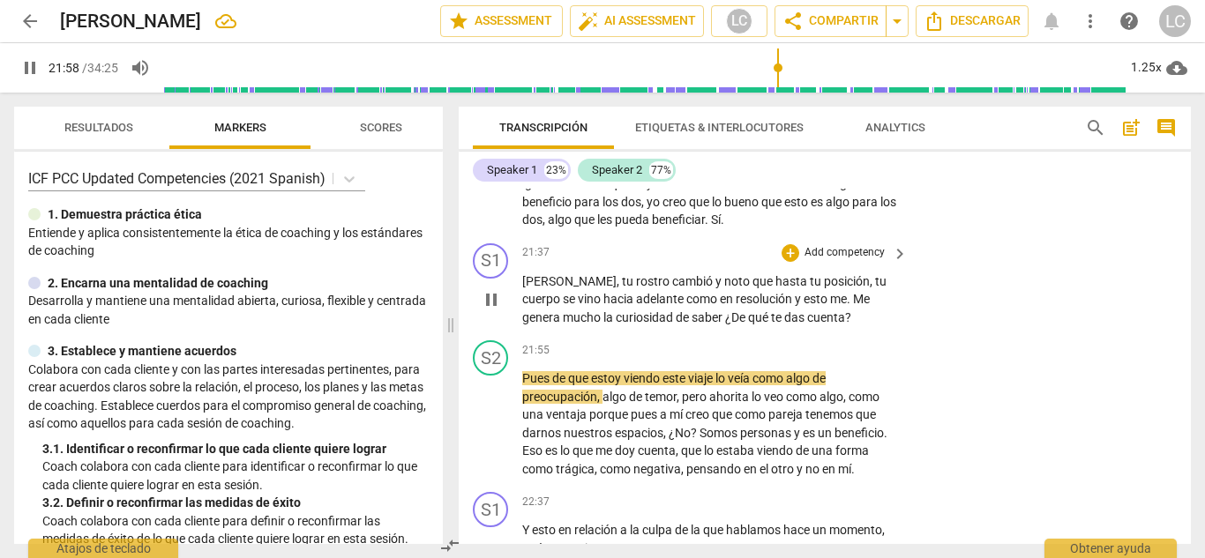
click at [825, 245] on p "Add competency" at bounding box center [844, 253] width 84 height 16
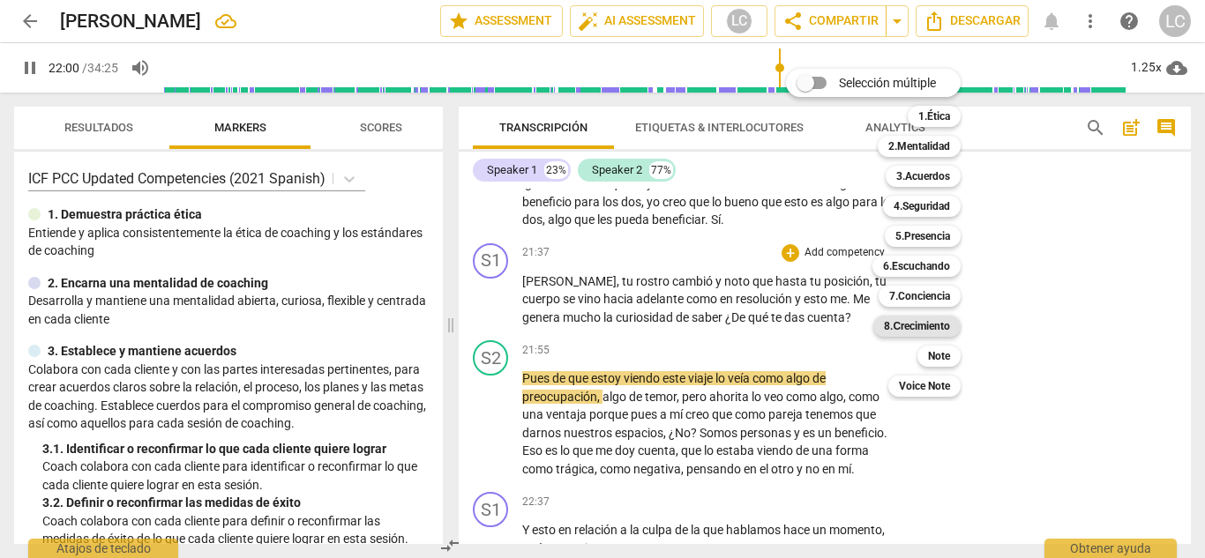
click at [939, 322] on b "8.Сrecimiento" at bounding box center [917, 326] width 66 height 21
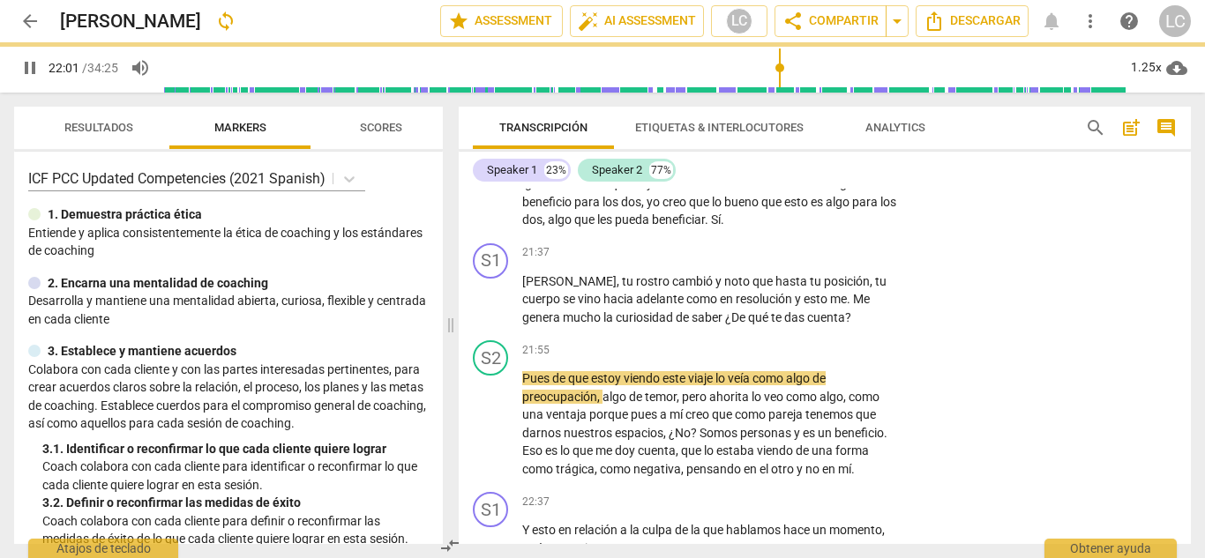
type input "1321"
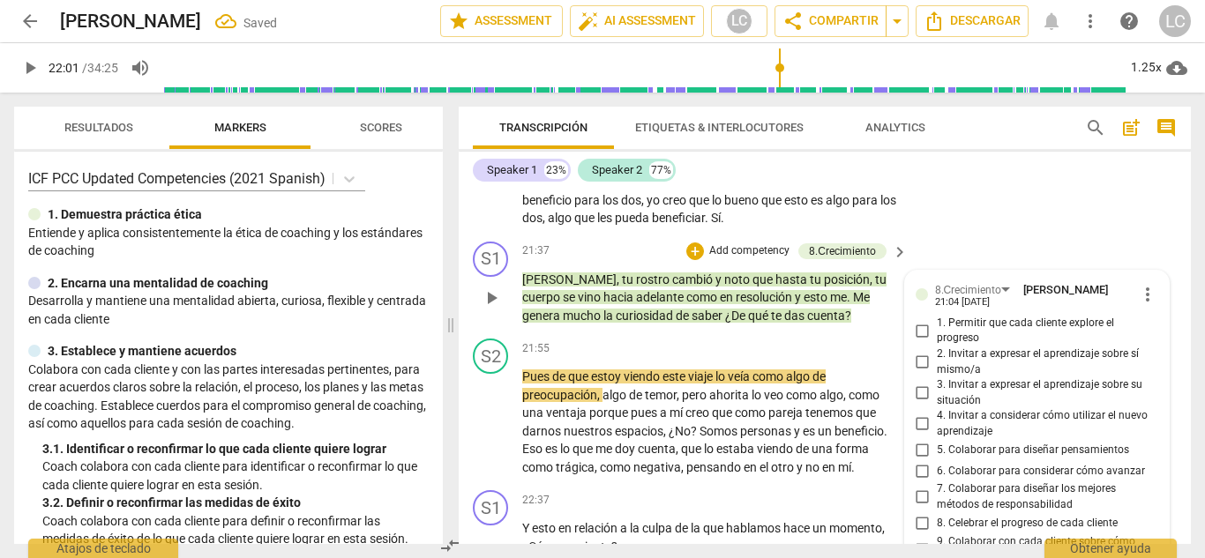
scroll to position [6580, 0]
click at [918, 321] on input "1. Permitir que cada cliente explore el progreso" at bounding box center [922, 331] width 28 height 21
checkbox input "true"
click at [916, 353] on input "2. Invitar a expresar el aprendizaje sobre sí mismo/a" at bounding box center [922, 363] width 28 height 21
checkbox input "true"
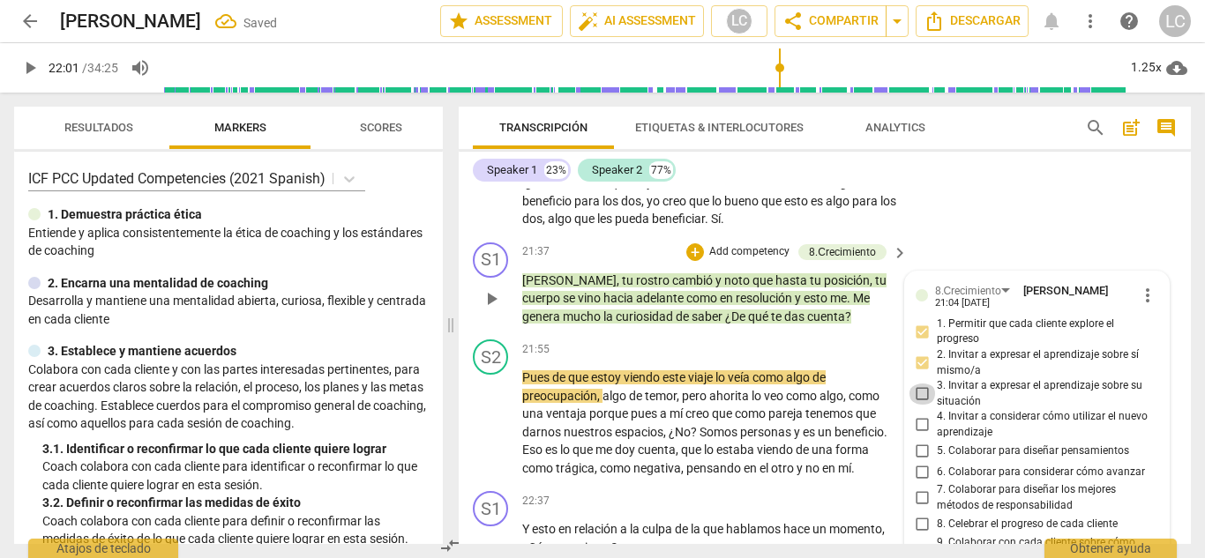
click at [916, 384] on input "3. Invitar a expresar el aprendizaje sobre su situación" at bounding box center [922, 394] width 28 height 21
checkbox input "true"
click at [919, 321] on input "1. Permitir que cada cliente explore el progreso" at bounding box center [922, 331] width 28 height 21
click at [917, 321] on input "1. Permitir que cada cliente explore el progreso" at bounding box center [922, 331] width 28 height 21
checkbox input "false"
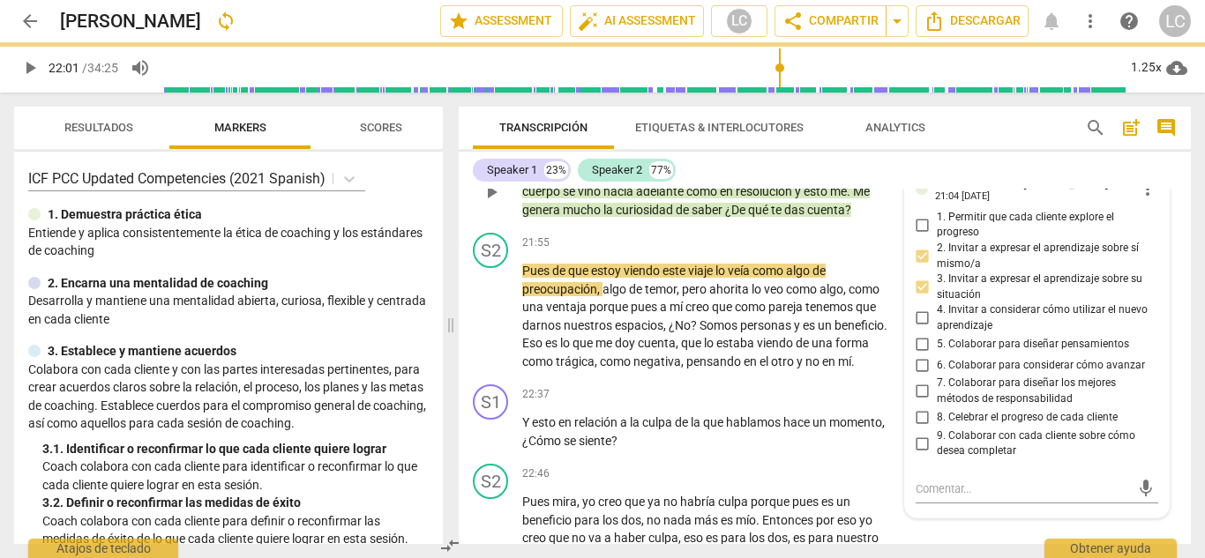
scroll to position [6689, 0]
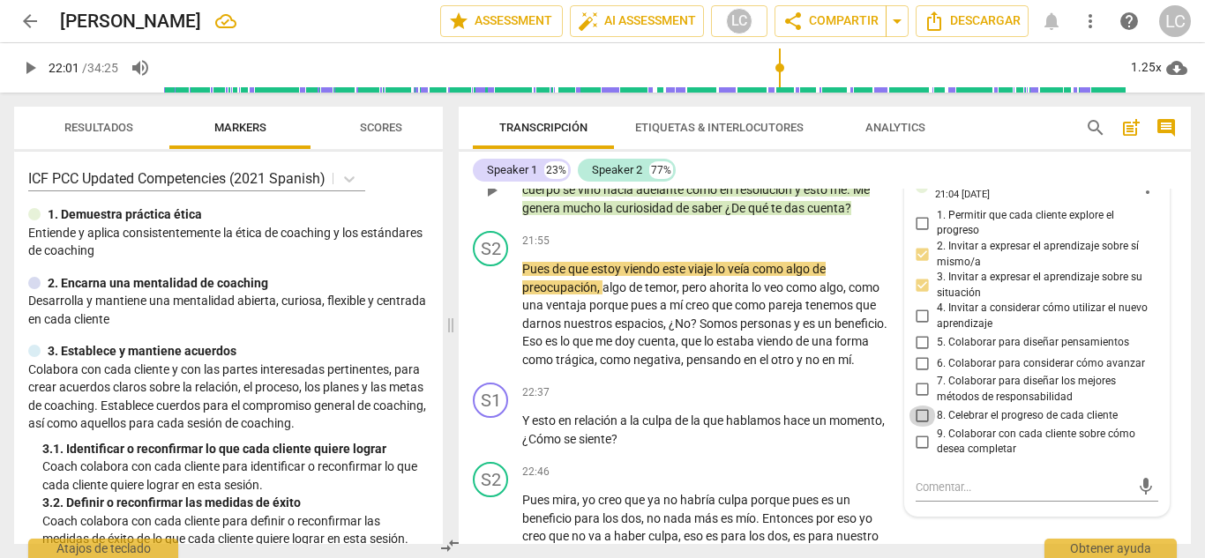
click at [918, 406] on input "8. Celebrar el progreso de cada cliente" at bounding box center [922, 416] width 28 height 21
checkbox input "true"
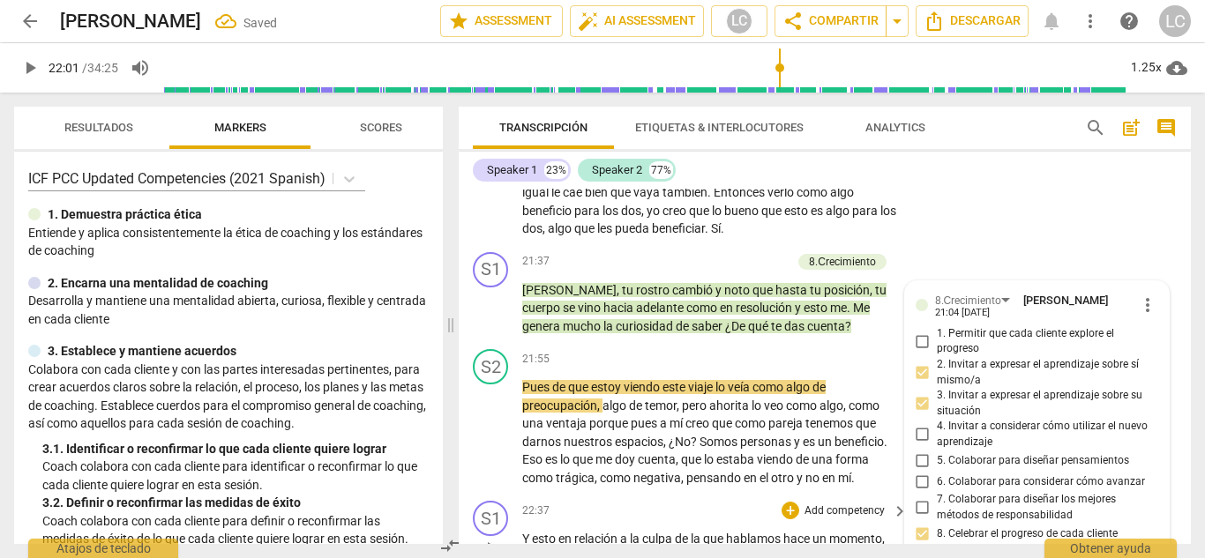
scroll to position [6567, 0]
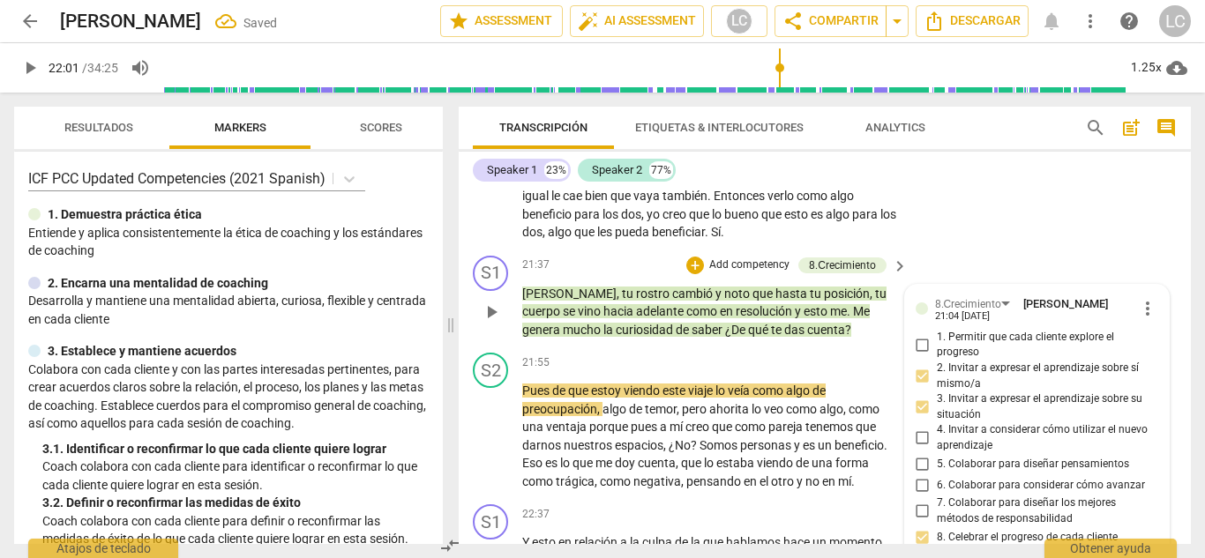
click at [765, 257] on p "Add competency" at bounding box center [749, 265] width 84 height 16
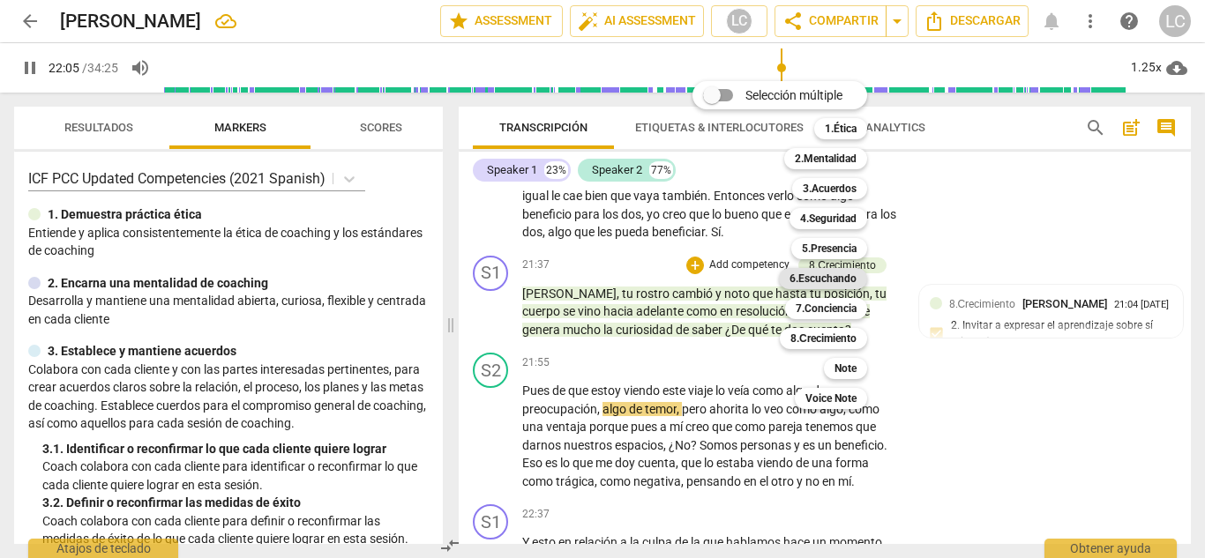
click at [847, 279] on b "6.Escuchando" at bounding box center [822, 278] width 67 height 21
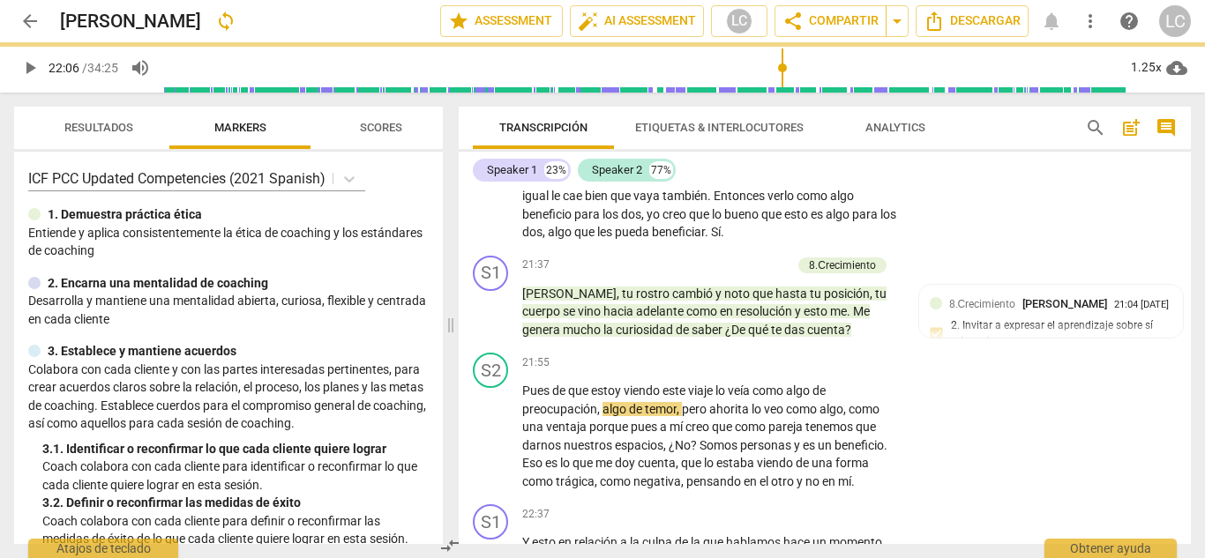
type input "1327"
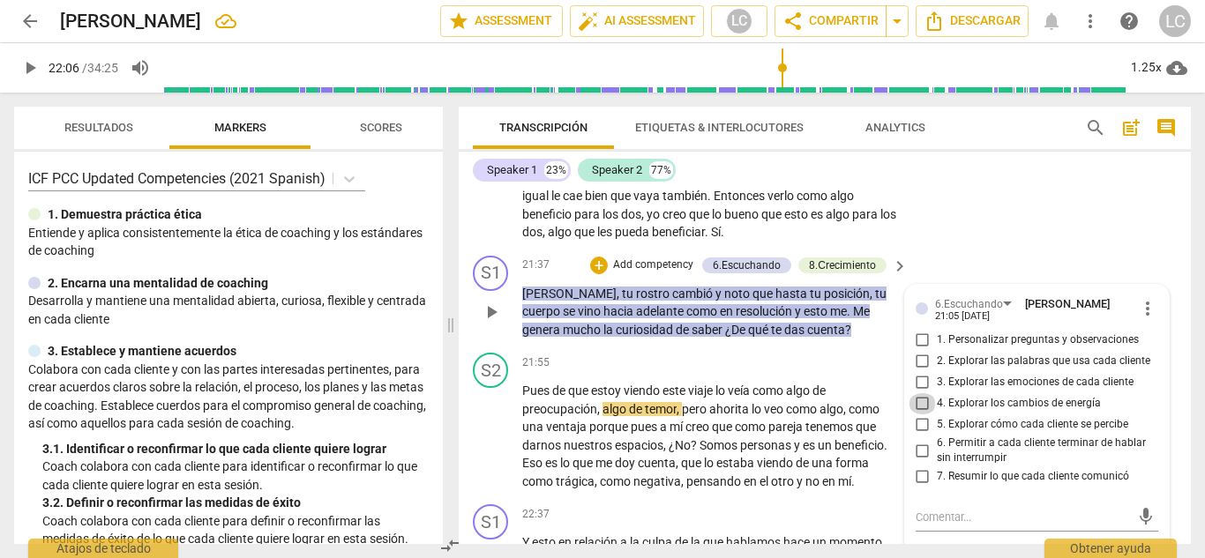
click at [919, 393] on input "4. Explorar los cambios de energía" at bounding box center [922, 403] width 28 height 21
checkbox input "true"
click at [917, 414] on input "5. Explorar cómo cada cliente se percibe" at bounding box center [922, 424] width 28 height 21
checkbox input "true"
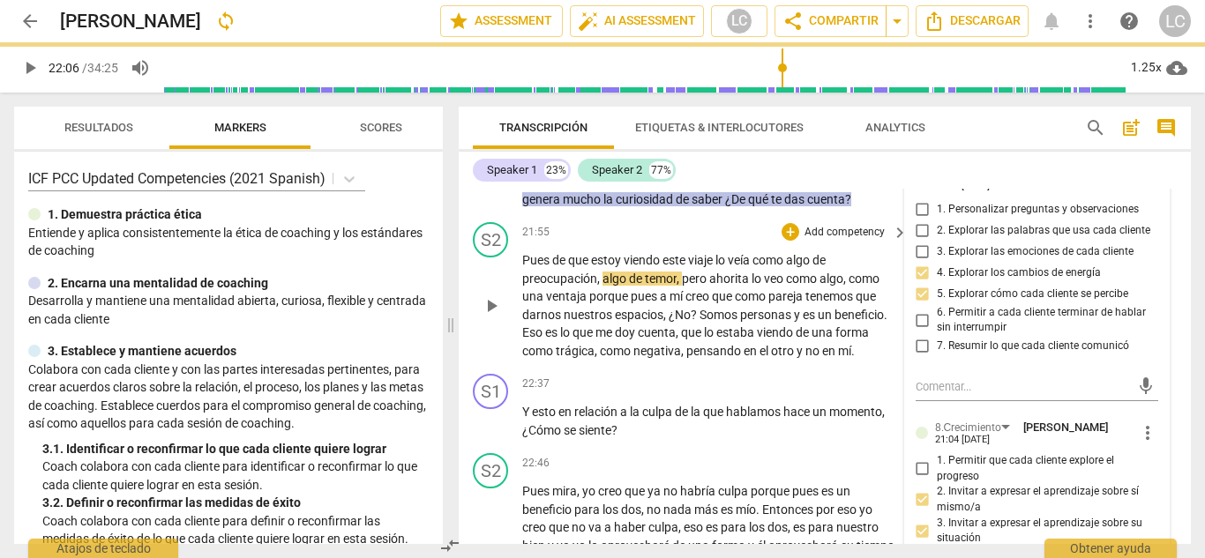
scroll to position [6847, 0]
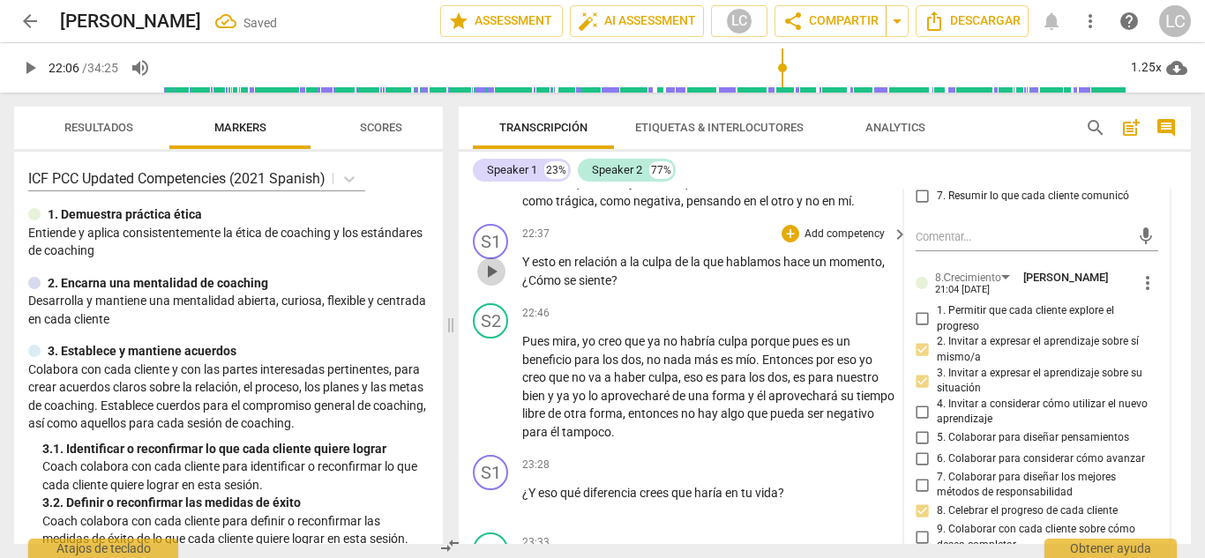
click at [483, 261] on span "play_arrow" at bounding box center [491, 271] width 21 height 21
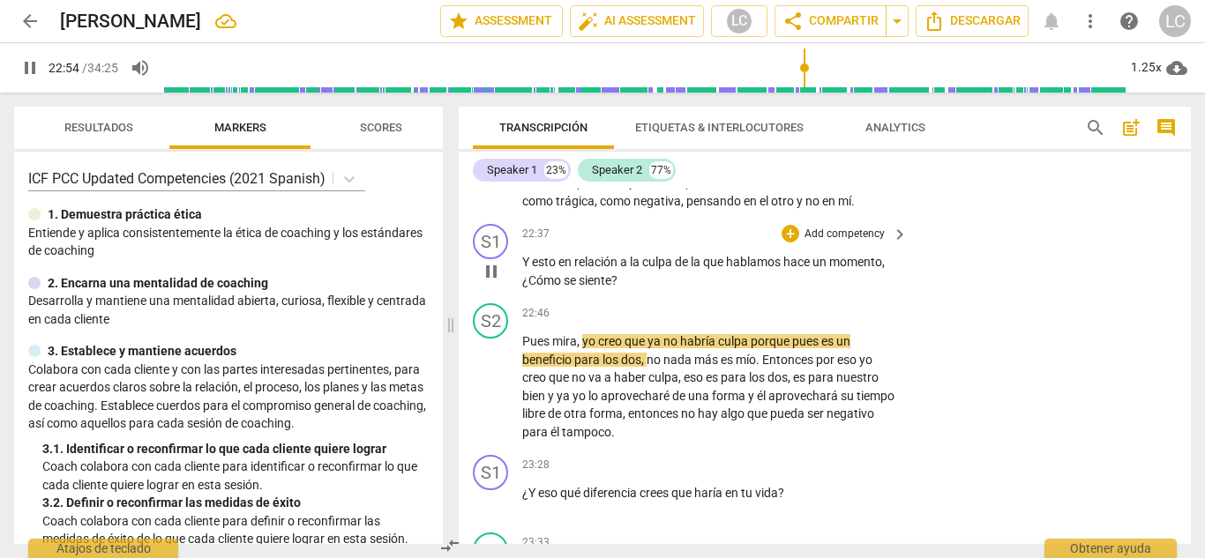
click at [826, 227] on p "Add competency" at bounding box center [844, 235] width 84 height 16
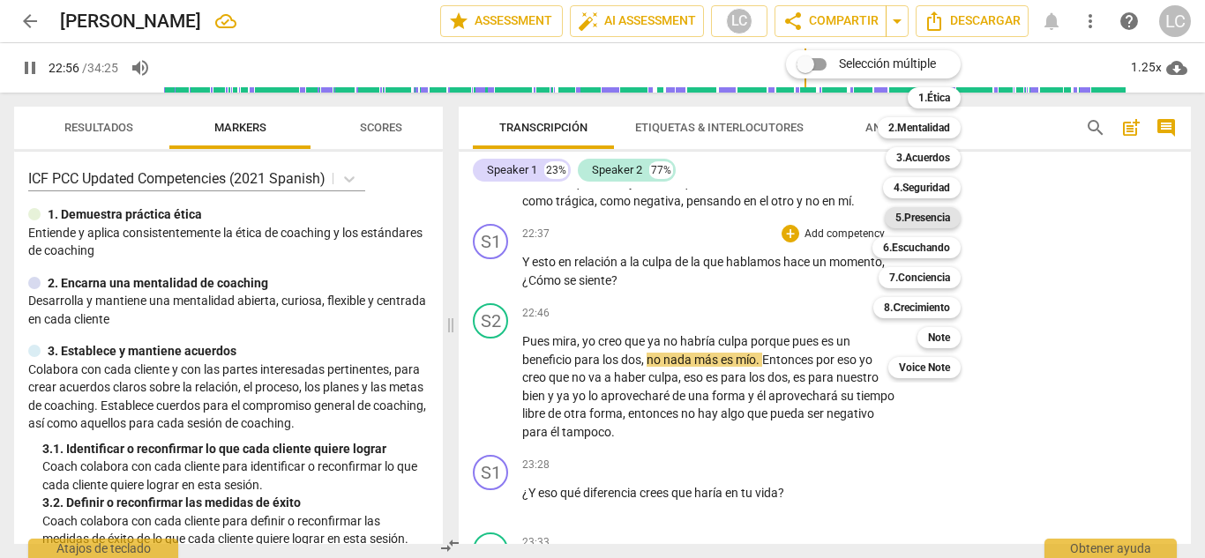
click at [931, 217] on b "5.Presencia" at bounding box center [922, 217] width 55 height 21
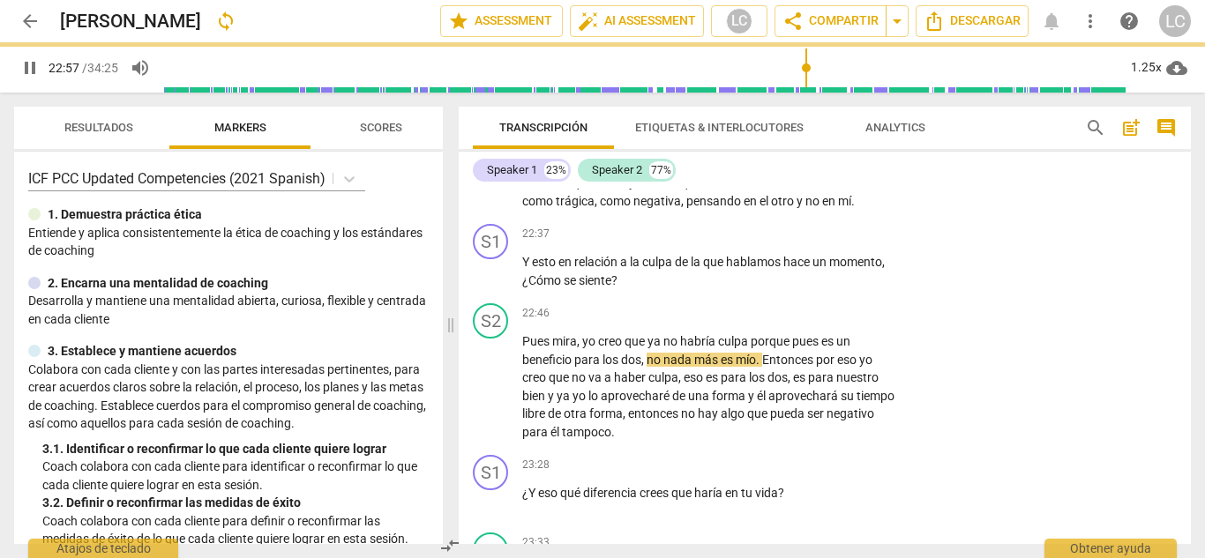
type input "1377"
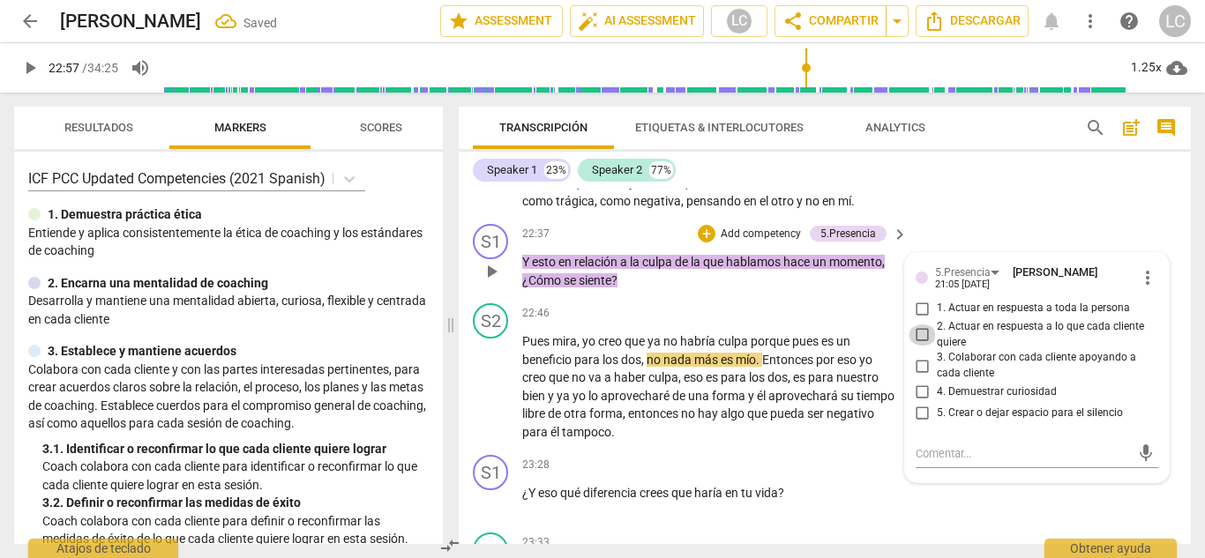
click at [926, 325] on input "2. Actuar en respuesta a lo que cada cliente quiere" at bounding box center [922, 335] width 28 height 21
checkbox input "true"
click at [921, 382] on input "4. Demuestrar curiosidad" at bounding box center [922, 392] width 28 height 21
checkbox input "true"
click at [781, 227] on p "Add competency" at bounding box center [761, 235] width 84 height 16
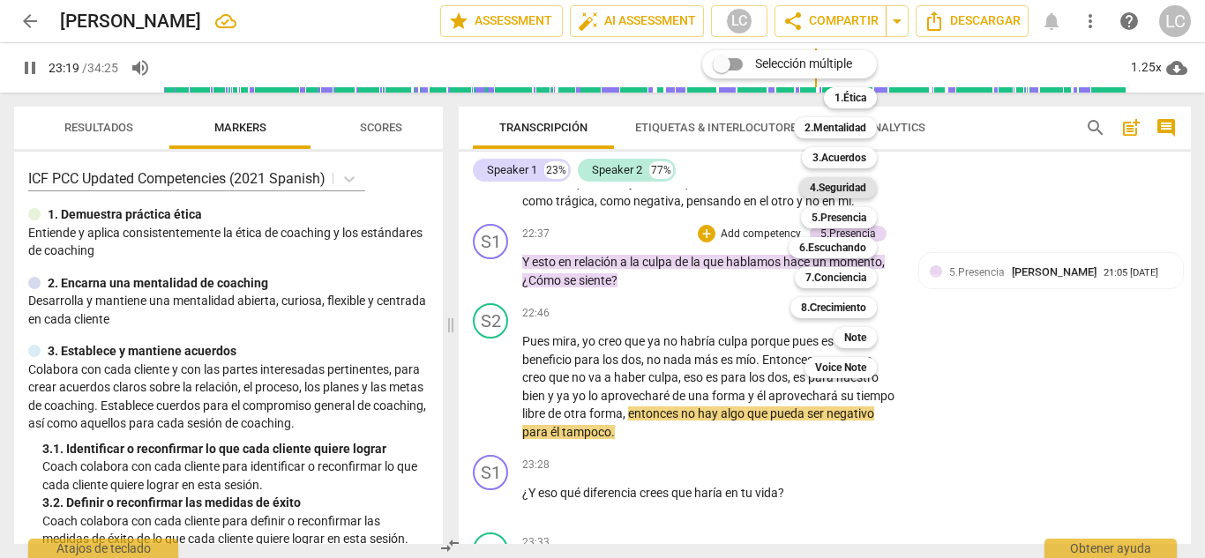
click at [841, 183] on b "4.Seguridad" at bounding box center [838, 187] width 56 height 21
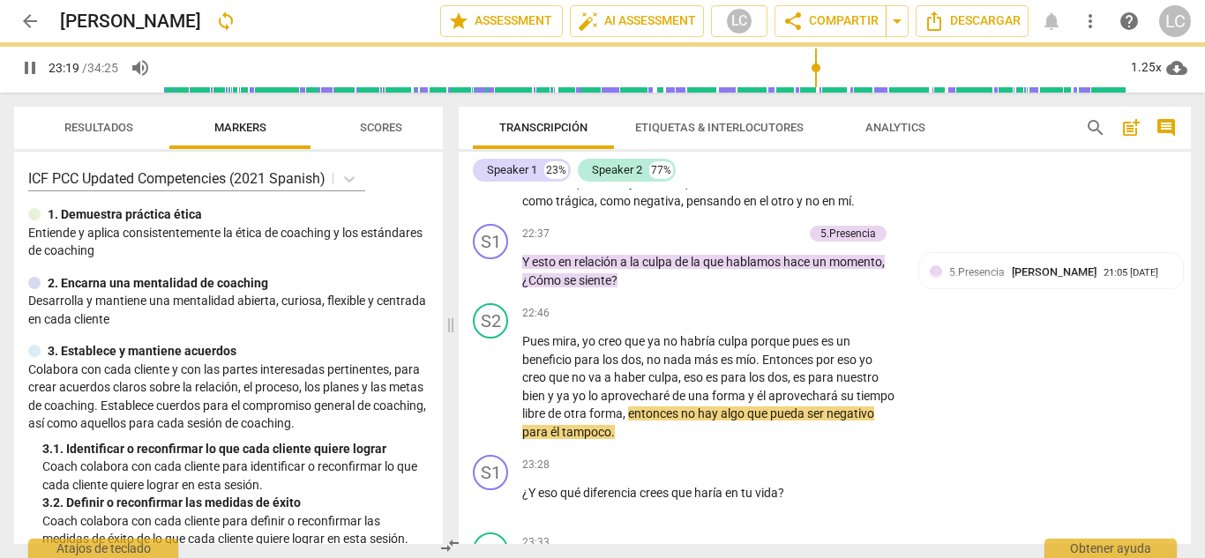
type input "1400"
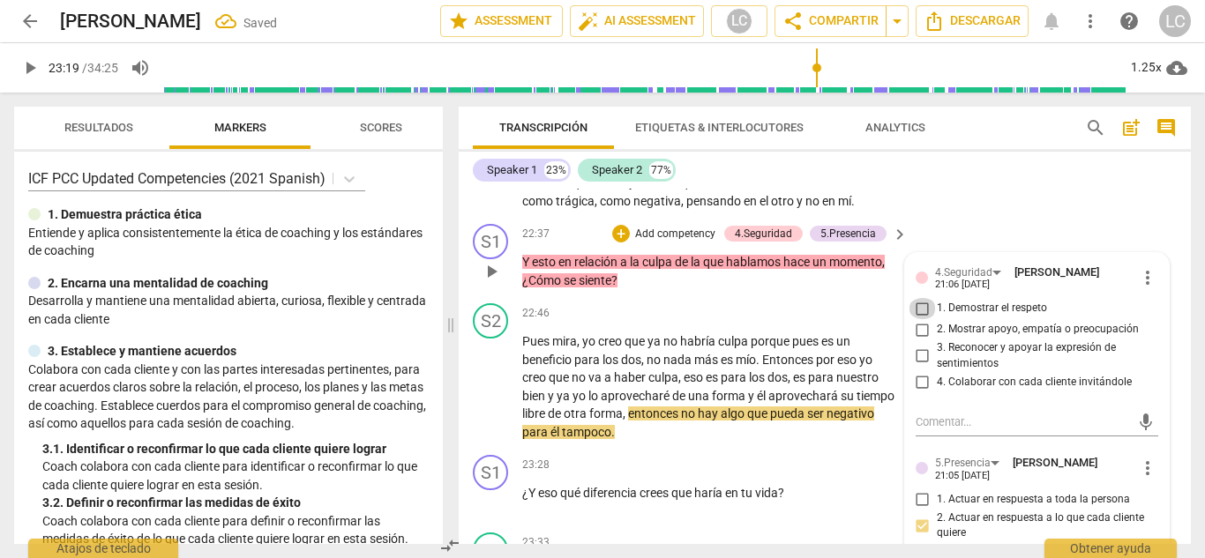
click at [920, 298] on input "1. Demostrar el respeto" at bounding box center [922, 308] width 28 height 21
checkbox input "true"
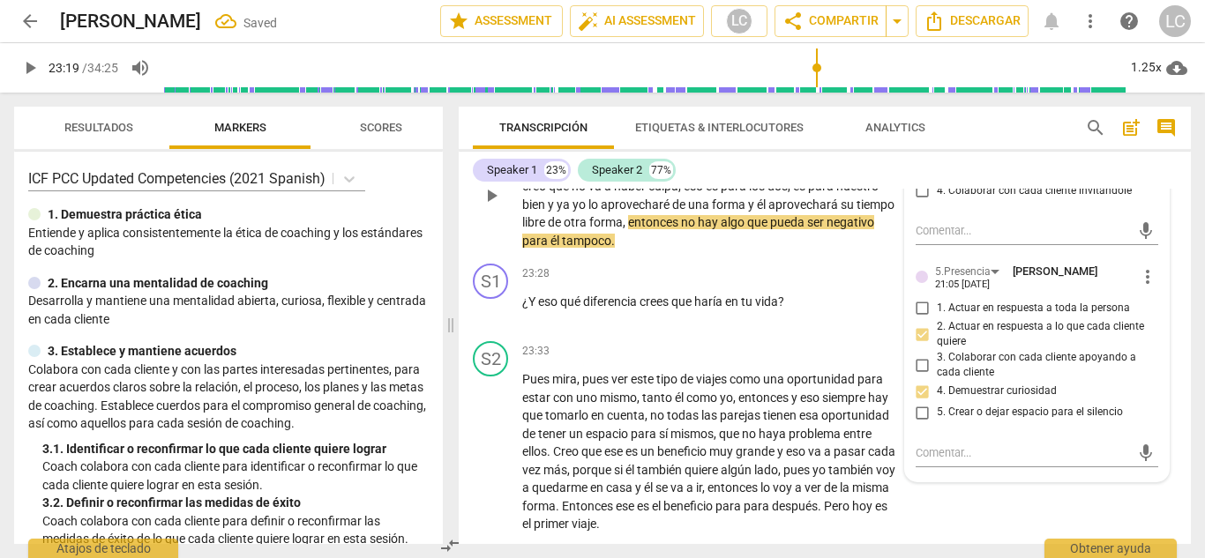
scroll to position [7041, 0]
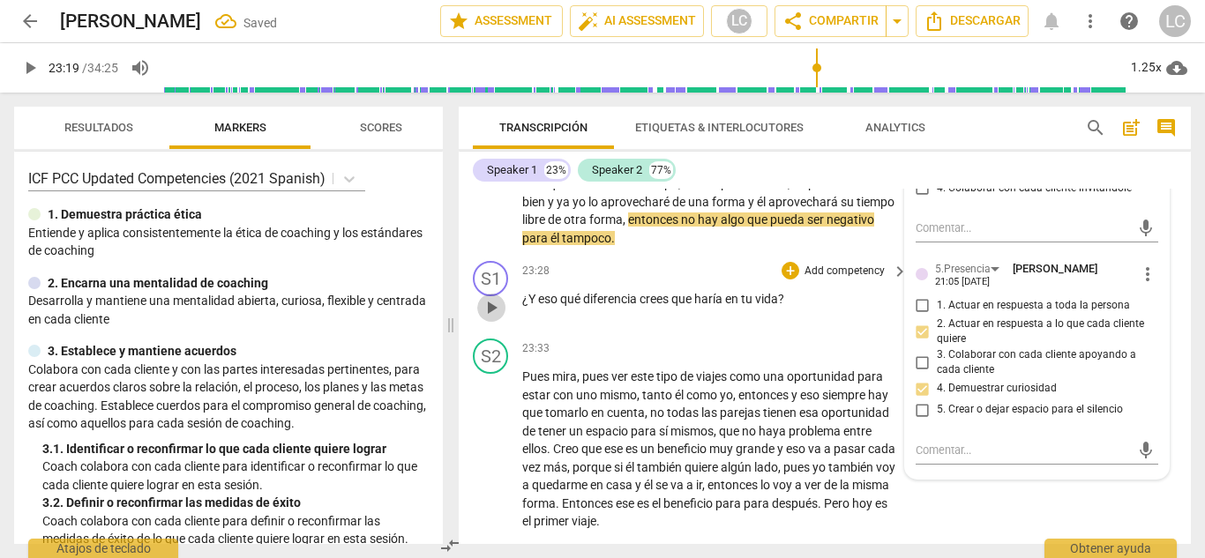
click at [494, 297] on span "play_arrow" at bounding box center [491, 307] width 21 height 21
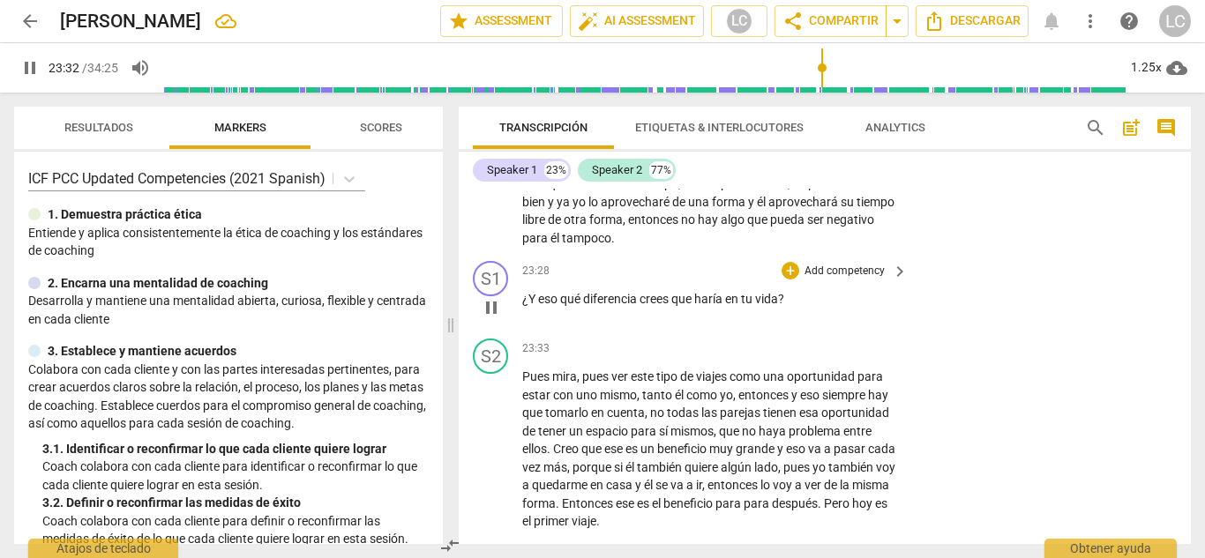
click at [855, 264] on p "Add competency" at bounding box center [844, 272] width 84 height 16
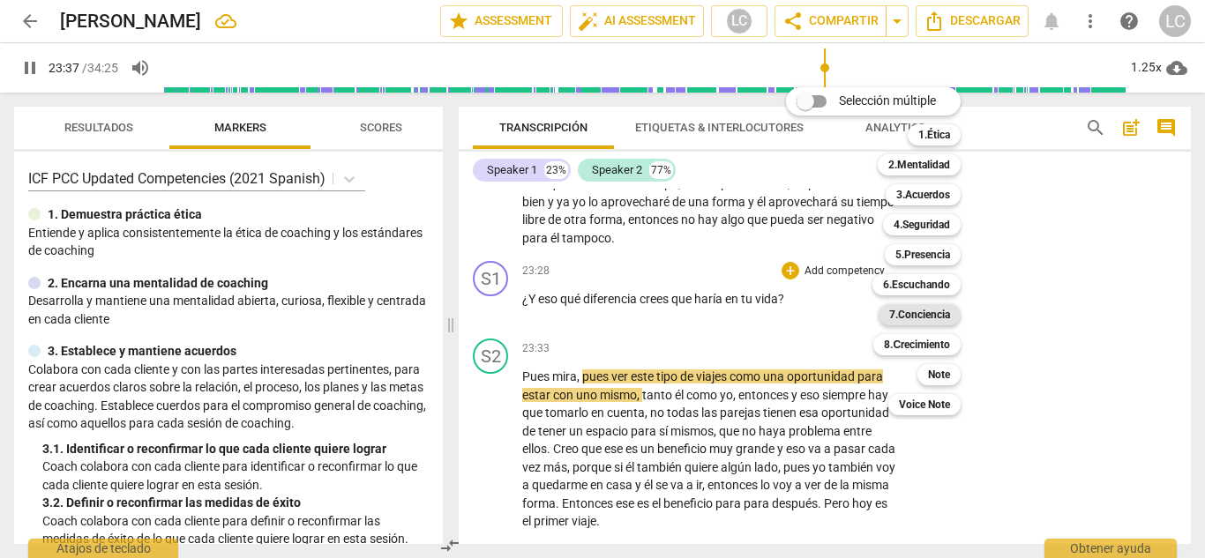
click at [930, 315] on b "7.Conciencia" at bounding box center [919, 314] width 61 height 21
type input "1418"
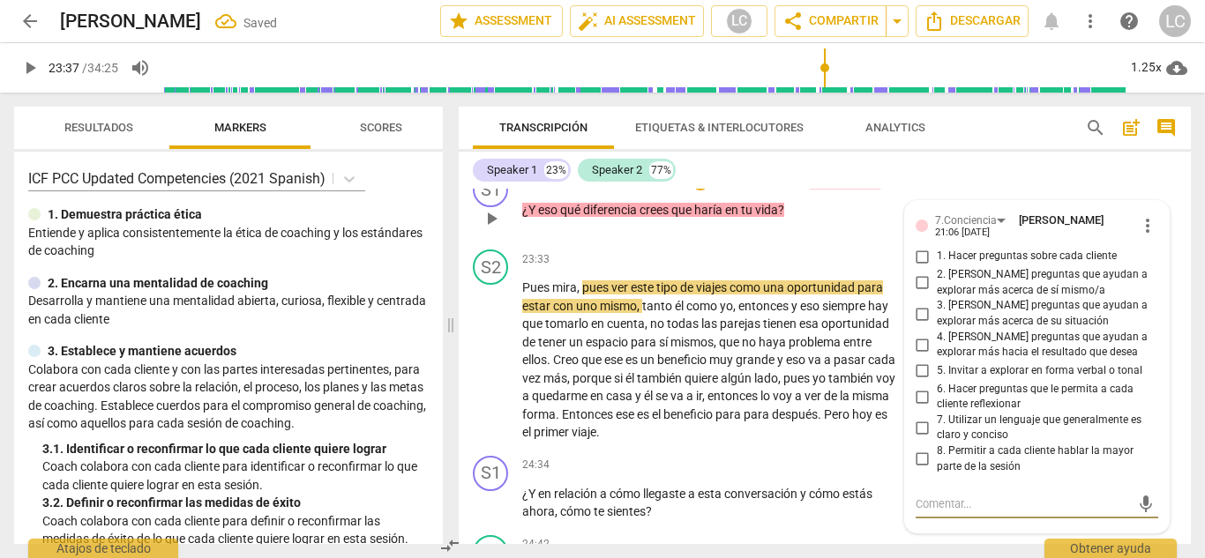
scroll to position [7118, 0]
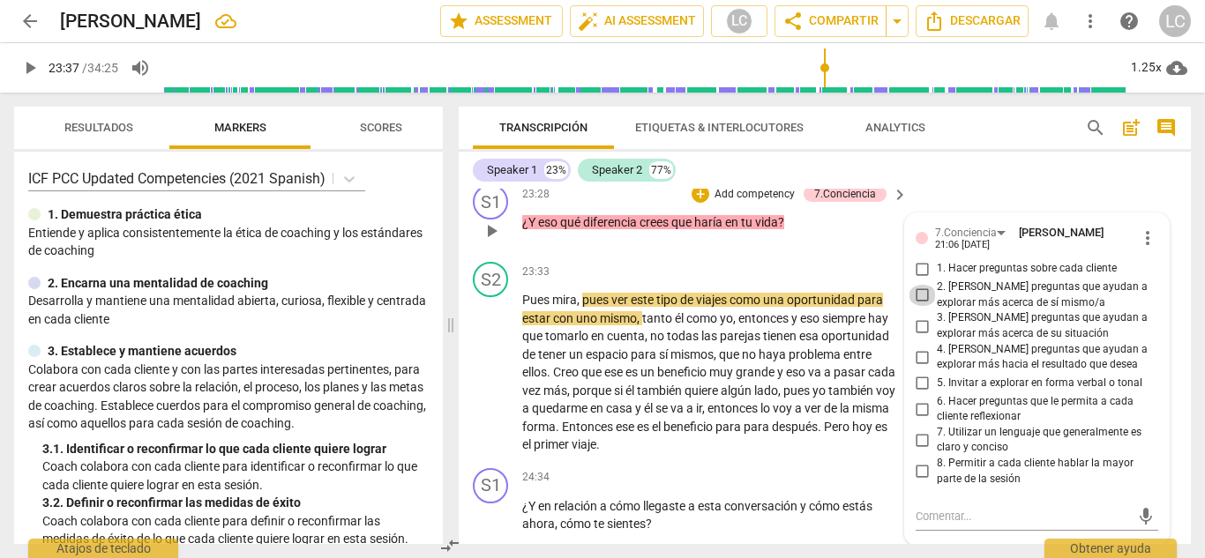
click at [921, 285] on input "2. [PERSON_NAME] preguntas que ayudan a explorar más acerca de sí mismo/a" at bounding box center [922, 295] width 28 height 21
checkbox input "true"
click at [921, 316] on input "3. [PERSON_NAME] preguntas que ayudan a explorar más acerca de su situación" at bounding box center [922, 326] width 28 height 21
checkbox input "true"
click at [921, 347] on input "4. [PERSON_NAME] preguntas que ayudan a explorar más hacia el resultado que des…" at bounding box center [922, 357] width 28 height 21
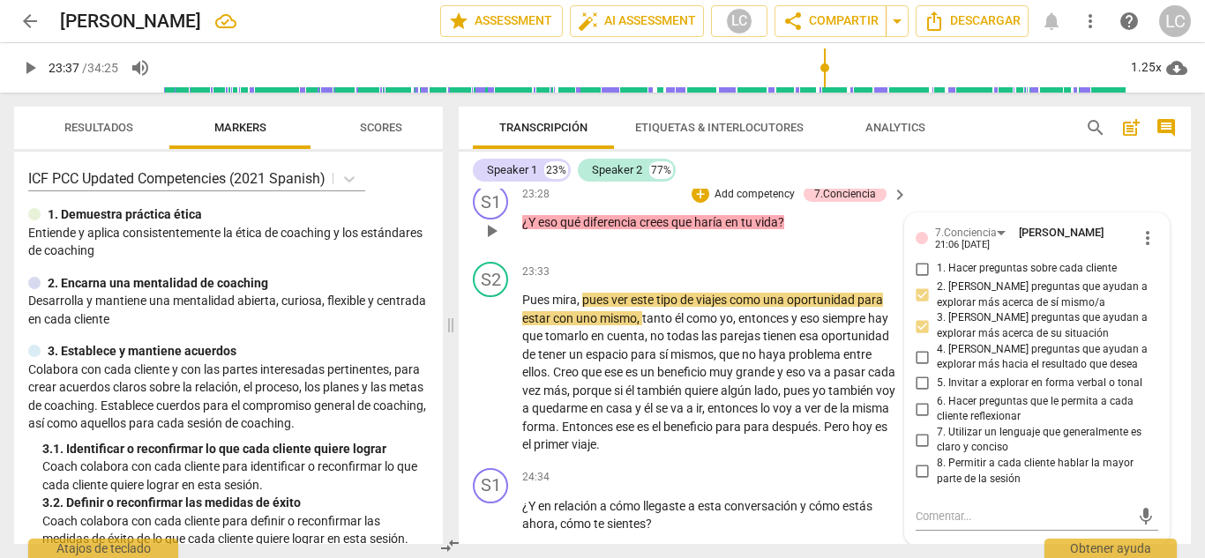
checkbox input "true"
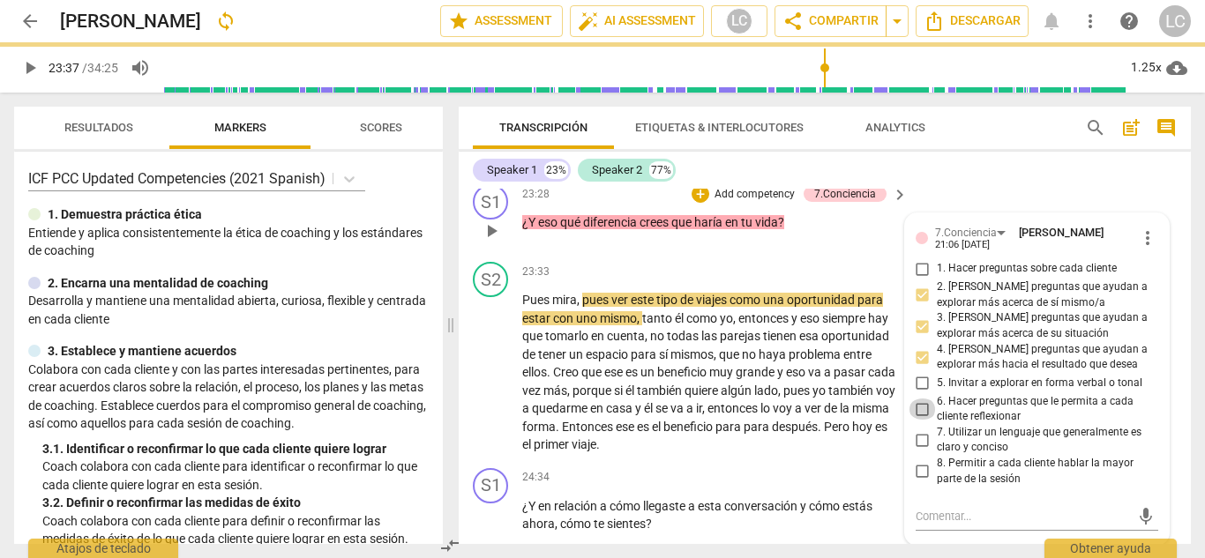
click at [921, 399] on input "6. Hacer preguntas que le permita a cada cliente reflexionar" at bounding box center [922, 409] width 28 height 21
checkbox input "true"
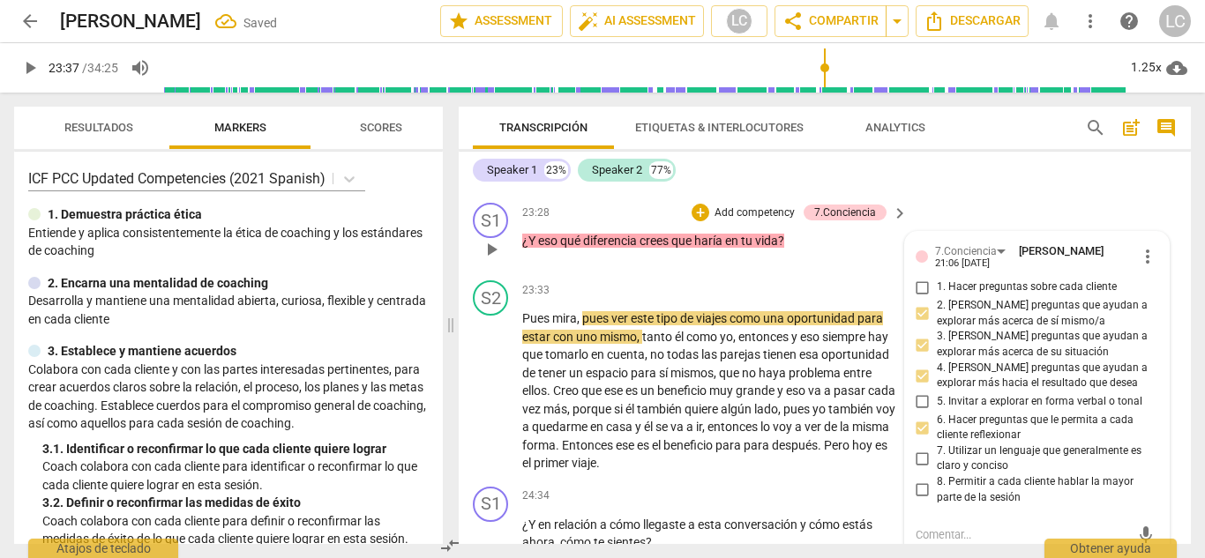
scroll to position [7090, 0]
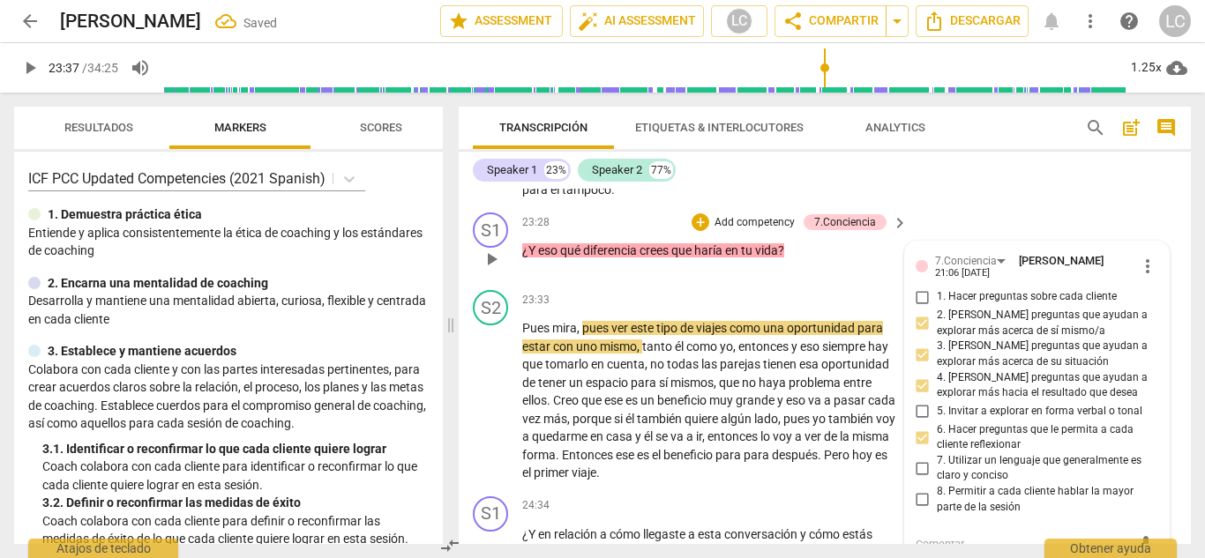
click at [759, 215] on p "Add competency" at bounding box center [755, 223] width 84 height 16
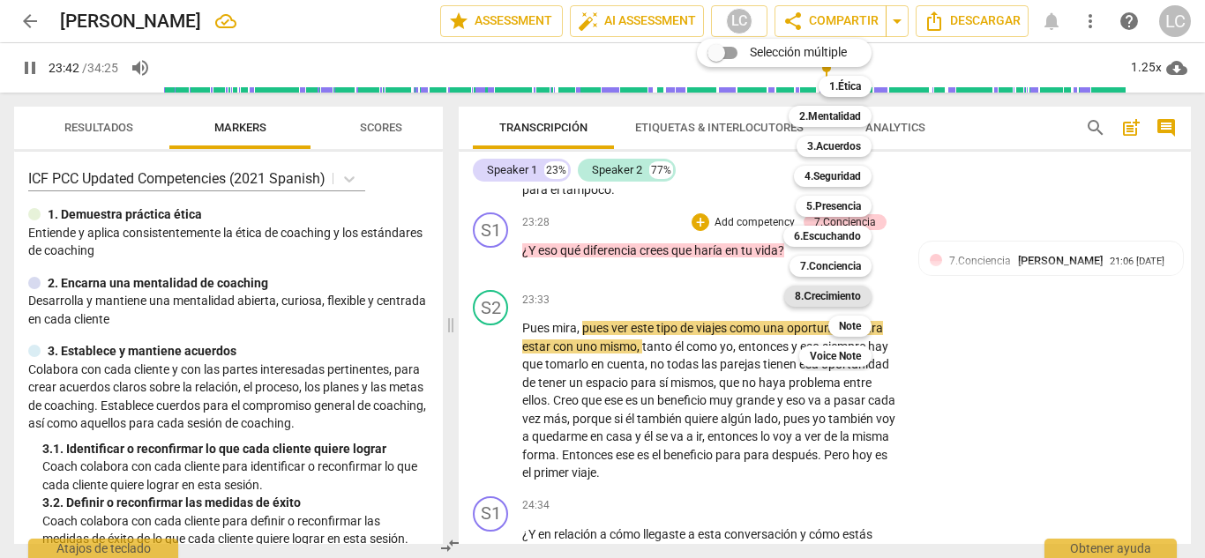
click at [832, 289] on b "8.Сrecimiento" at bounding box center [828, 296] width 66 height 21
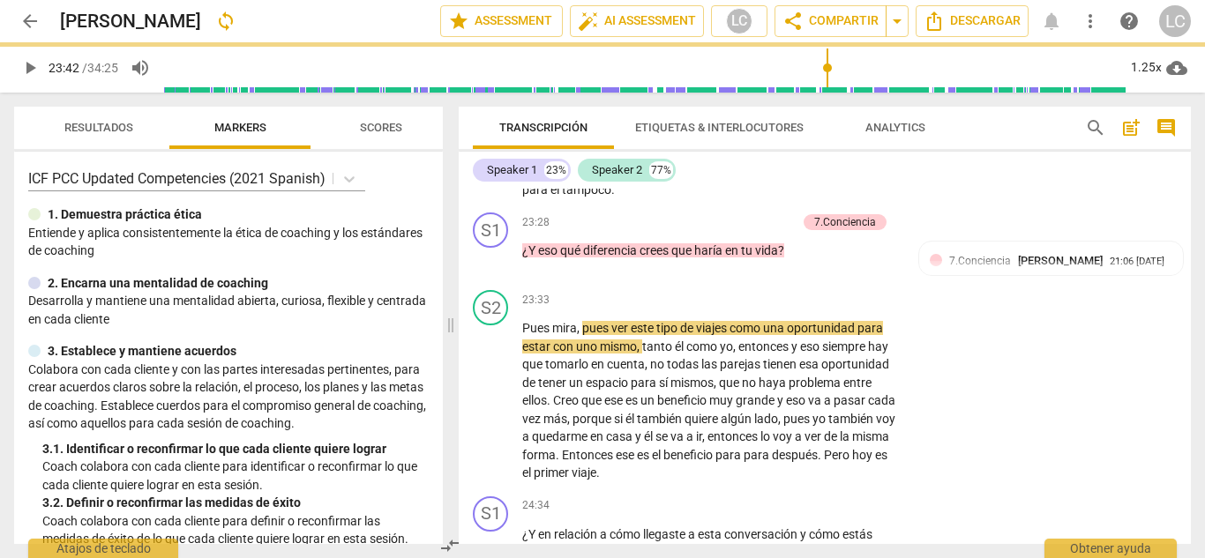
type input "1423"
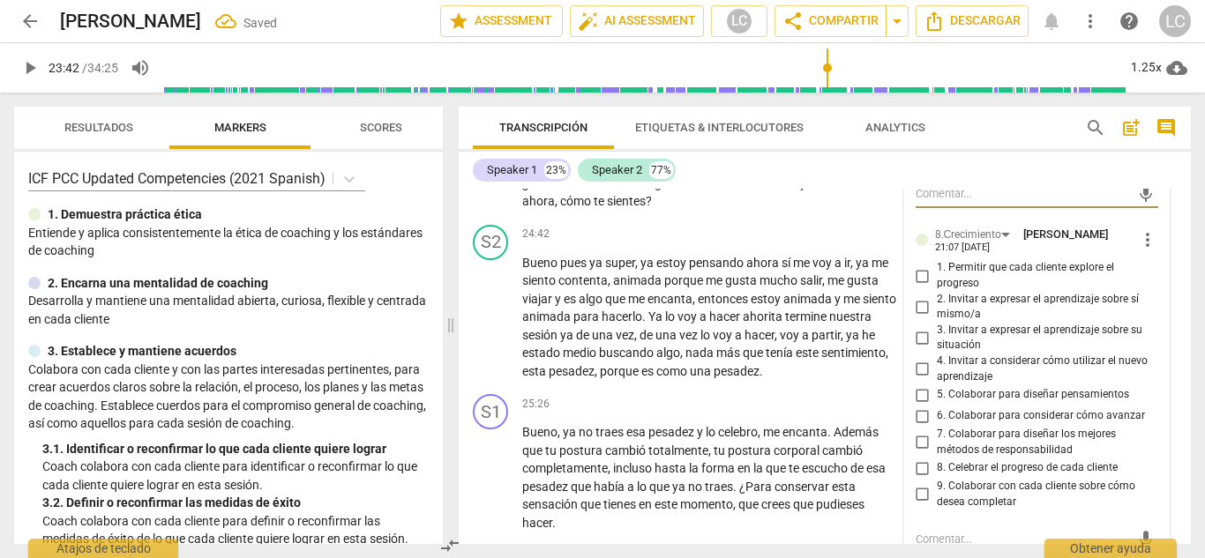
scroll to position [7442, 0]
click at [919, 295] on input "2. Invitar a expresar el aprendizaje sobre sí mismo/a" at bounding box center [922, 305] width 28 height 21
checkbox input "true"
click at [921, 326] on input "3. Invitar a expresar el aprendizaje sobre su situación" at bounding box center [922, 336] width 28 height 21
checkbox input "true"
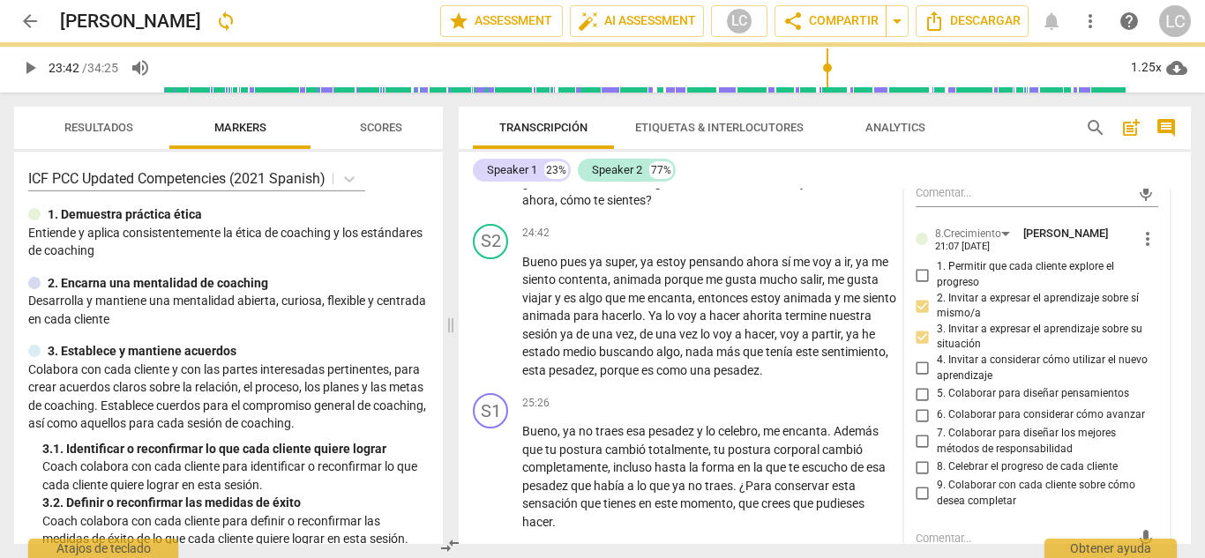
click at [918, 358] on input "4. Invitar a considerar cómo utilizar el nuevo aprendizaje" at bounding box center [922, 368] width 28 height 21
checkbox input "true"
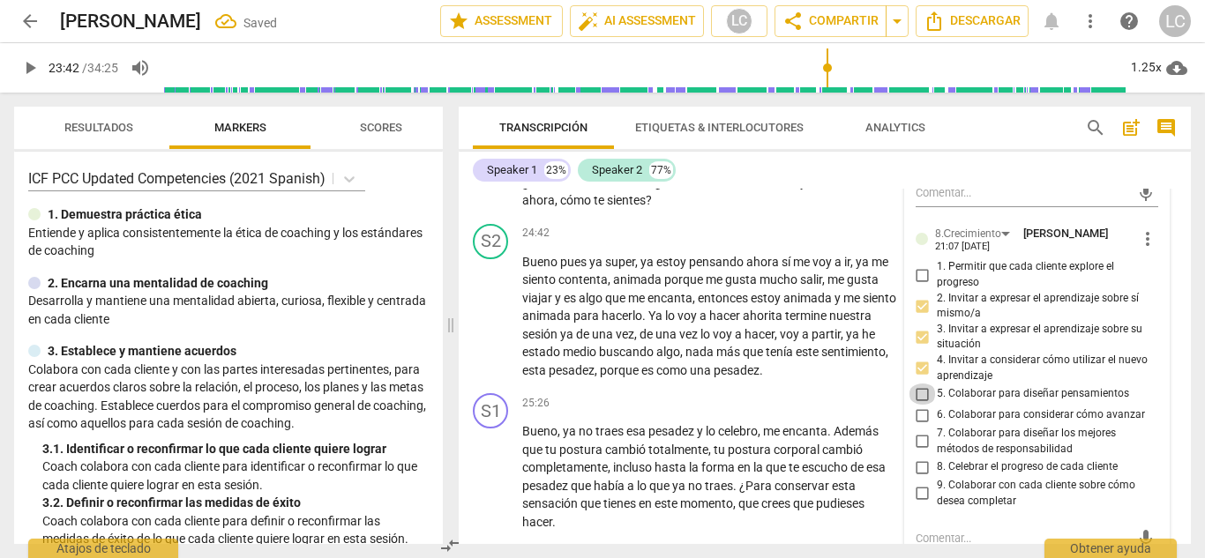
click at [916, 384] on input "5. Colaborar para diseñar pensamientos" at bounding box center [922, 394] width 28 height 21
checkbox input "true"
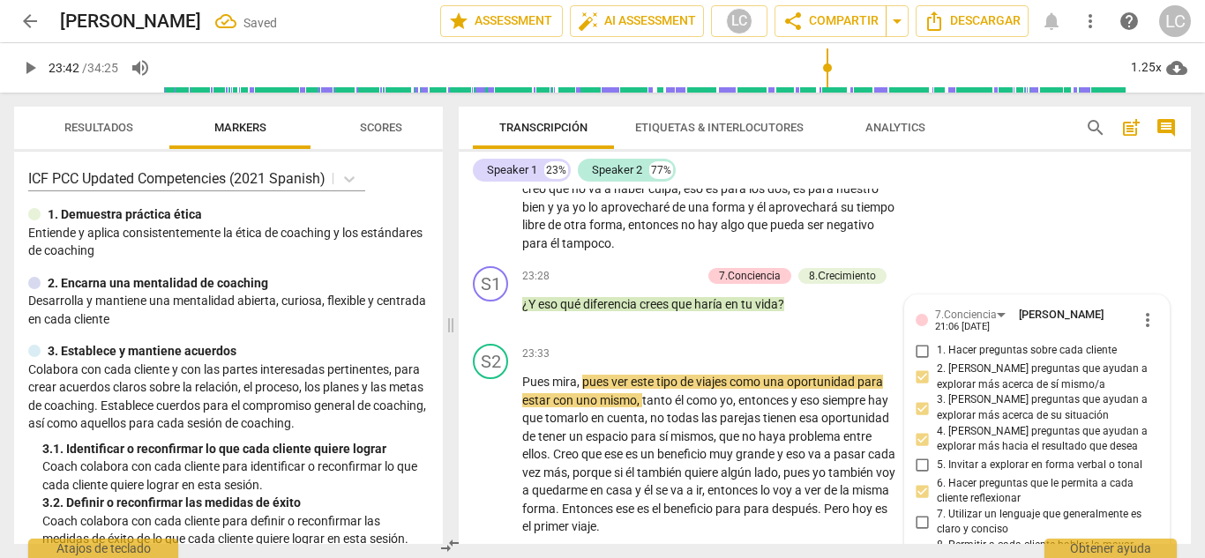
scroll to position [7034, 0]
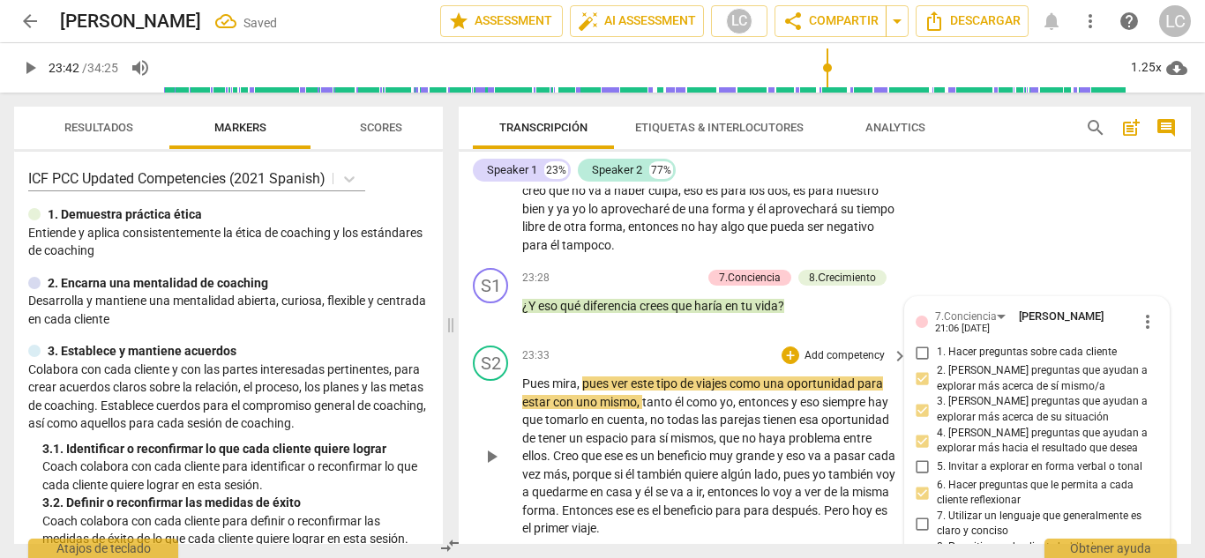
click at [495, 446] on span "play_arrow" at bounding box center [491, 456] width 21 height 21
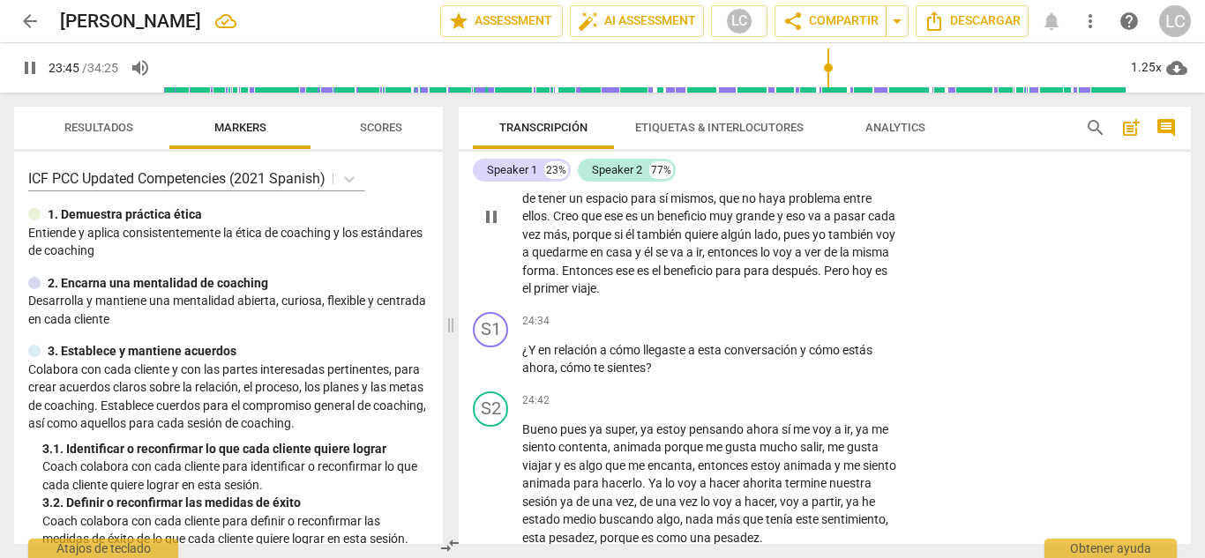
scroll to position [7272, 0]
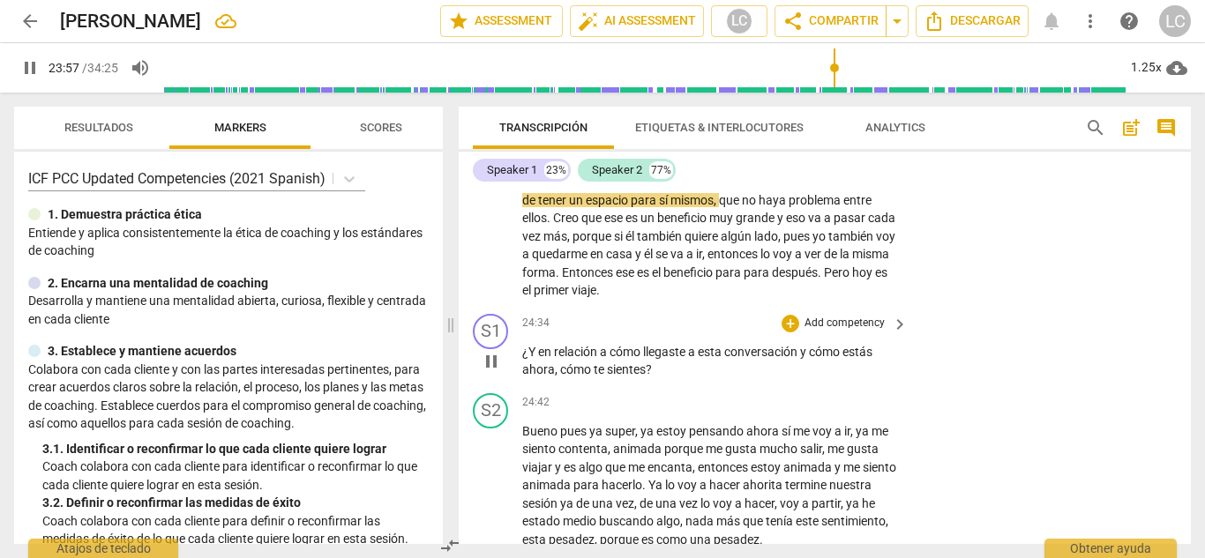
click at [835, 316] on p "Add competency" at bounding box center [844, 324] width 84 height 16
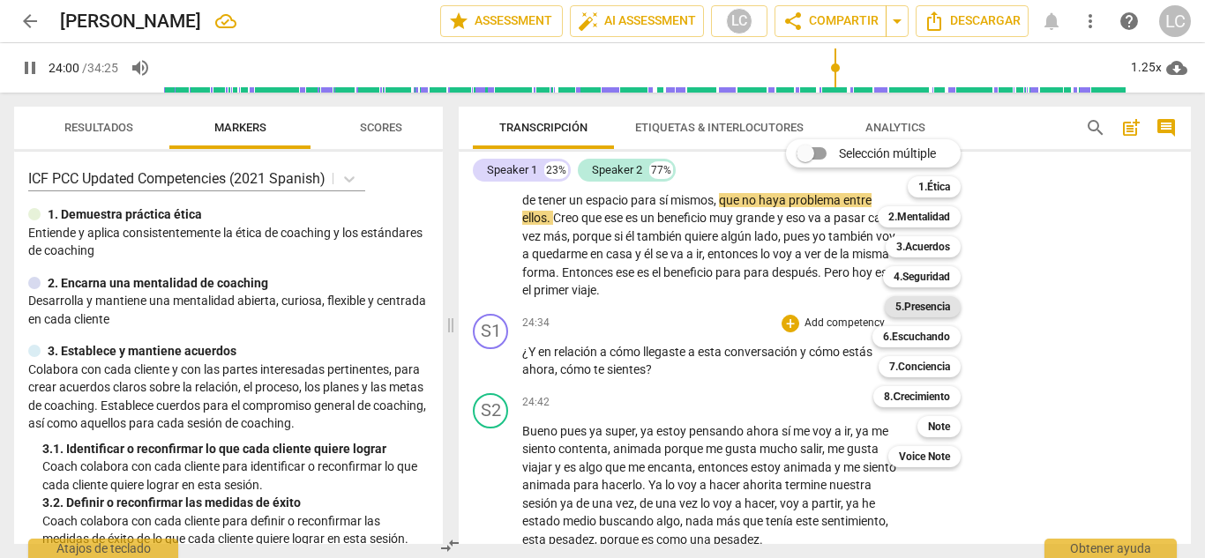
click at [933, 303] on b "5.Presencia" at bounding box center [922, 306] width 55 height 21
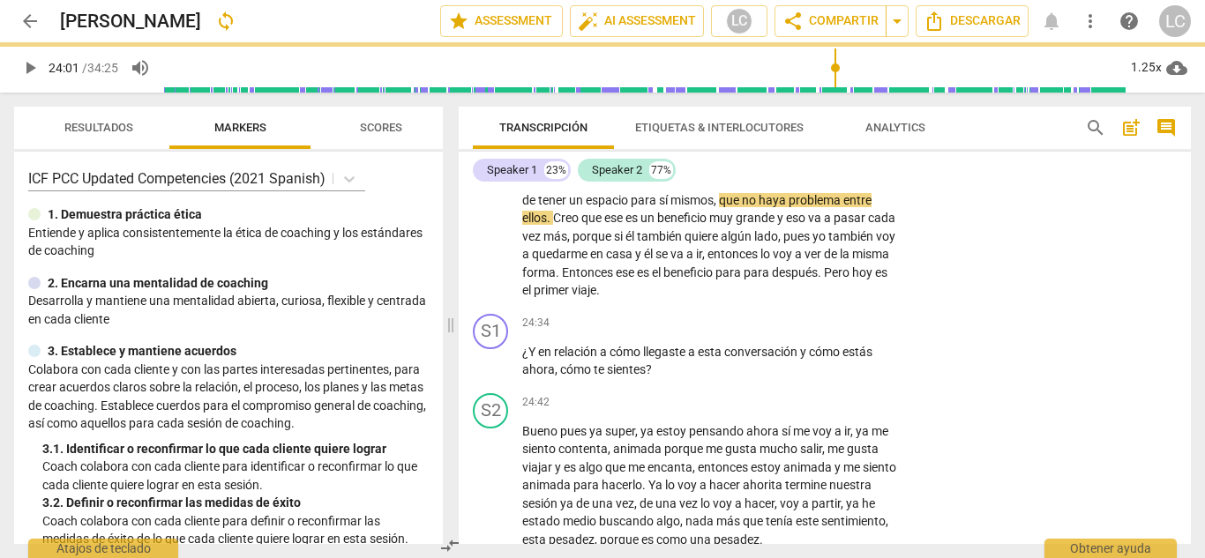
type input "1441"
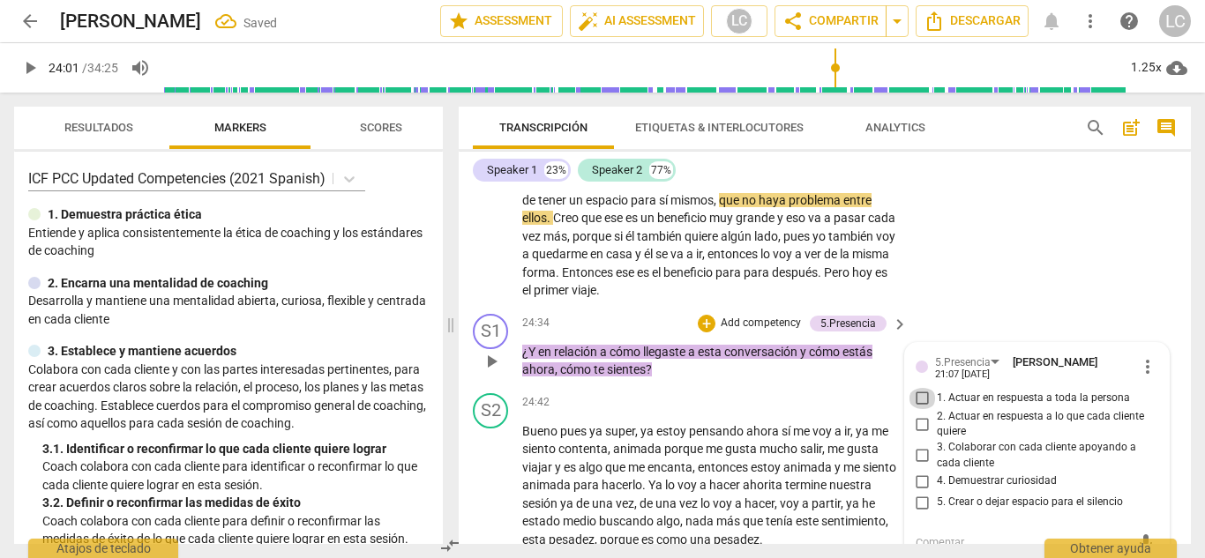
click at [922, 388] on input "1. Actuar en respuesta a toda la persona" at bounding box center [922, 398] width 28 height 21
checkbox input "true"
click at [916, 414] on input "2. Actuar en respuesta a lo que cada cliente quiere" at bounding box center [922, 424] width 28 height 21
checkbox input "true"
click at [919, 471] on input "4. Demuestrar curiosidad" at bounding box center [922, 481] width 28 height 21
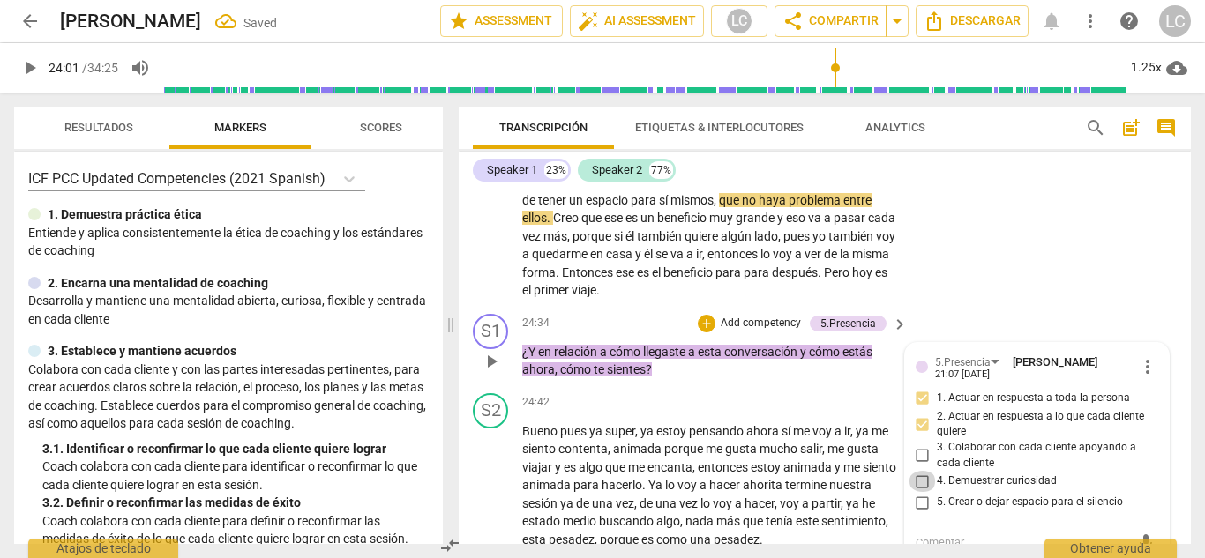
checkbox input "true"
click at [495, 351] on span "play_arrow" at bounding box center [491, 361] width 21 height 21
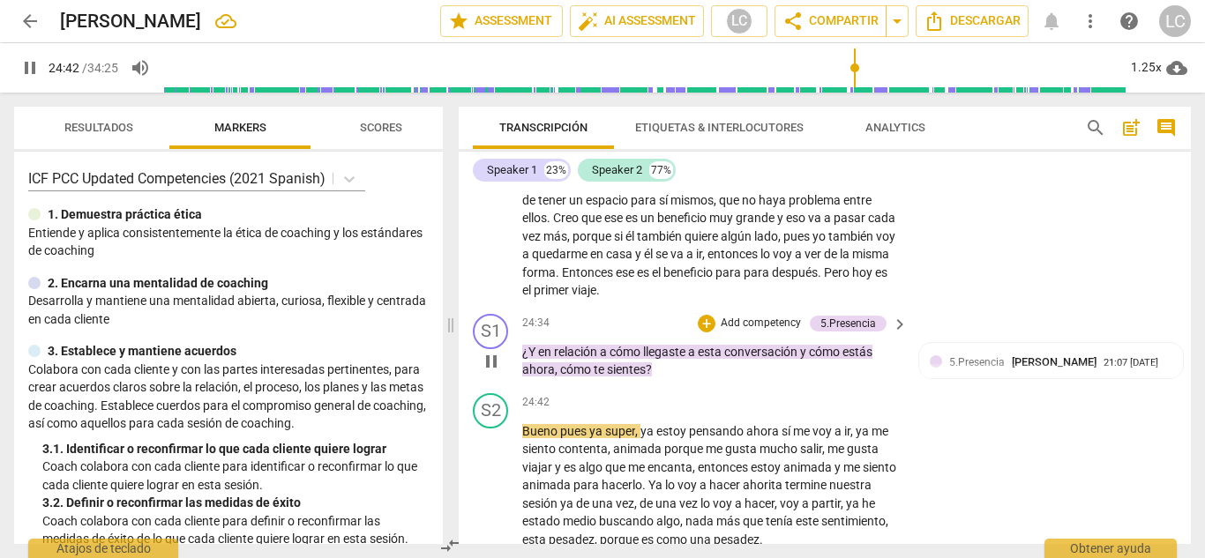
click at [762, 316] on p "Add competency" at bounding box center [761, 324] width 84 height 16
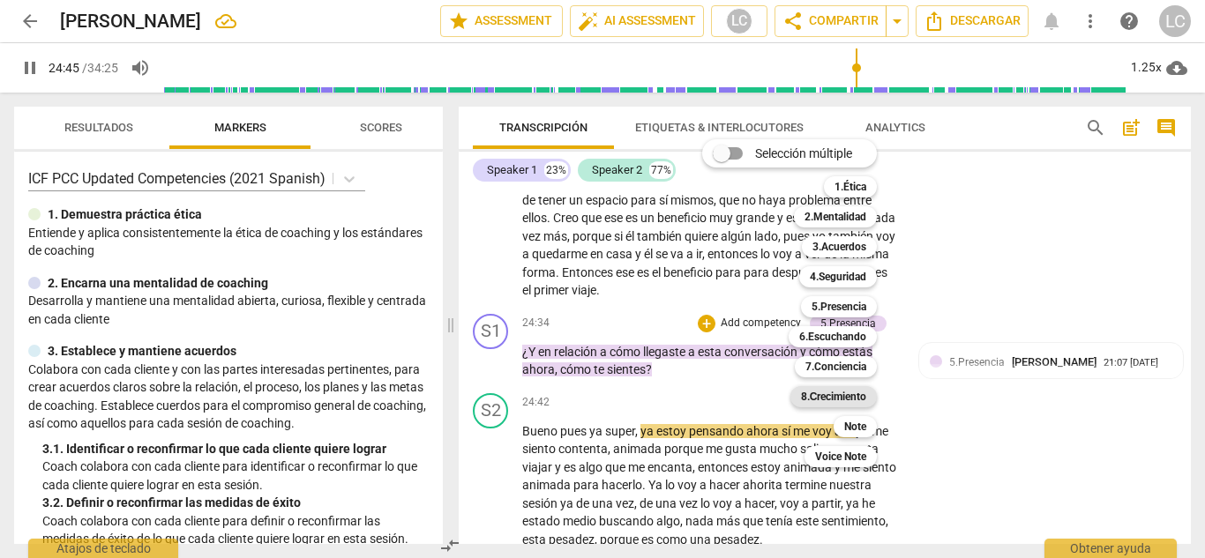
click at [844, 392] on b "8.Сrecimiento" at bounding box center [834, 396] width 66 height 21
type input "1486"
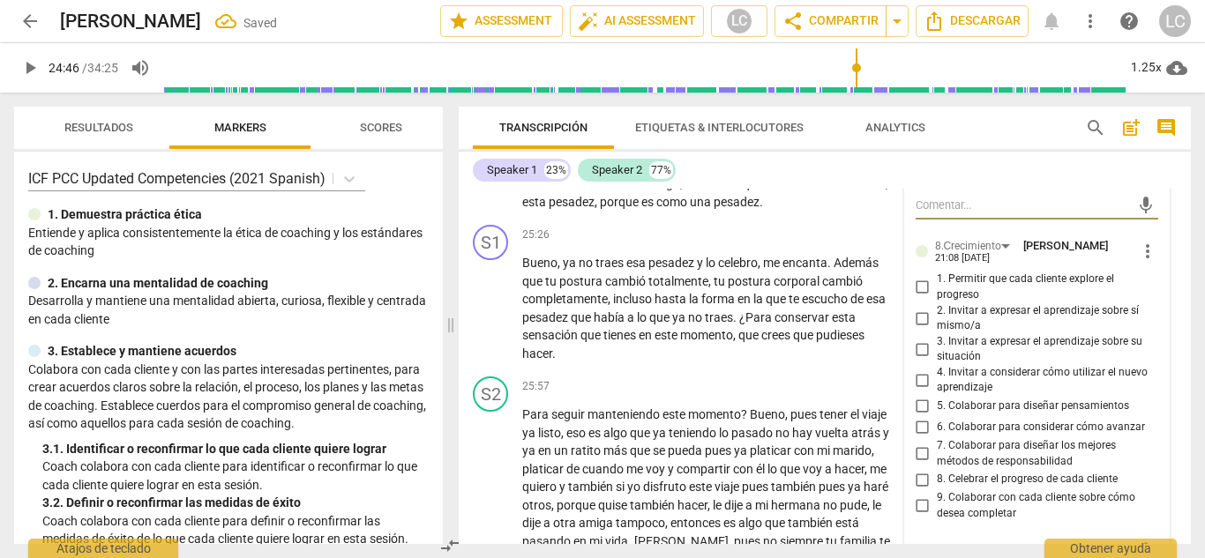
scroll to position [7626, 0]
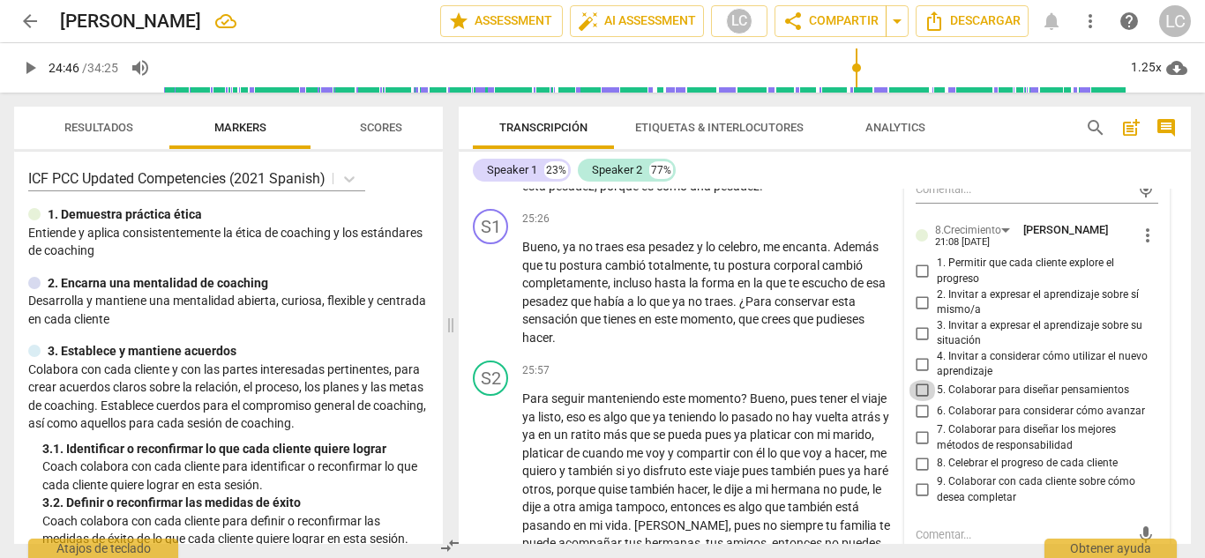
click at [923, 380] on input "5. Colaborar para diseñar pensamientos" at bounding box center [922, 390] width 28 height 21
checkbox input "false"
click at [921, 261] on input "1. Permitir que cada cliente explore el progreso" at bounding box center [922, 271] width 28 height 21
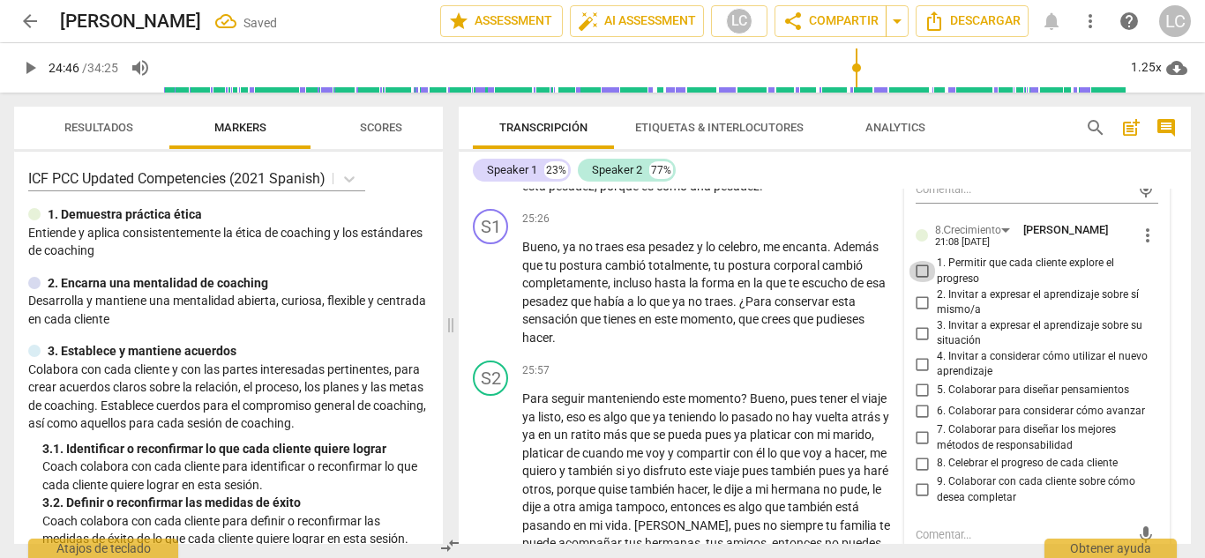
checkbox input "true"
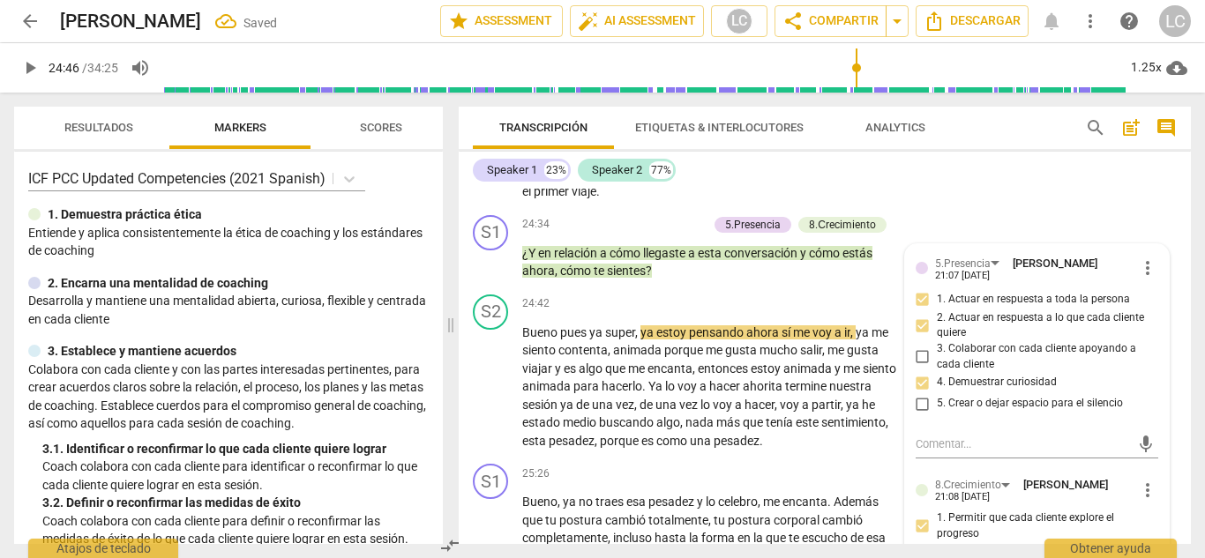
scroll to position [7370, 0]
click at [633, 218] on p "Add competency" at bounding box center [665, 226] width 84 height 16
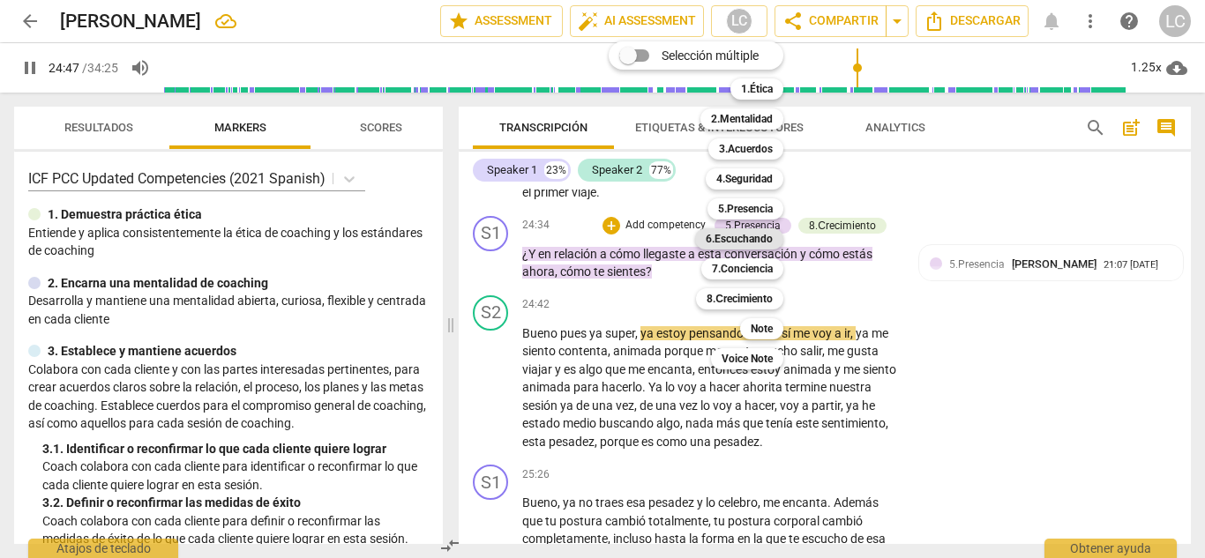
click at [750, 241] on b "6.Escuchando" at bounding box center [738, 238] width 67 height 21
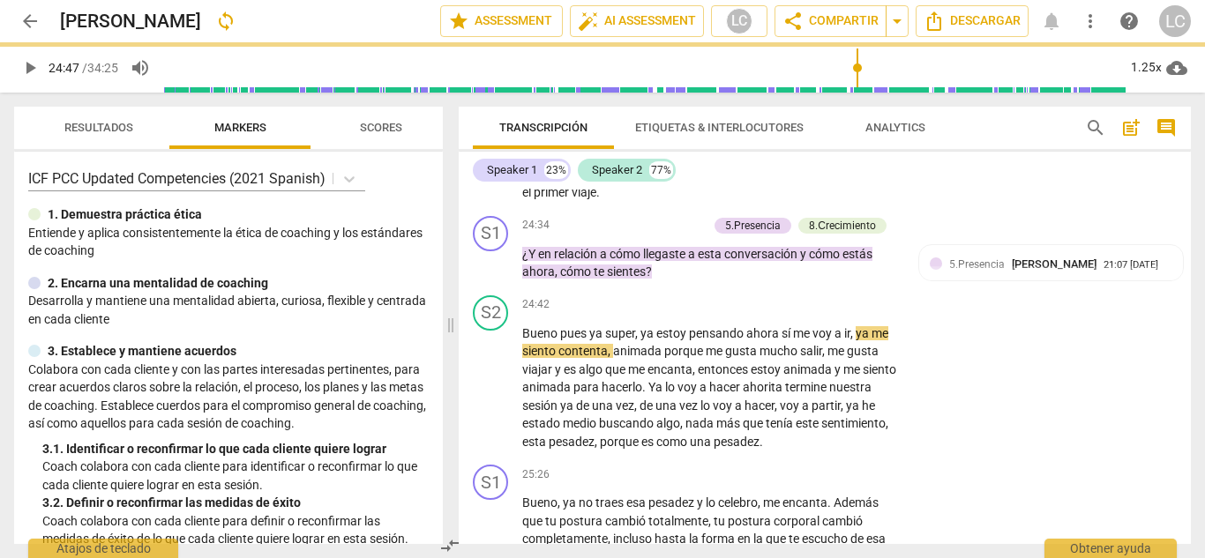
type input "1488"
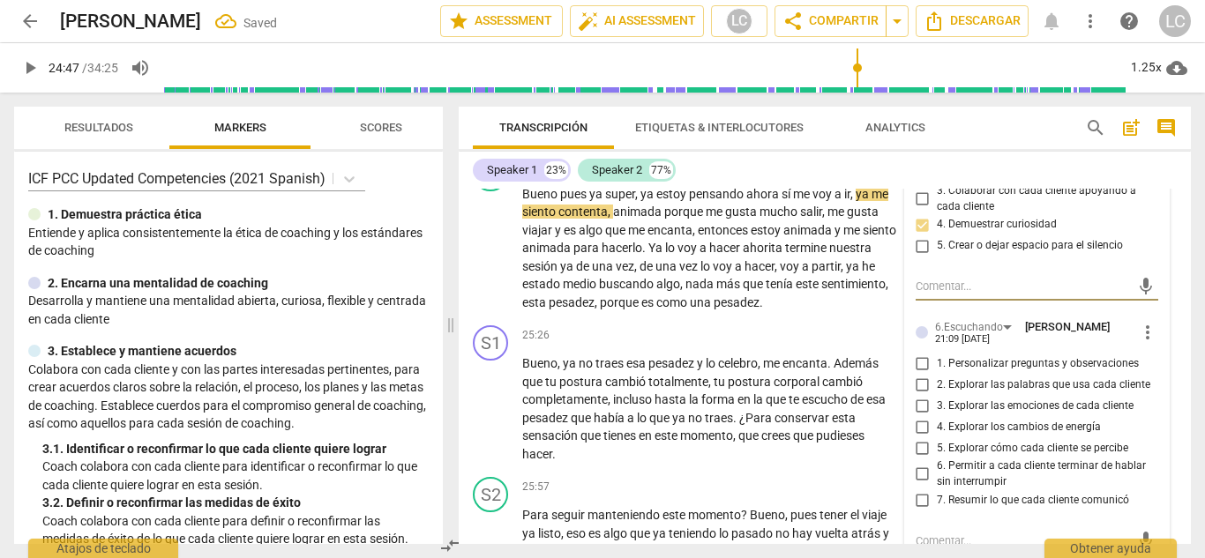
scroll to position [7543, 0]
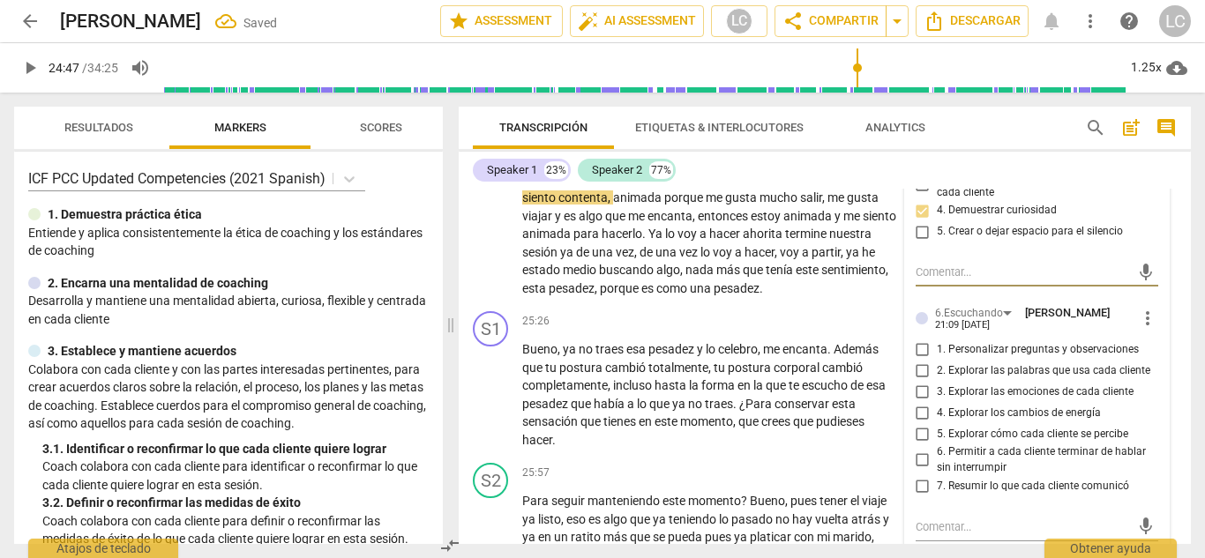
click at [918, 339] on input "1. Personalizar preguntas y observaciones" at bounding box center [922, 349] width 28 height 21
checkbox input "true"
click at [916, 381] on input "3. Explorar las emociones de cada cliente" at bounding box center [922, 391] width 28 height 21
checkbox input "true"
click at [921, 423] on input "5. Explorar cómo cada cliente se percibe" at bounding box center [922, 433] width 28 height 21
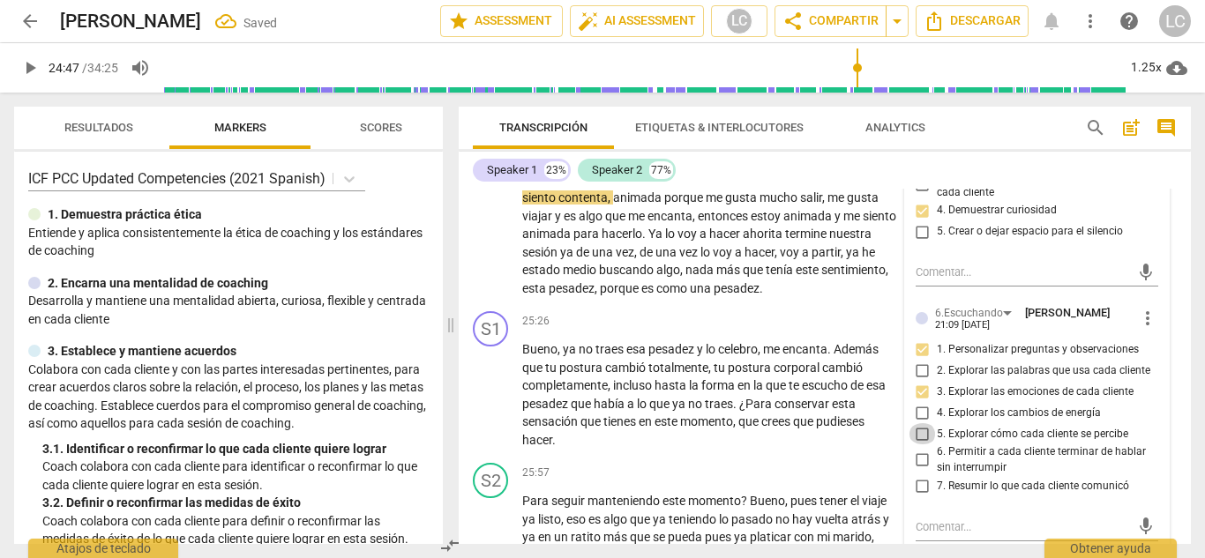
checkbox input "true"
click at [491, 224] on span "play_arrow" at bounding box center [491, 234] width 21 height 21
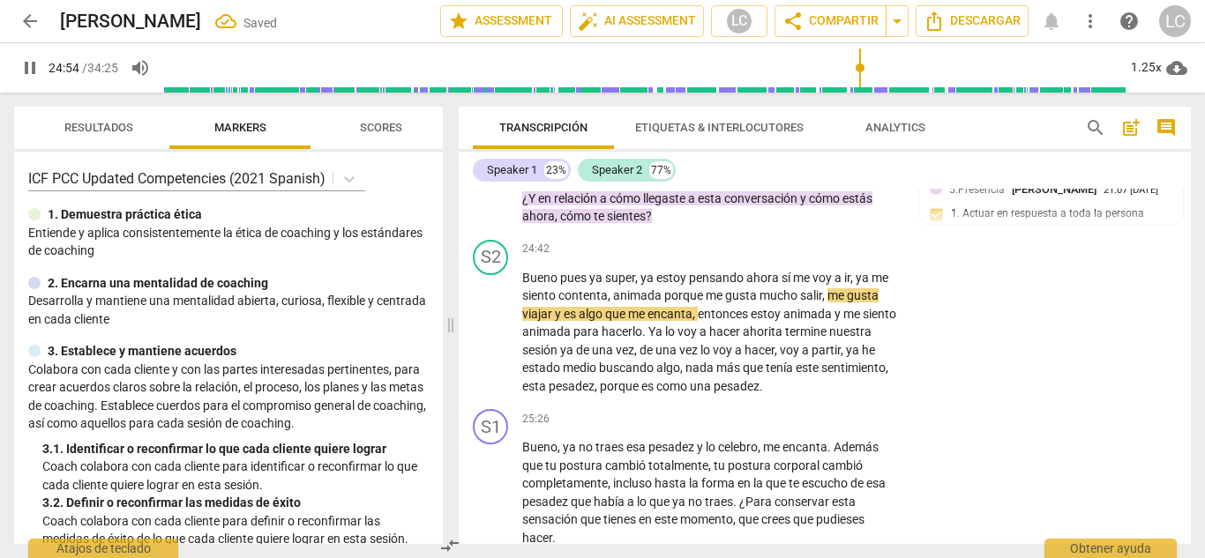
scroll to position [7445, 0]
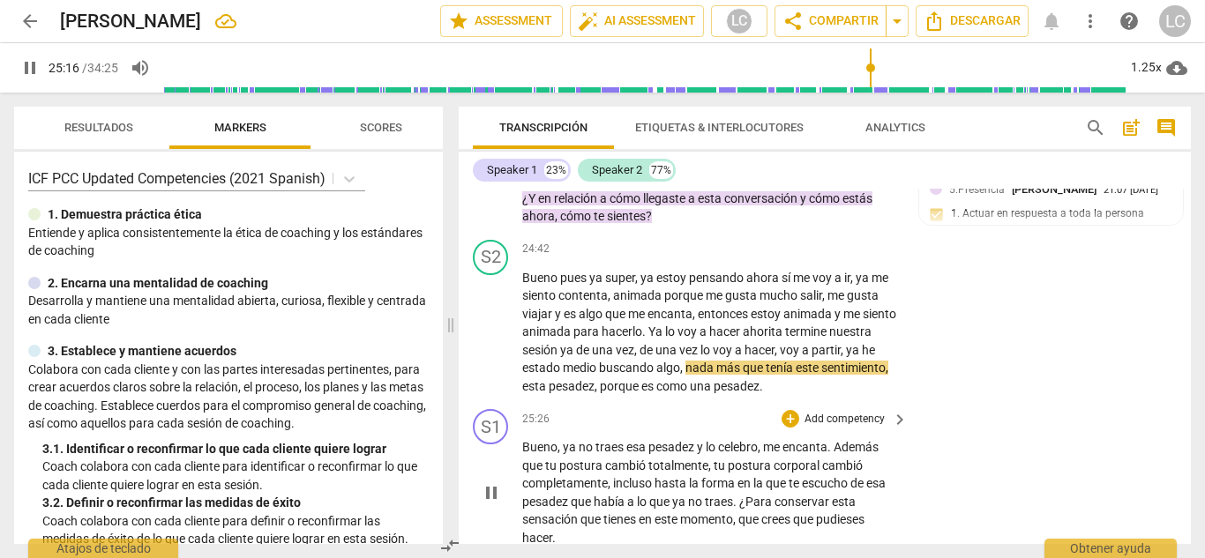
click at [827, 412] on p "Add competency" at bounding box center [844, 420] width 84 height 16
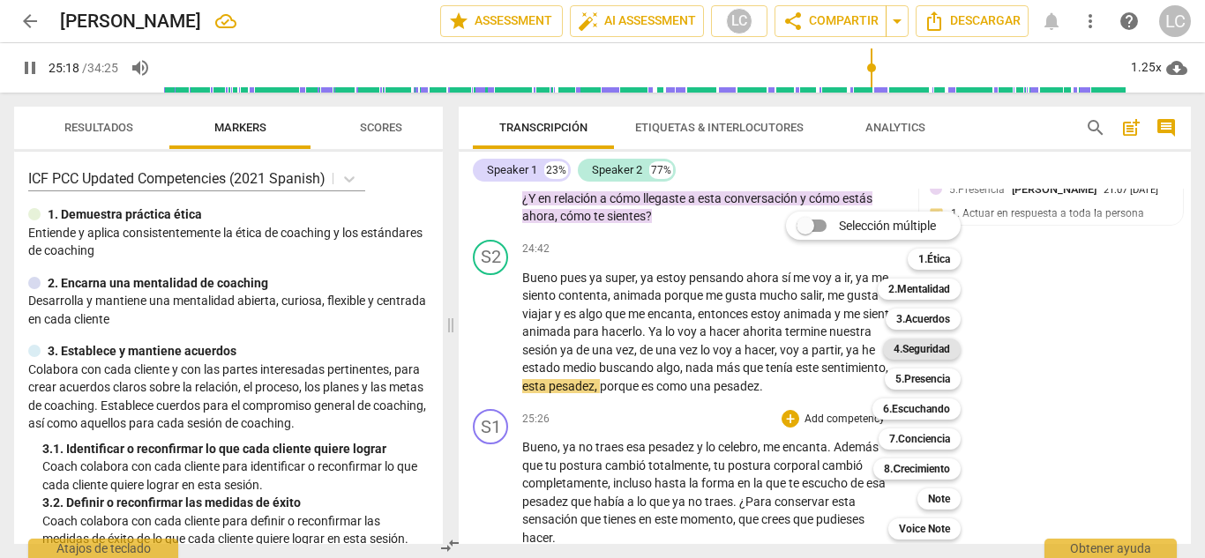
click at [923, 349] on b "4.Seguridad" at bounding box center [921, 349] width 56 height 21
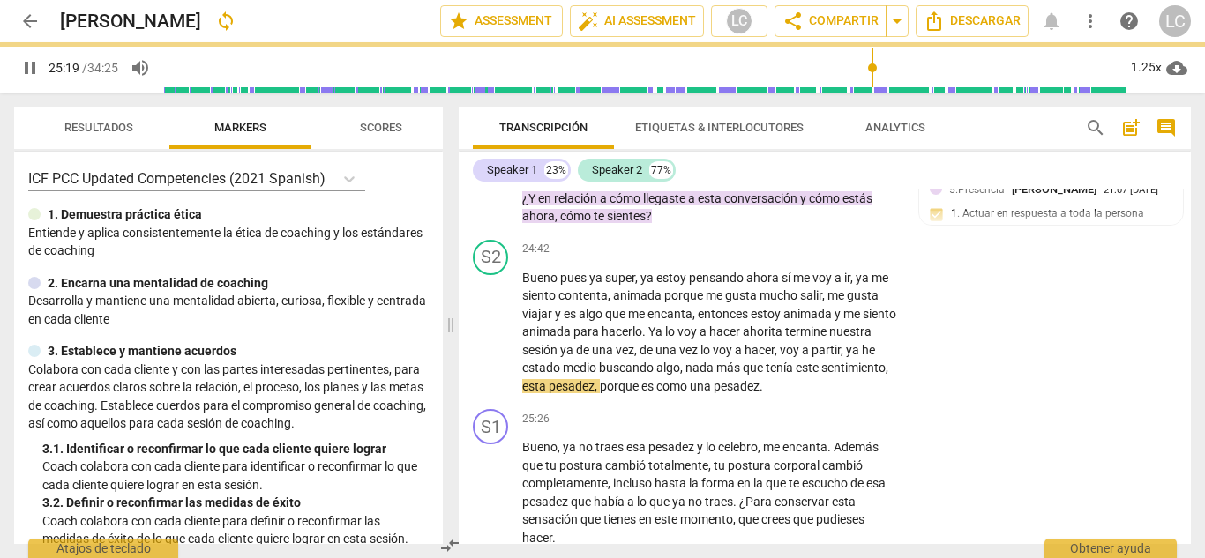
type input "1520"
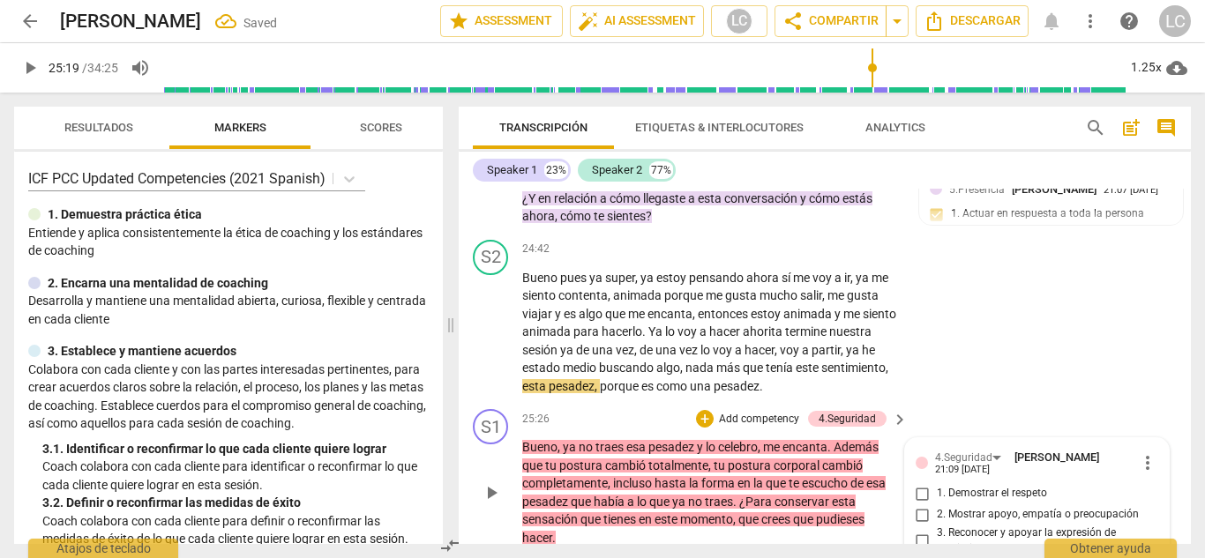
scroll to position [7666, 0]
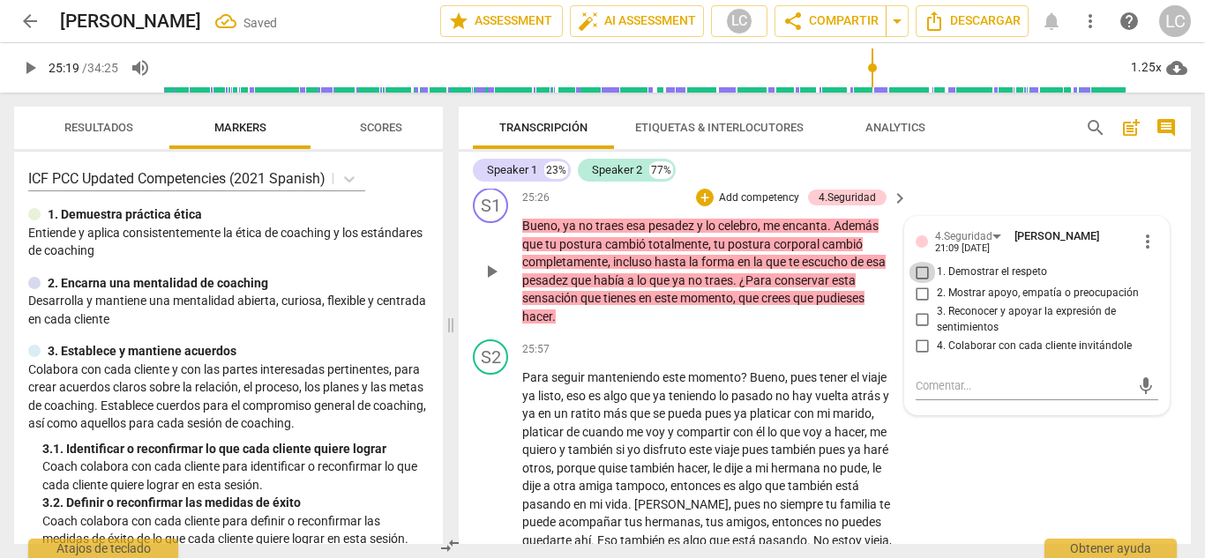
click at [920, 262] on input "1. Demostrar el respeto" at bounding box center [922, 272] width 28 height 21
checkbox input "true"
click at [916, 310] on input "3. Reconocer y apoyar la expresión de sentimientos" at bounding box center [922, 320] width 28 height 21
checkbox input "true"
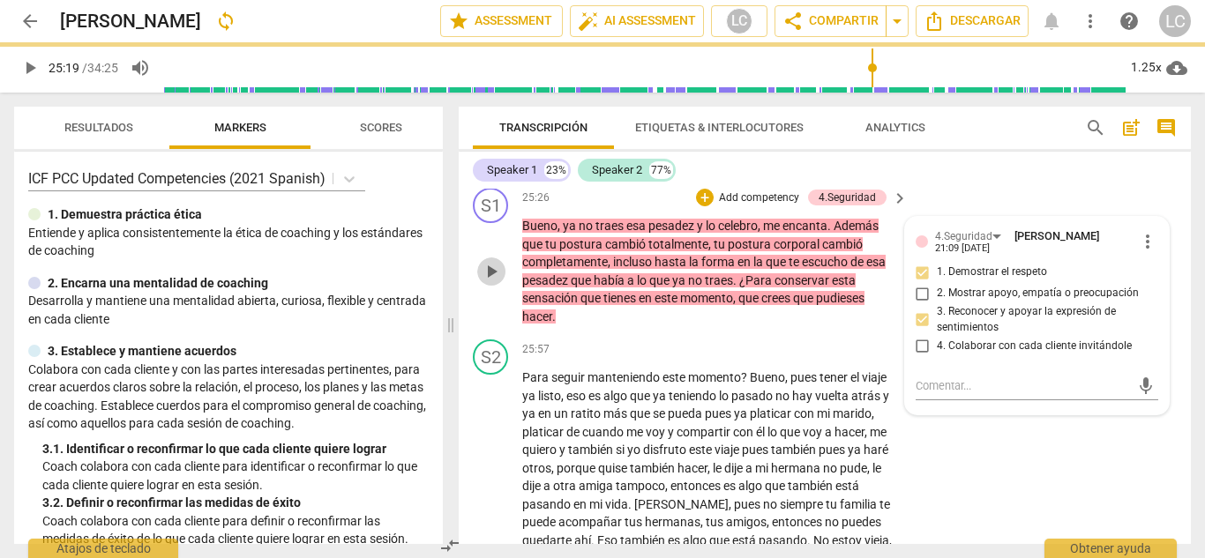
click at [483, 261] on span "play_arrow" at bounding box center [491, 271] width 21 height 21
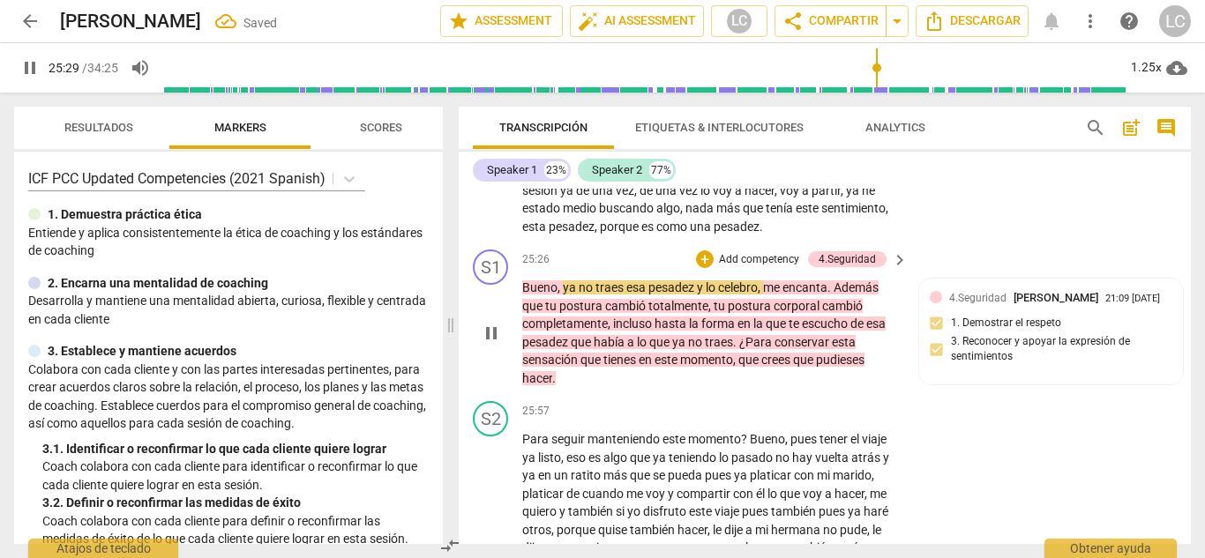
scroll to position [7601, 0]
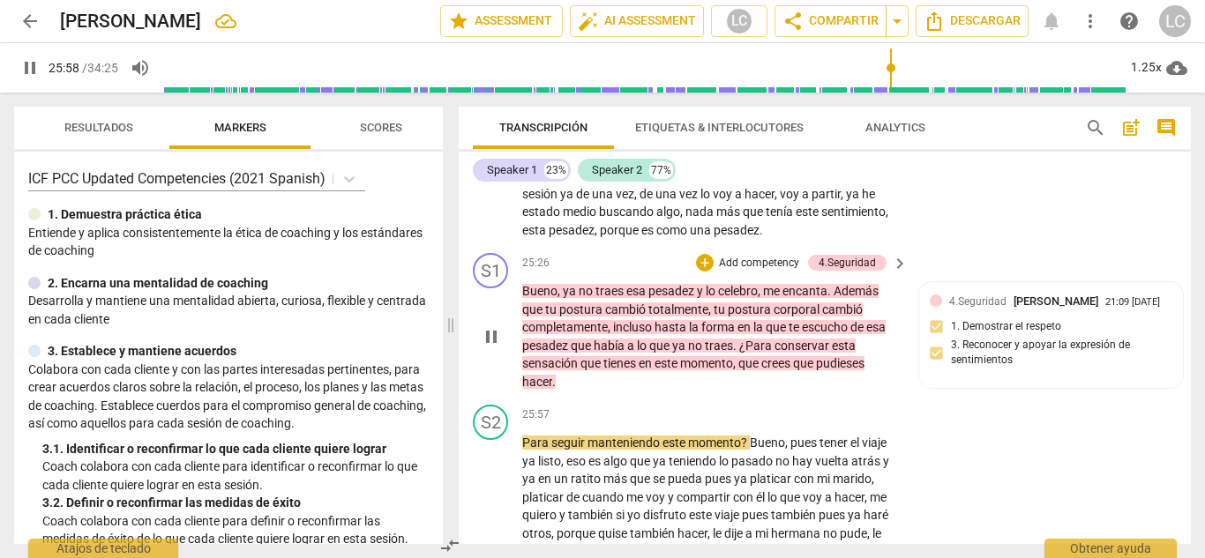
click at [767, 256] on p "Add competency" at bounding box center [759, 264] width 84 height 16
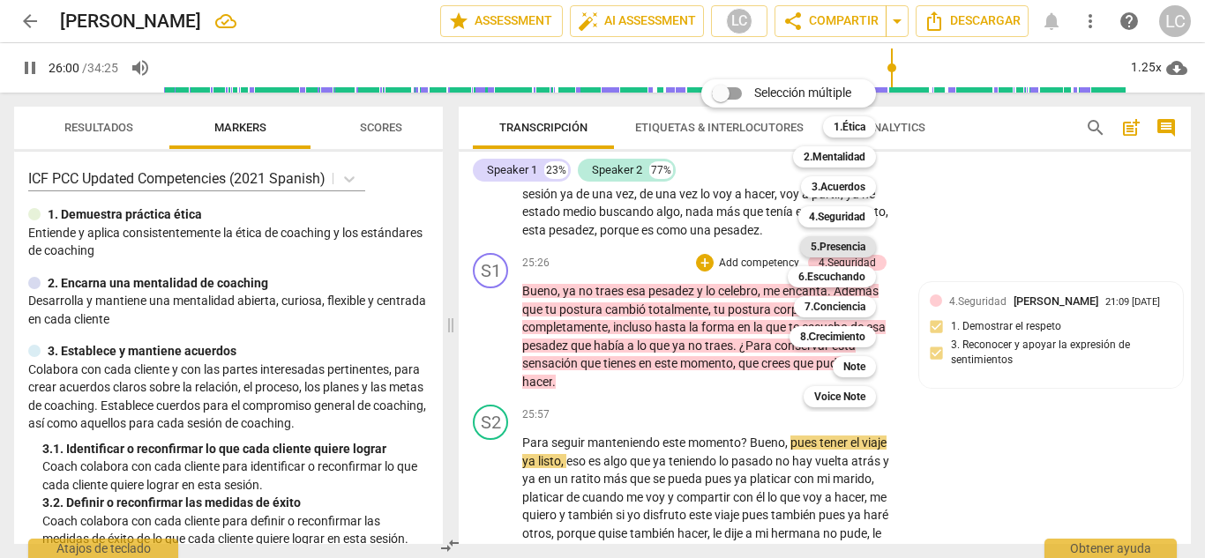
click at [838, 246] on b "5.Presencia" at bounding box center [837, 246] width 55 height 21
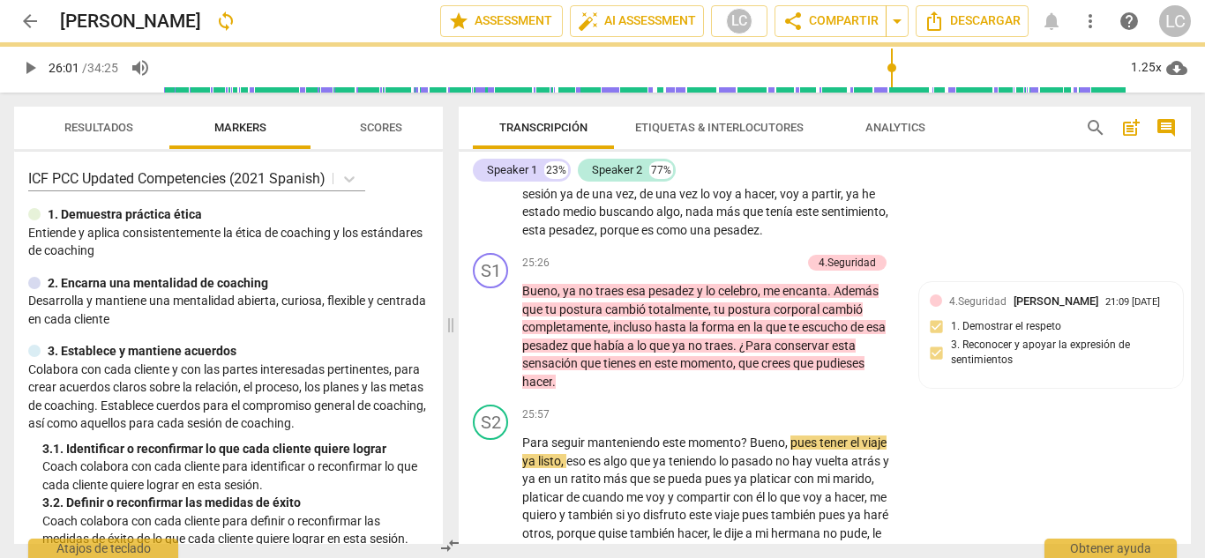
type input "1561"
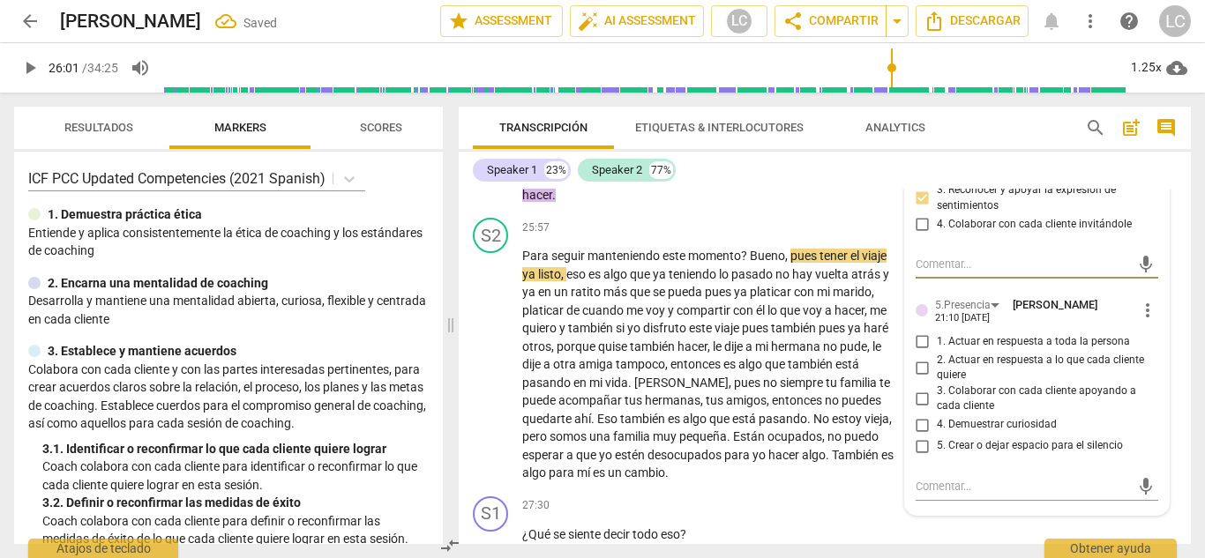
scroll to position [7795, 0]
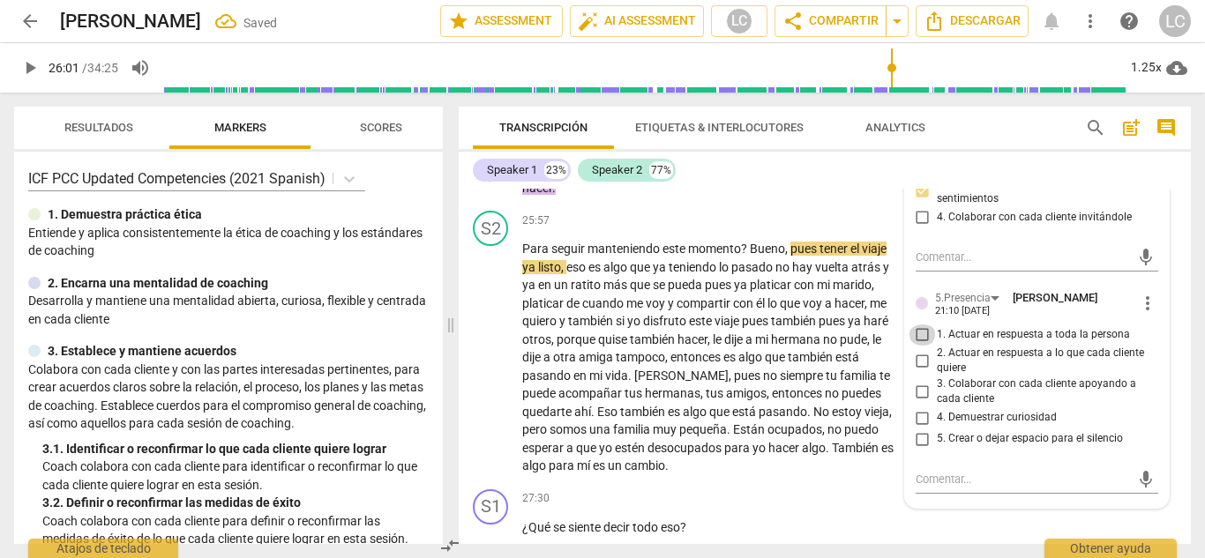
click at [917, 325] on input "1. Actuar en respuesta a toda la persona" at bounding box center [922, 335] width 28 height 21
checkbox input "true"
click at [921, 381] on input "3. Colaborar con cada cliente apoyando a cada cliente" at bounding box center [922, 391] width 28 height 21
checkbox input "true"
click at [920, 407] on input "4. Demuestrar curiosidad" at bounding box center [922, 417] width 28 height 21
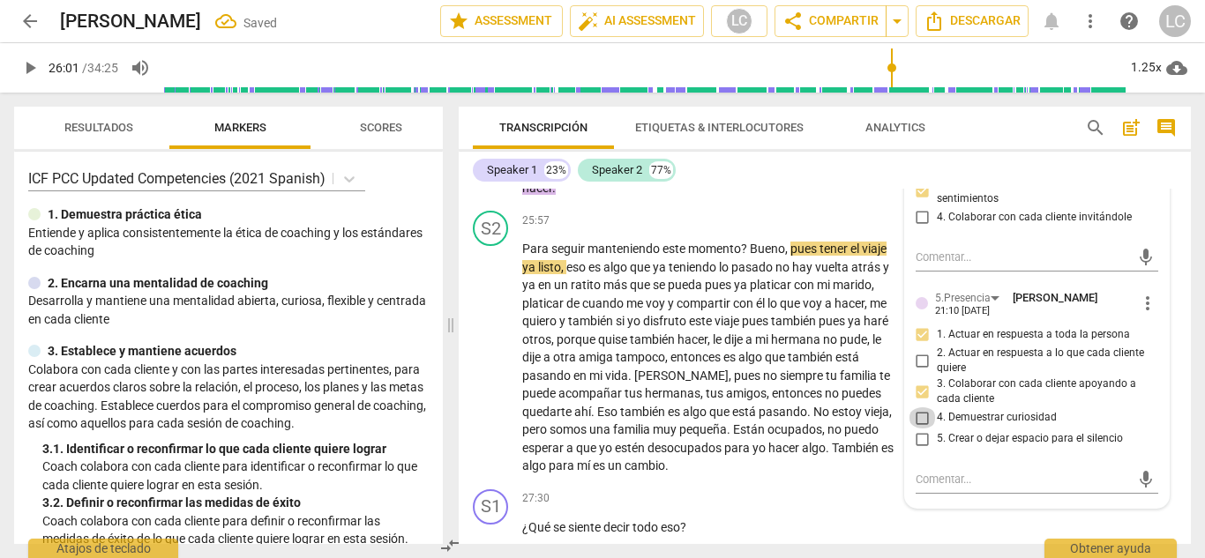
checkbox input "true"
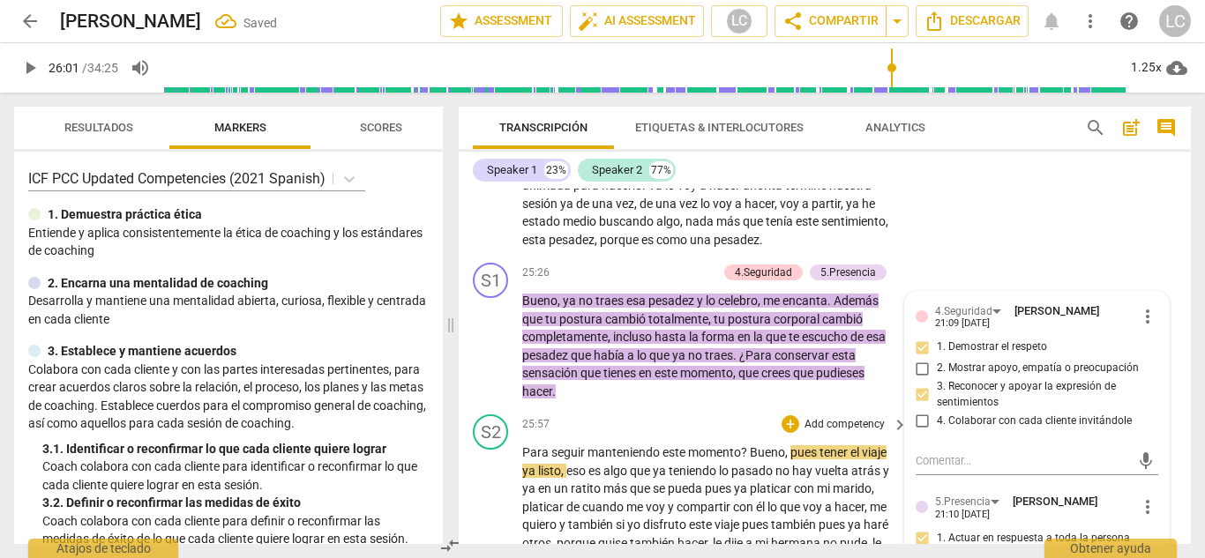
scroll to position [7578, 0]
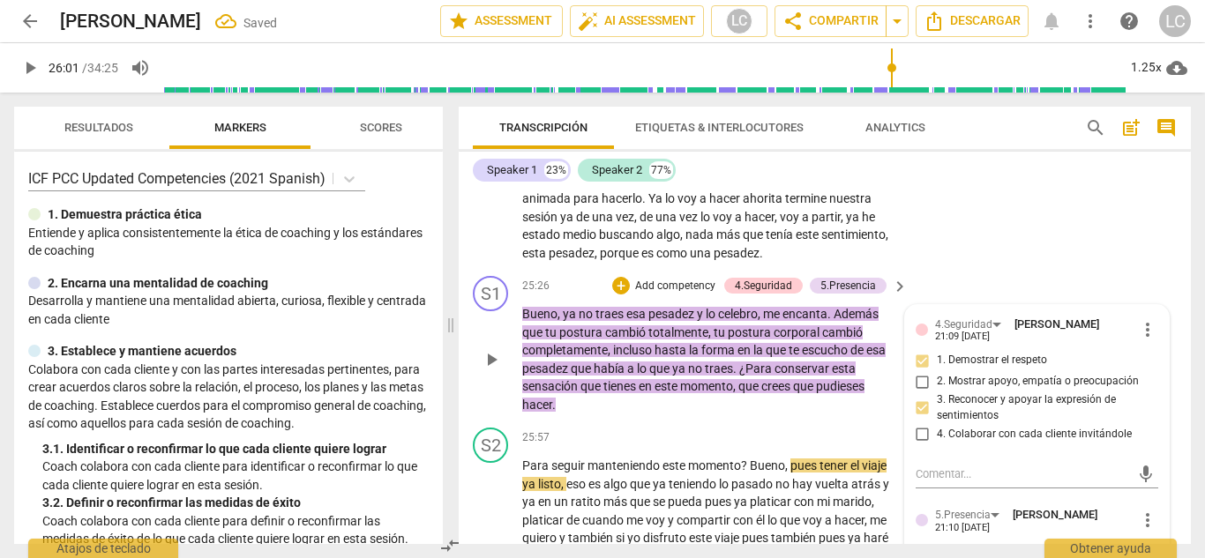
click at [686, 279] on p "Add competency" at bounding box center [675, 287] width 84 height 16
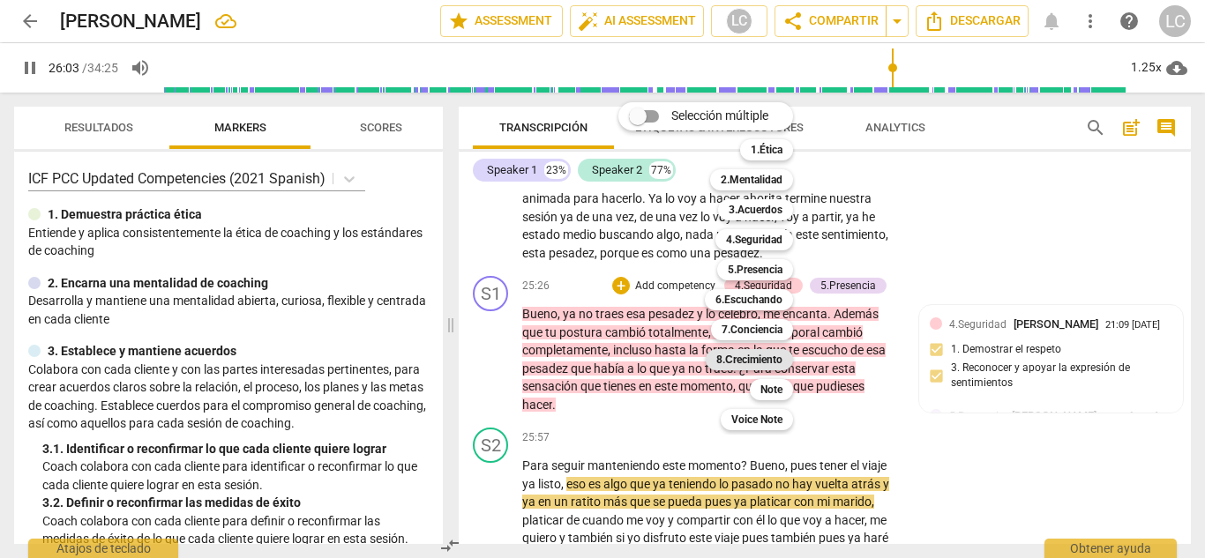
click at [743, 361] on b "8.Сrecimiento" at bounding box center [749, 359] width 66 height 21
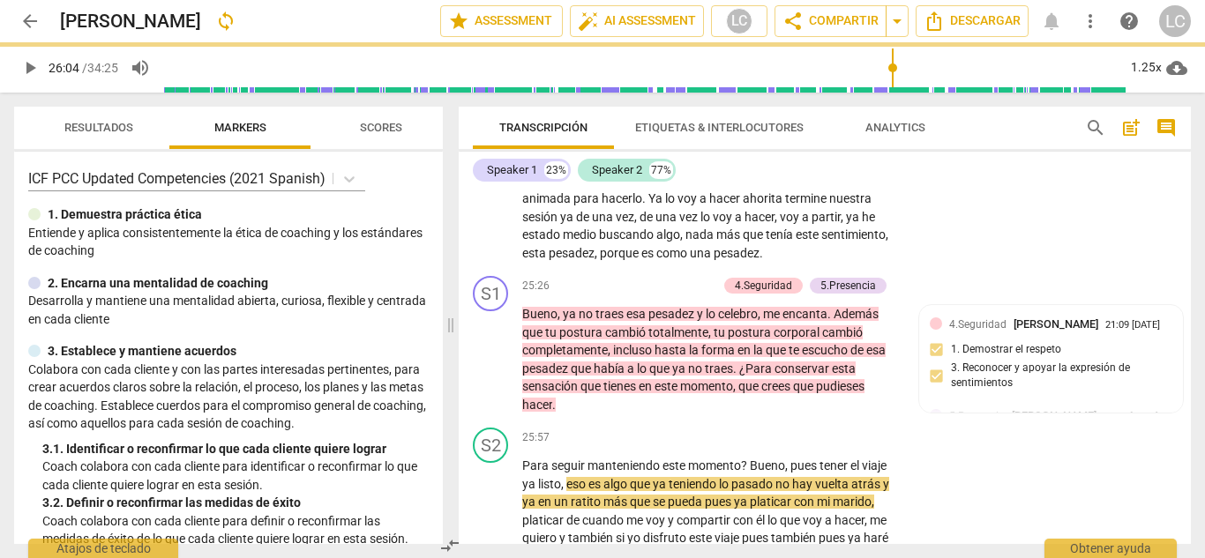
type input "1564"
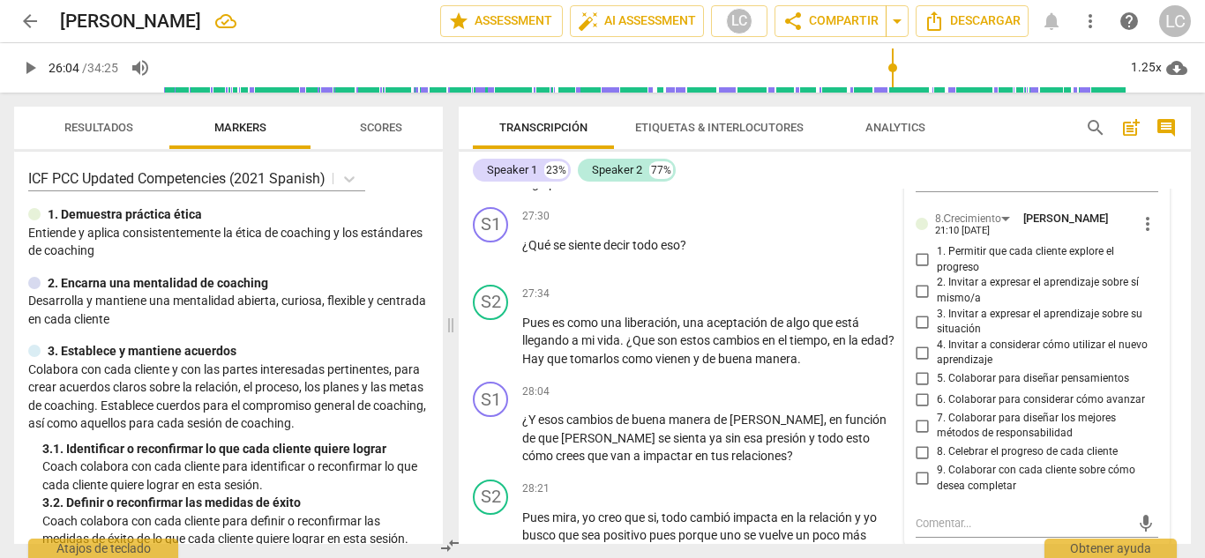
scroll to position [8099, 0]
click at [921, 439] on input "8. Celebrar el progreso de cada cliente" at bounding box center [922, 449] width 28 height 21
checkbox input "true"
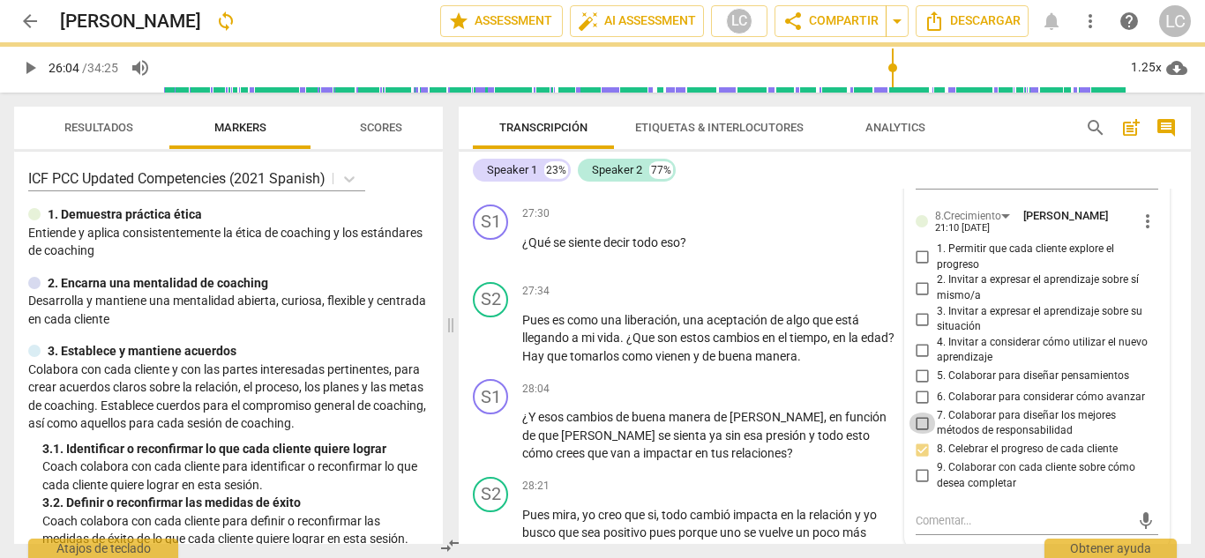
click at [921, 413] on input "7. Colaborar para diseñar los mejores métodos de responsabilidad" at bounding box center [922, 423] width 28 height 21
checkbox input "true"
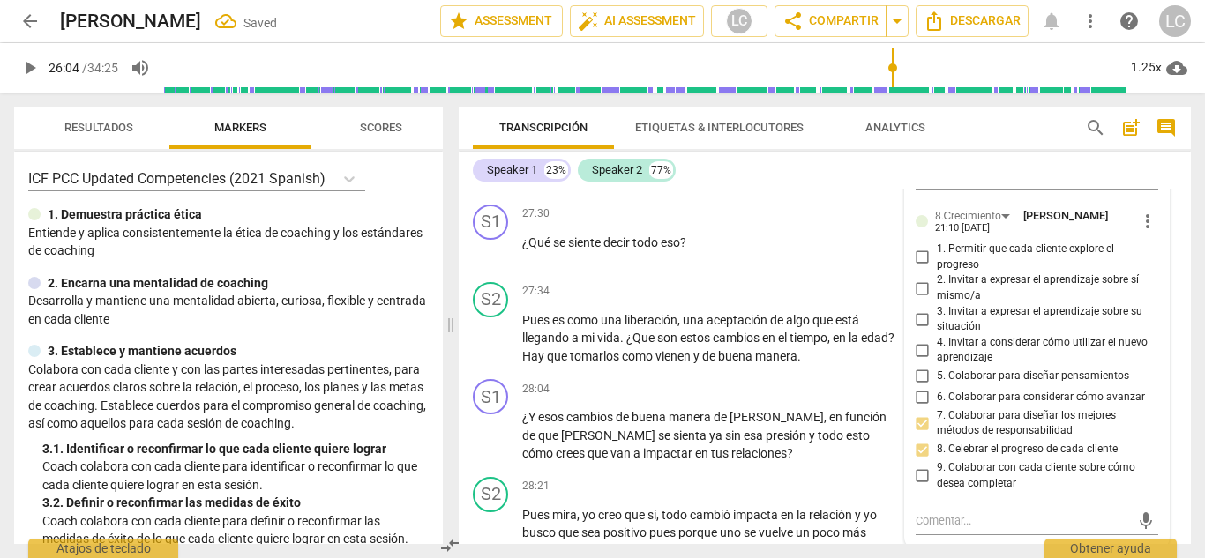
click at [919, 387] on input "6. Colaborar para considerar cómo avanzar" at bounding box center [922, 397] width 28 height 21
checkbox input "true"
click at [921, 366] on input "5. Colaborar para diseñar pensamientos" at bounding box center [922, 376] width 28 height 21
checkbox input "true"
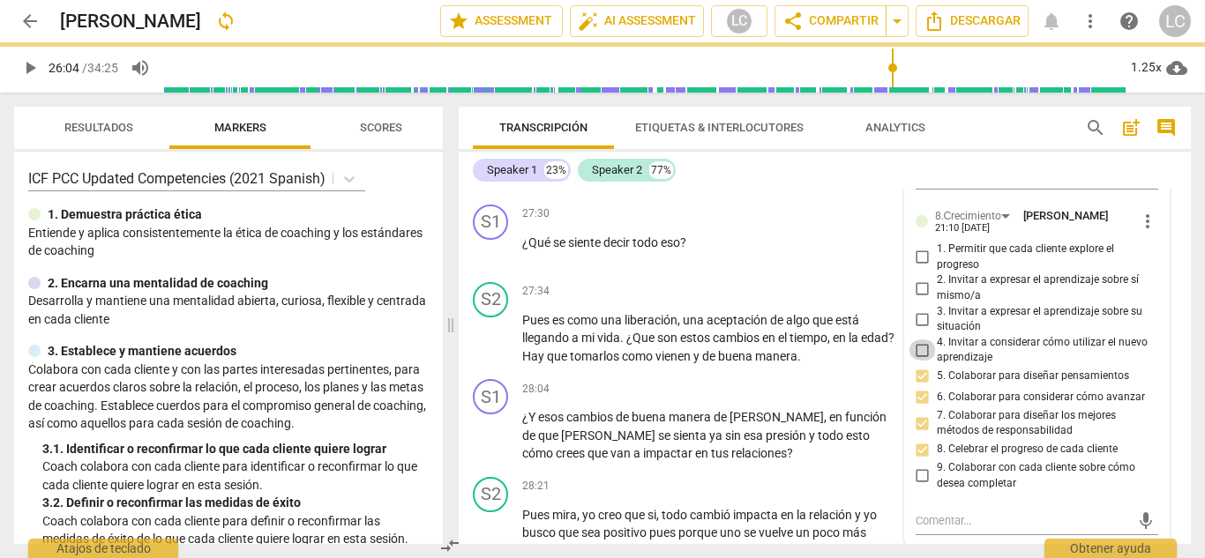
click at [920, 339] on input "4. Invitar a considerar cómo utilizar el nuevo aprendizaje" at bounding box center [922, 349] width 28 height 21
checkbox input "true"
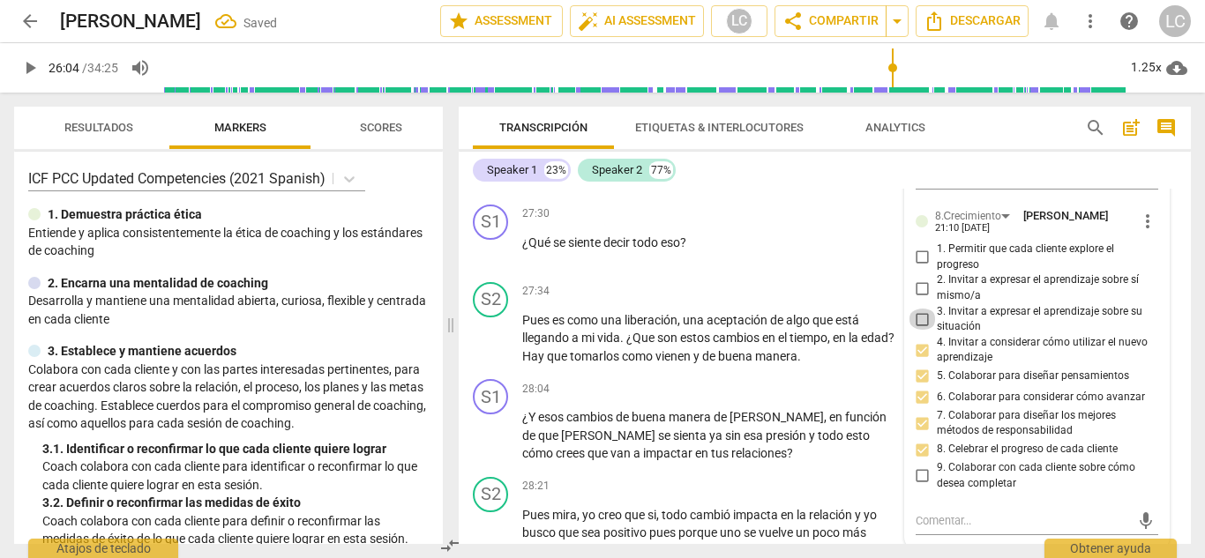
click at [922, 309] on input "3. Invitar a expresar el aprendizaje sobre su situación" at bounding box center [922, 319] width 28 height 21
checkbox input "true"
click at [490, 241] on span "play_arrow" at bounding box center [491, 251] width 21 height 21
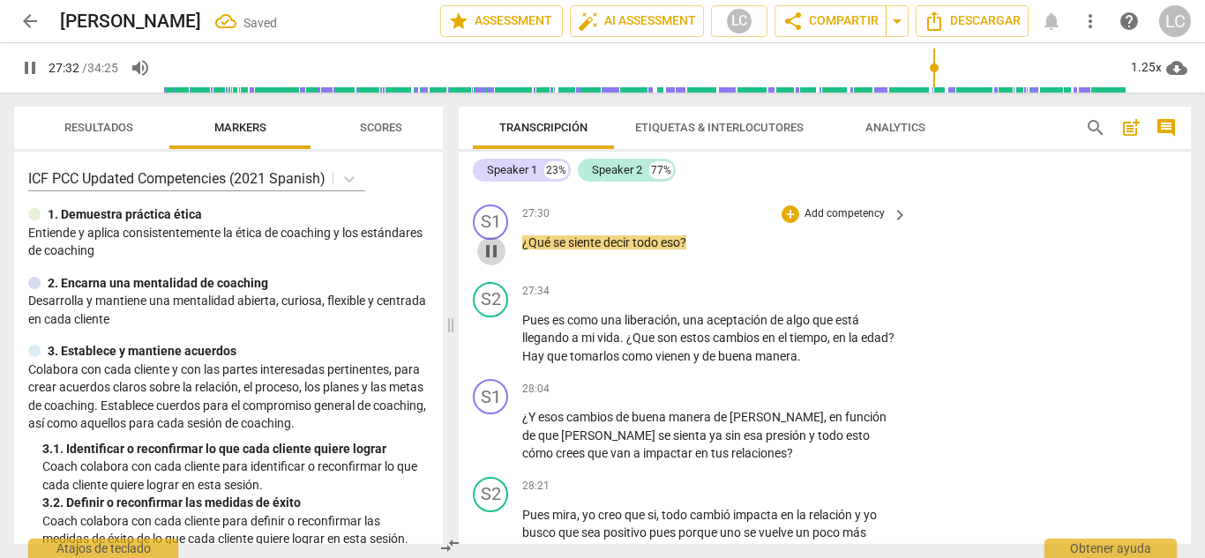
click at [490, 241] on span "pause" at bounding box center [491, 251] width 21 height 21
click at [490, 241] on span "play_arrow" at bounding box center [491, 251] width 21 height 21
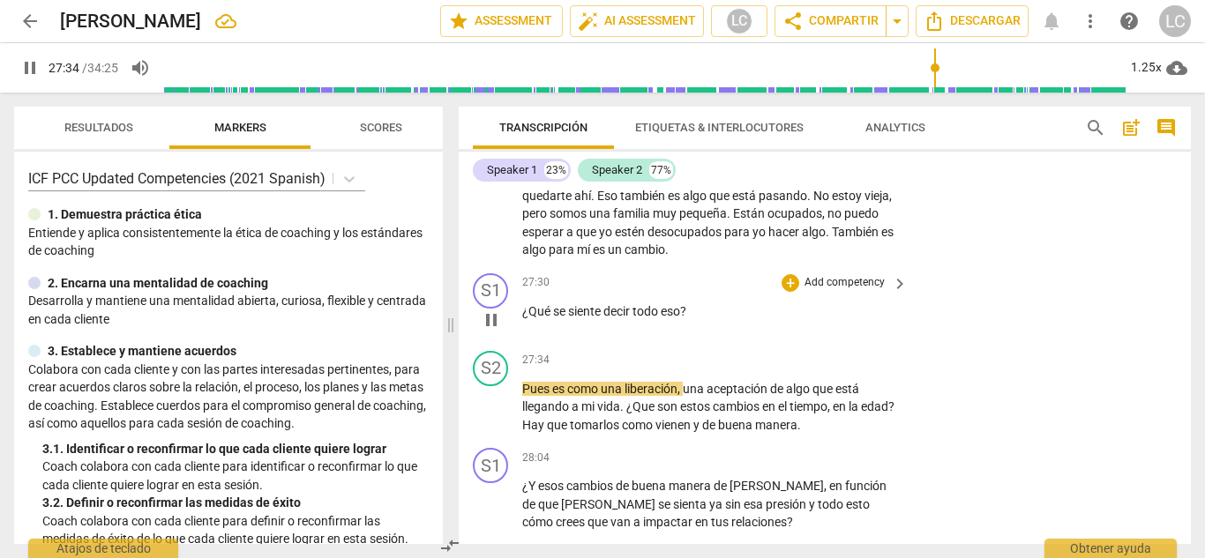
scroll to position [8030, 0]
click at [832, 276] on p "Add competency" at bounding box center [844, 284] width 84 height 16
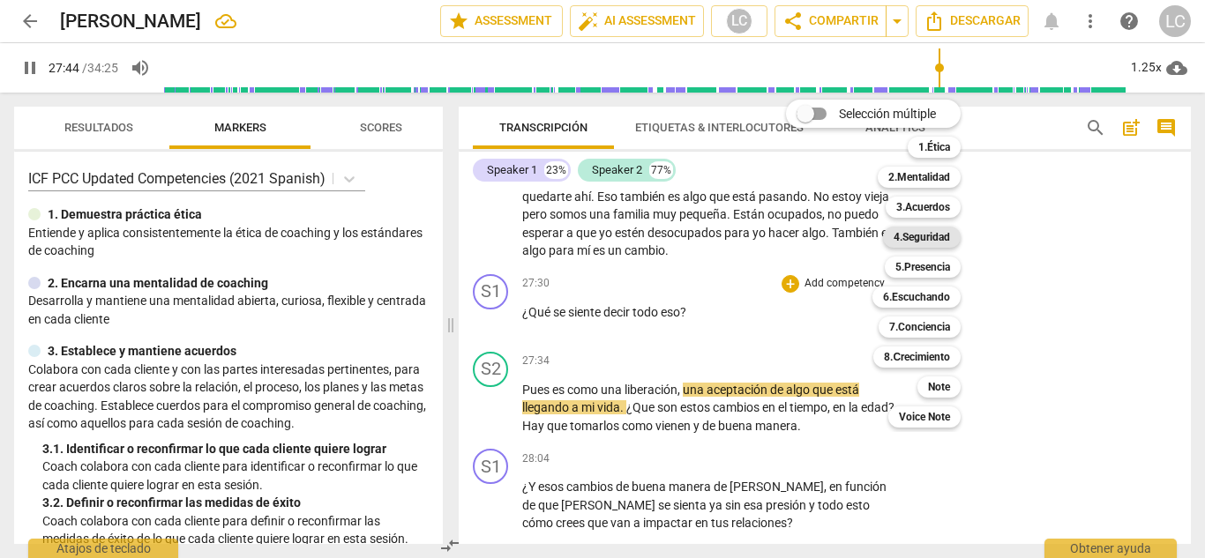
click at [925, 238] on b "4.Seguridad" at bounding box center [921, 237] width 56 height 21
type input "1665"
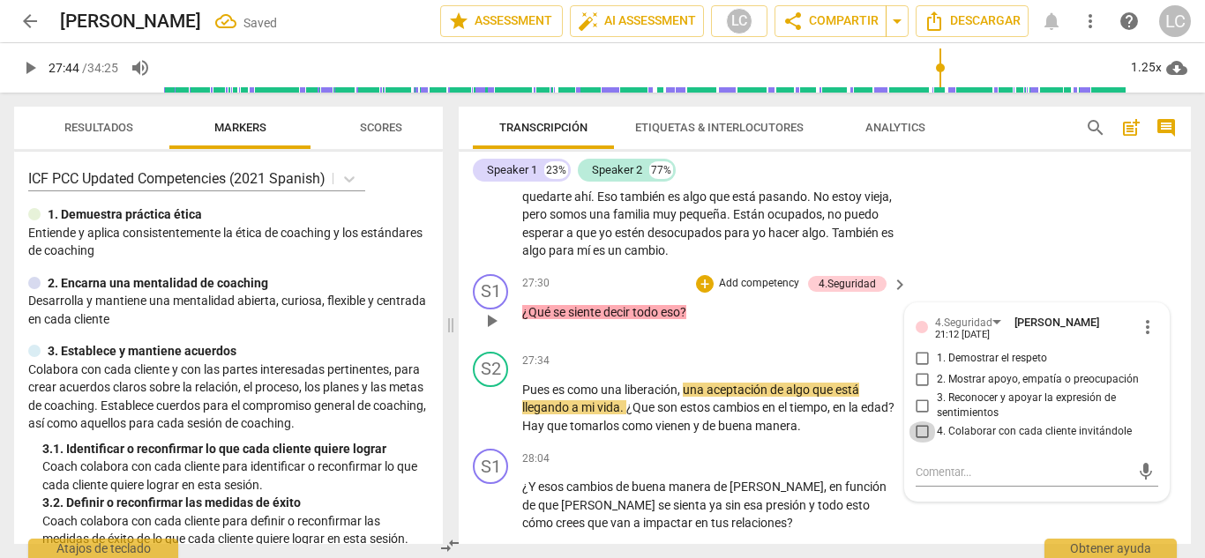
click at [921, 422] on input "4. Colaborar con cada cliente invitándole" at bounding box center [922, 432] width 28 height 21
checkbox input "true"
click at [920, 395] on input "3. Reconocer y apoyar la expresión de sentimientos" at bounding box center [922, 405] width 28 height 21
checkbox input "true"
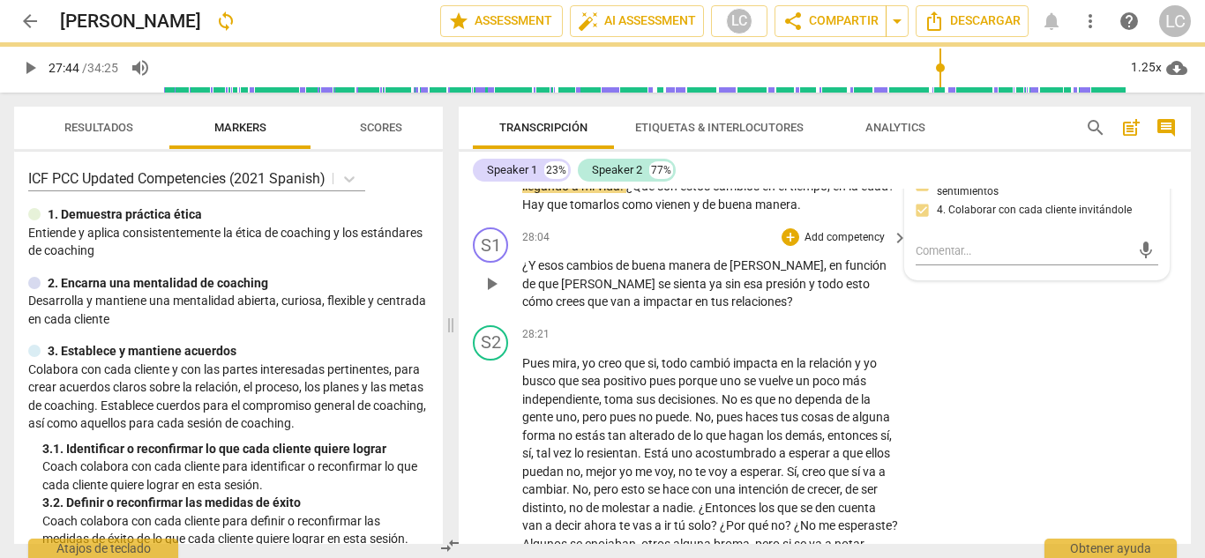
scroll to position [8252, 0]
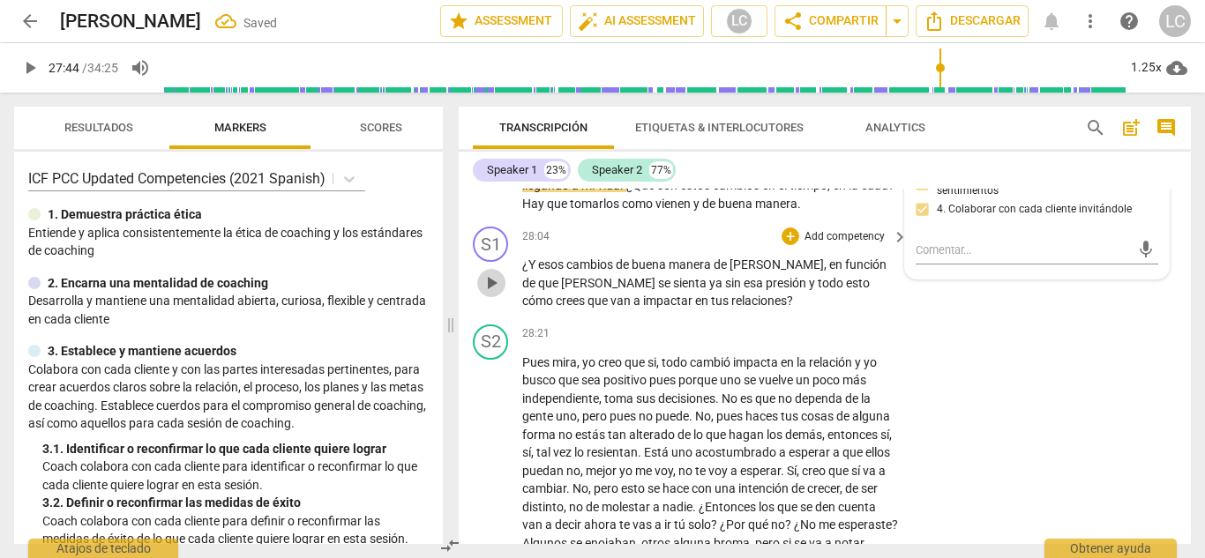
click at [495, 272] on span "play_arrow" at bounding box center [491, 282] width 21 height 21
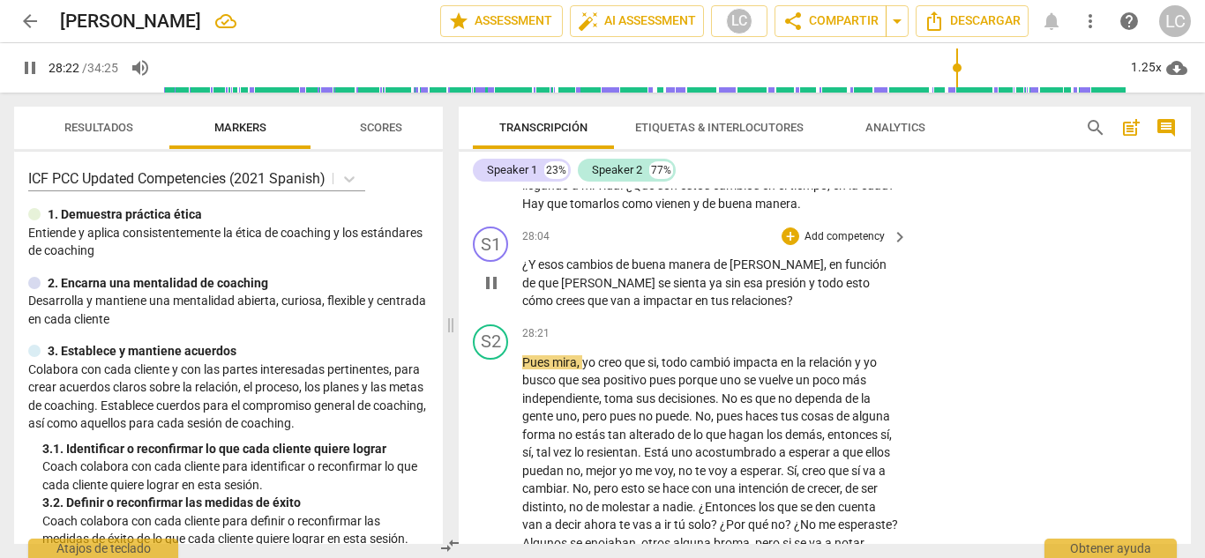
click at [827, 229] on p "Add competency" at bounding box center [844, 237] width 84 height 16
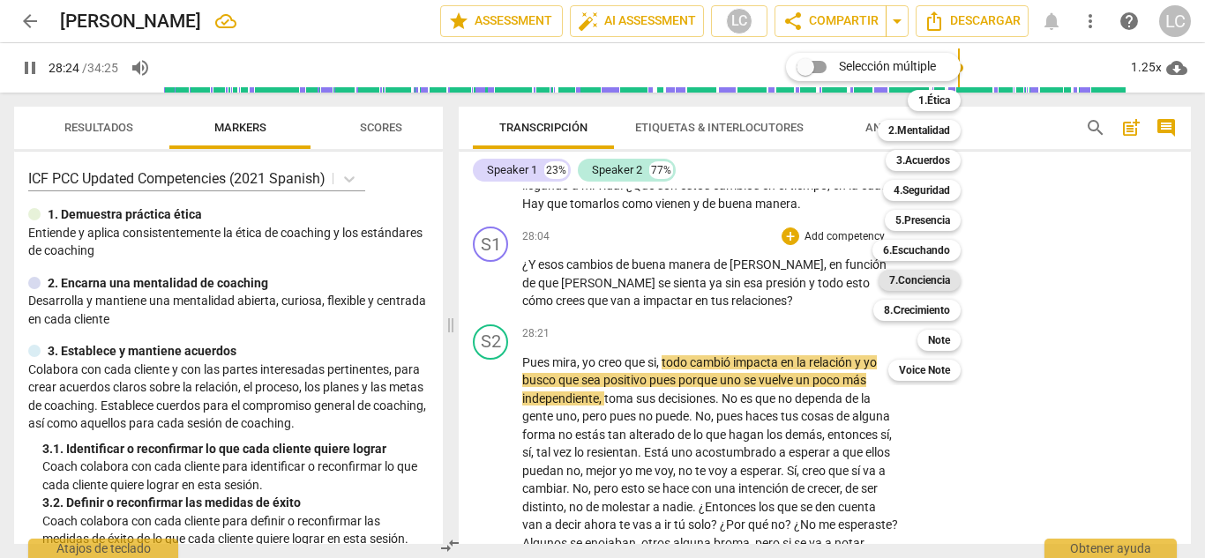
click at [926, 283] on b "7.Conciencia" at bounding box center [919, 280] width 61 height 21
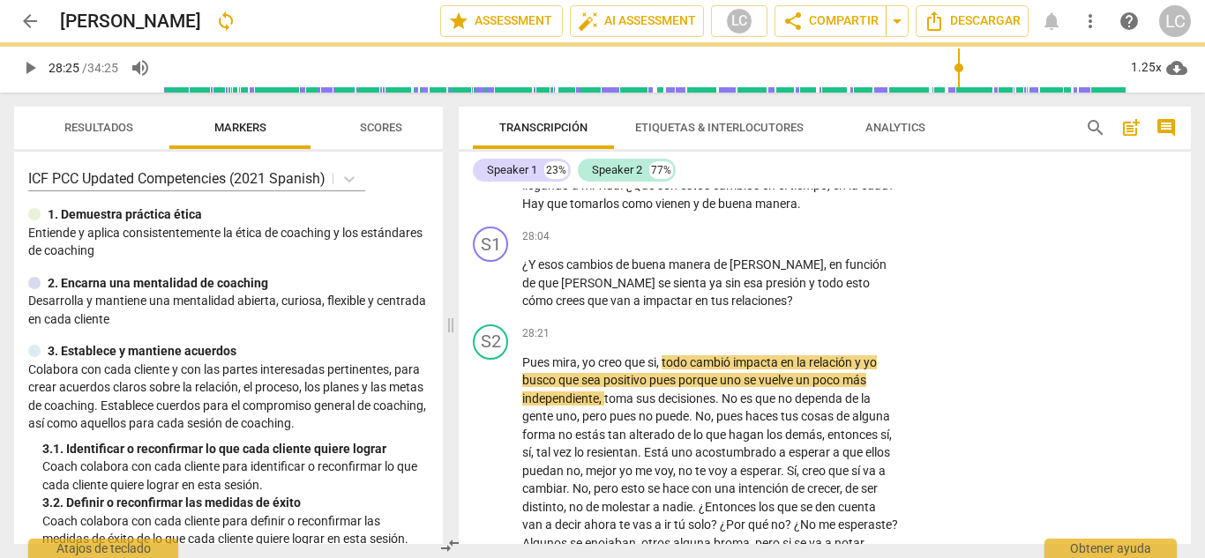
type input "1706"
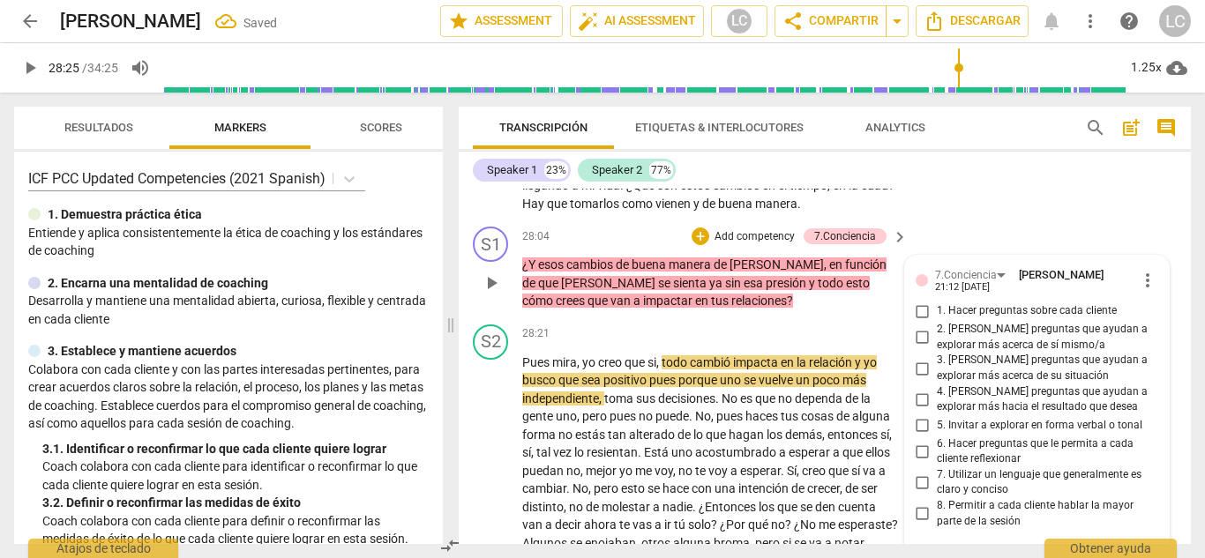
scroll to position [8254, 0]
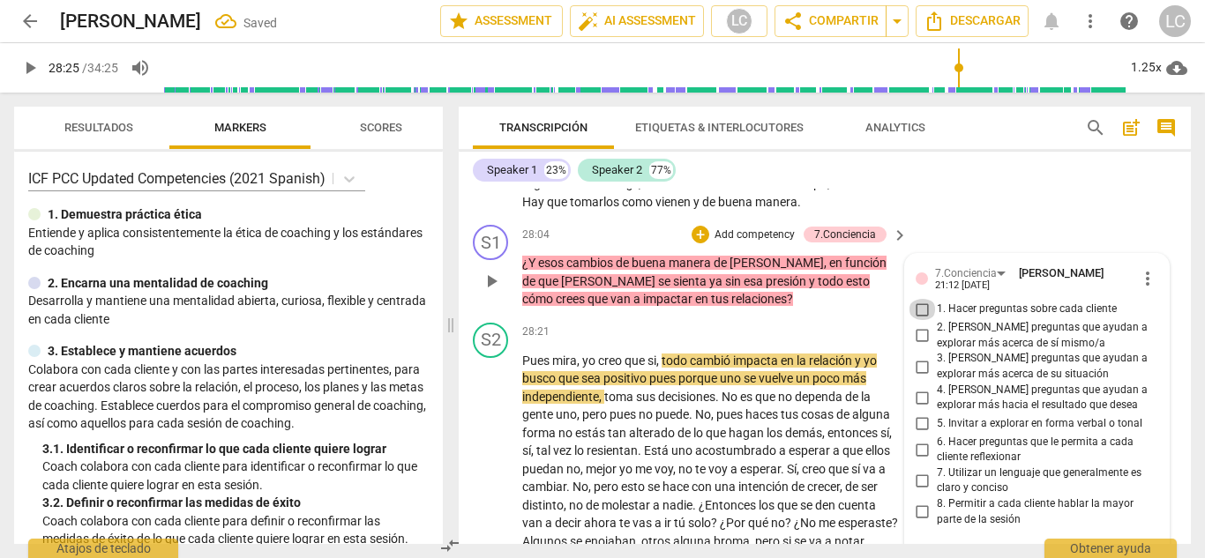
click at [923, 299] on input "1. Hacer preguntas sobre cada cliente" at bounding box center [922, 309] width 28 height 21
checkbox input "true"
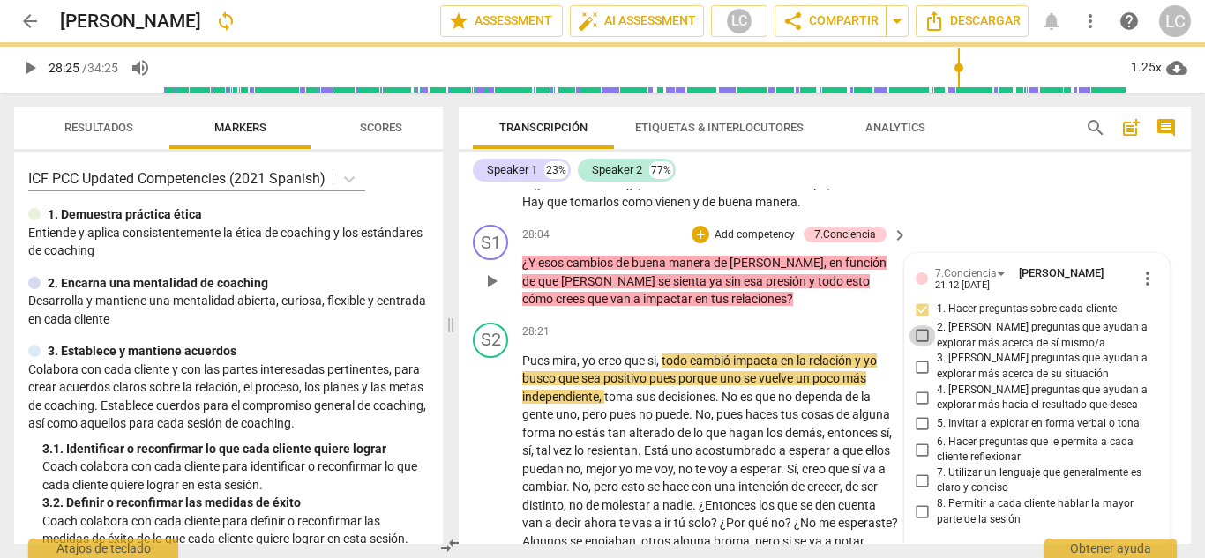
click at [917, 325] on input "2. [PERSON_NAME] preguntas que ayudan a explorar más acerca de sí mismo/a" at bounding box center [922, 335] width 28 height 21
checkbox input "true"
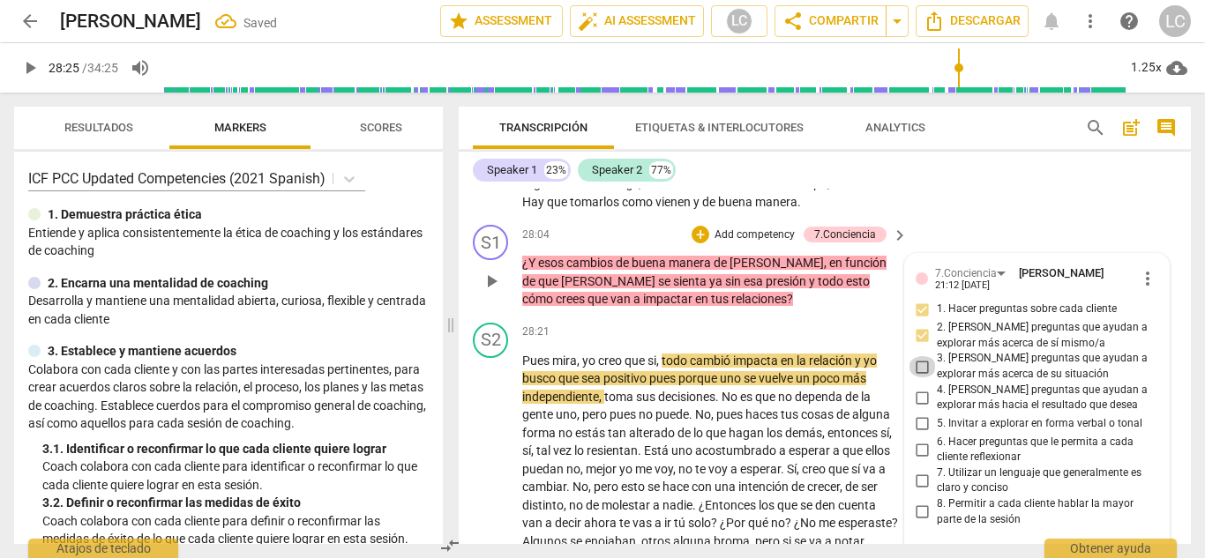
click at [915, 356] on input "3. [PERSON_NAME] preguntas que ayudan a explorar más acerca de su situación" at bounding box center [922, 366] width 28 height 21
checkbox input "true"
click at [919, 387] on input "4. [PERSON_NAME] preguntas que ayudan a explorar más hacia el resultado que des…" at bounding box center [922, 397] width 28 height 21
checkbox input "true"
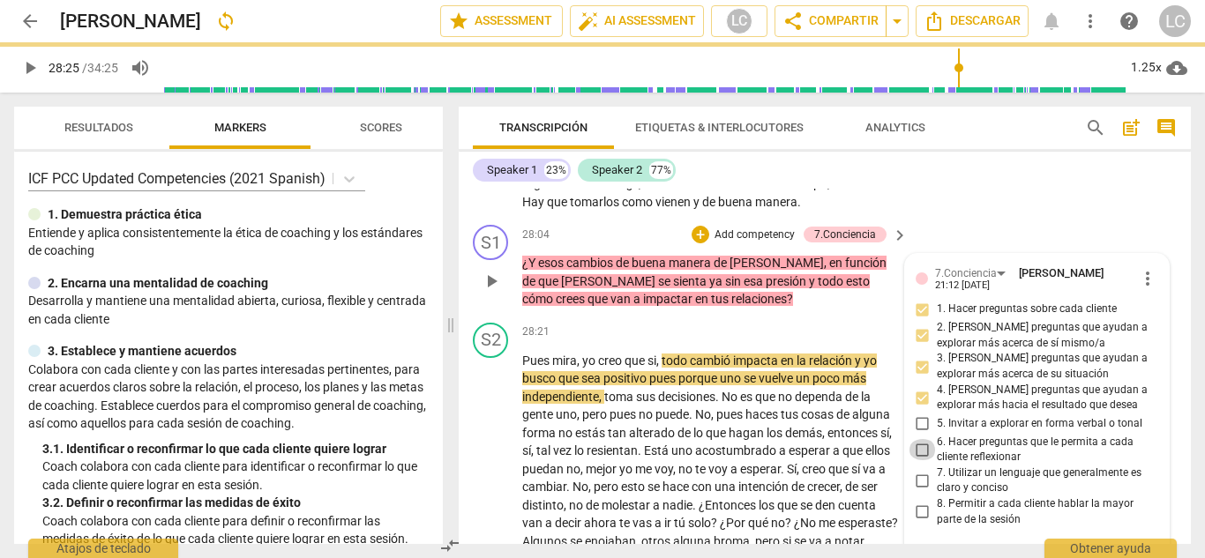
click at [921, 439] on input "6. Hacer preguntas que le permita a cada cliente reflexionar" at bounding box center [922, 449] width 28 height 21
checkbox input "true"
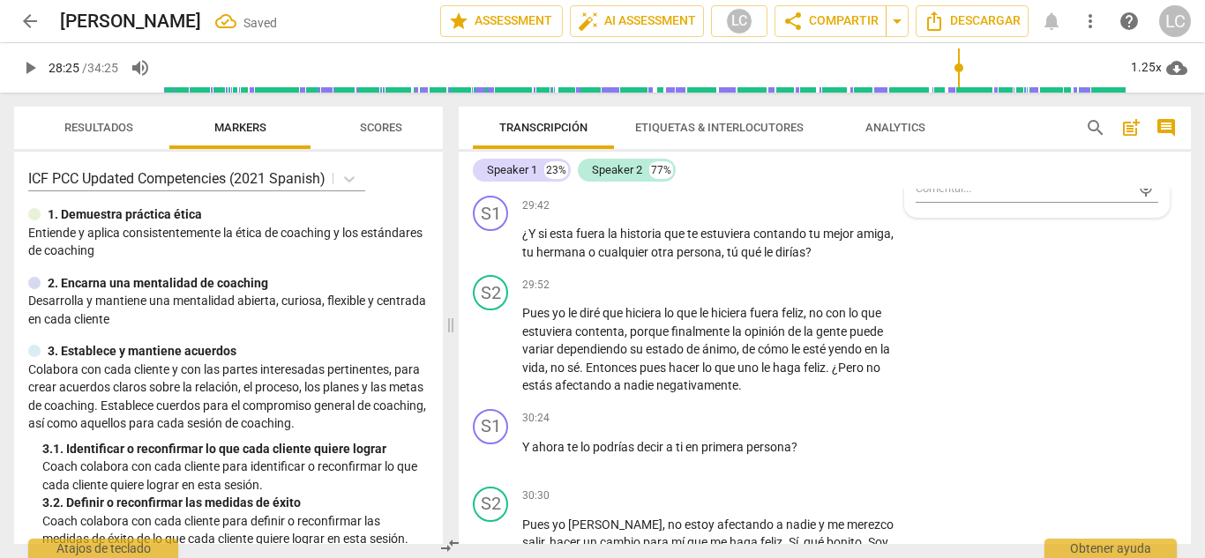
scroll to position [8627, 0]
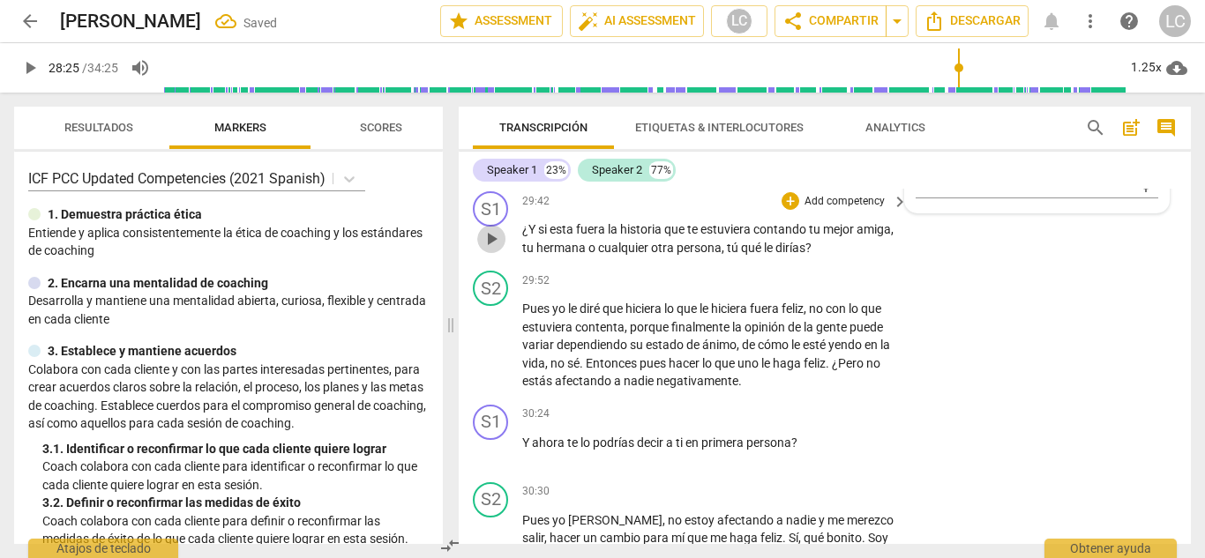
click at [490, 232] on span "play_arrow" at bounding box center [491, 238] width 21 height 21
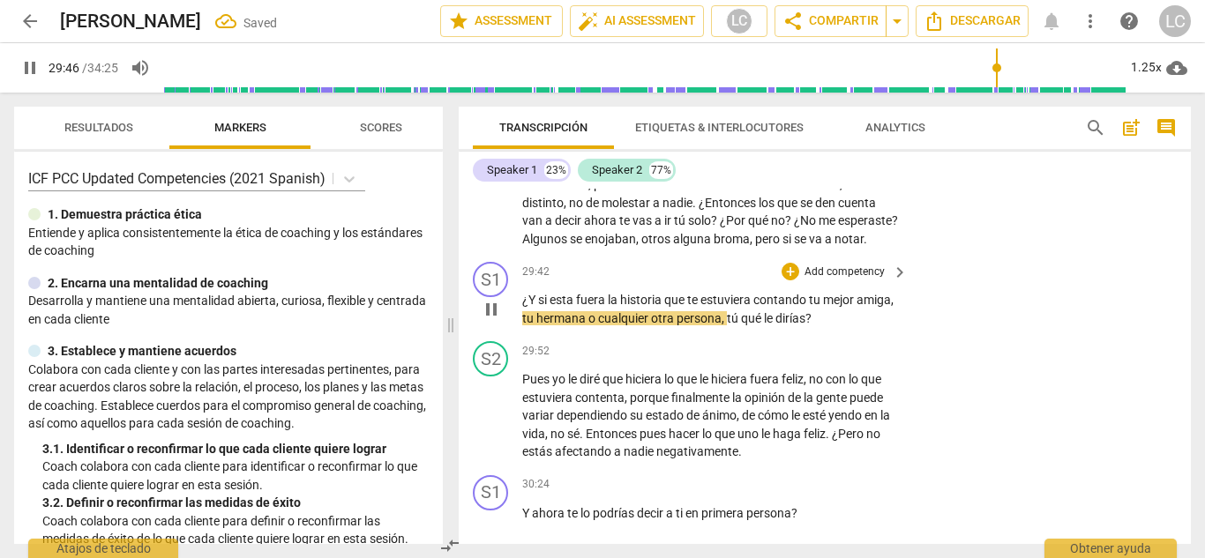
scroll to position [8552, 0]
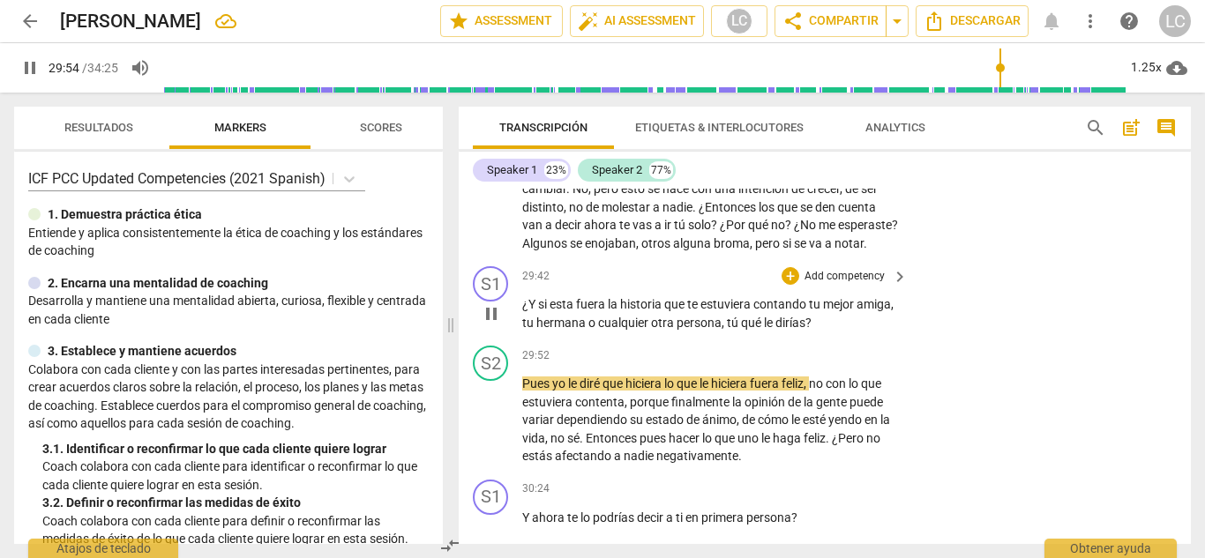
click at [830, 277] on p "Add competency" at bounding box center [844, 277] width 84 height 16
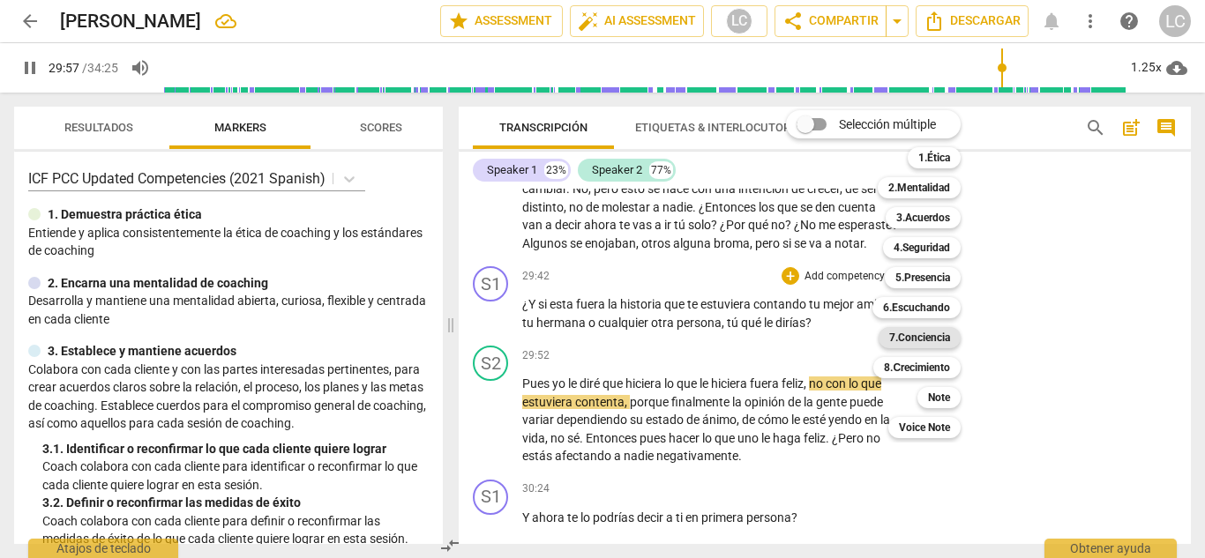
click at [928, 344] on b "7.Conciencia" at bounding box center [919, 337] width 61 height 21
type input "1798"
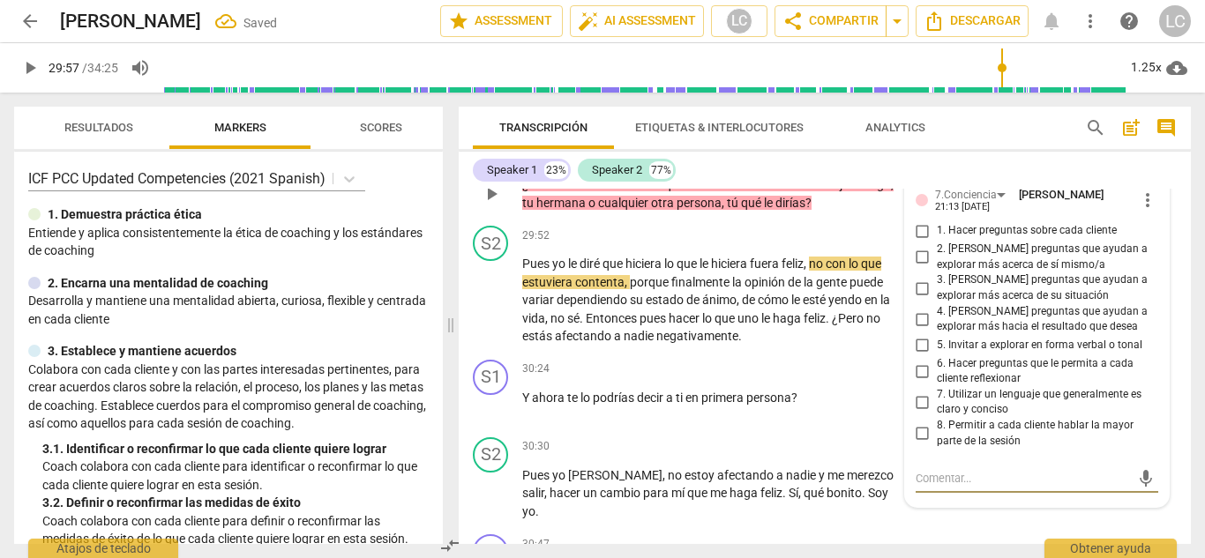
scroll to position [8670, 0]
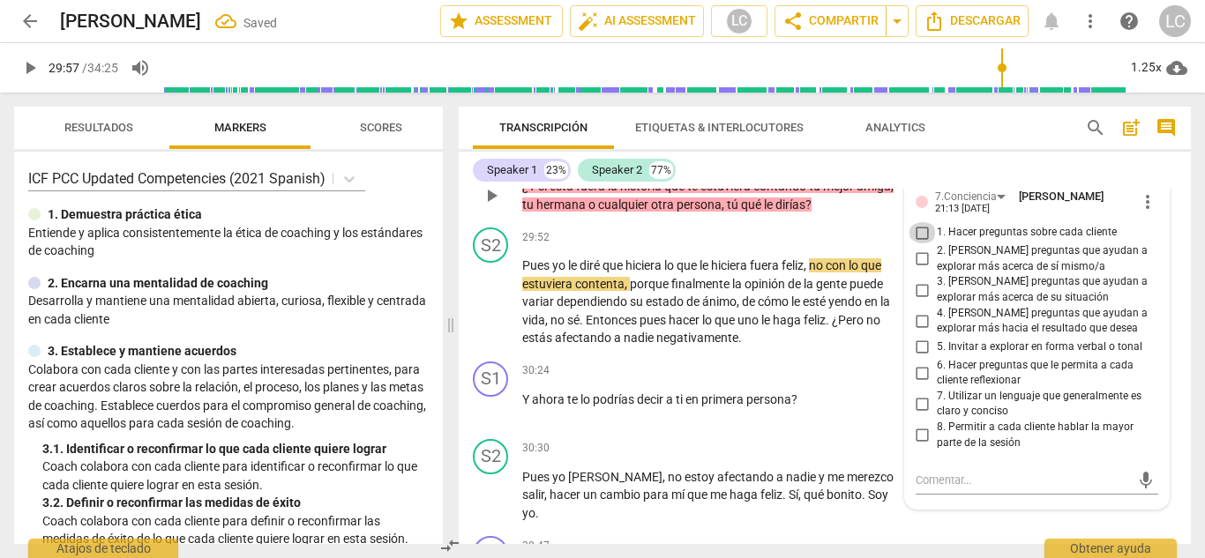
click at [918, 228] on input "1. Hacer preguntas sobre cada cliente" at bounding box center [922, 232] width 28 height 21
checkbox input "true"
click at [920, 253] on input "2. [PERSON_NAME] preguntas que ayudan a explorar más acerca de sí mismo/a" at bounding box center [922, 259] width 28 height 21
checkbox input "true"
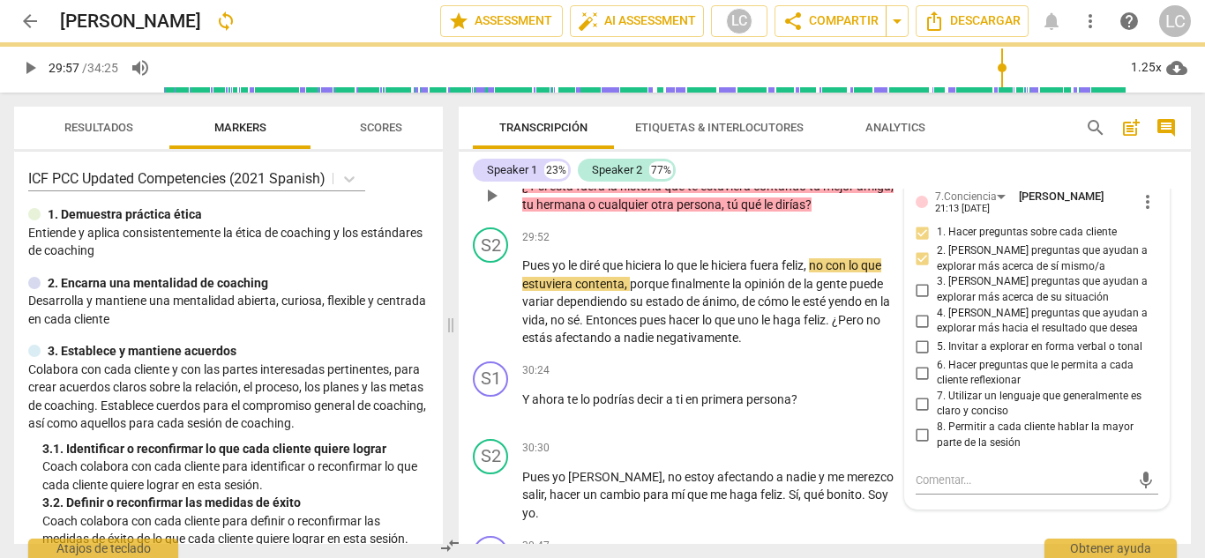
click at [918, 369] on input "6. Hacer preguntas que le permita a cada cliente reflexionar" at bounding box center [922, 372] width 28 height 21
checkbox input "true"
click at [914, 408] on input "7. Utilizar un lenguaje que generalmente es claro y conciso" at bounding box center [922, 403] width 28 height 21
checkbox input "true"
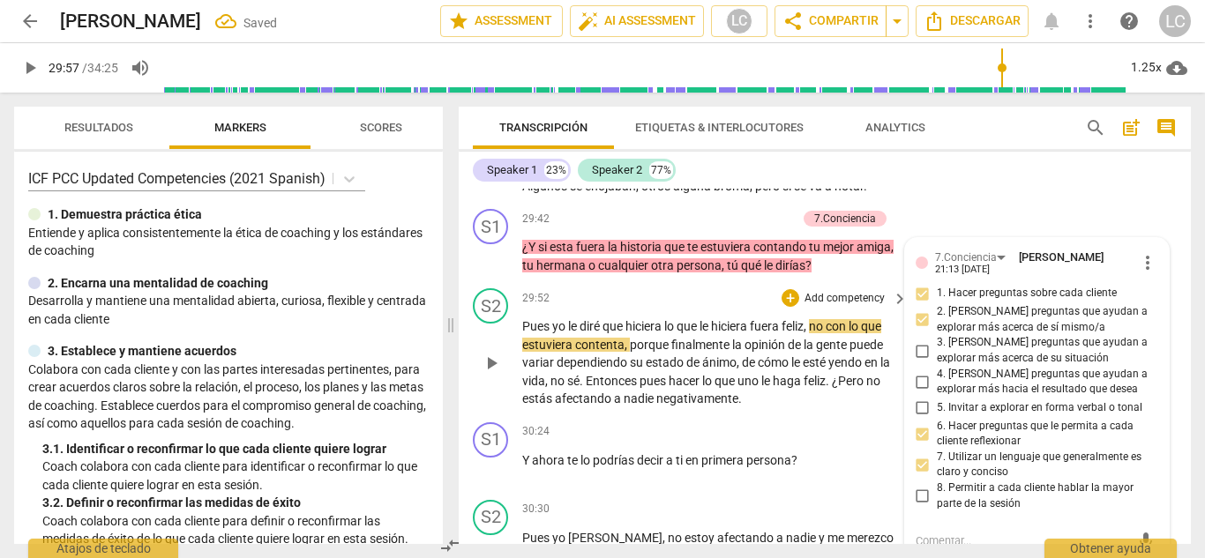
scroll to position [8608, 0]
click at [766, 213] on p "Add competency" at bounding box center [755, 221] width 84 height 16
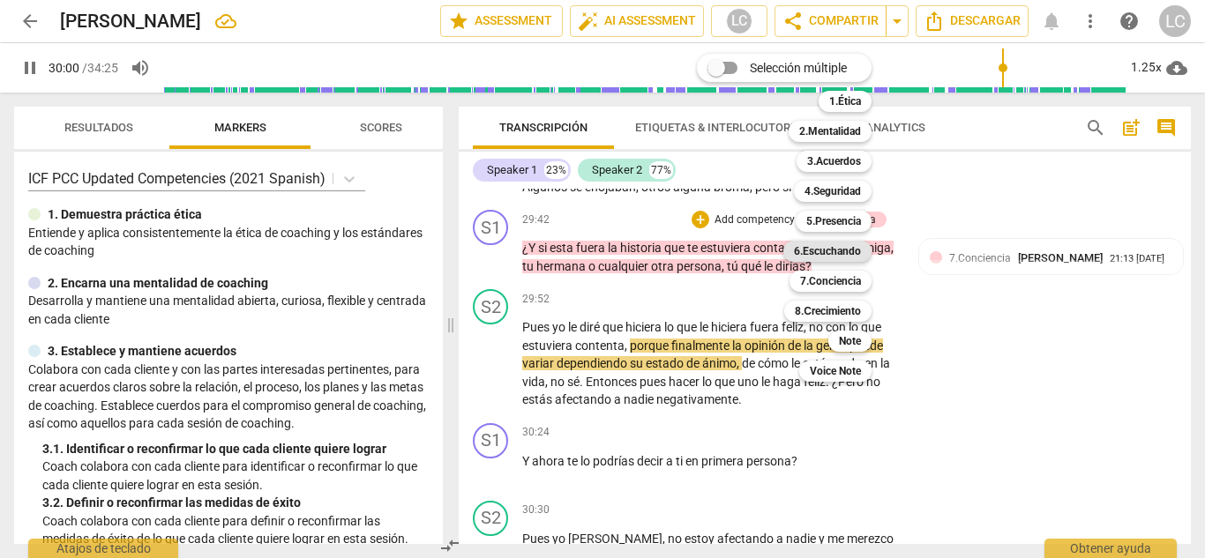
click at [845, 247] on b "6.Escuchando" at bounding box center [827, 251] width 67 height 21
type input "1801"
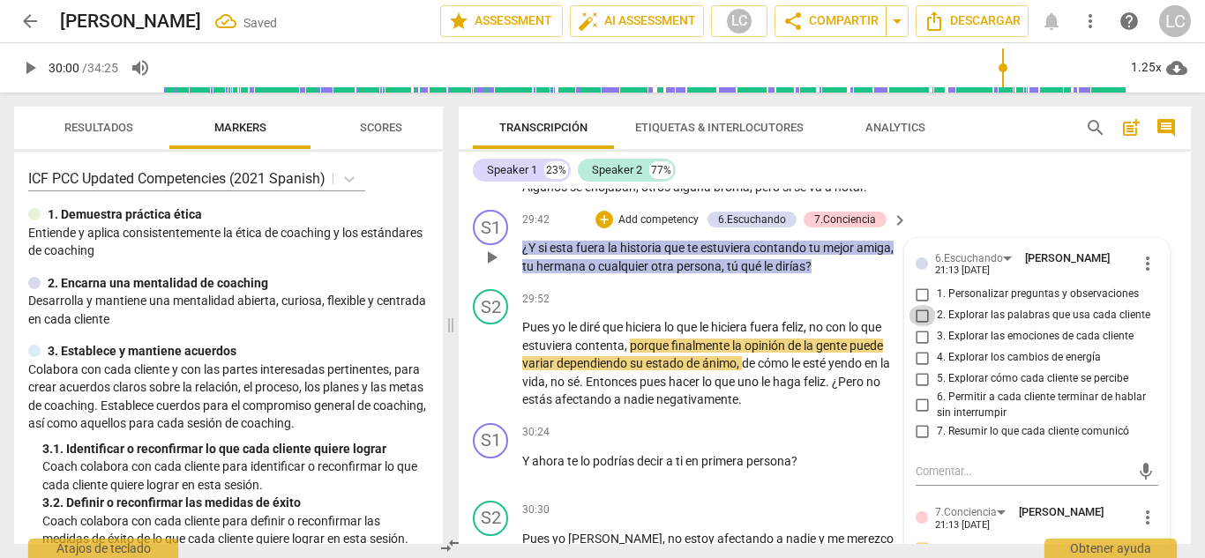
click at [922, 311] on input "2. Explorar las palabras que usa cada cliente" at bounding box center [922, 315] width 28 height 21
checkbox input "true"
click at [921, 423] on input "7. Resumir lo que cada cliente comunicó" at bounding box center [922, 431] width 28 height 21
checkbox input "true"
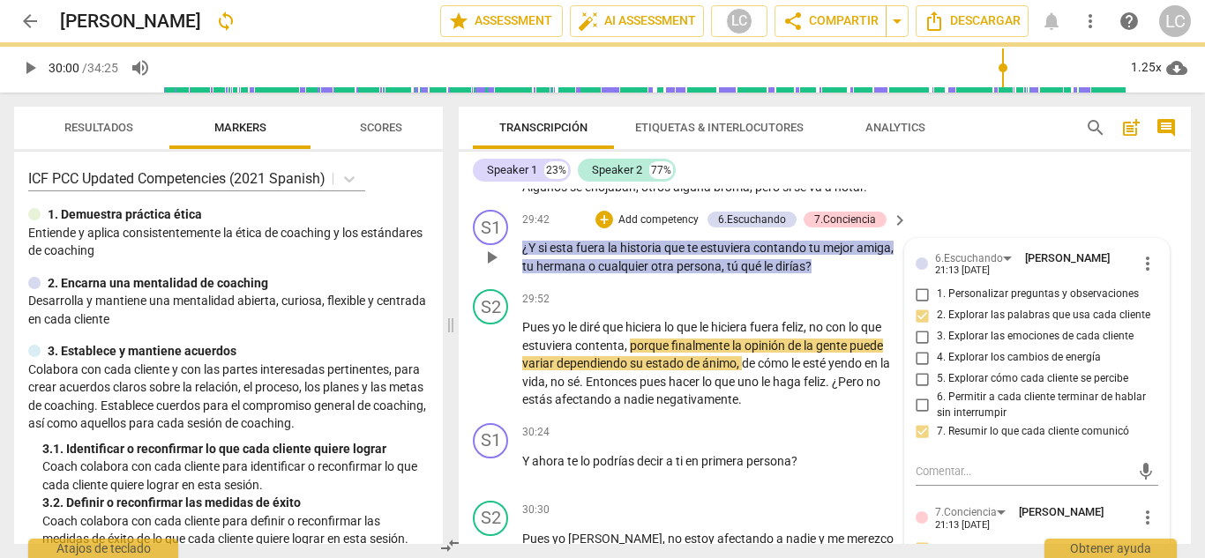
click at [920, 294] on input "1. Personalizar preguntas y observaciones" at bounding box center [922, 294] width 28 height 21
checkbox input "true"
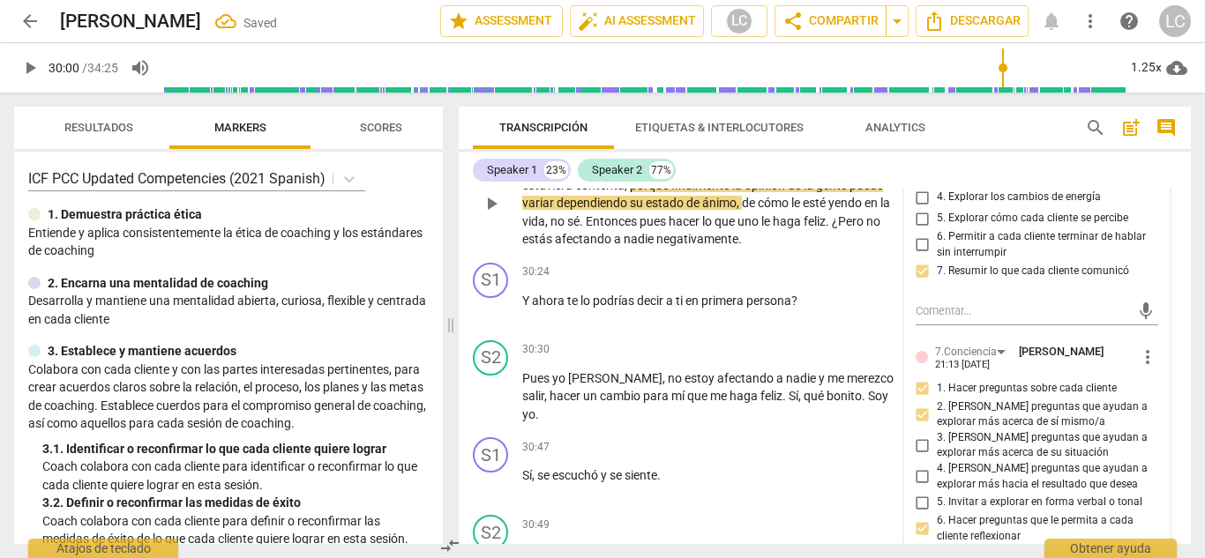
scroll to position [8770, 0]
click at [490, 302] on span "play_arrow" at bounding box center [491, 308] width 21 height 21
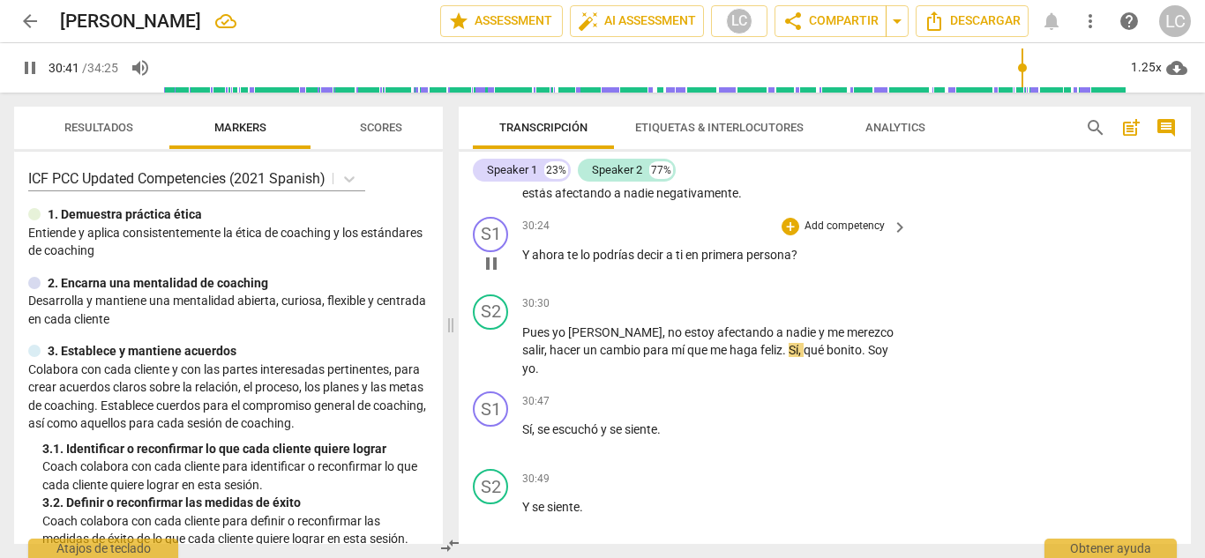
scroll to position [8811, 0]
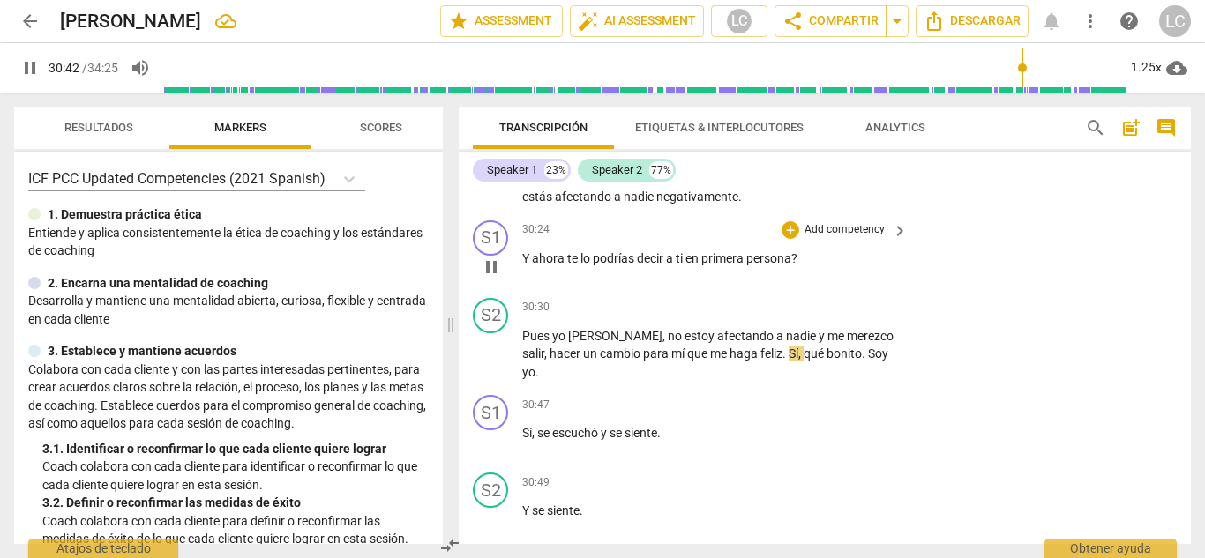
click at [816, 225] on p "Add competency" at bounding box center [844, 230] width 84 height 16
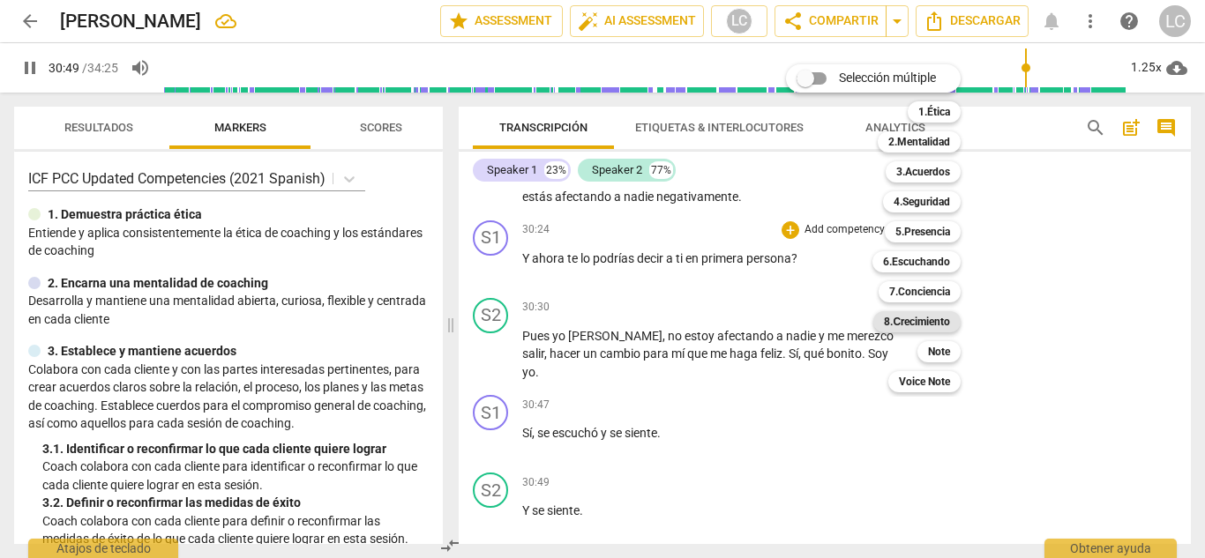
click at [907, 325] on b "8.Сrecimiento" at bounding box center [917, 321] width 66 height 21
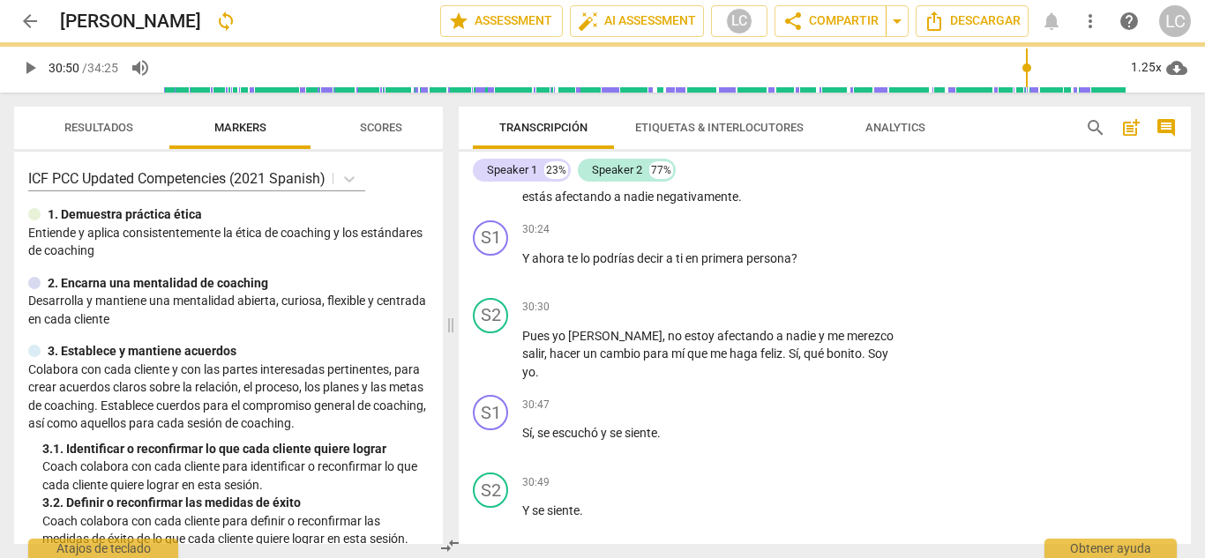
type input "1851"
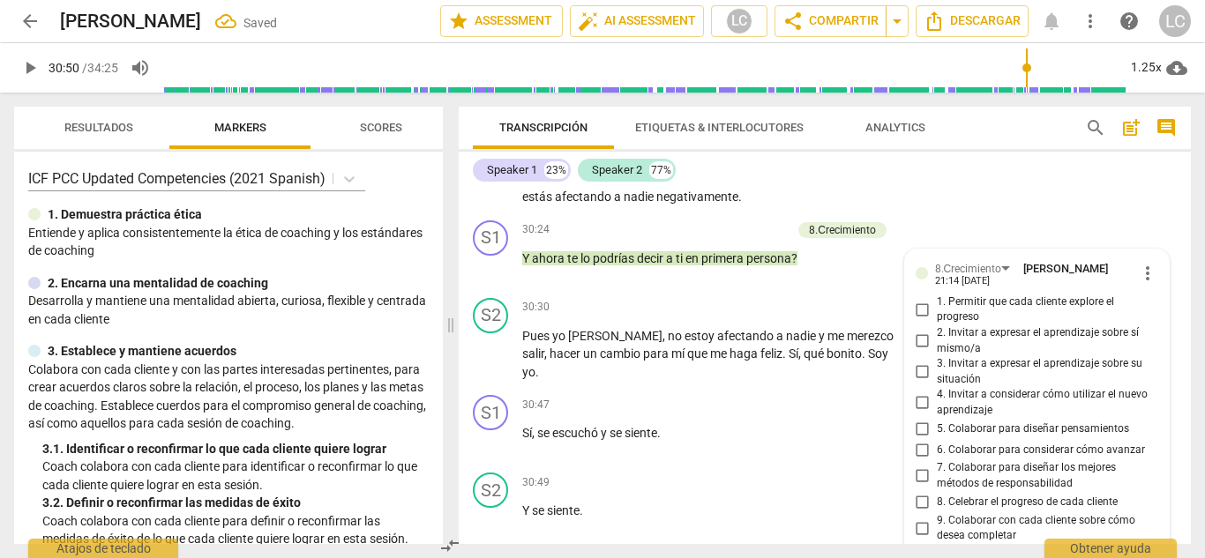
scroll to position [9017, 0]
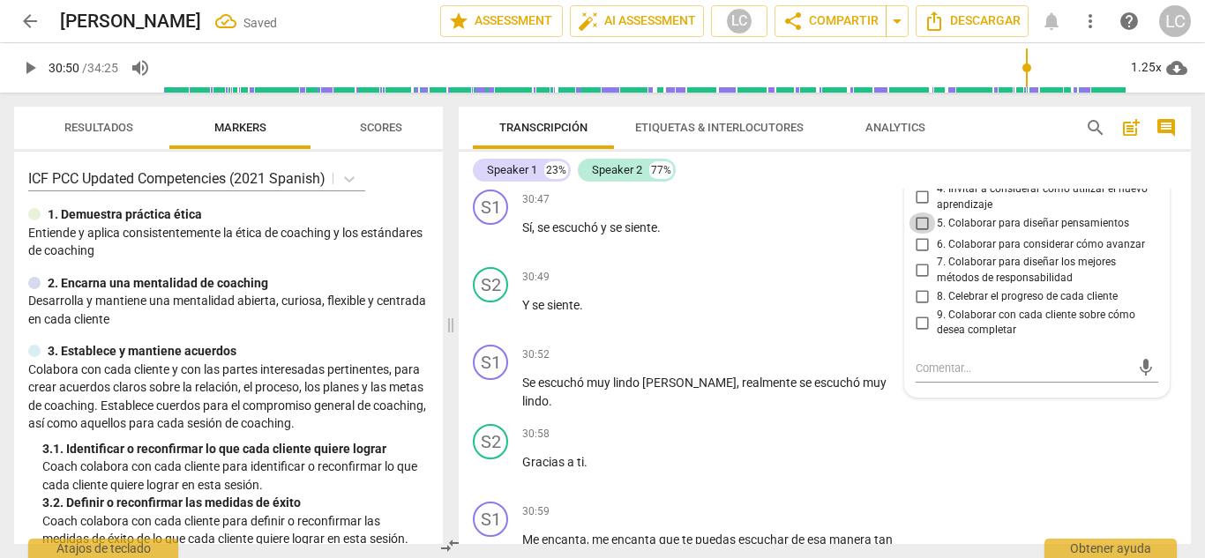
click at [924, 224] on input "5. Colaborar para diseñar pensamientos" at bounding box center [922, 223] width 28 height 21
checkbox input "true"
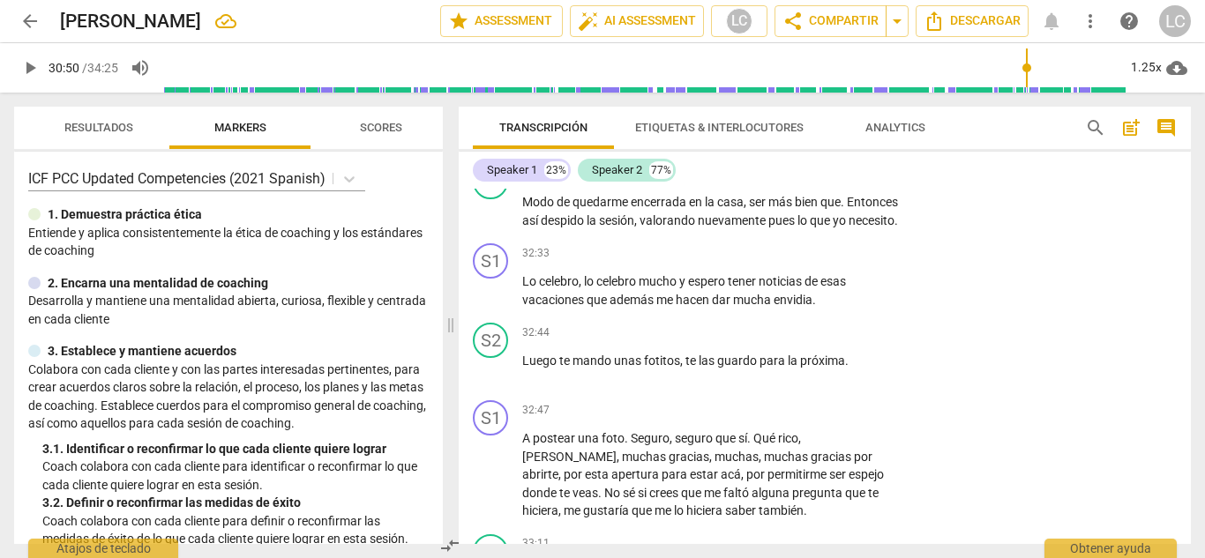
scroll to position [9736, 0]
click at [847, 243] on div "+ Add competency" at bounding box center [833, 252] width 105 height 18
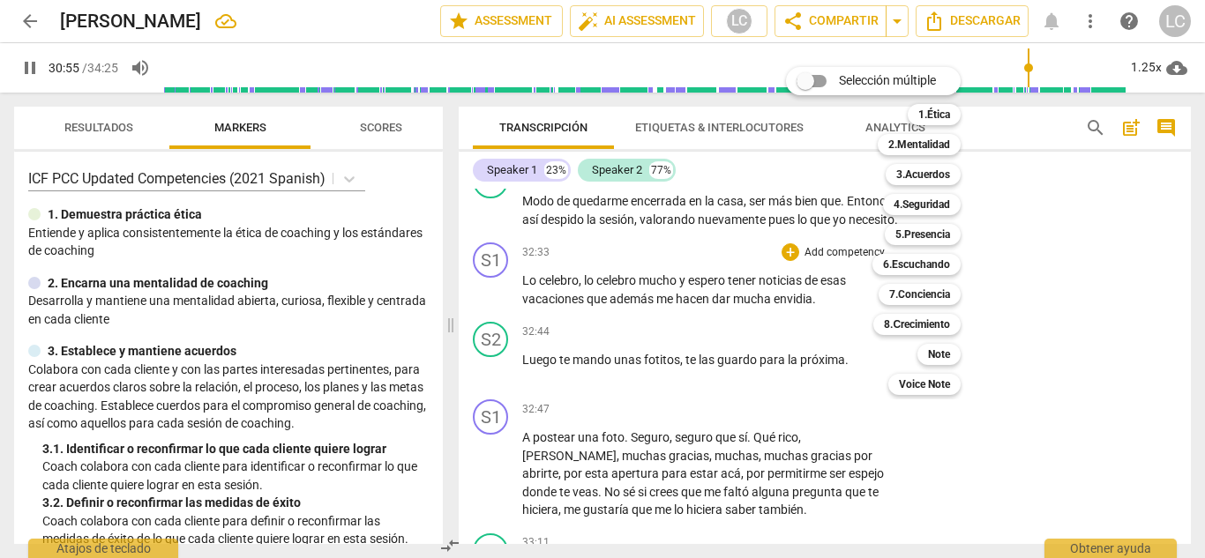
click at [496, 271] on div at bounding box center [602, 279] width 1205 height 558
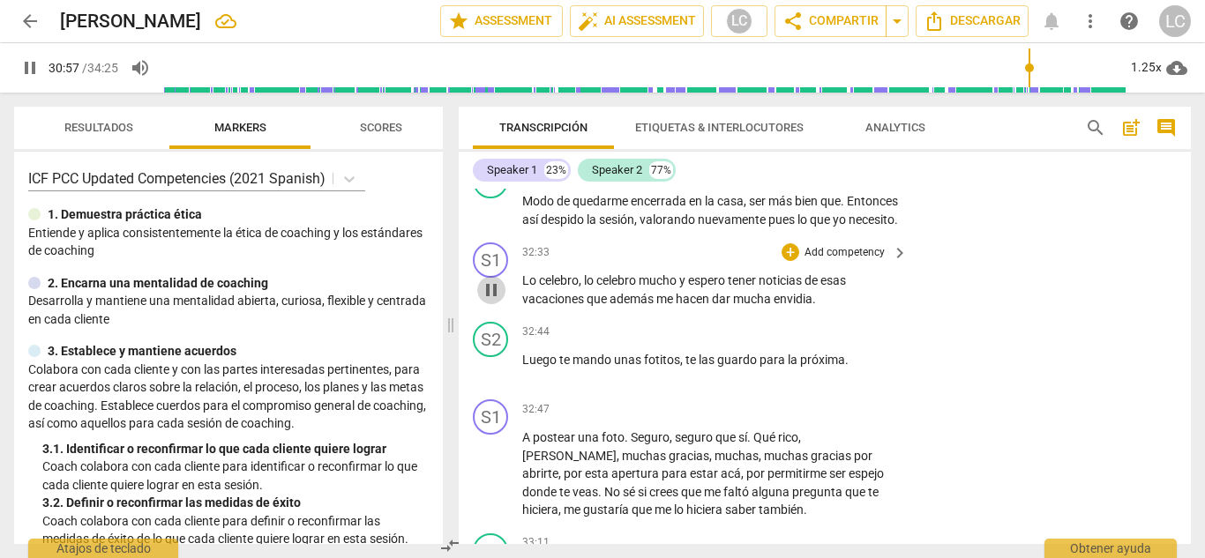
click at [495, 280] on span "pause" at bounding box center [491, 290] width 21 height 21
click at [495, 280] on span "play_arrow" at bounding box center [491, 290] width 21 height 21
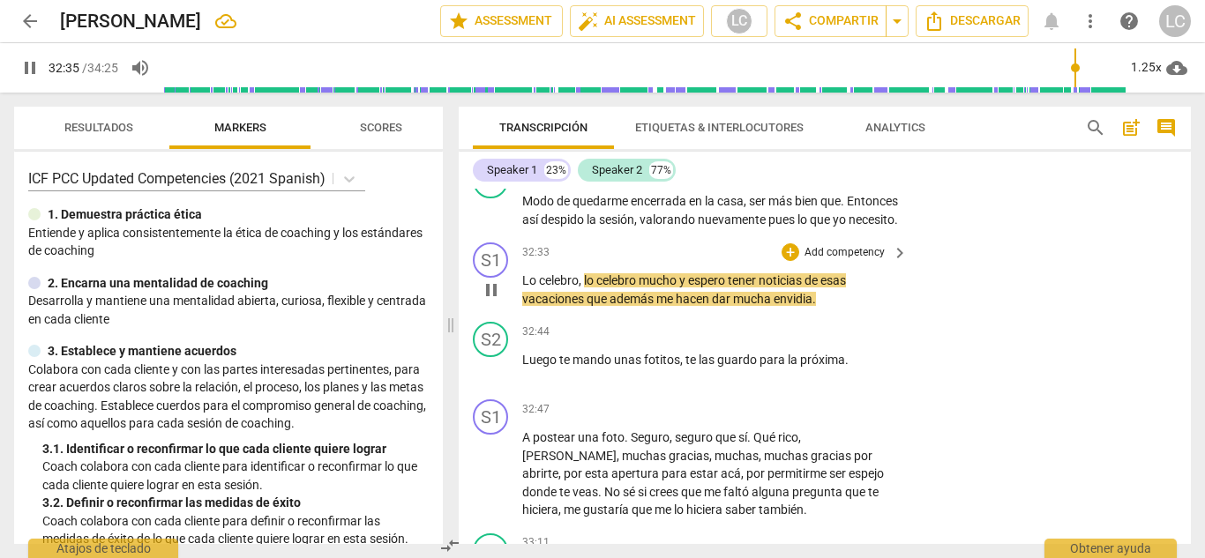
click at [817, 245] on p "Add competency" at bounding box center [844, 253] width 84 height 16
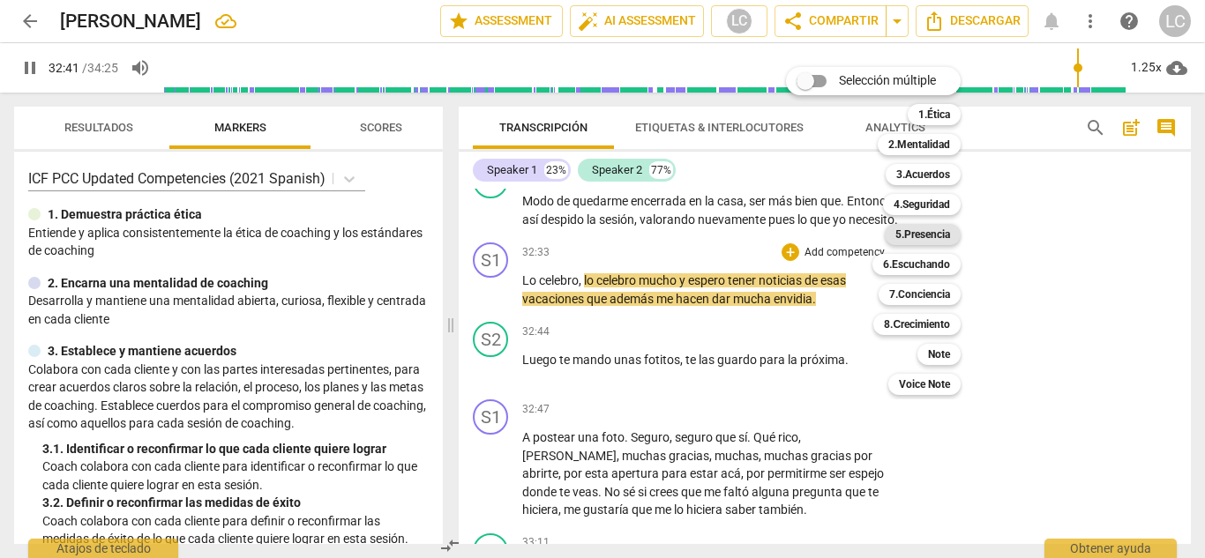
click at [919, 224] on b "5.Presencia" at bounding box center [922, 234] width 55 height 21
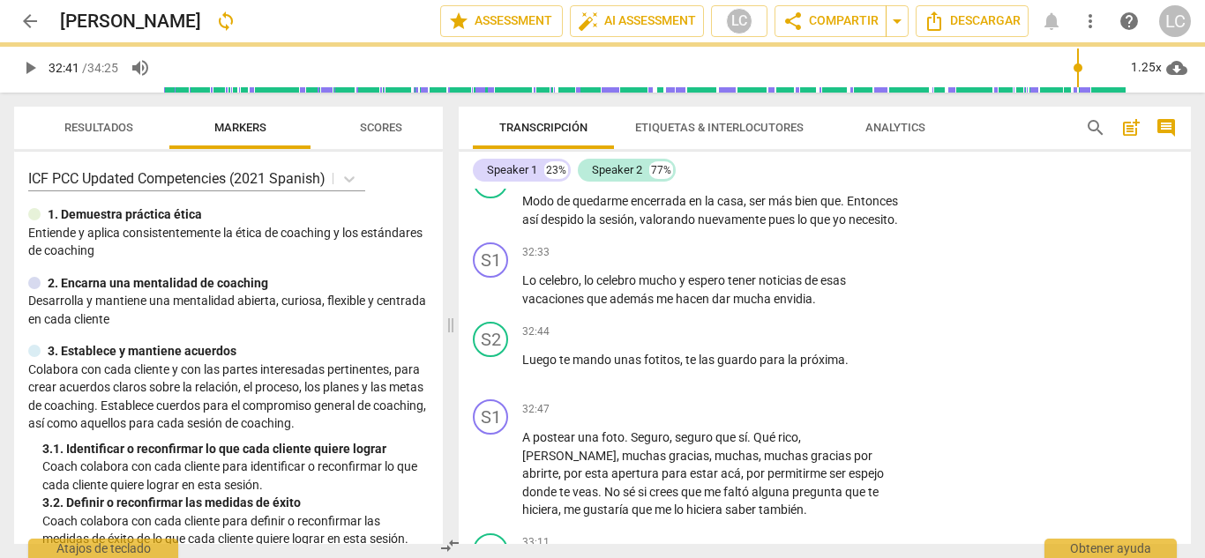
type input "1962"
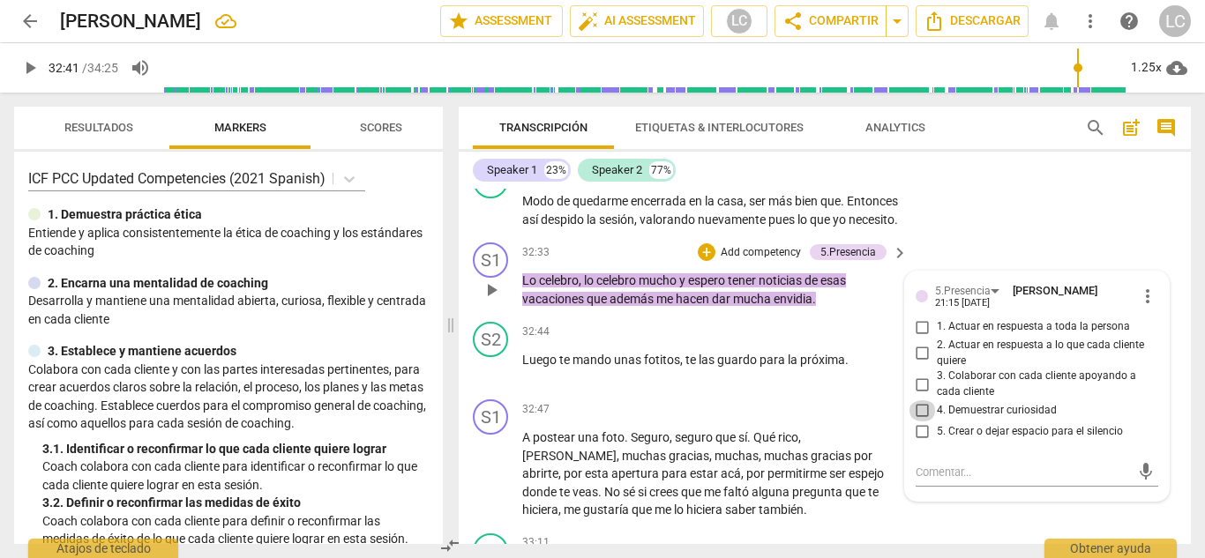
click at [919, 400] on input "4. Demuestrar curiosidad" at bounding box center [922, 410] width 28 height 21
checkbox input "true"
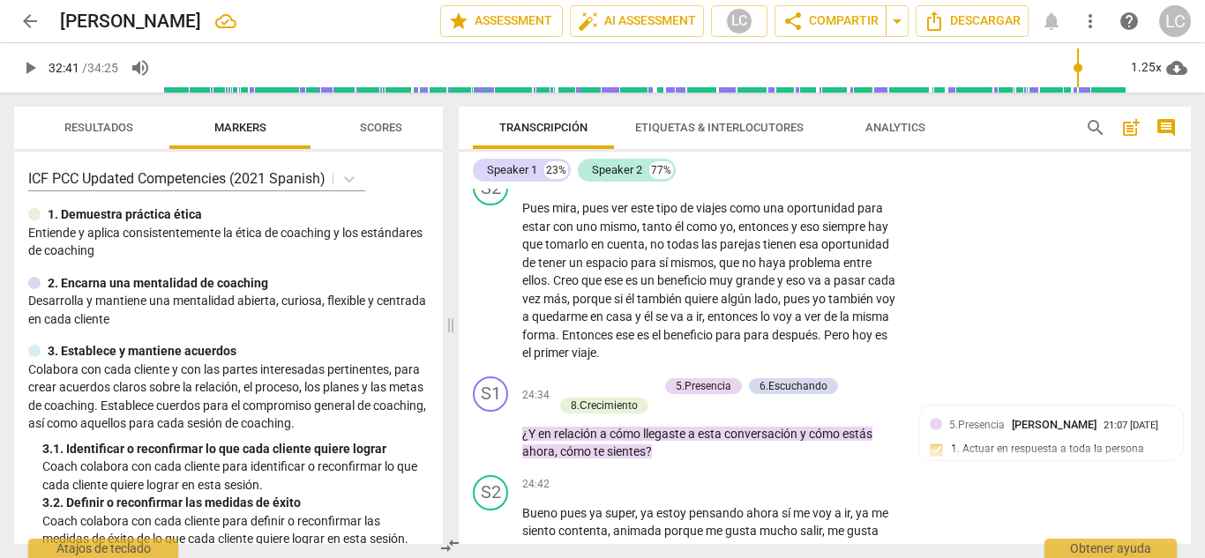
scroll to position [7201, 0]
